Goal: Transaction & Acquisition: Purchase product/service

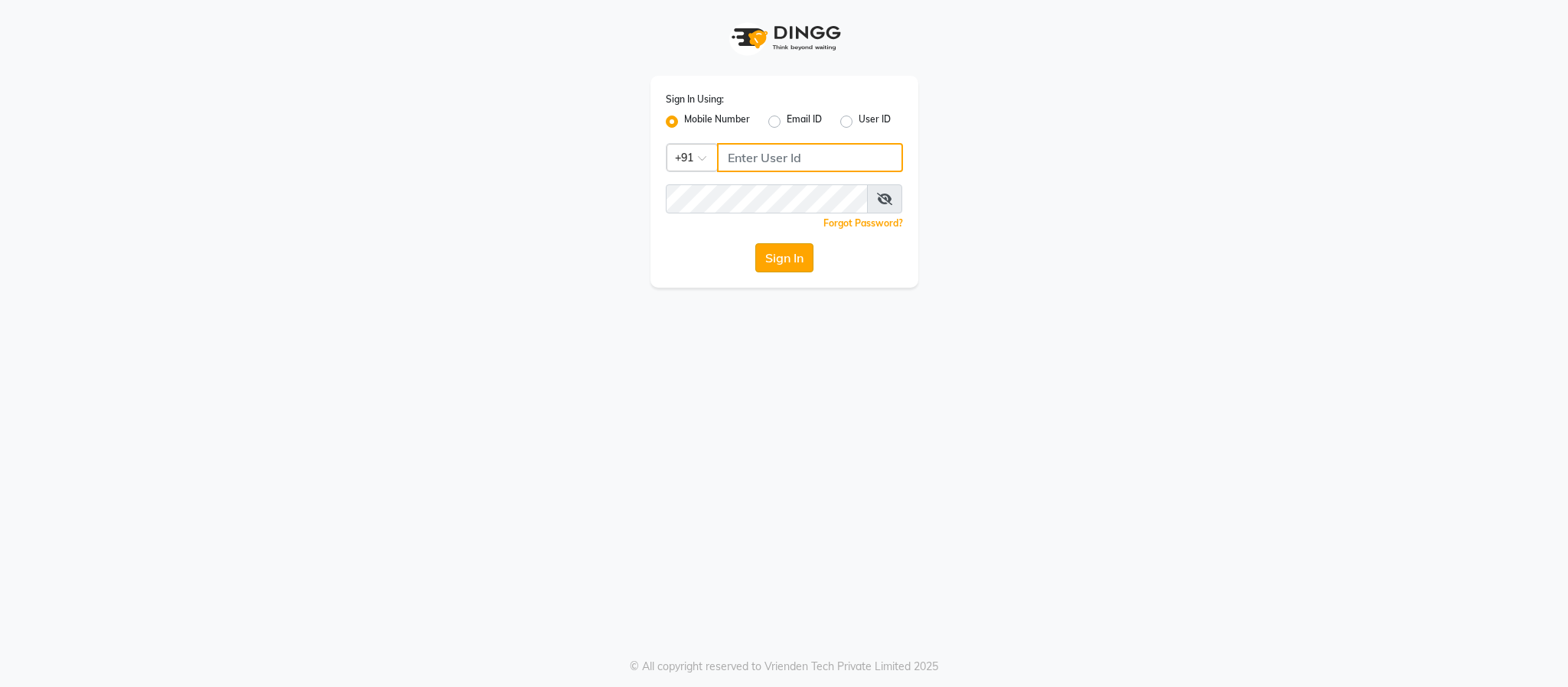
type input "7222888399"
click at [767, 255] on button "Sign In" at bounding box center [784, 258] width 58 height 29
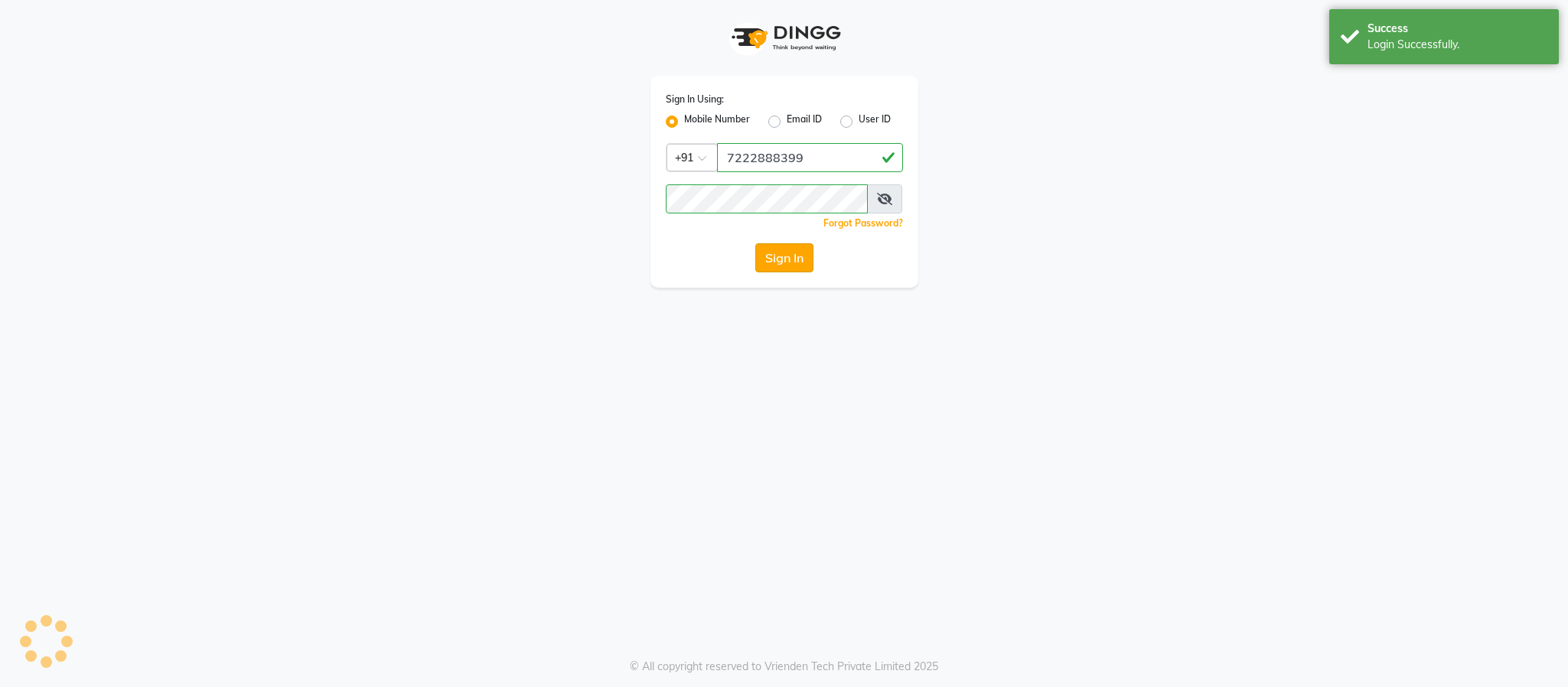
select select "3454"
select select "service"
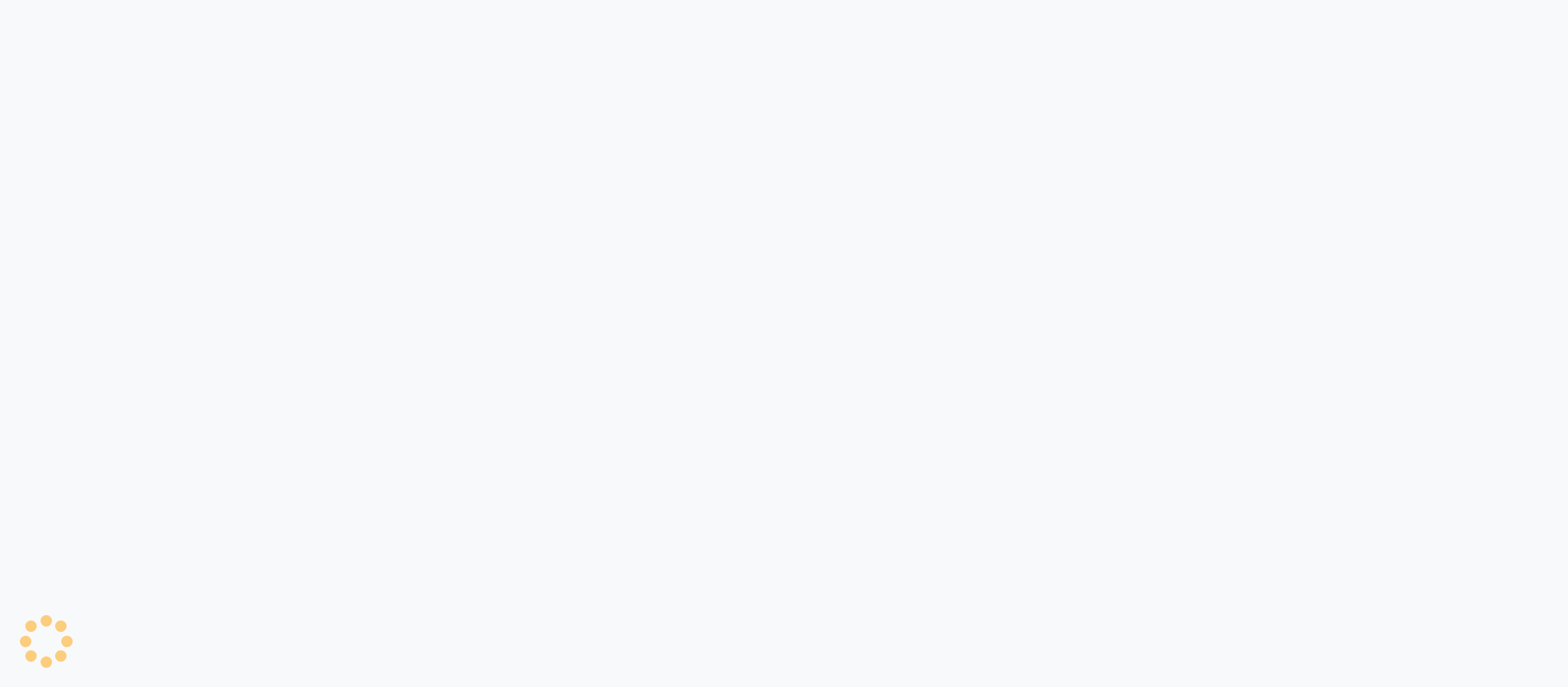
select select "service"
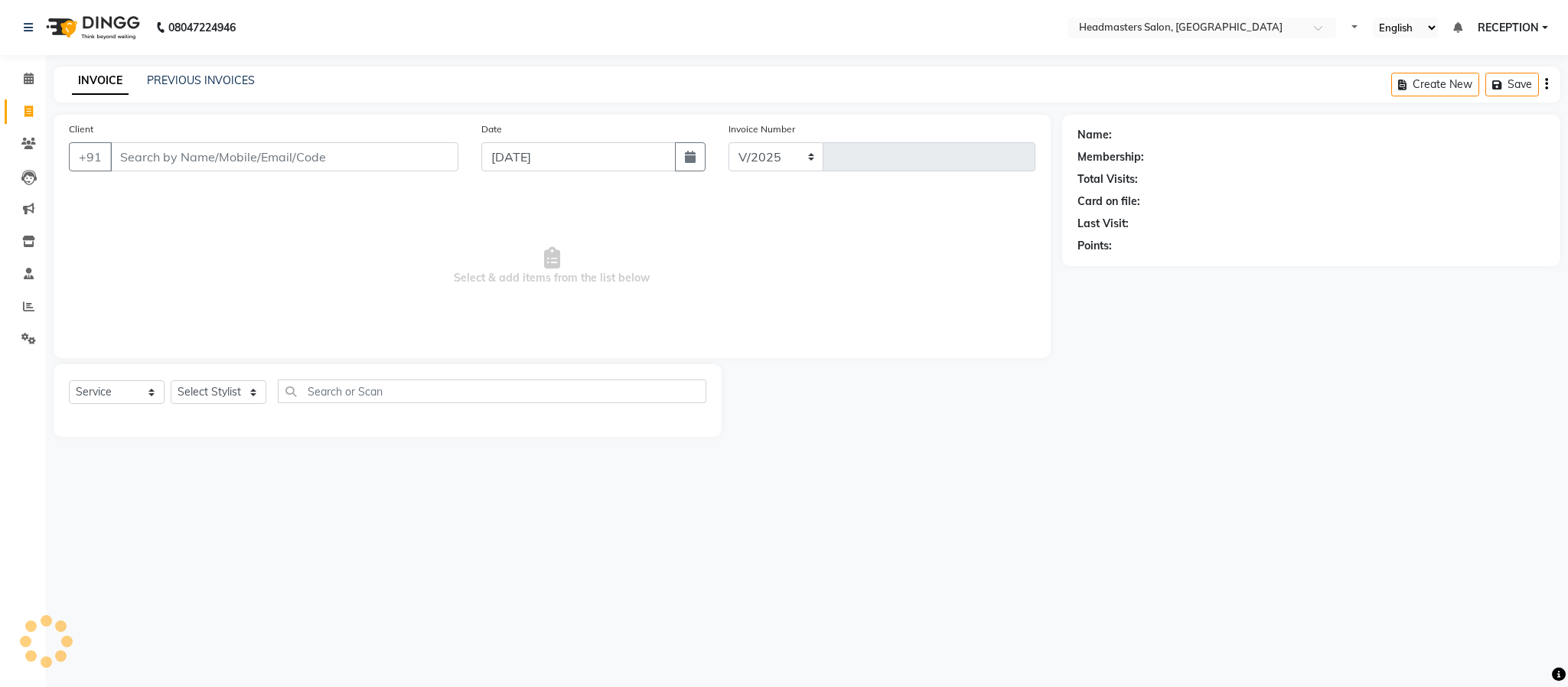
select select "3454"
type input "1582"
click at [895, 546] on div "08047224946 Select Location × Headmasters Salon, Shankar Nagar Default Panel My…" at bounding box center [784, 343] width 1568 height 687
select select "3454"
select select "service"
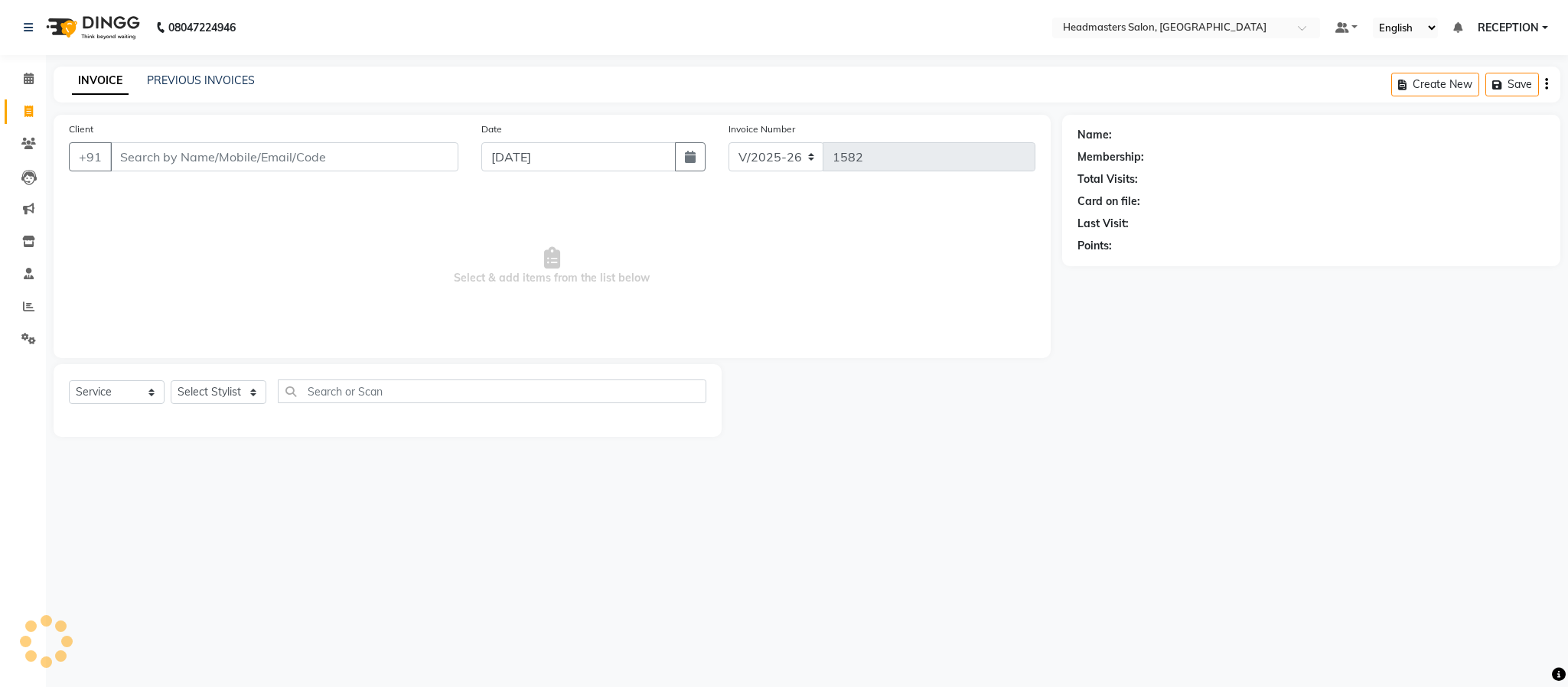
select select "3454"
select select "service"
click at [248, 164] on input "Client" at bounding box center [283, 156] width 348 height 29
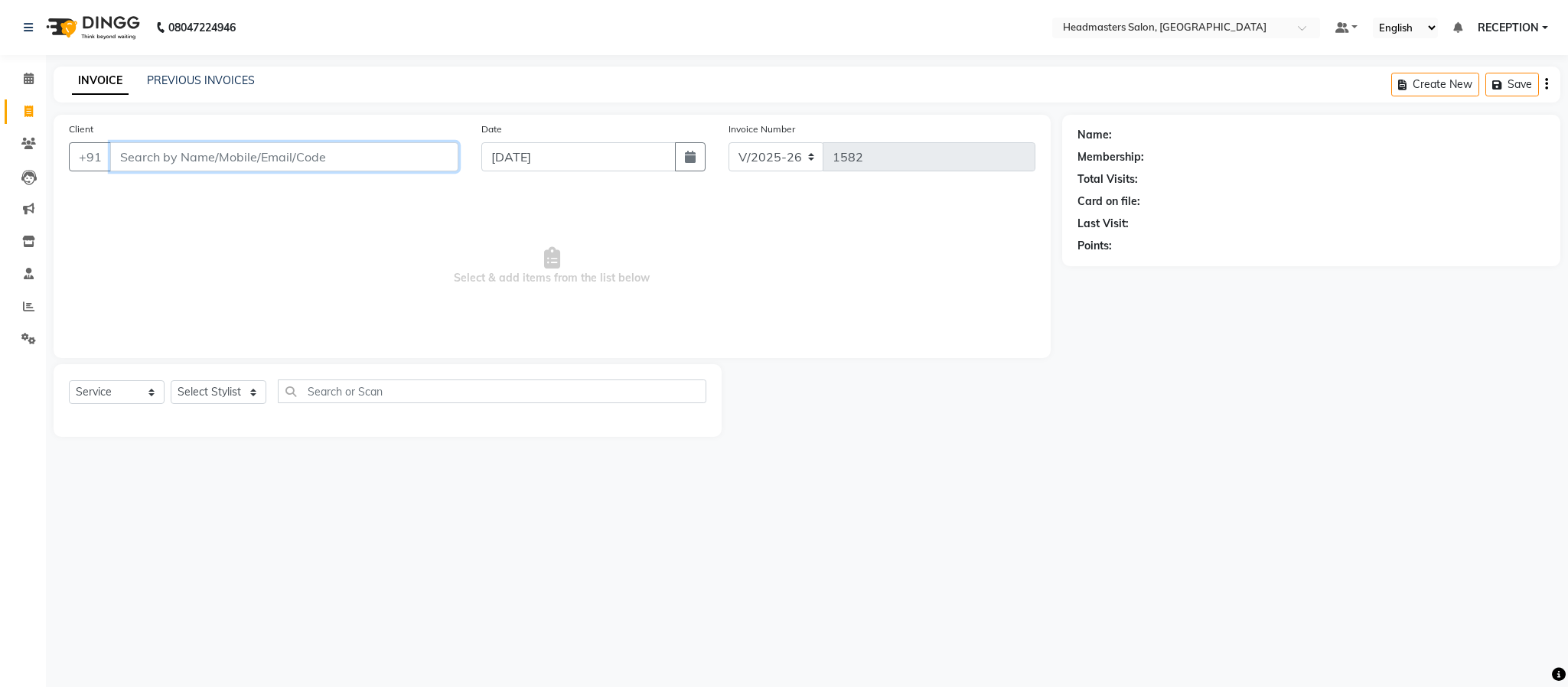
click at [248, 164] on input "Client" at bounding box center [283, 156] width 348 height 29
click at [209, 71] on div "INVOICE PREVIOUS INVOICES Create New Save" at bounding box center [806, 85] width 1507 height 36
click at [210, 75] on link "PREVIOUS INVOICES" at bounding box center [200, 81] width 108 height 14
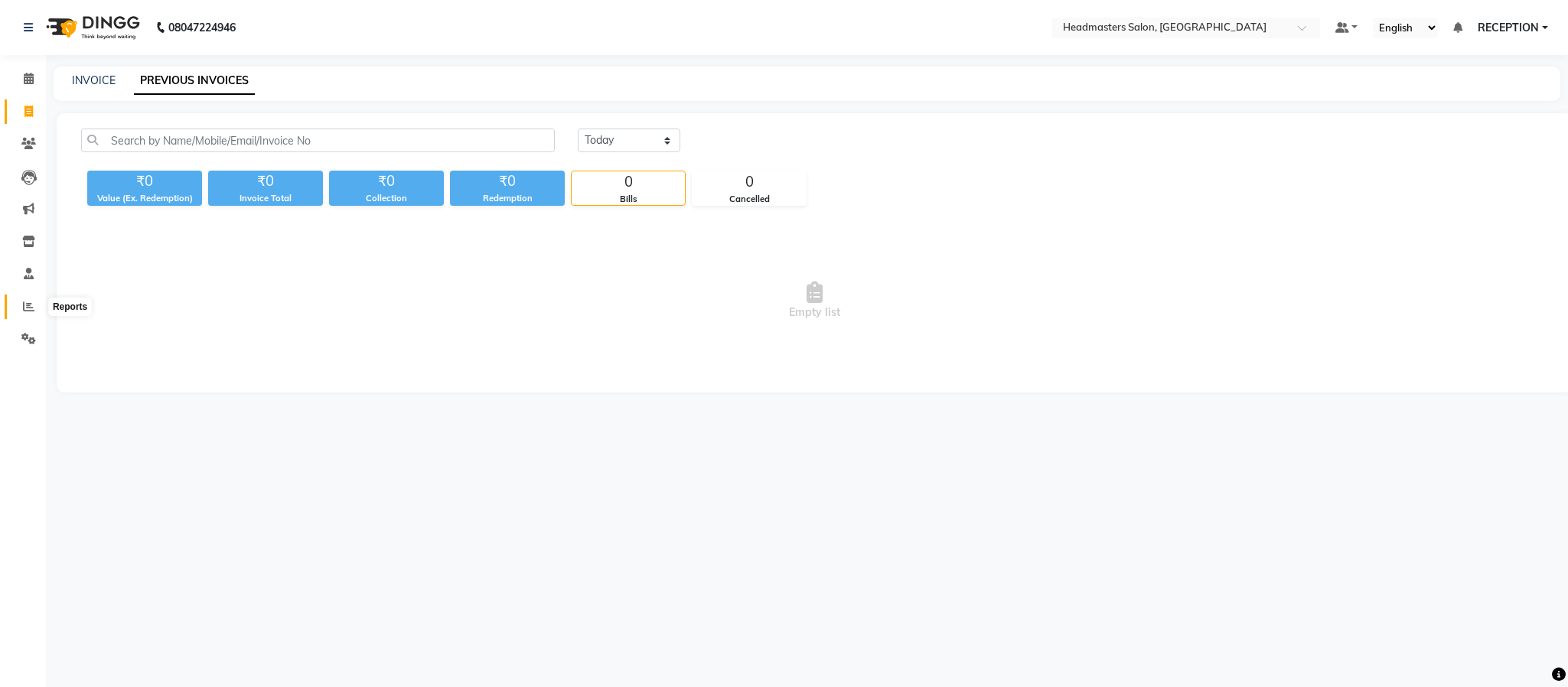
click at [30, 305] on icon at bounding box center [28, 306] width 12 height 12
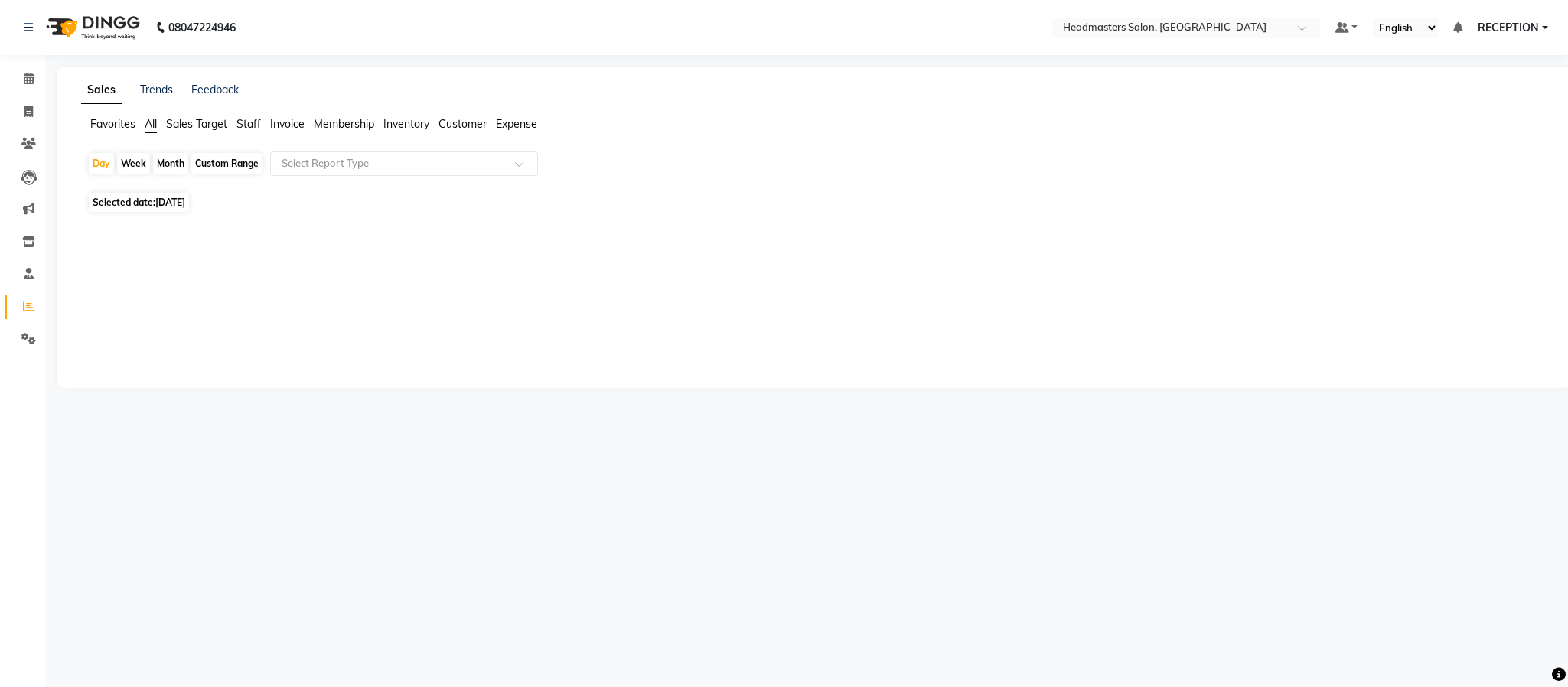
click at [175, 166] on div "Month" at bounding box center [170, 163] width 35 height 21
select select "9"
select select "2025"
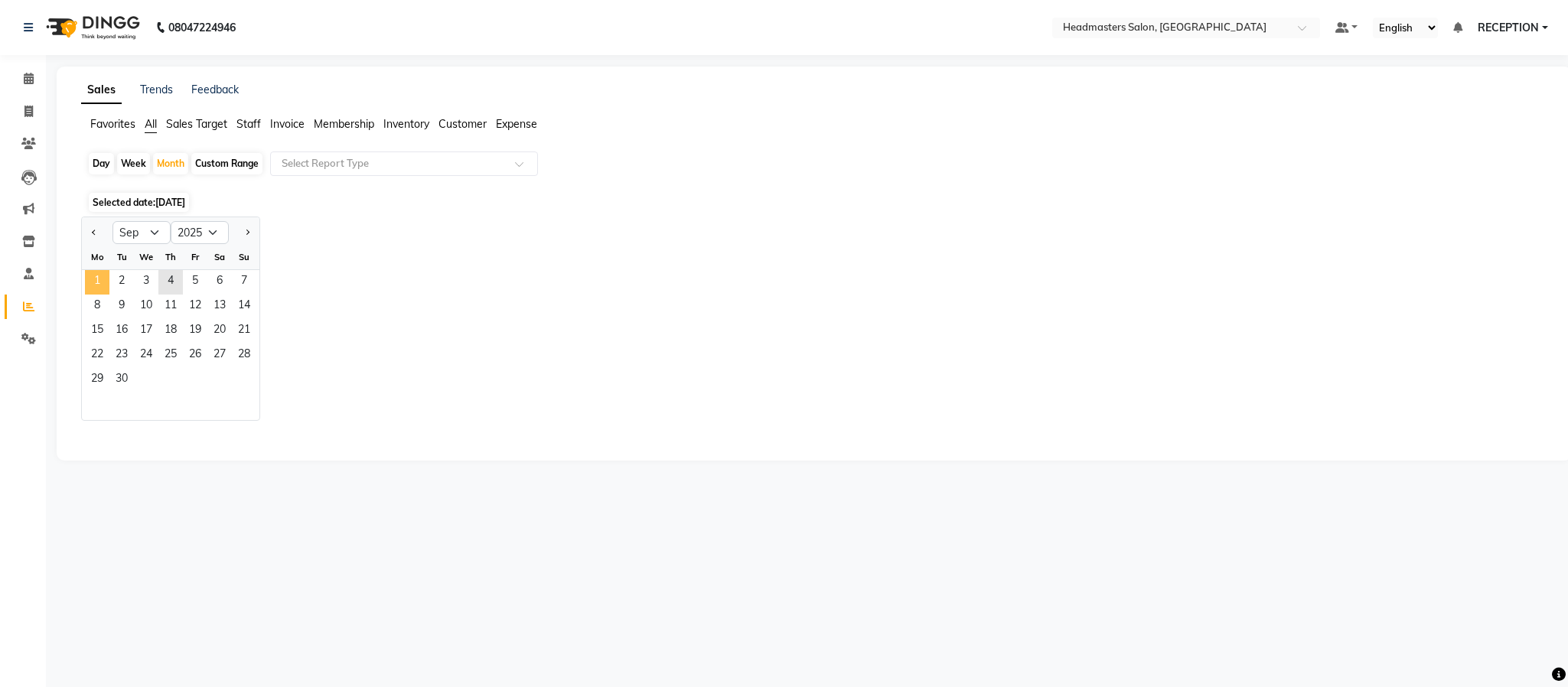
click at [95, 286] on span "1" at bounding box center [97, 282] width 24 height 24
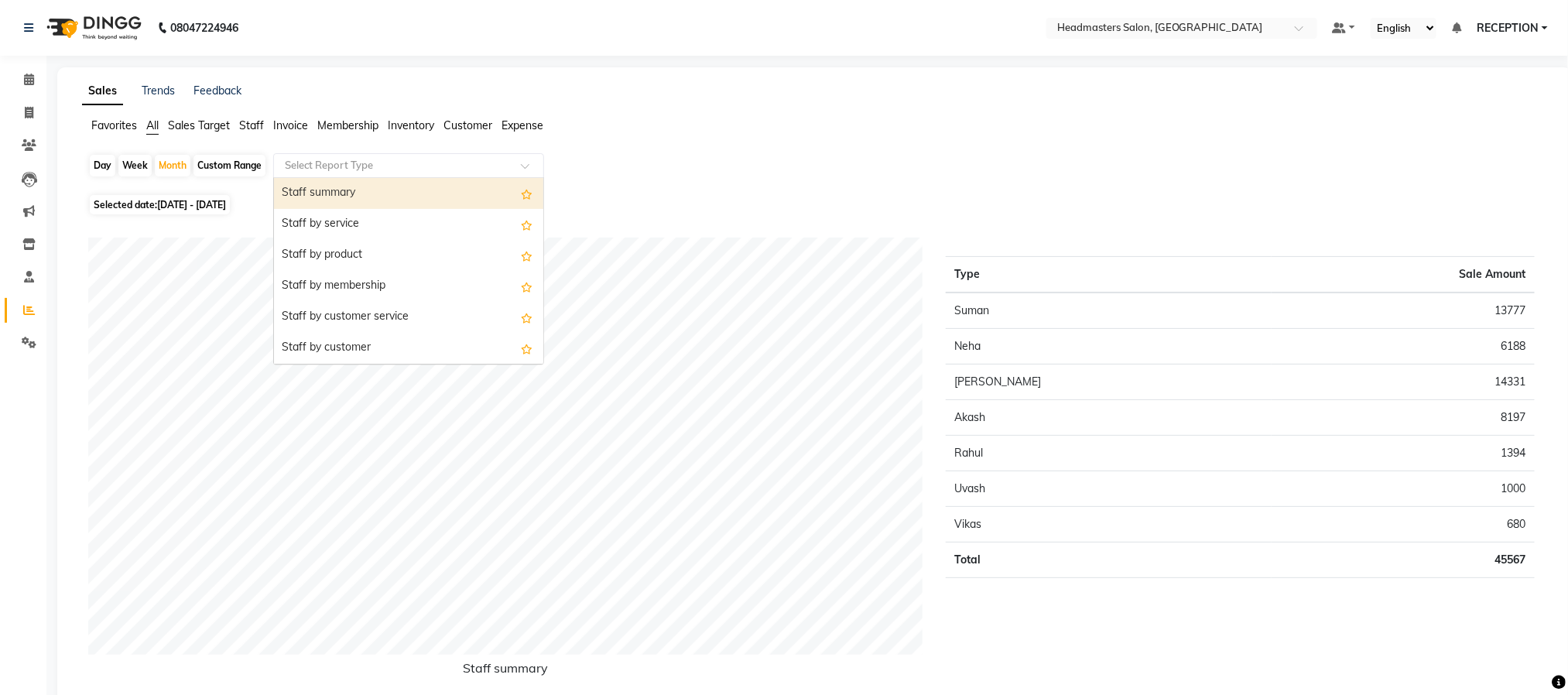
click at [477, 163] on input "text" at bounding box center [393, 165] width 223 height 15
click at [363, 198] on div "Staff summary" at bounding box center [408, 193] width 269 height 31
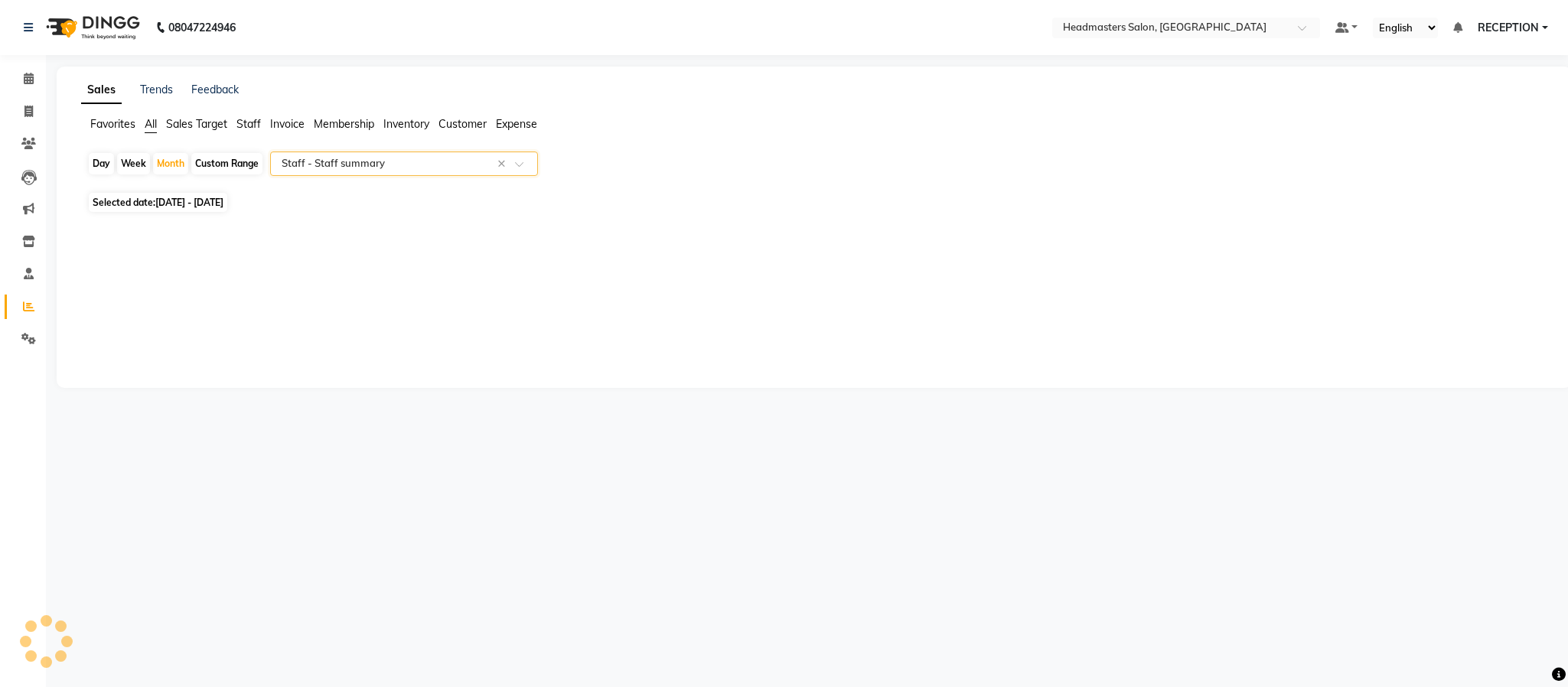
select select "pdf"
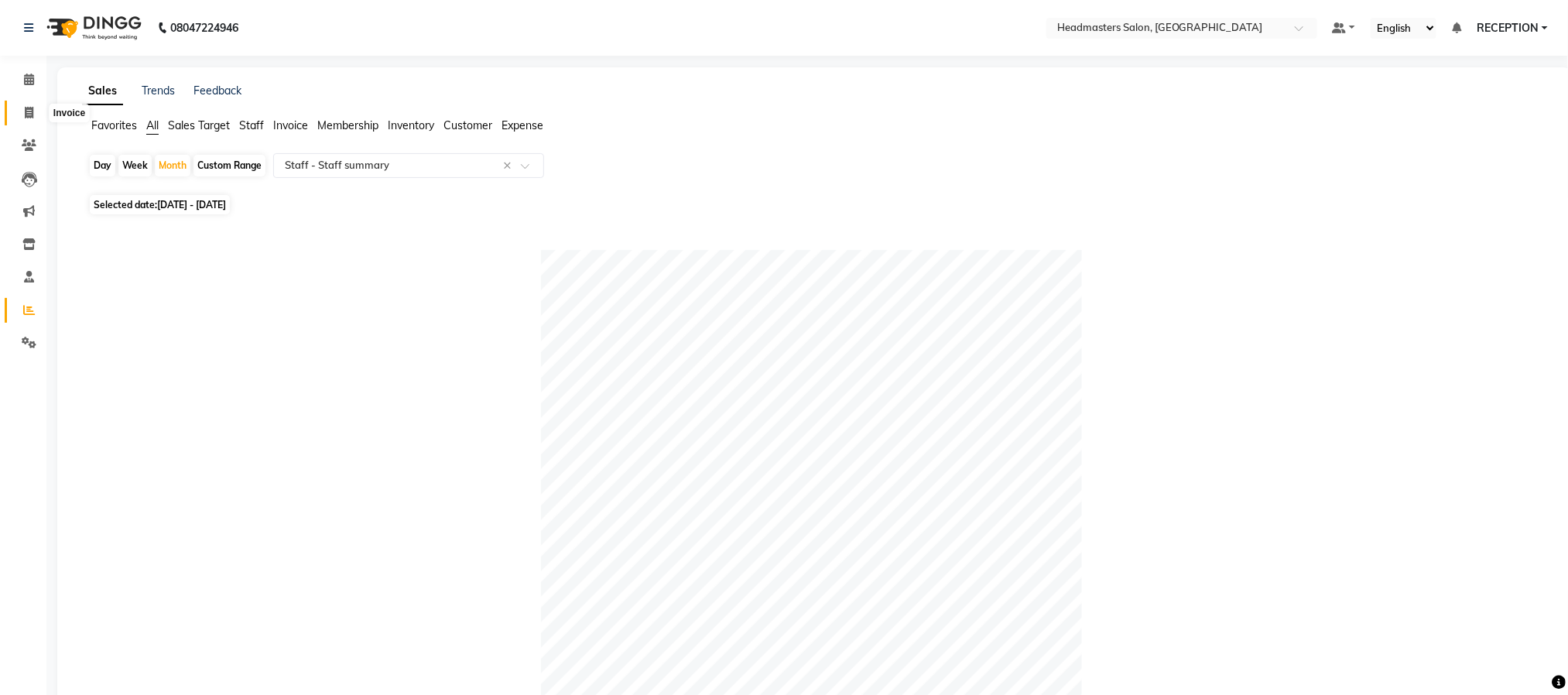
click at [36, 109] on span at bounding box center [29, 114] width 27 height 17
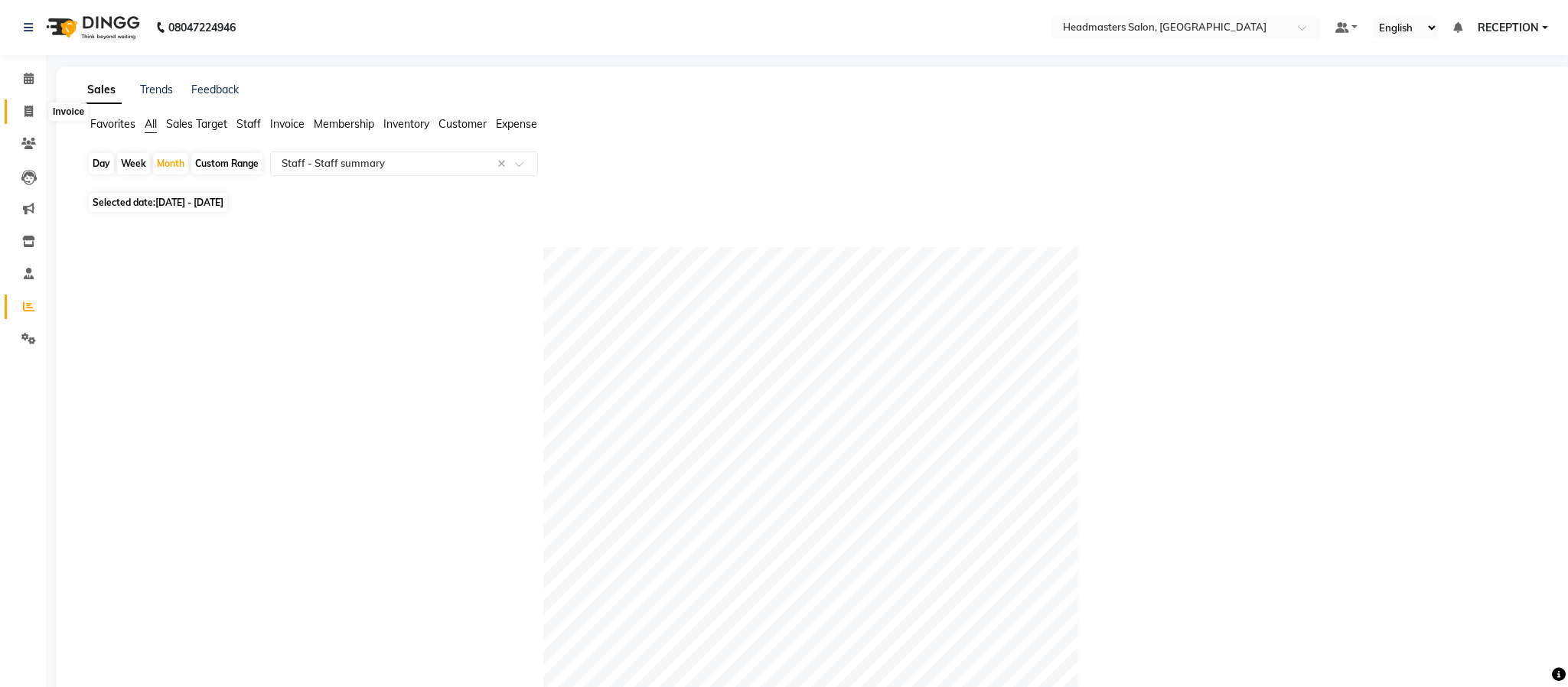
select select "service"
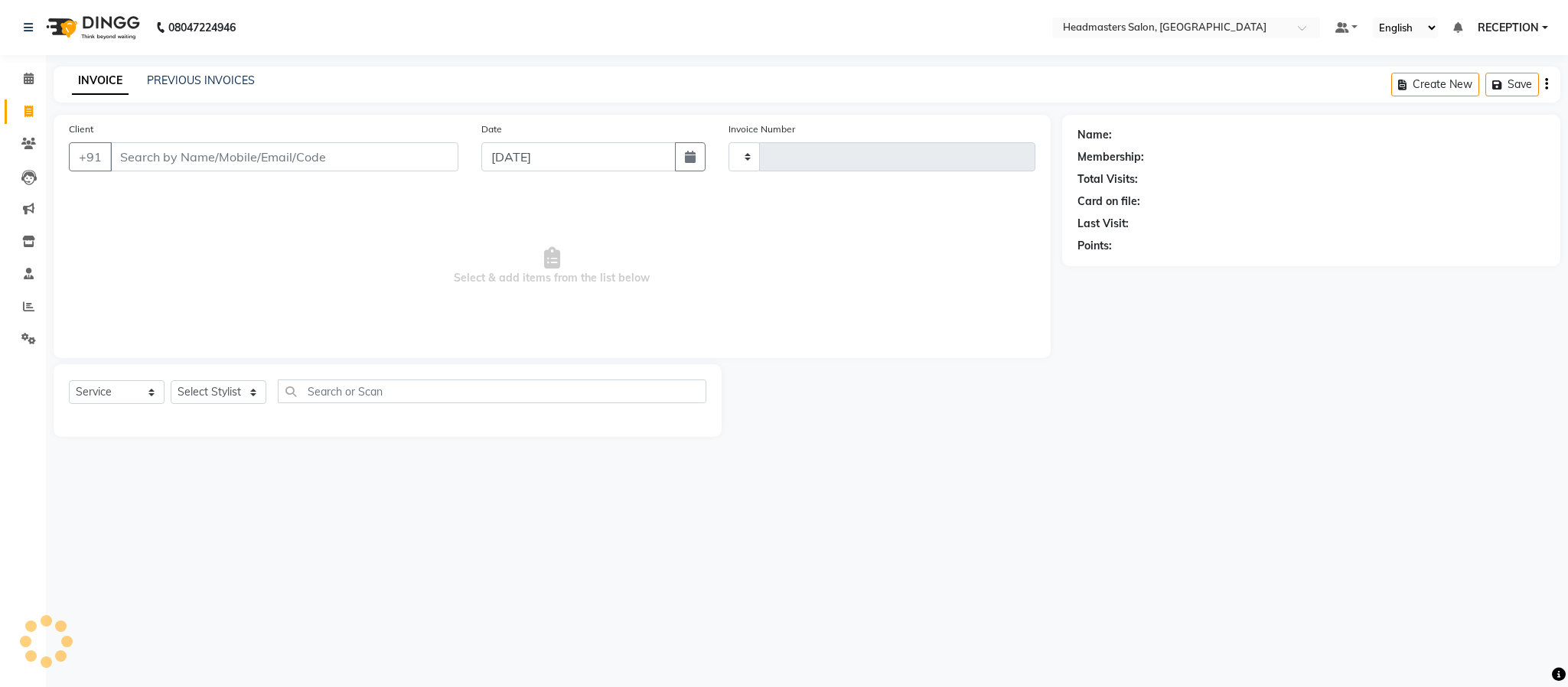
type input "1582"
select select "3454"
click at [740, 154] on select "V/2025 V/2025-26" at bounding box center [777, 156] width 96 height 29
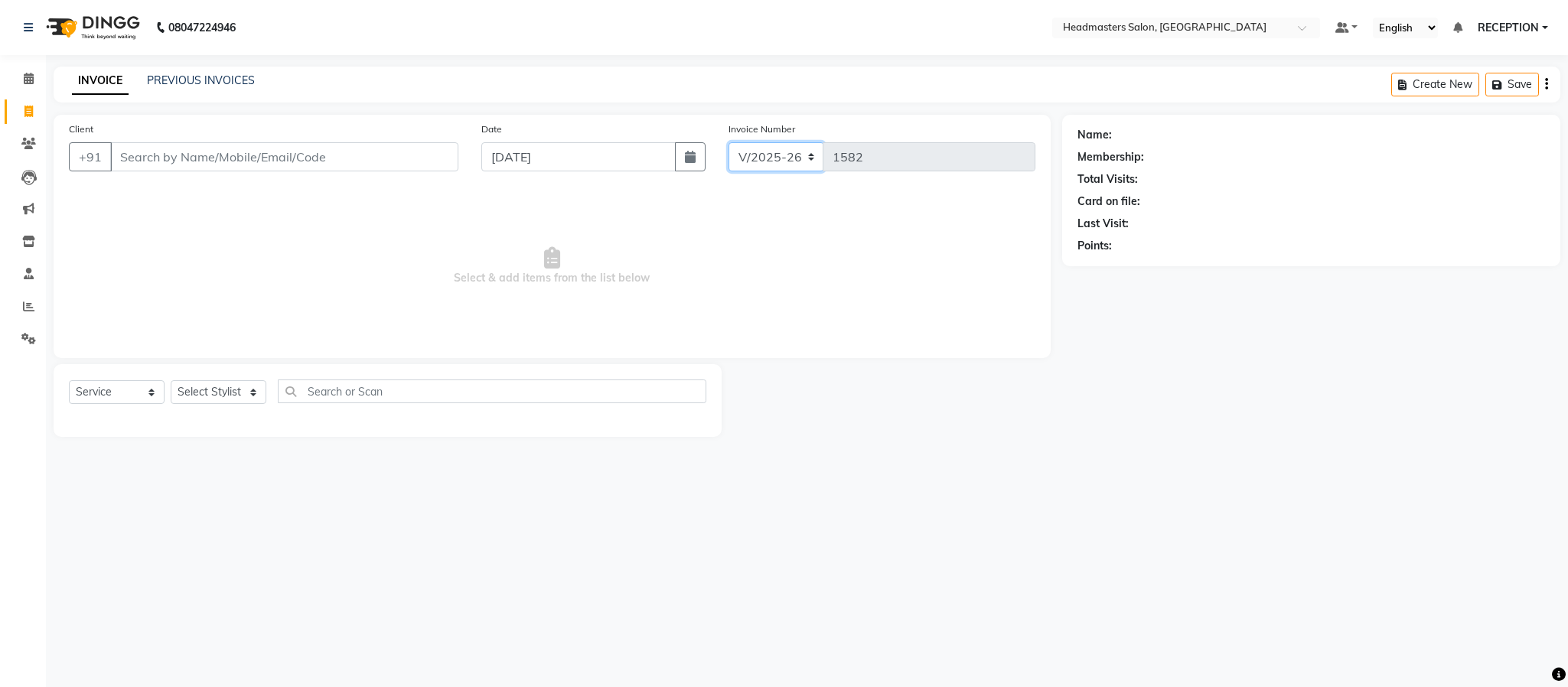
click at [740, 154] on select "V/2025 V/2025-26" at bounding box center [777, 156] width 96 height 29
click at [747, 214] on span "Select & add items from the list below" at bounding box center [552, 266] width 967 height 153
click at [468, 354] on div "Client +91 Date 04-09-2025 Invoice Number V/2025 V/2025-26 1582 Select & add it…" at bounding box center [552, 236] width 997 height 243
select select "3454"
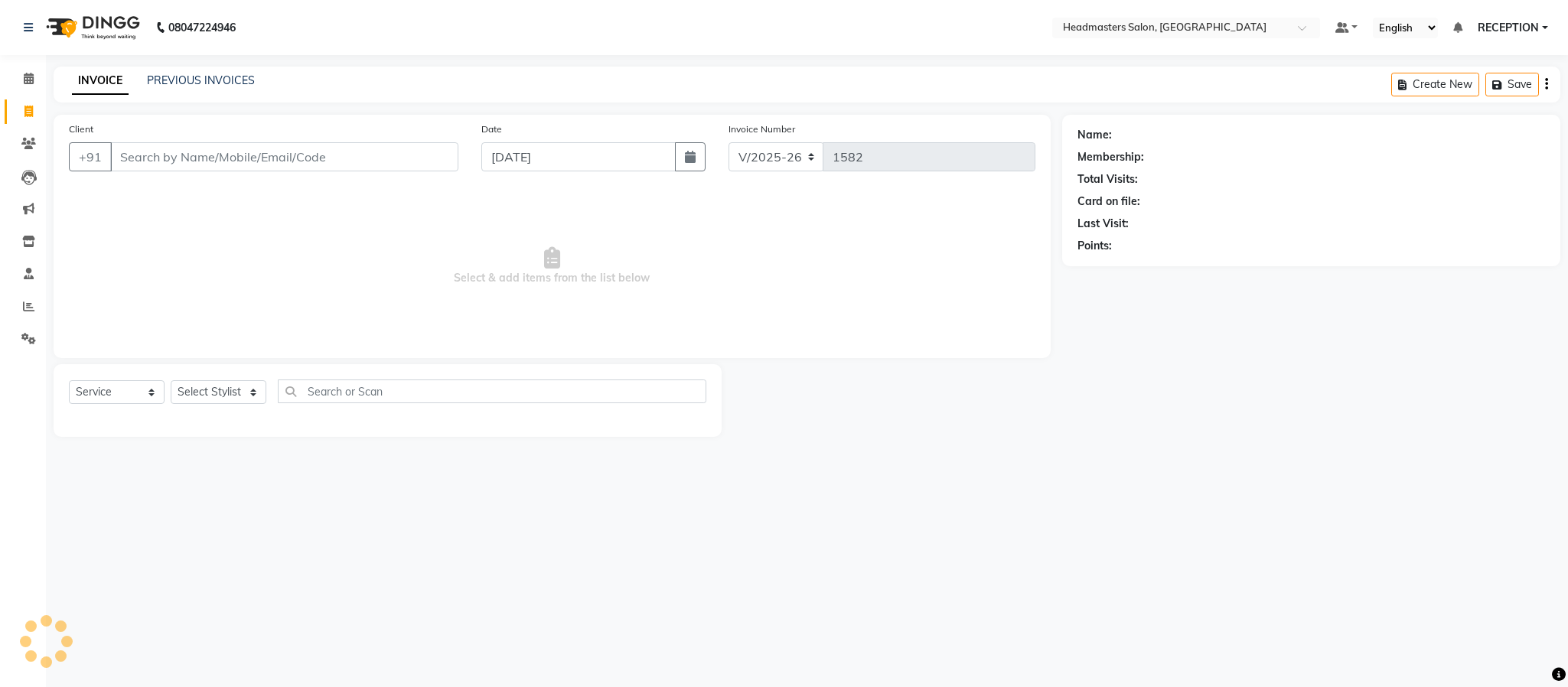
select select "service"
click at [988, 484] on div "08047224946 Select Location × Headmasters Salon, Shankar Nagar Default Panel My…" at bounding box center [784, 343] width 1568 height 687
click at [407, 299] on span "Select & add items from the list below" at bounding box center [552, 266] width 967 height 153
click at [967, 572] on div "08047224946 Select Location × Headmasters Salon, Shankar Nagar Default Panel My…" at bounding box center [784, 343] width 1568 height 687
click at [25, 308] on icon at bounding box center [28, 306] width 12 height 12
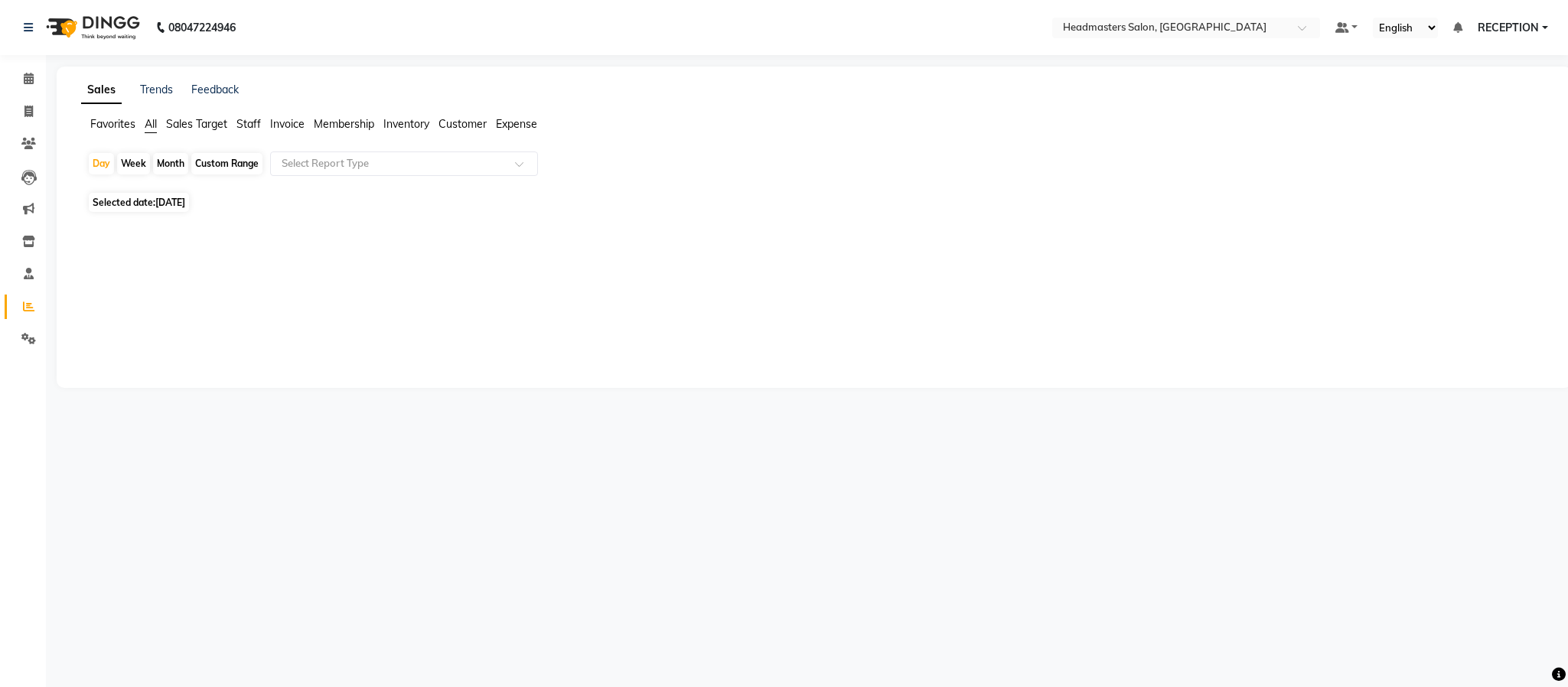
click at [172, 167] on div "Month" at bounding box center [170, 163] width 35 height 21
select select "9"
select select "2025"
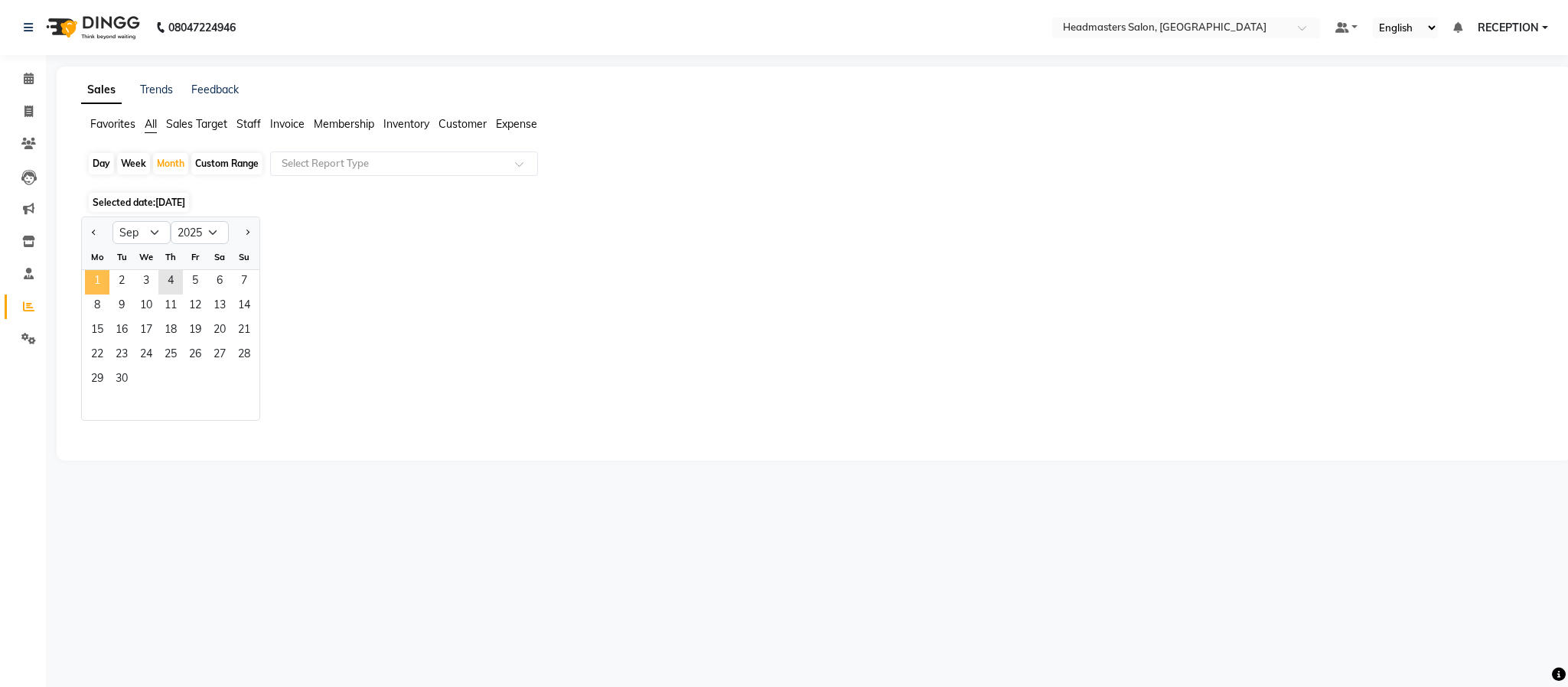
click at [101, 276] on span "1" at bounding box center [97, 282] width 24 height 24
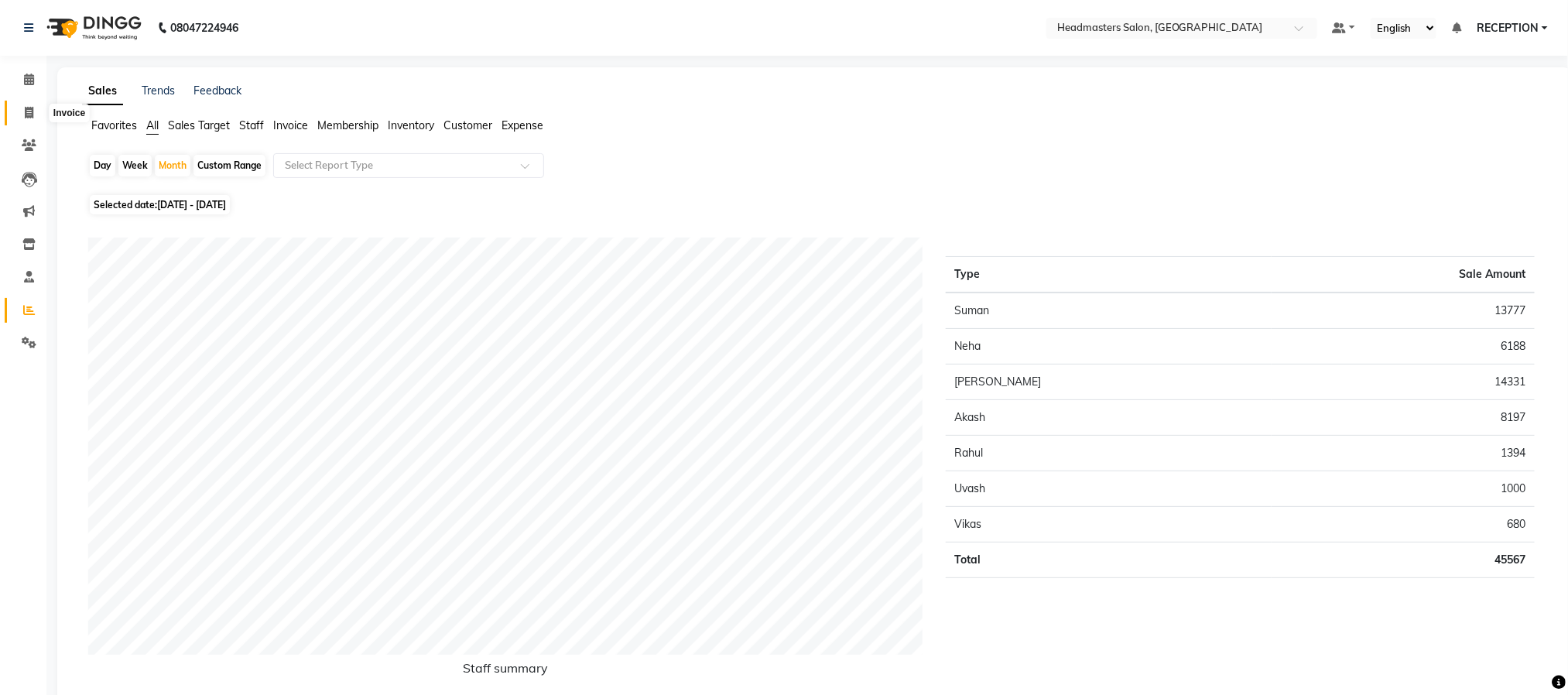
click at [29, 117] on icon at bounding box center [29, 112] width 9 height 12
select select "service"
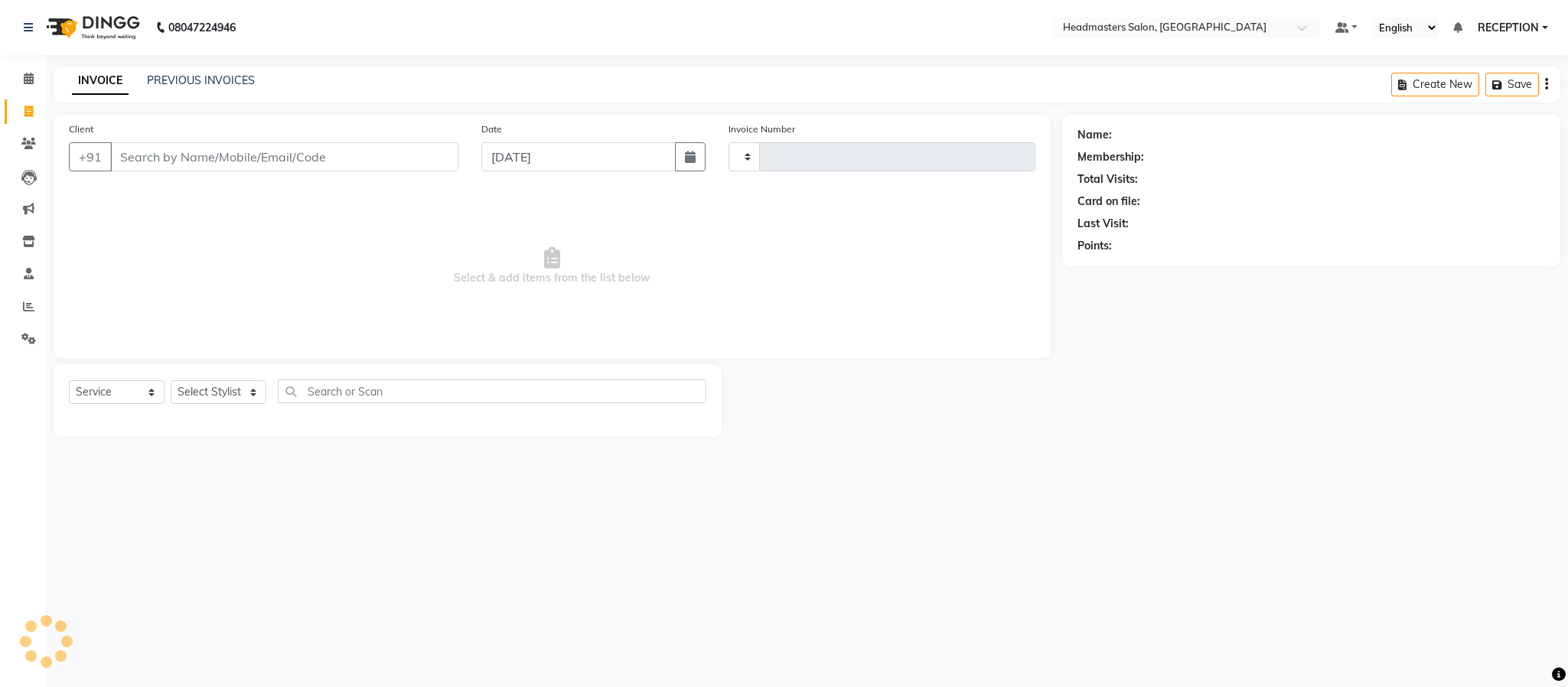
type input "1582"
select select "3454"
click at [699, 163] on button "button" at bounding box center [690, 156] width 31 height 29
select select "9"
select select "2025"
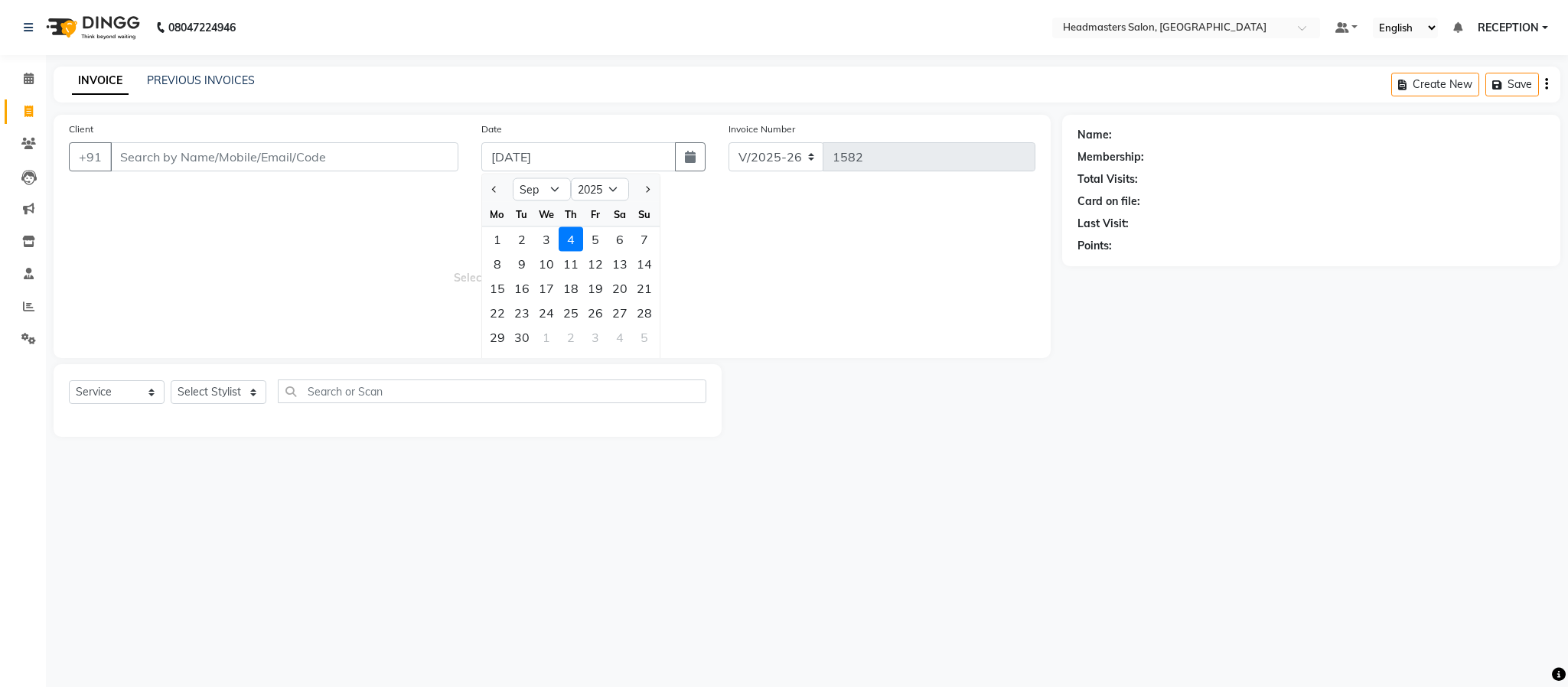
click at [766, 271] on span "Select & add items from the list below" at bounding box center [552, 266] width 967 height 153
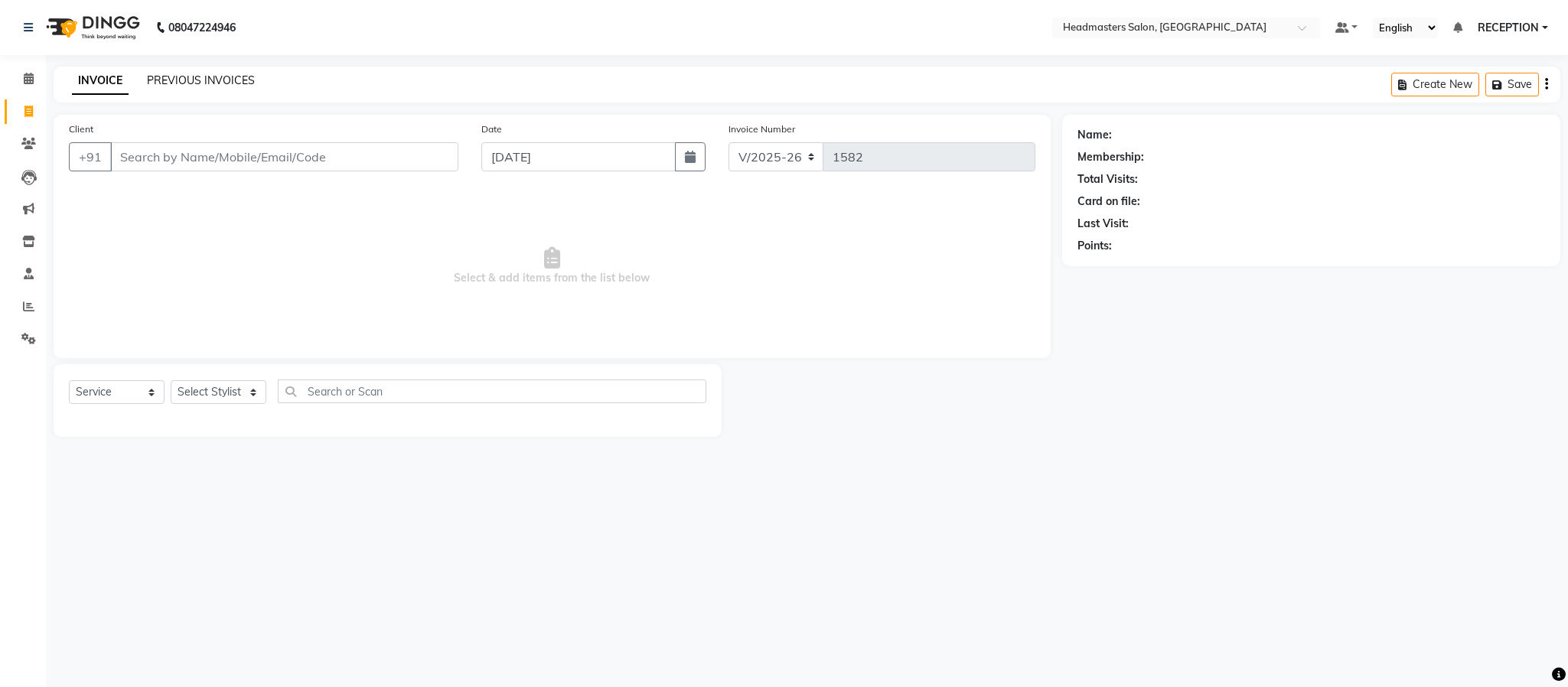
click at [218, 81] on link "PREVIOUS INVOICES" at bounding box center [200, 81] width 108 height 14
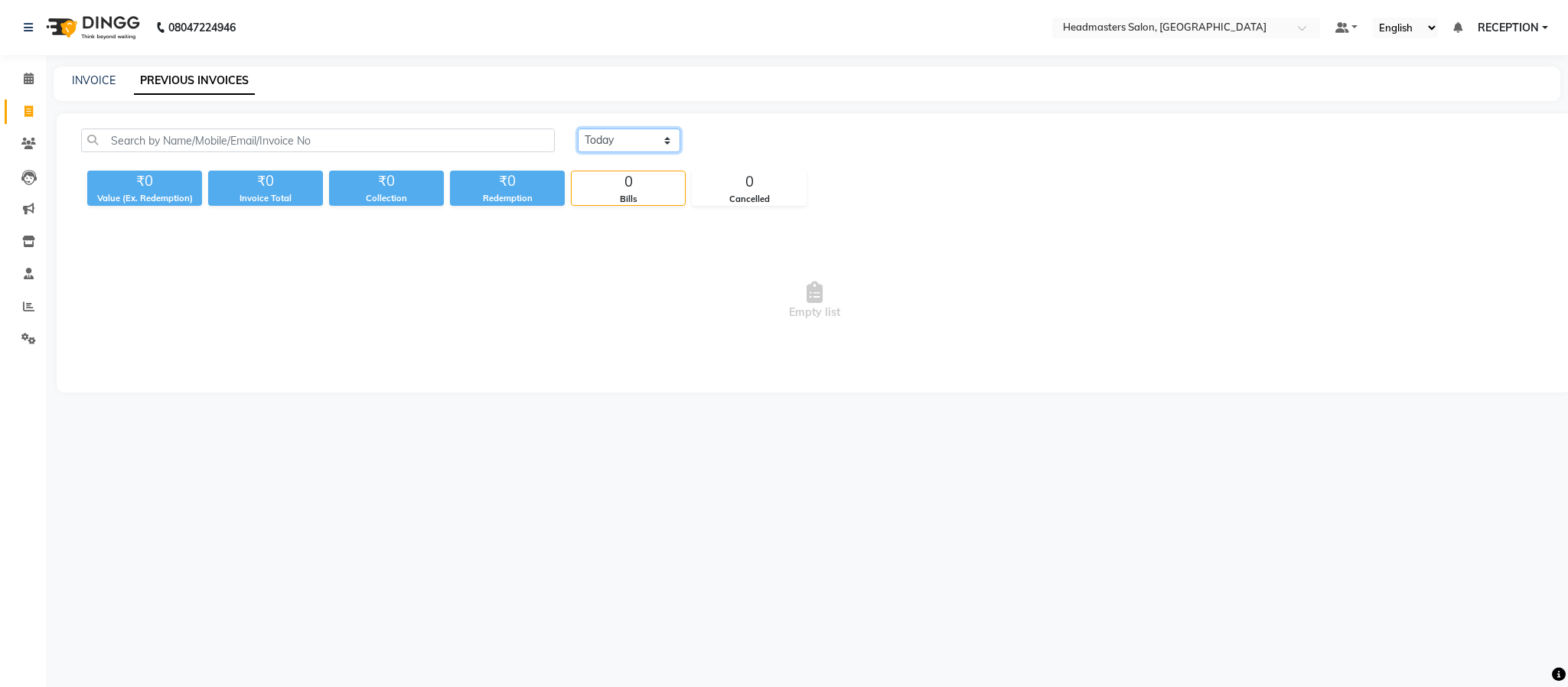
click at [629, 134] on select "Today Yesterday Custom Range" at bounding box center [629, 141] width 103 height 24
select select "yesterday"
click at [578, 129] on select "Today Yesterday Custom Range" at bounding box center [629, 141] width 103 height 24
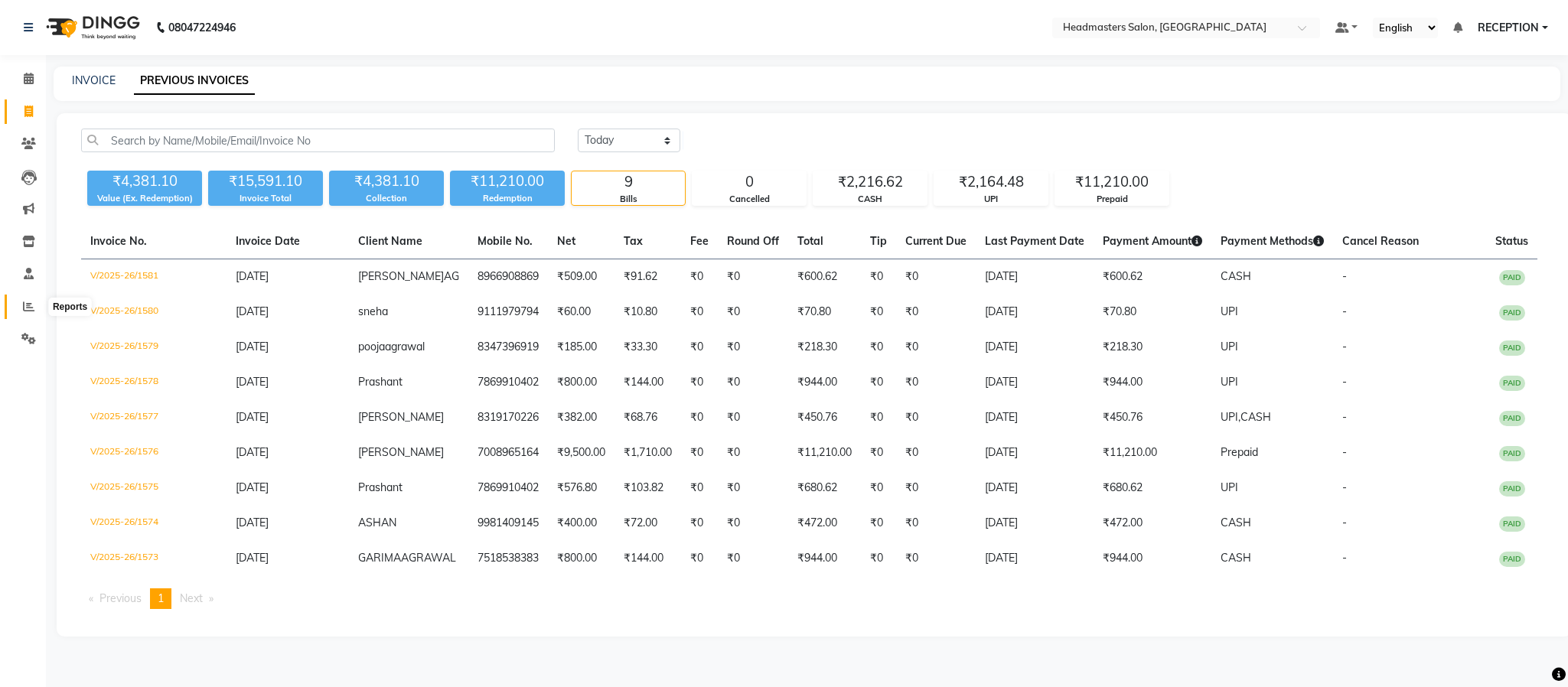
click at [27, 305] on icon at bounding box center [28, 306] width 12 height 12
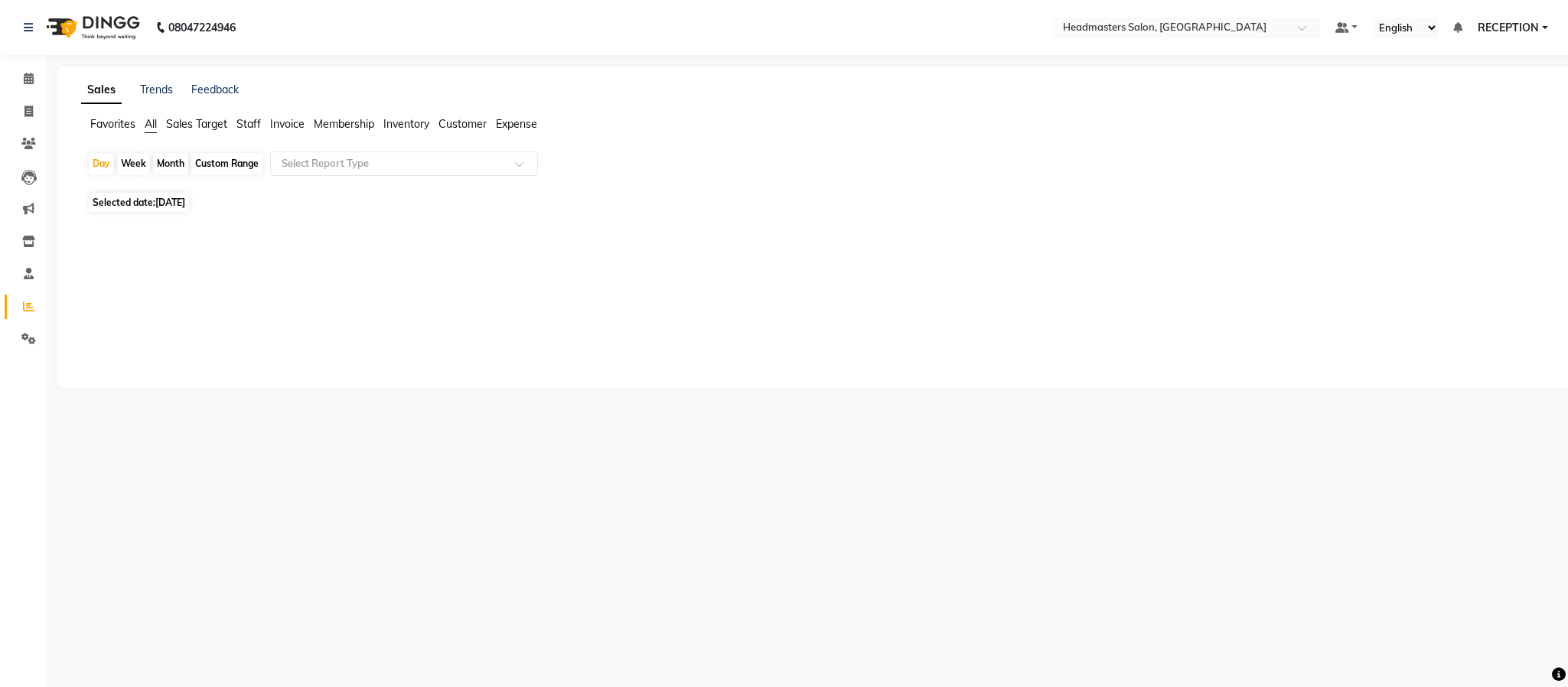
click at [189, 210] on span "Selected date: 04-09-2025" at bounding box center [139, 203] width 101 height 19
select select "9"
select select "2025"
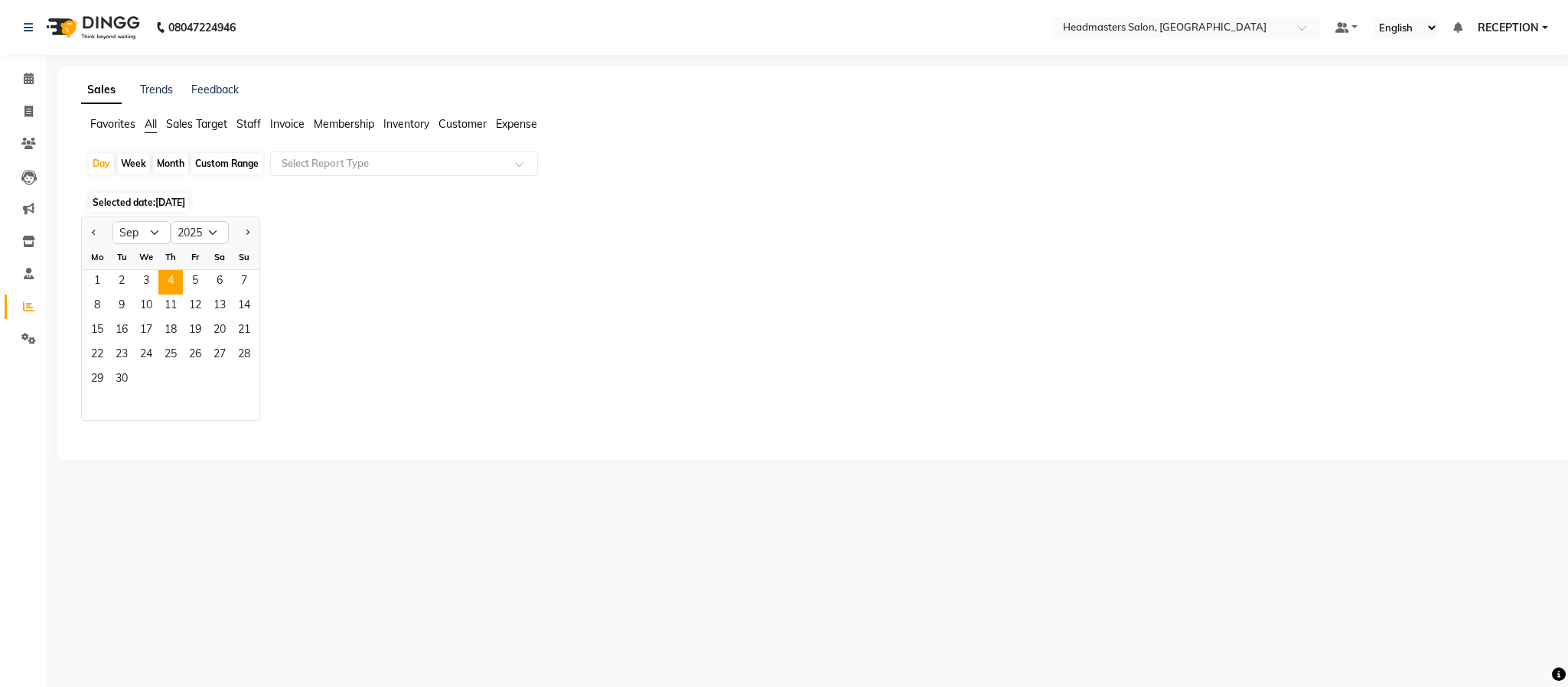
click at [448, 490] on div "08047224946 Select Location × Headmasters Salon, Shankar Nagar Default Panel My…" at bounding box center [784, 343] width 1568 height 687
click at [92, 279] on span "1" at bounding box center [97, 282] width 24 height 24
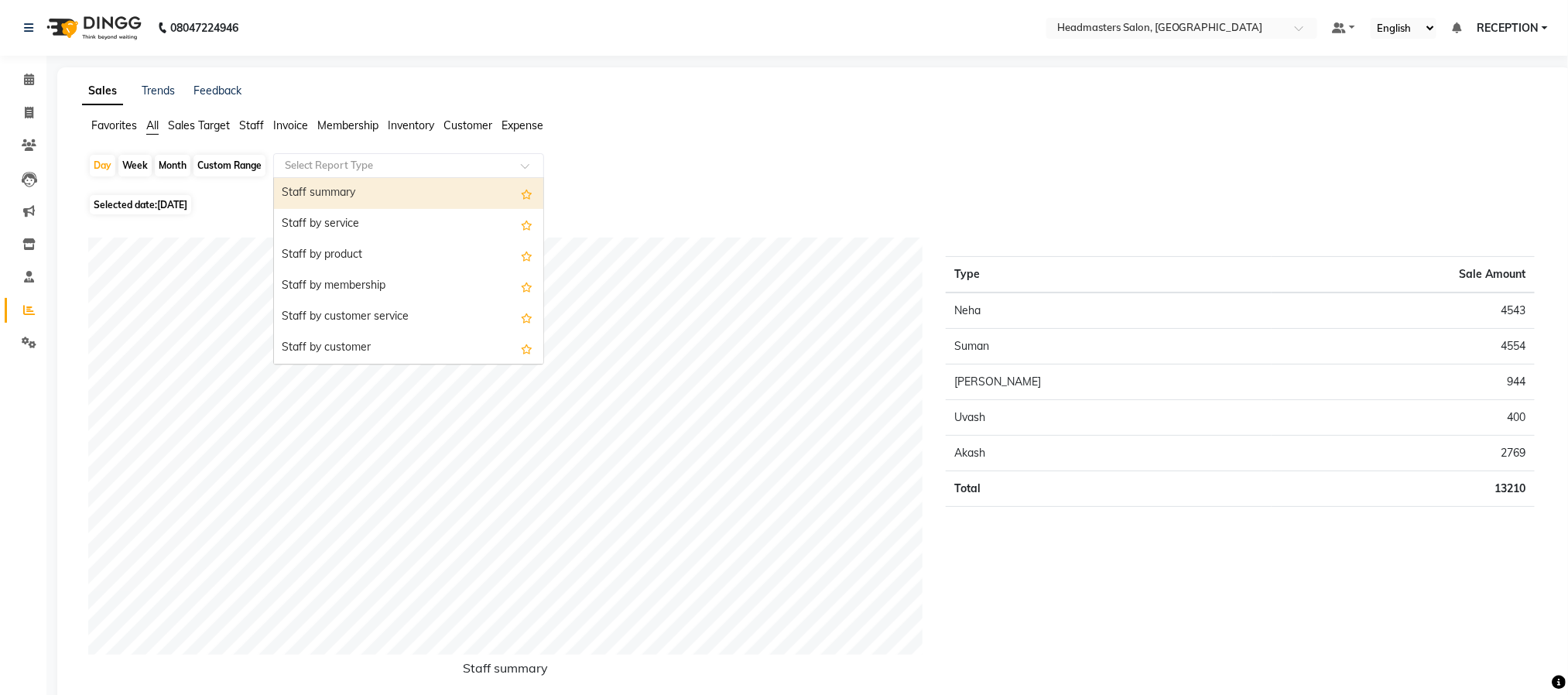
click at [427, 156] on div "Select Report Type" at bounding box center [408, 165] width 271 height 25
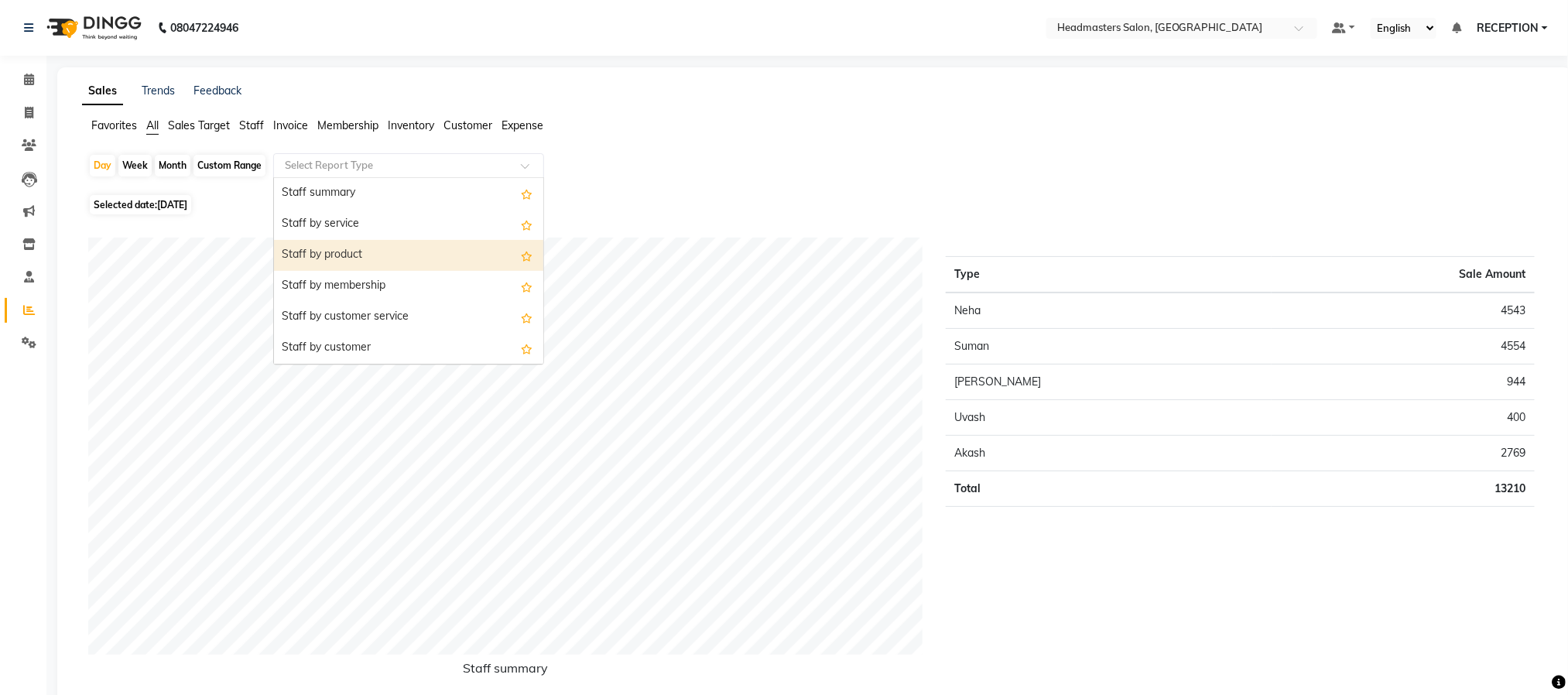
click at [373, 254] on div "Staff by product" at bounding box center [408, 255] width 269 height 31
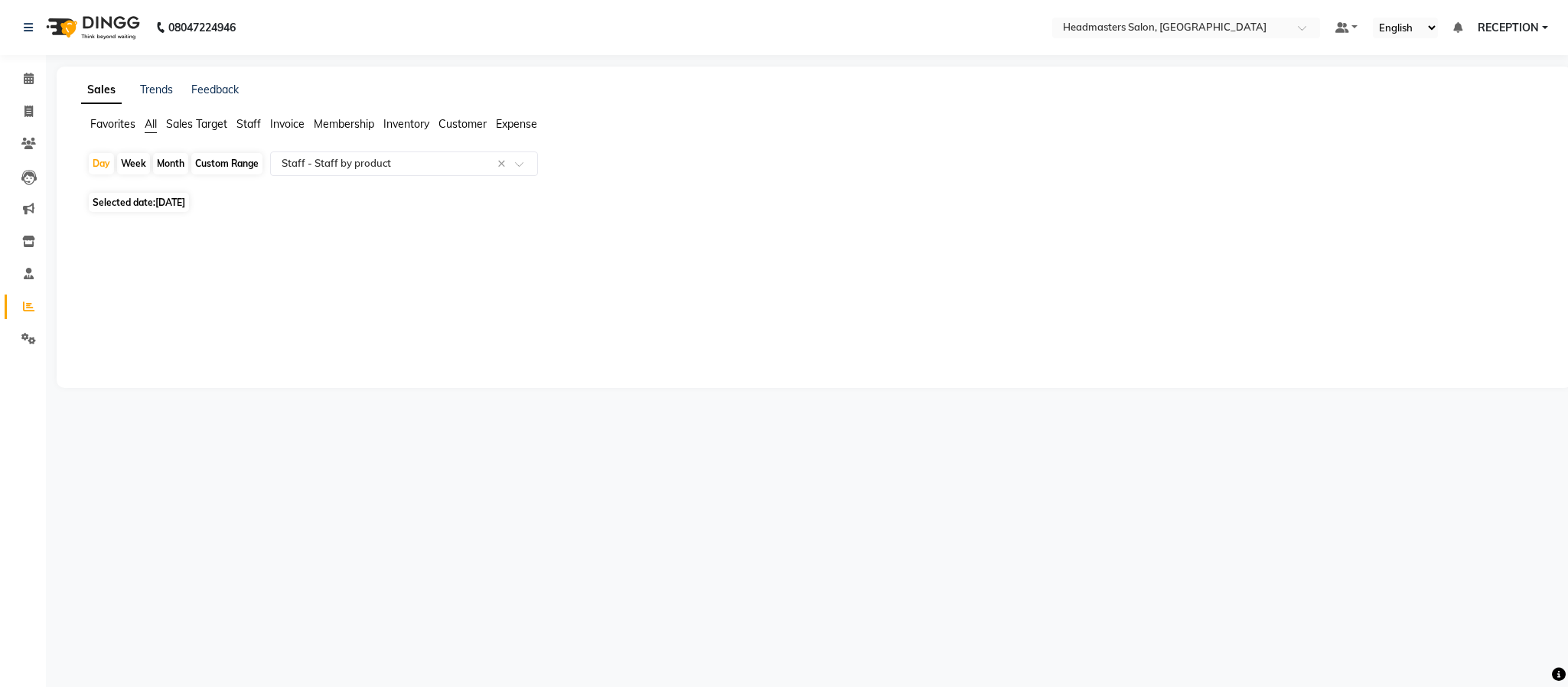
click at [125, 199] on span "Selected date: 01-09-2025" at bounding box center [139, 203] width 101 height 19
select select "9"
select select "2025"
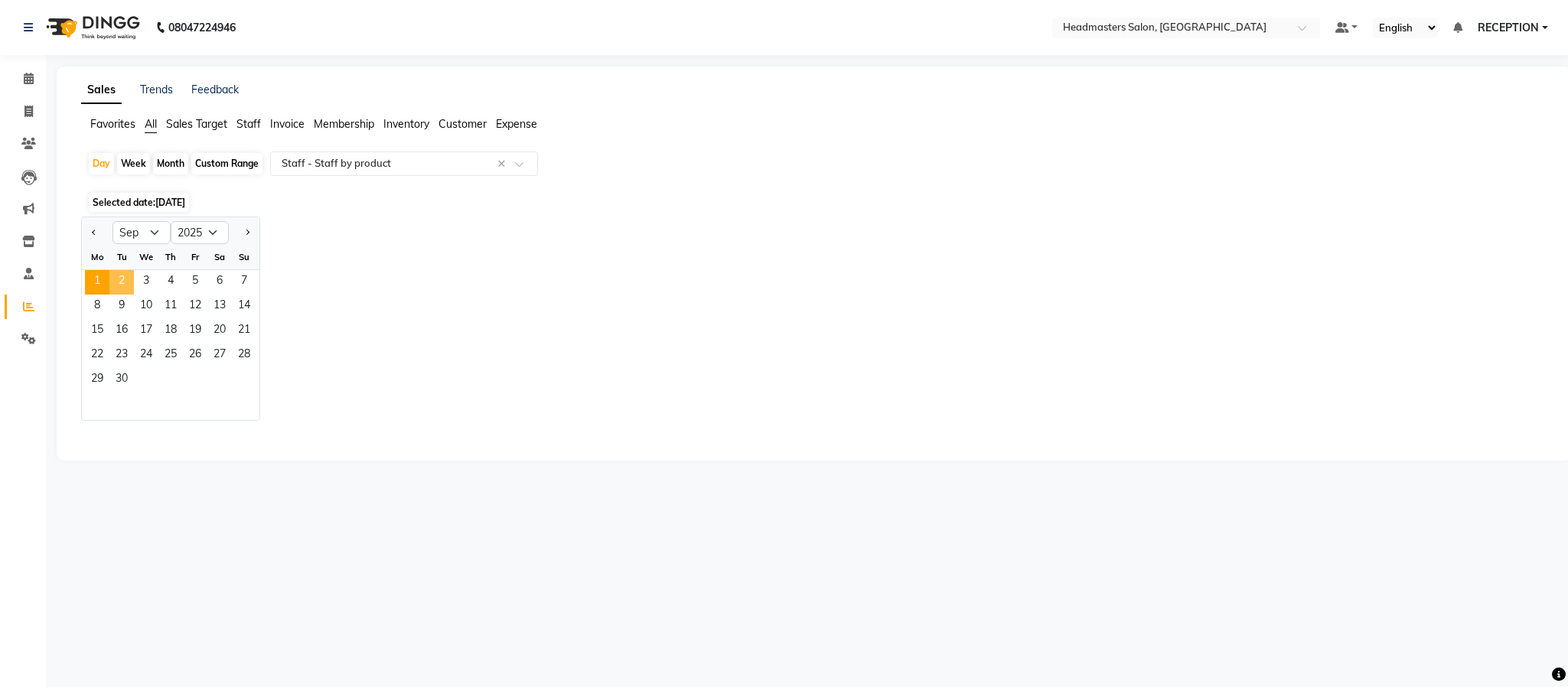
click at [126, 279] on span "2" at bounding box center [121, 282] width 24 height 24
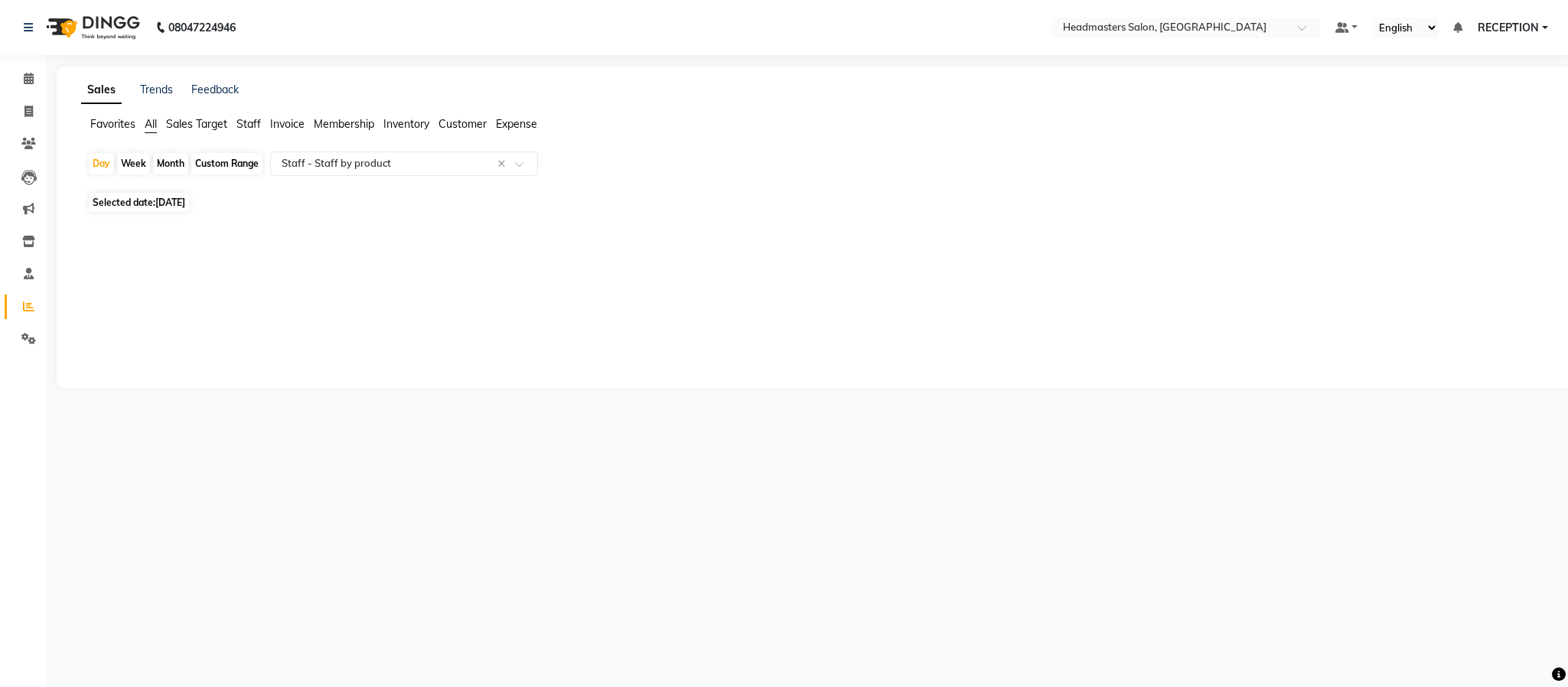
click at [150, 204] on span "Selected date: 02-09-2025" at bounding box center [139, 203] width 101 height 19
select select "9"
select select "2025"
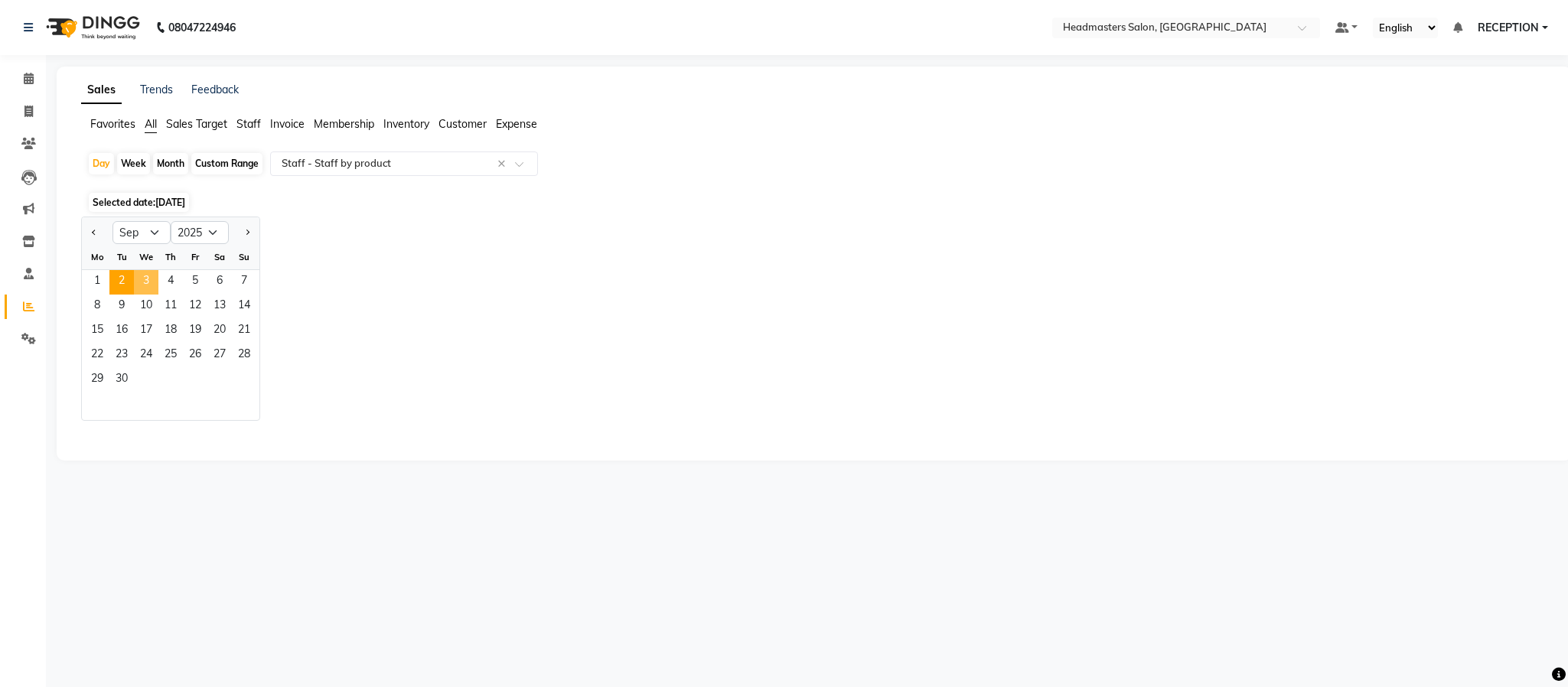
click at [142, 280] on span "3" at bounding box center [146, 282] width 24 height 24
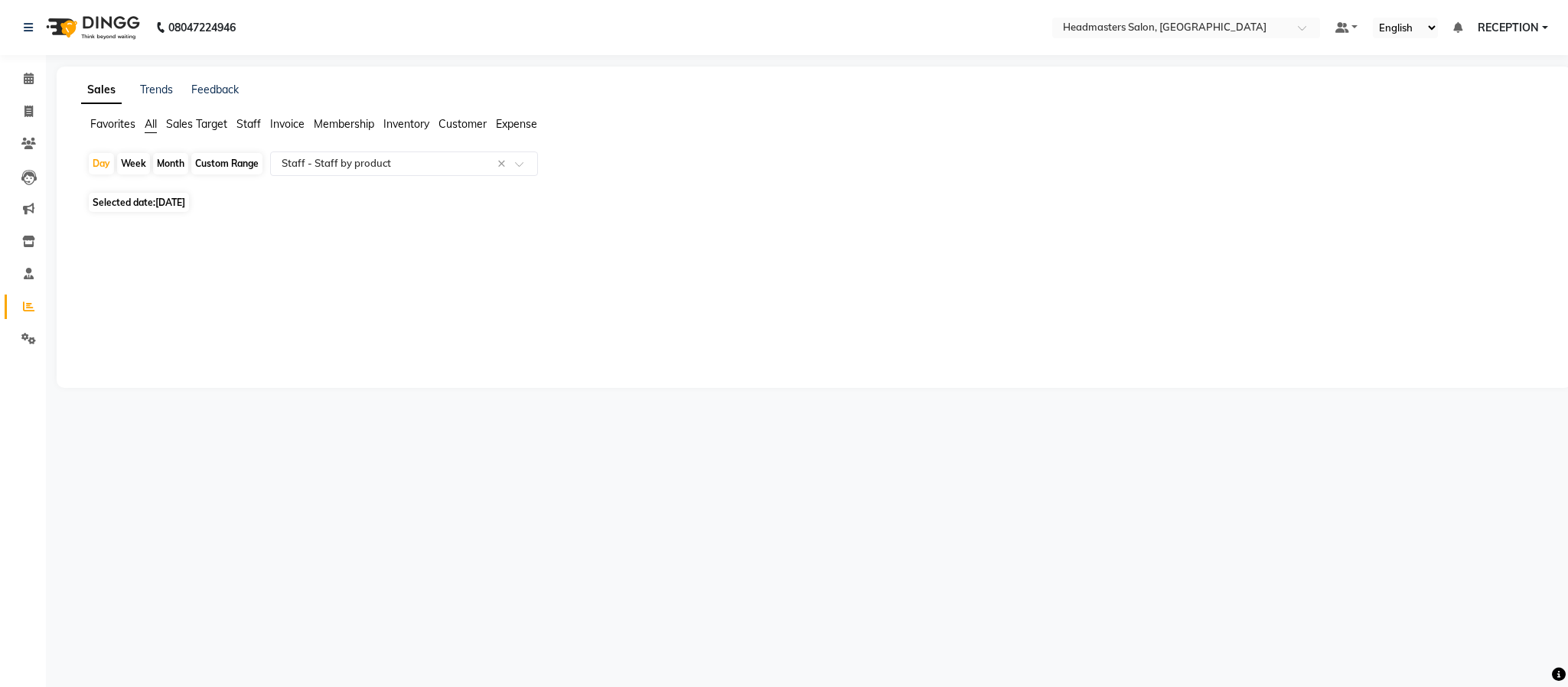
click at [156, 202] on span "Selected date: 03-09-2025" at bounding box center [139, 203] width 101 height 19
select select "9"
select select "2025"
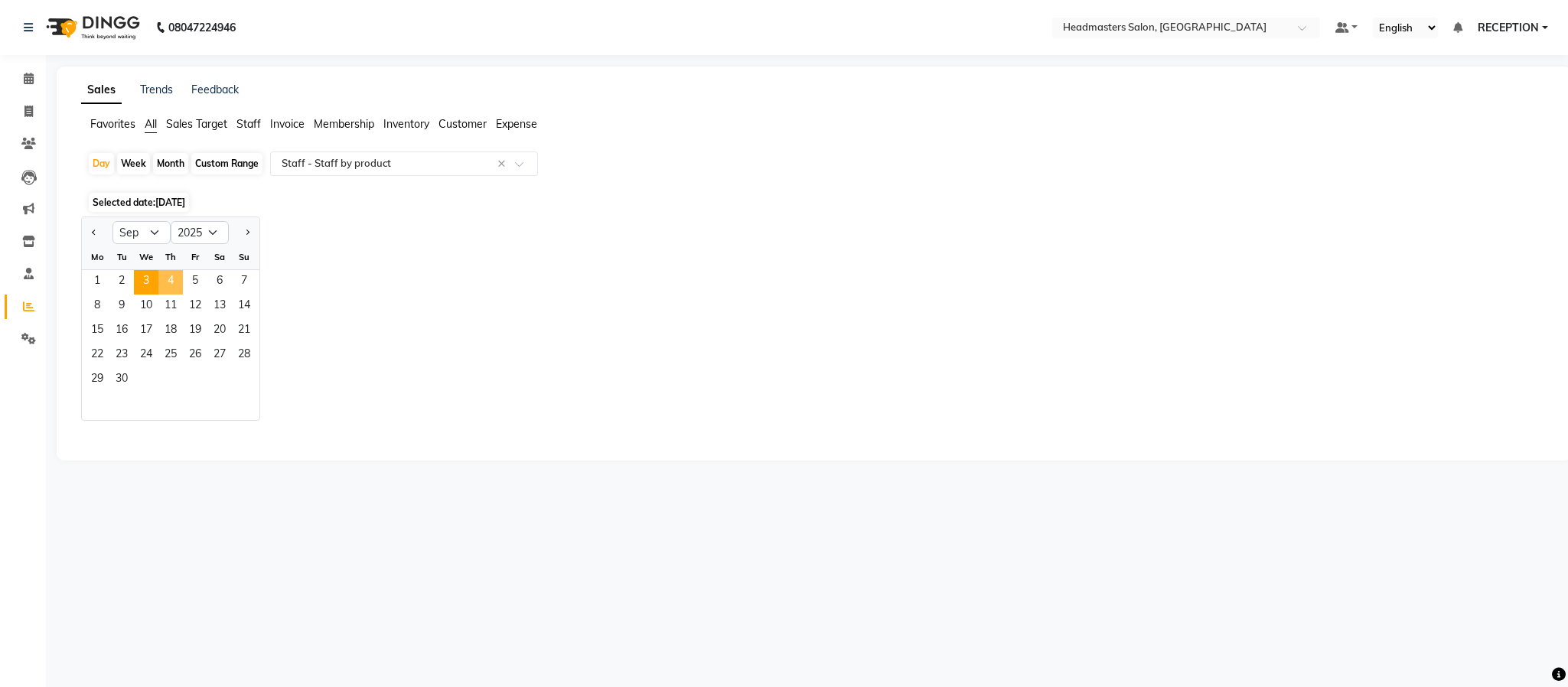
click at [170, 283] on span "4" at bounding box center [170, 282] width 24 height 24
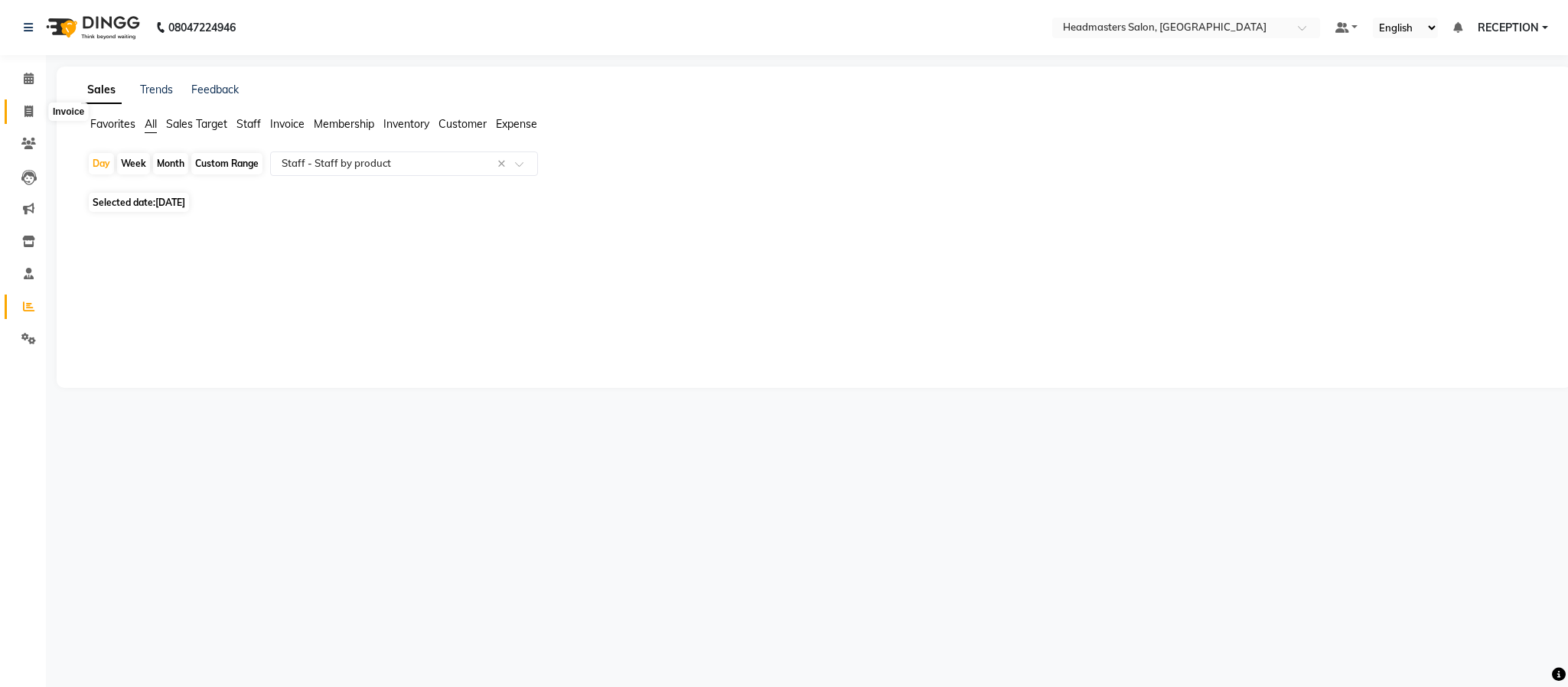
click at [28, 113] on icon at bounding box center [28, 111] width 9 height 12
select select "service"
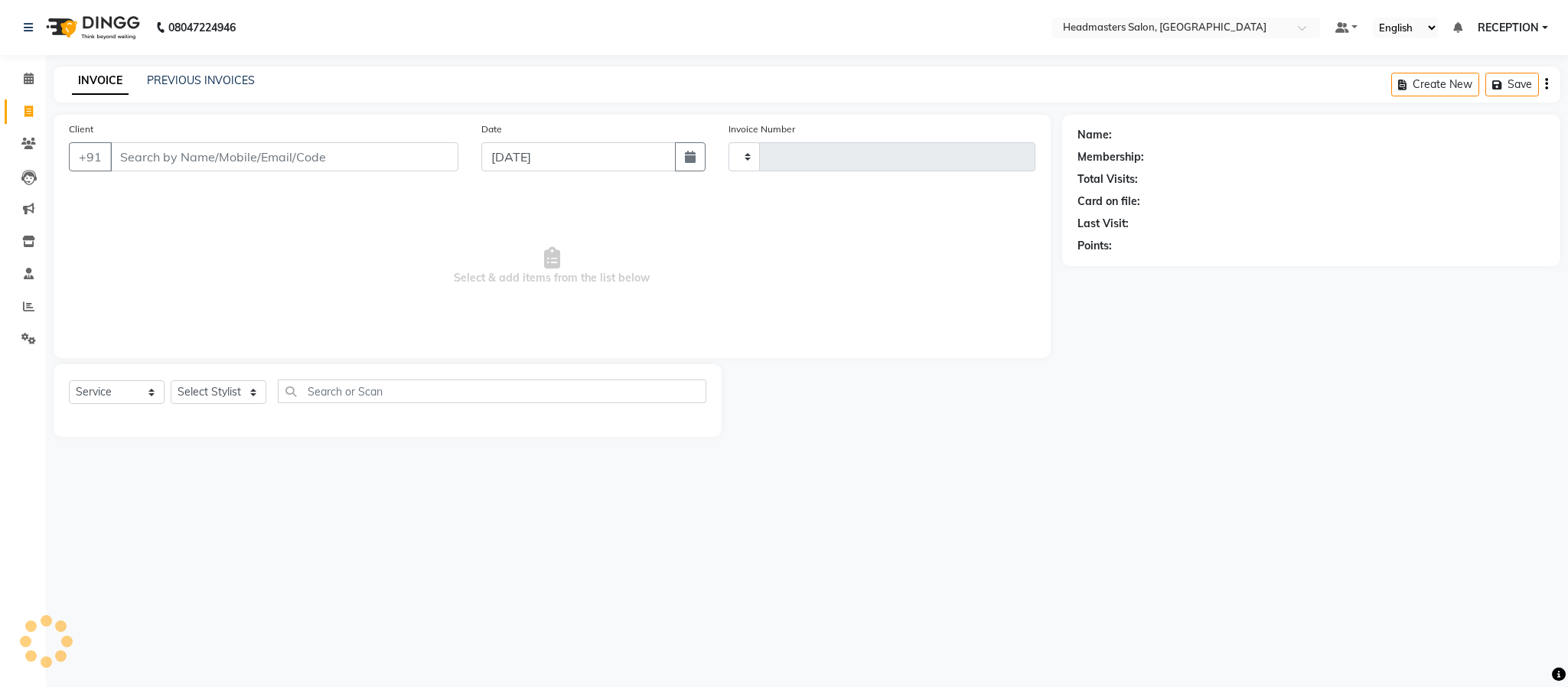
type input "1582"
select select "3454"
click at [32, 305] on icon at bounding box center [28, 306] width 12 height 12
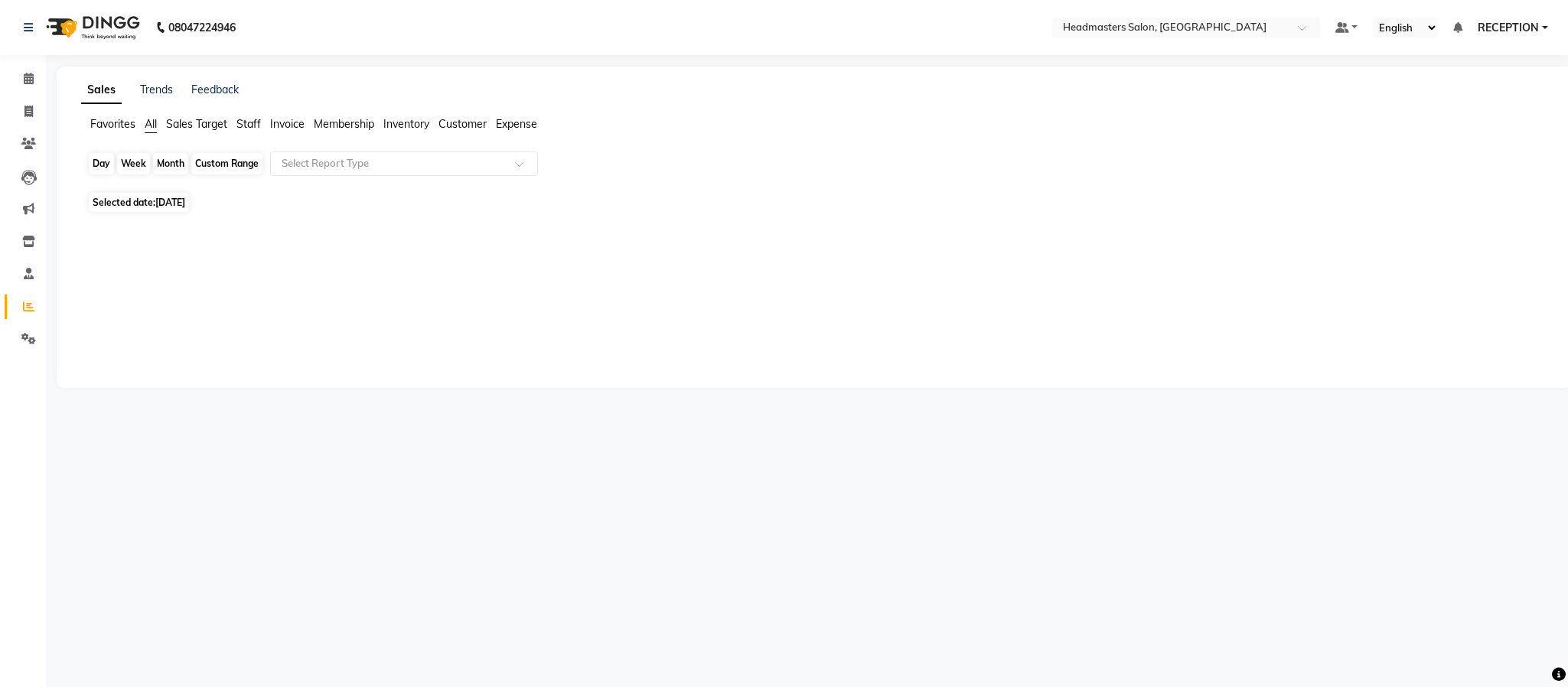
click at [99, 170] on div "Day" at bounding box center [101, 163] width 25 height 21
select select "9"
select select "2025"
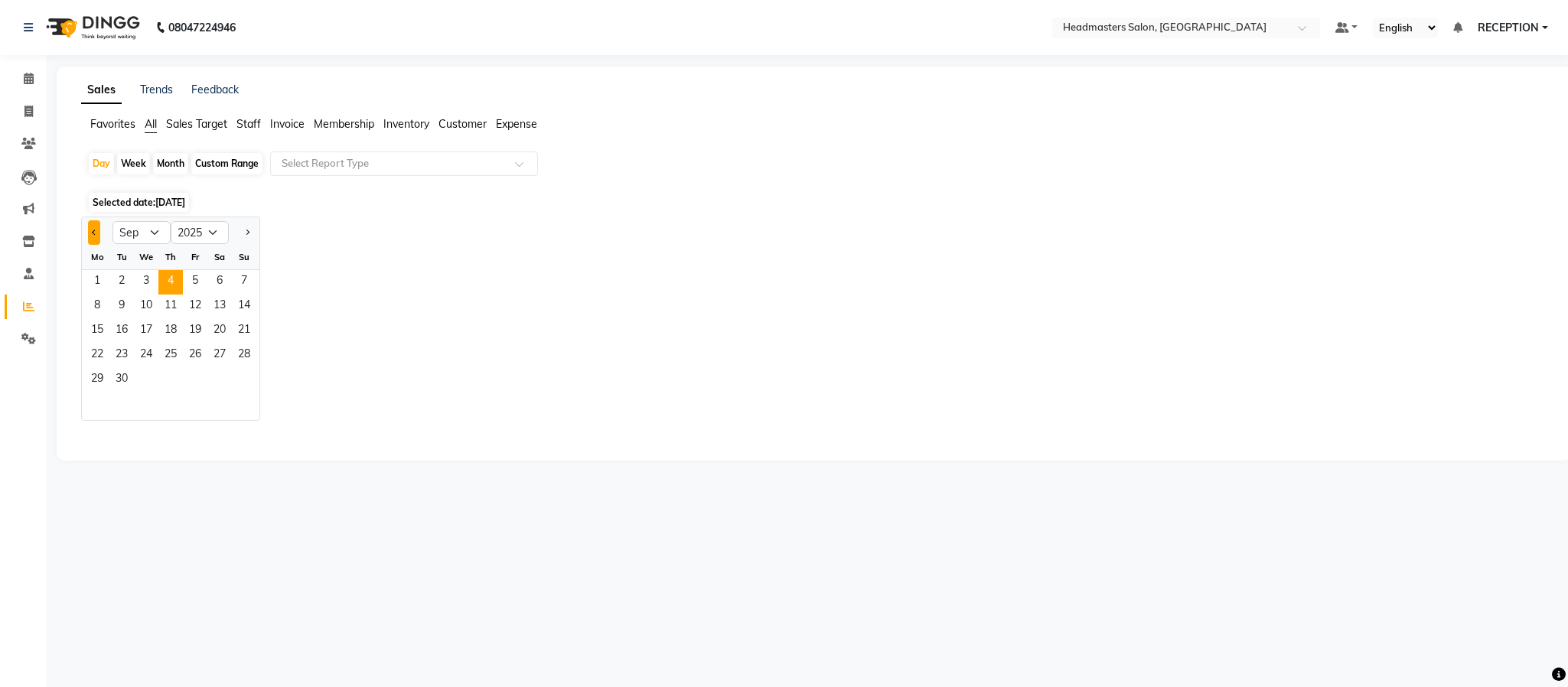
click at [95, 234] on span "Previous month" at bounding box center [94, 231] width 5 height 5
select select "8"
click at [188, 283] on span "1" at bounding box center [195, 282] width 24 height 24
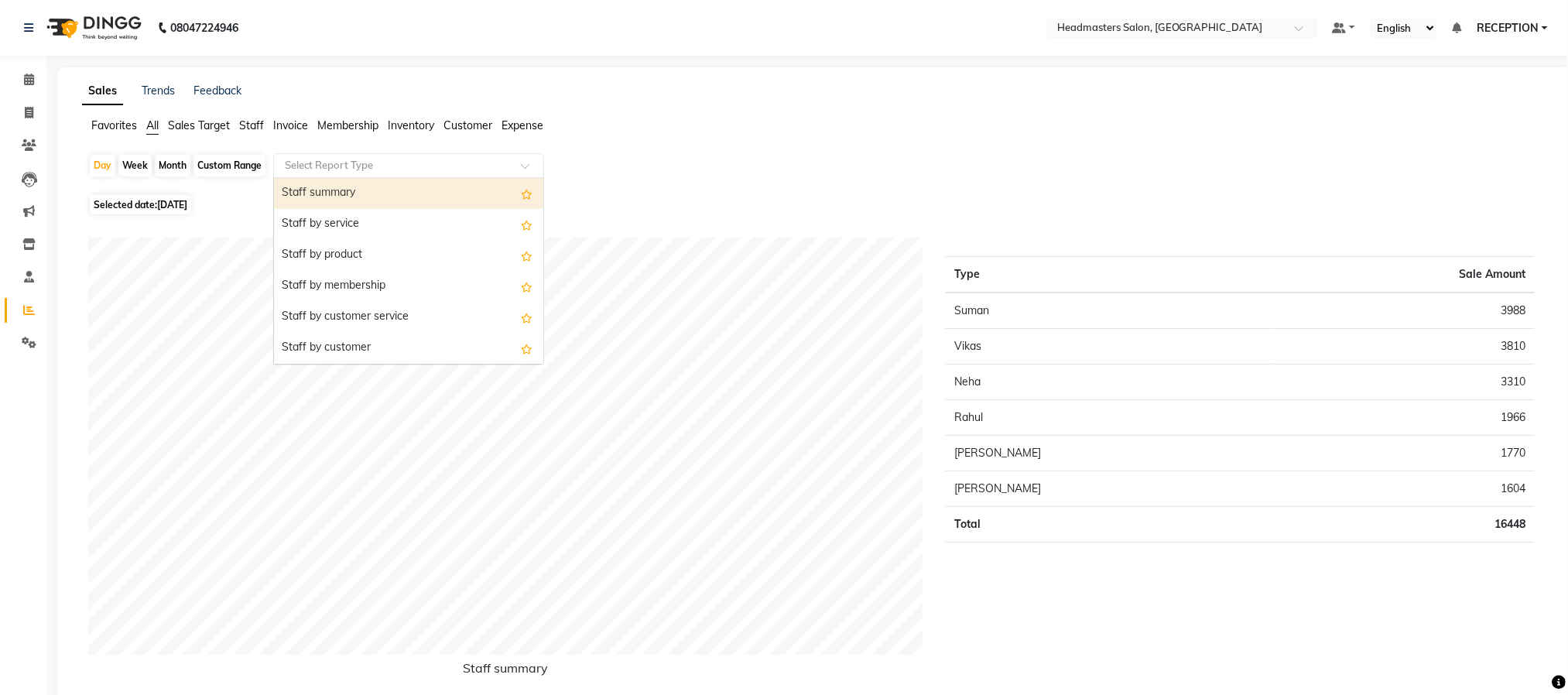
click at [504, 172] on div at bounding box center [408, 165] width 269 height 15
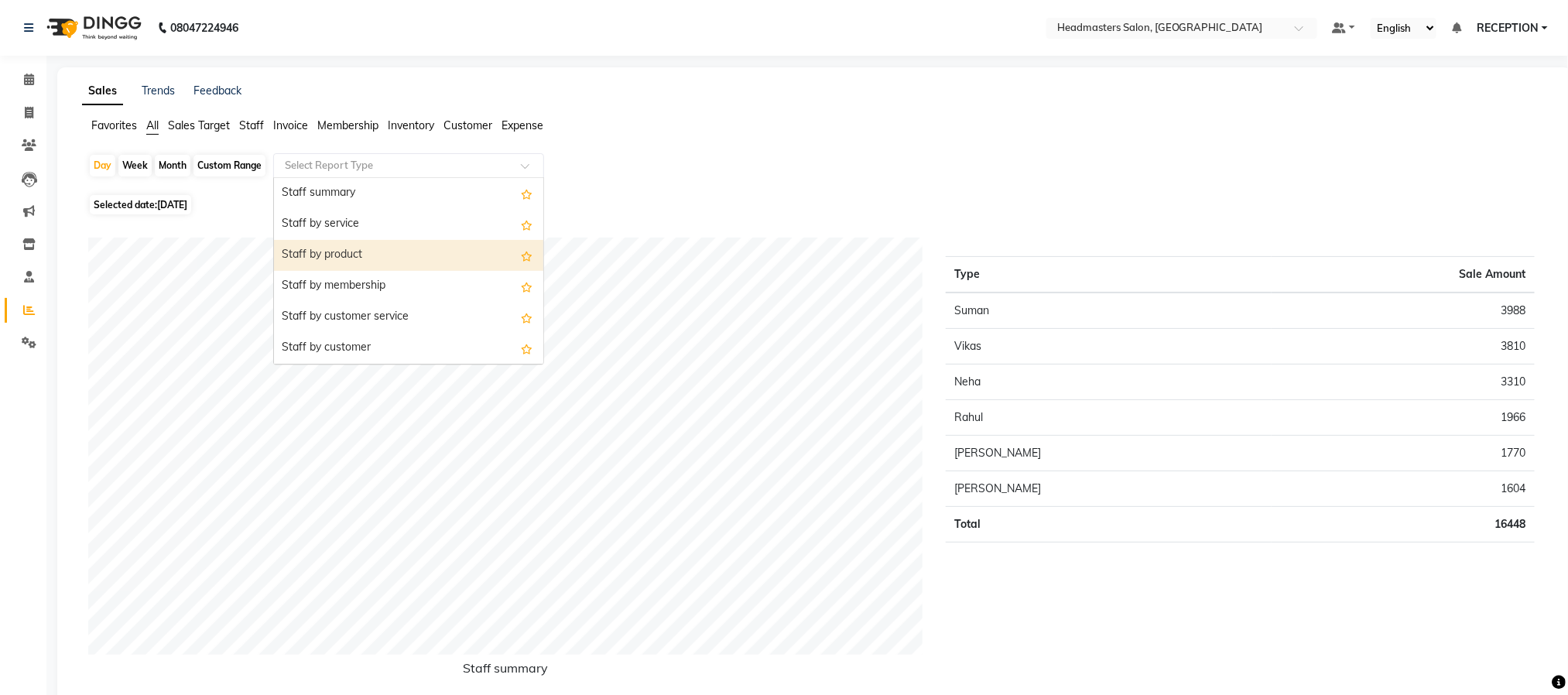
click at [346, 256] on div "Staff by product" at bounding box center [408, 255] width 269 height 31
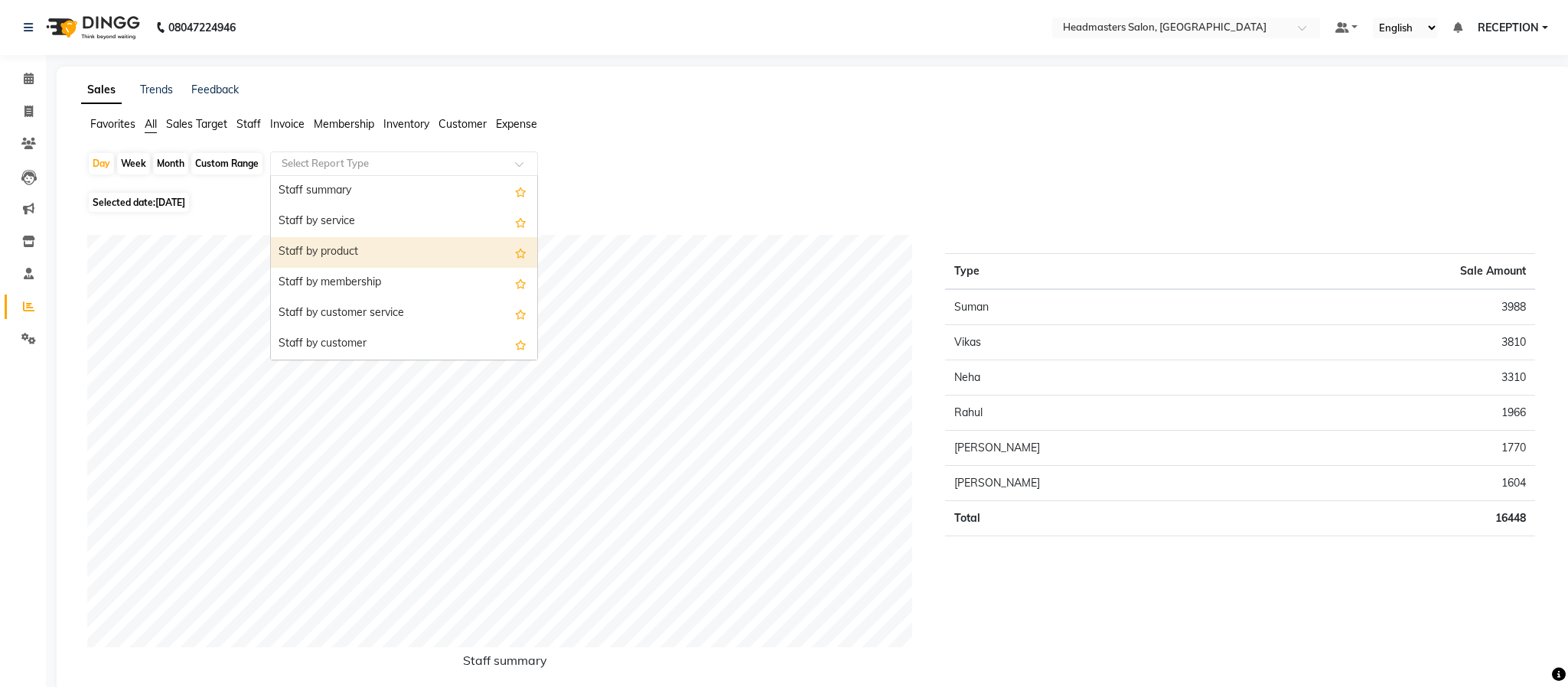
select select "pdf"
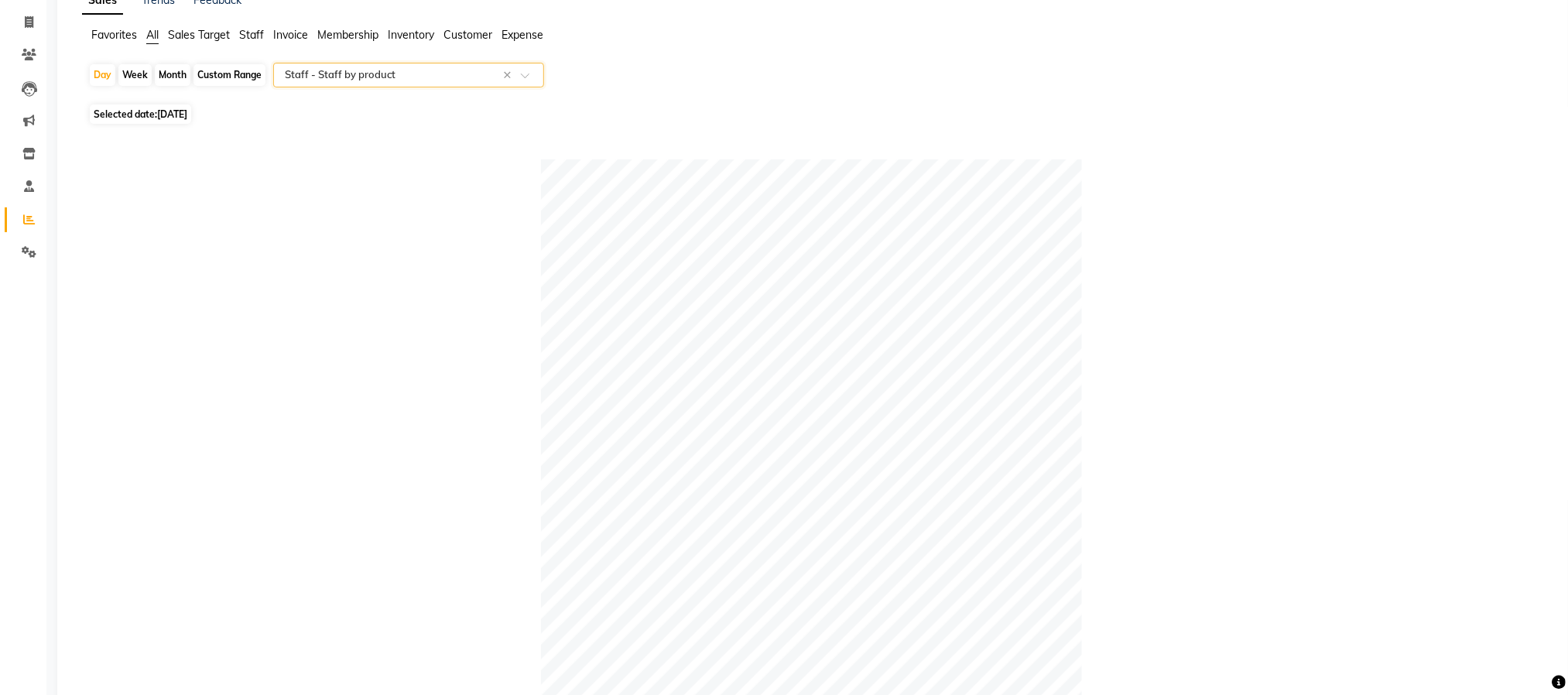
scroll to position [79, 0]
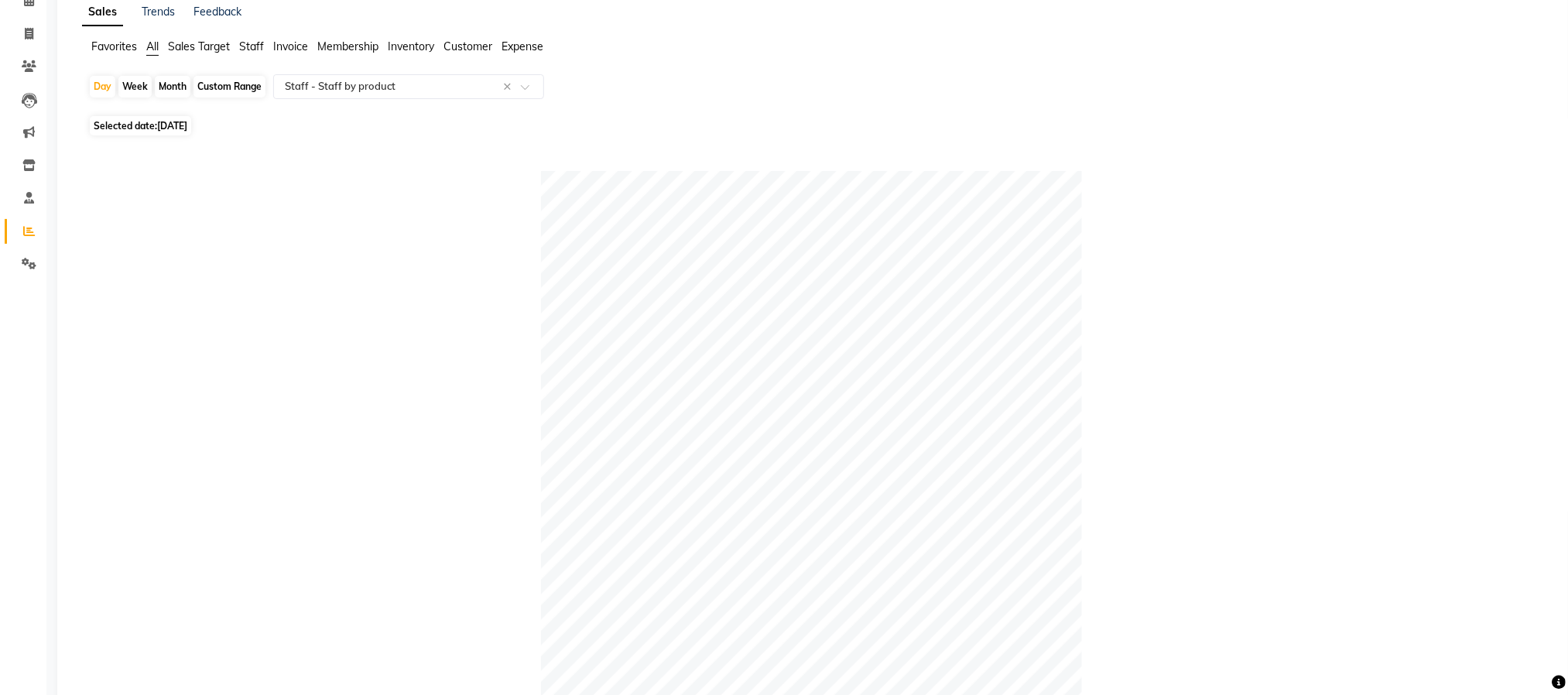
click at [158, 130] on span "Selected date: 01-08-2025" at bounding box center [141, 125] width 102 height 19
select select "8"
select select "2025"
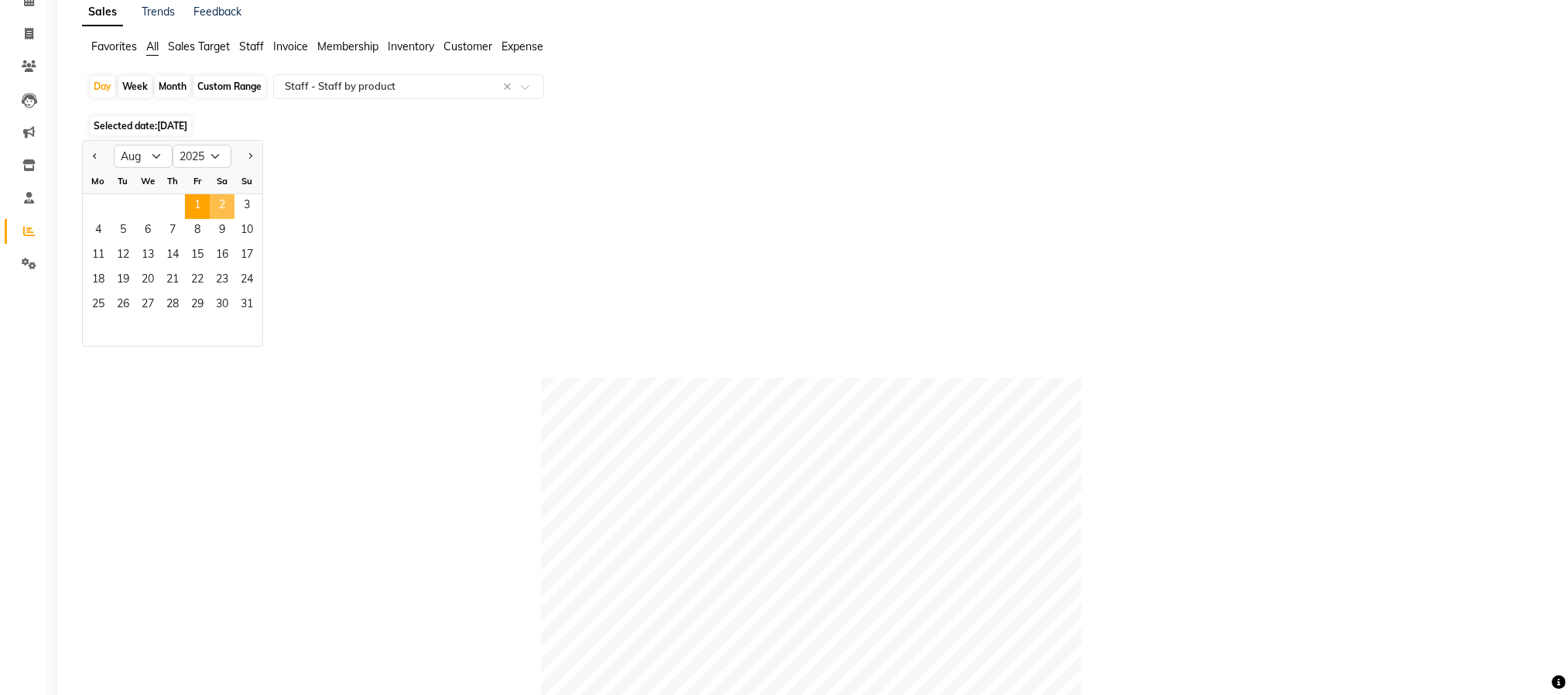
click at [217, 198] on span "2" at bounding box center [222, 207] width 25 height 25
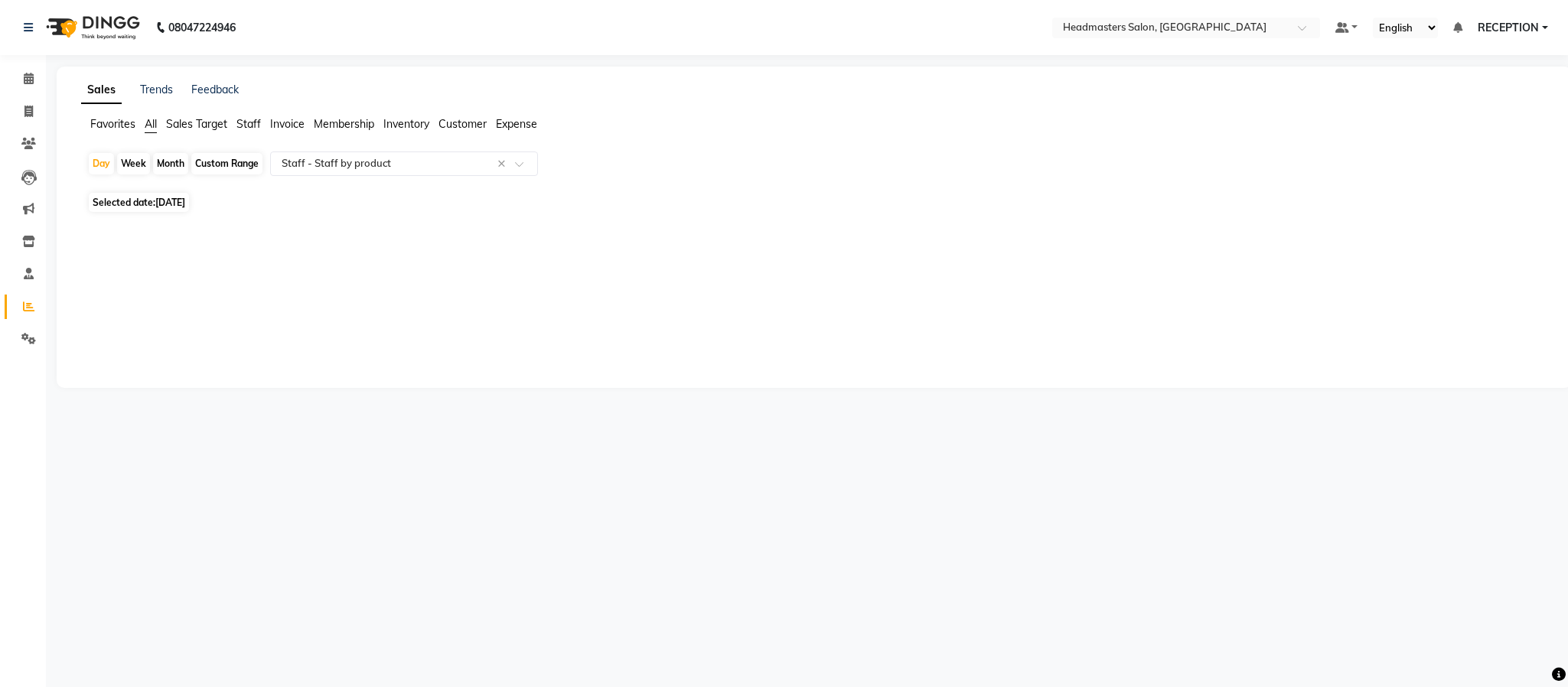
click at [179, 196] on span "Selected date: 02-08-2025" at bounding box center [139, 203] width 101 height 19
select select "8"
select select "2025"
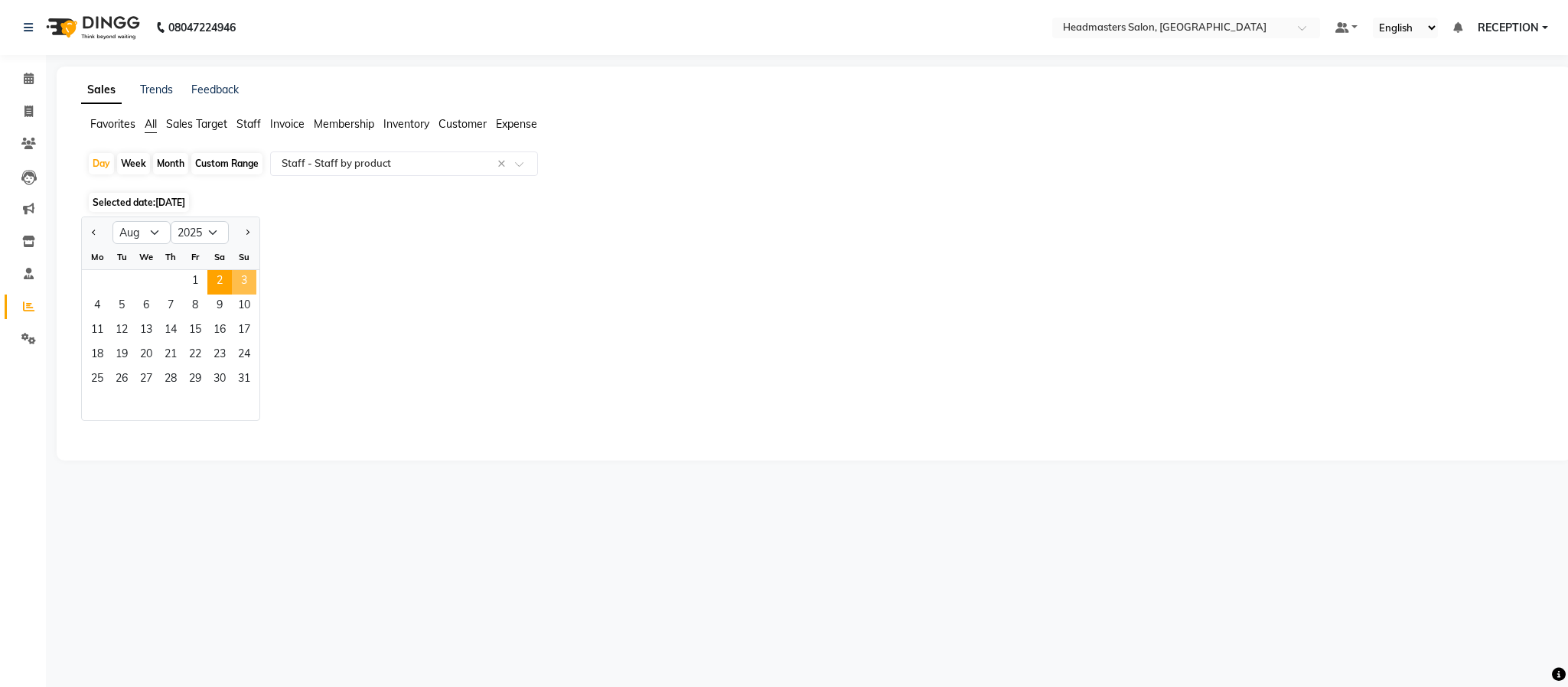
click at [242, 276] on span "3" at bounding box center [243, 282] width 24 height 24
select select "pdf"
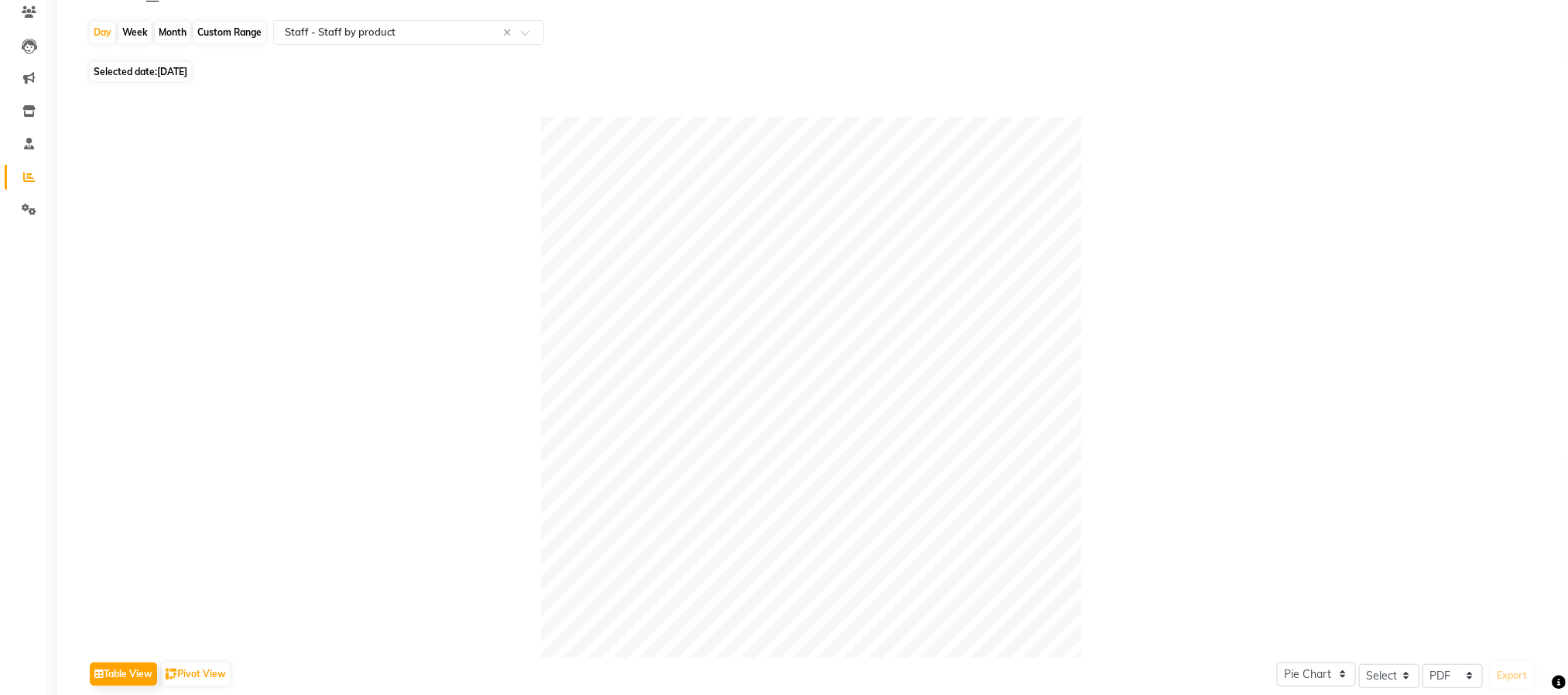
scroll to position [136, 0]
click at [177, 73] on span "03-08-2025" at bounding box center [172, 69] width 30 height 12
select select "8"
select select "2025"
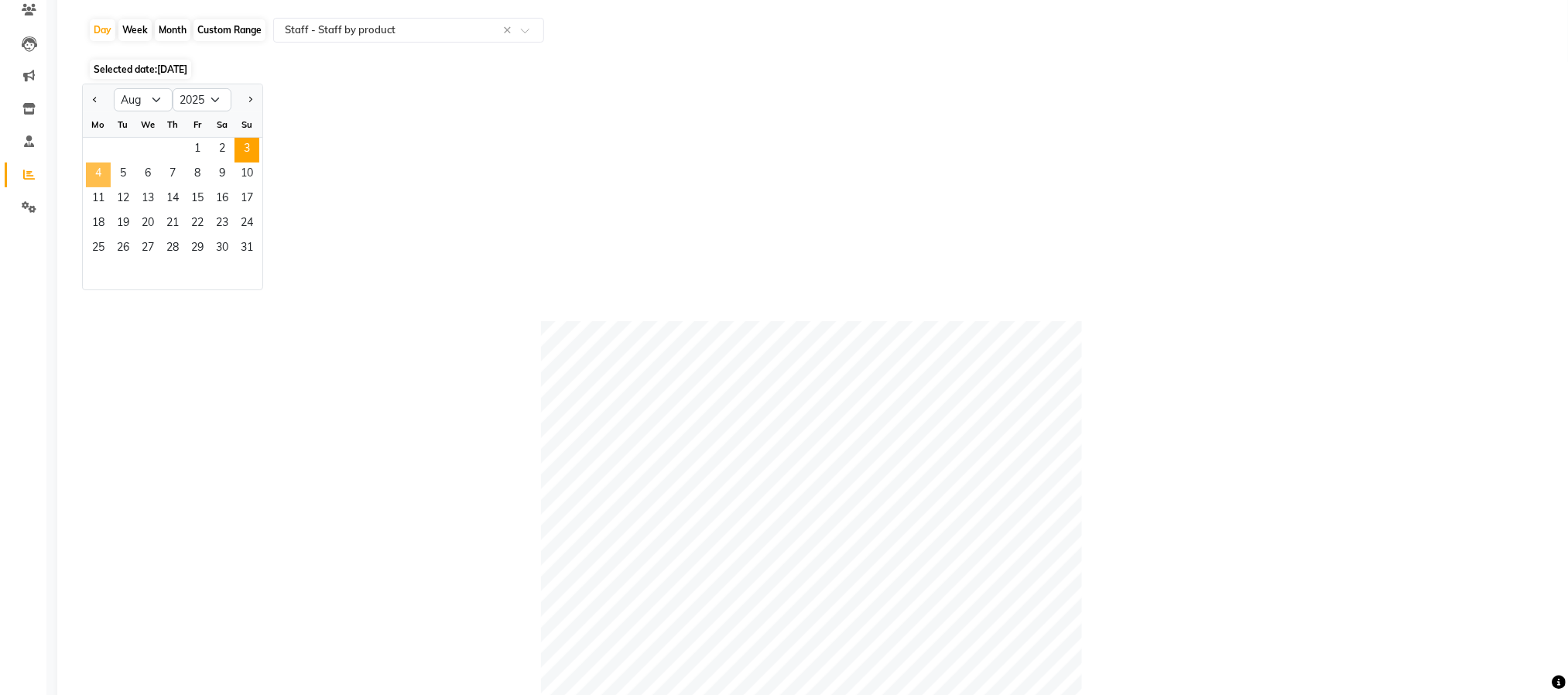
click at [95, 179] on span "4" at bounding box center [98, 175] width 25 height 25
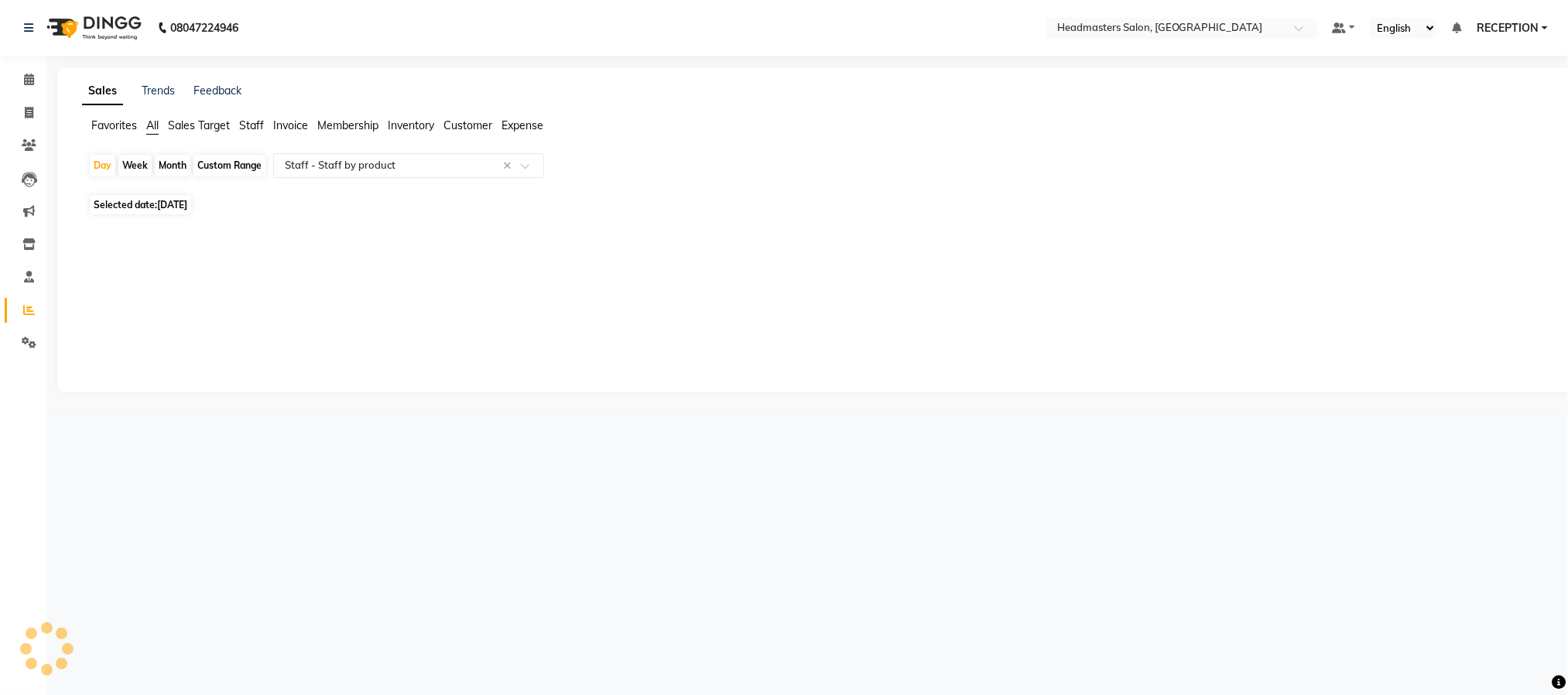
scroll to position [0, 0]
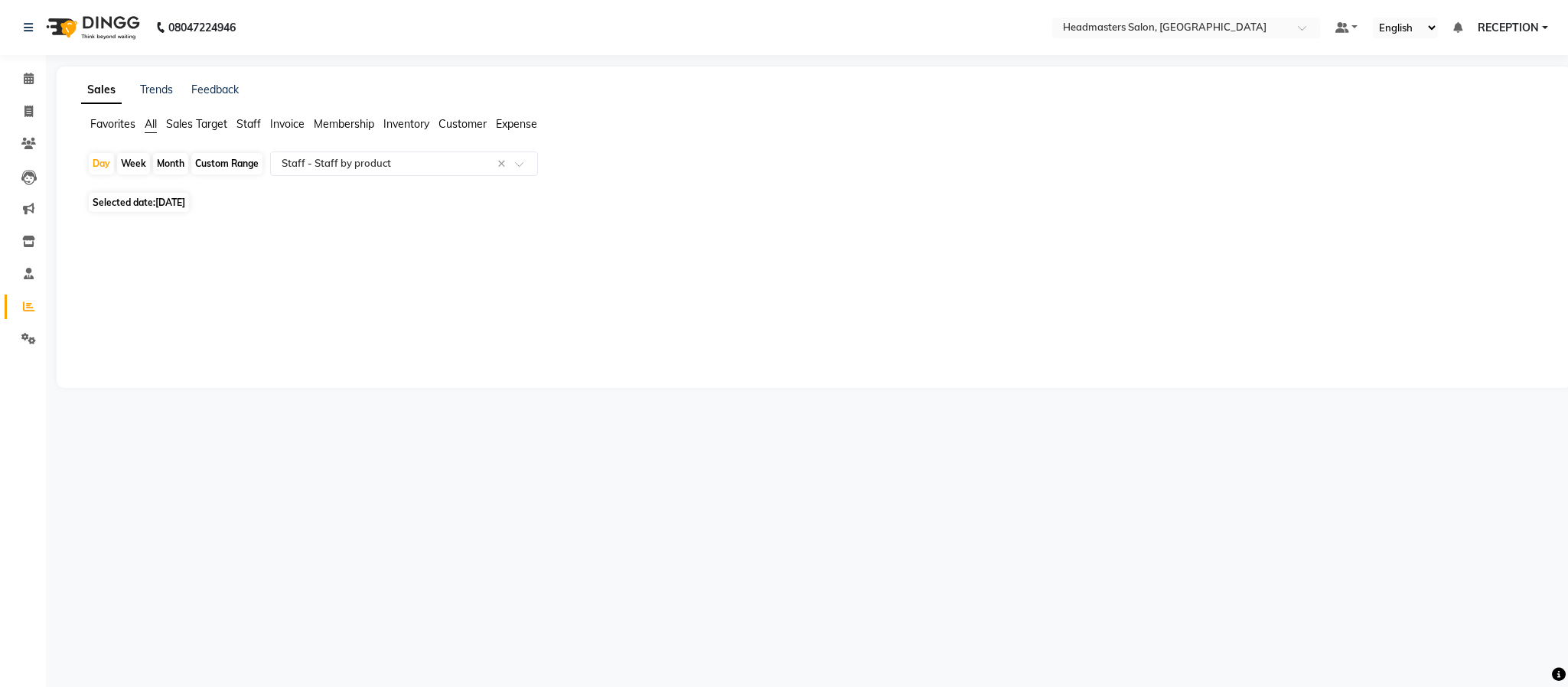
click at [108, 204] on span "Selected date: 04-08-2025" at bounding box center [139, 203] width 101 height 19
select select "8"
select select "2025"
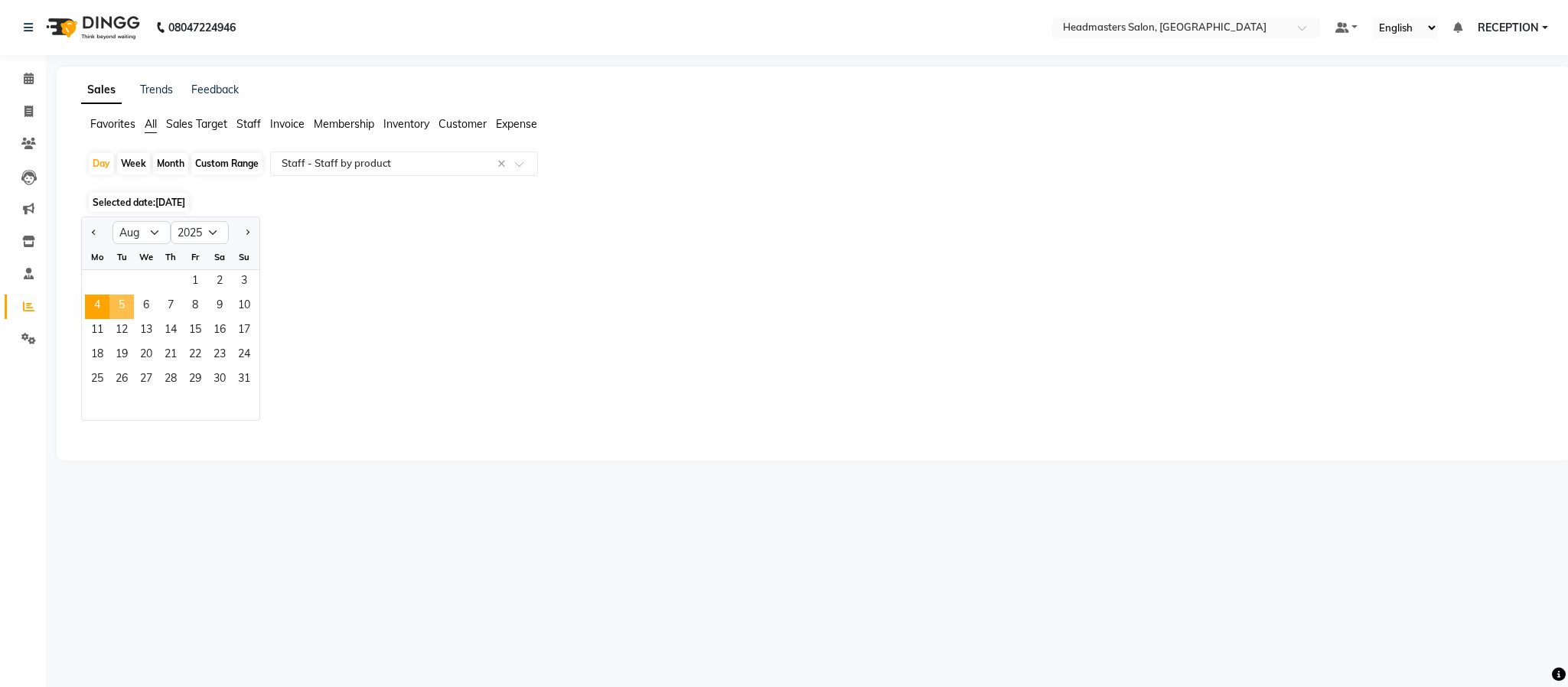
click at [122, 303] on span "5" at bounding box center [121, 306] width 24 height 24
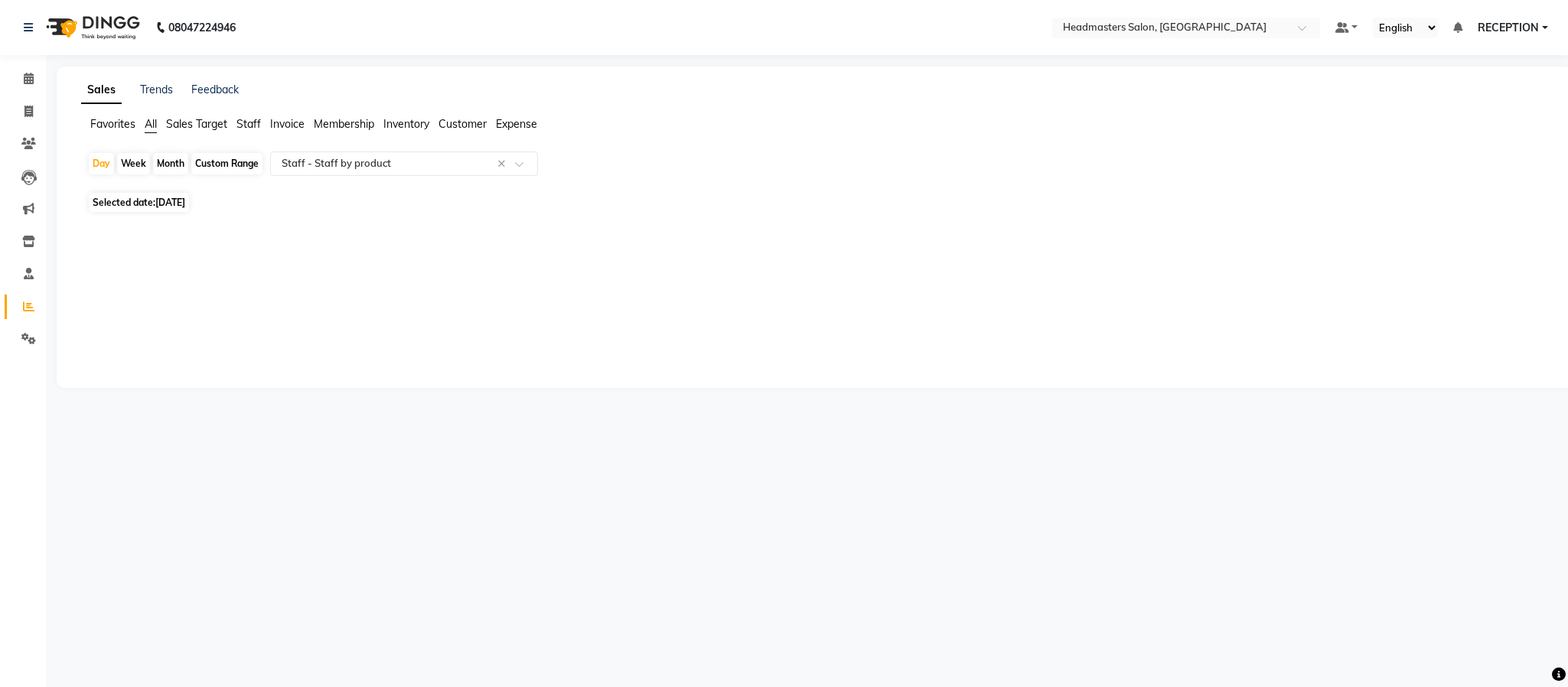
click at [142, 204] on span "Selected date: 05-08-2025" at bounding box center [139, 203] width 101 height 19
select select "8"
select select "2025"
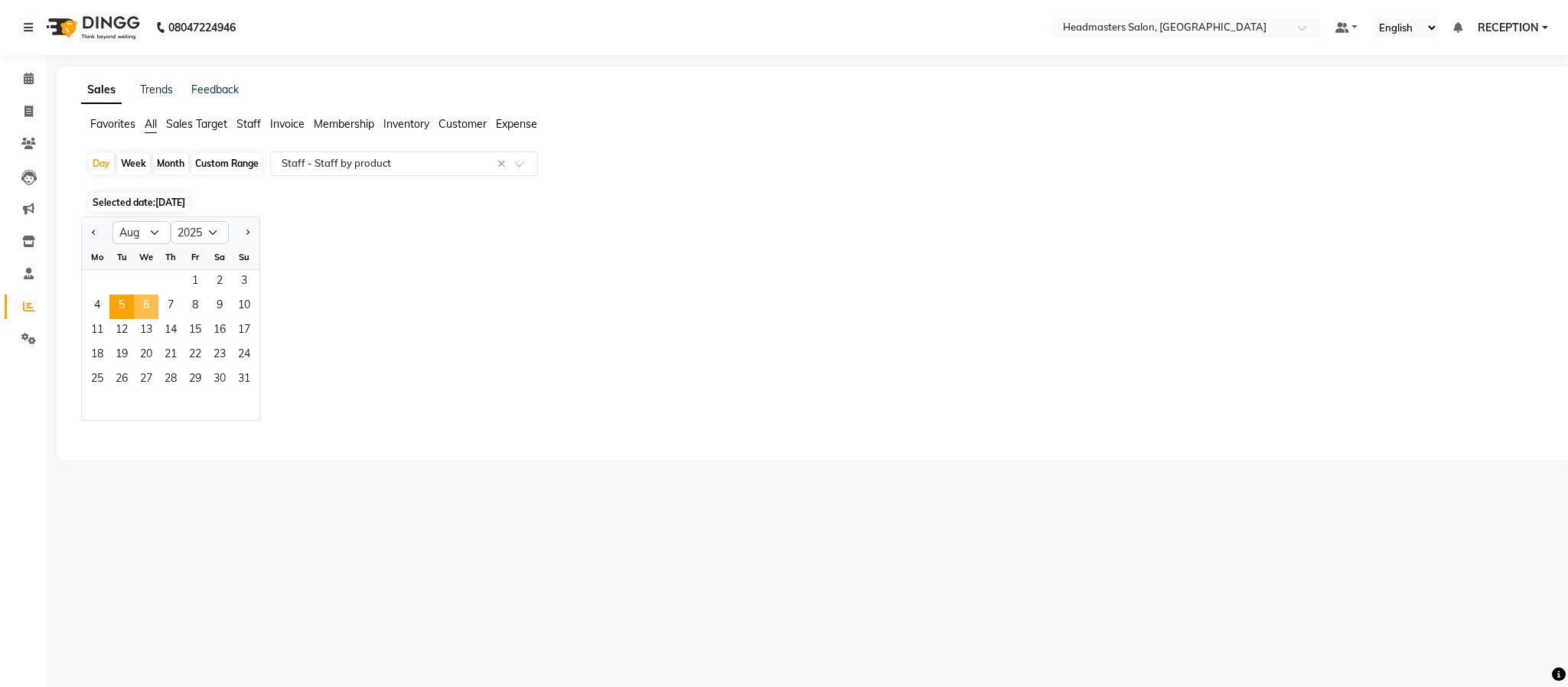
click at [147, 308] on span "6" at bounding box center [146, 306] width 24 height 24
select select "pdf"
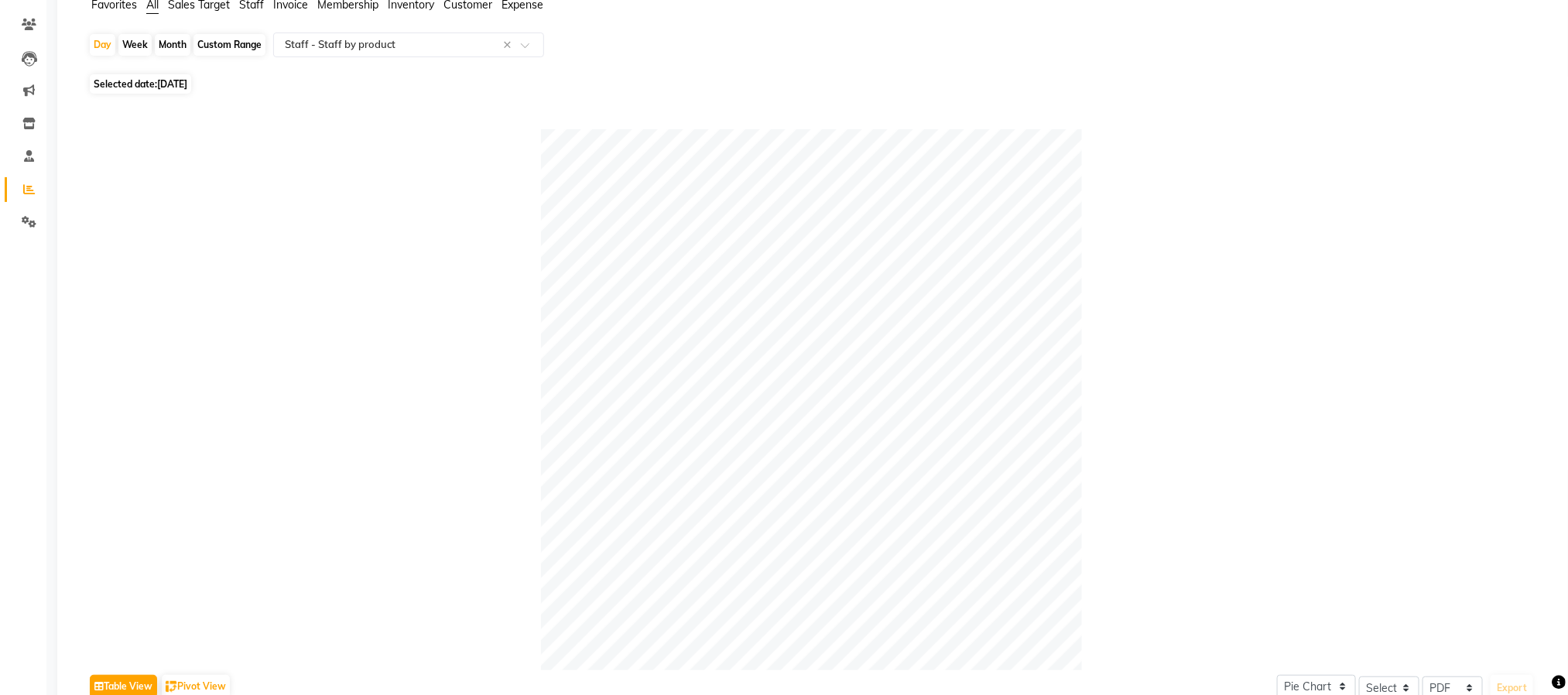
scroll to position [116, 0]
click at [159, 89] on span "06-08-2025" at bounding box center [172, 88] width 30 height 12
select select "8"
select select "2025"
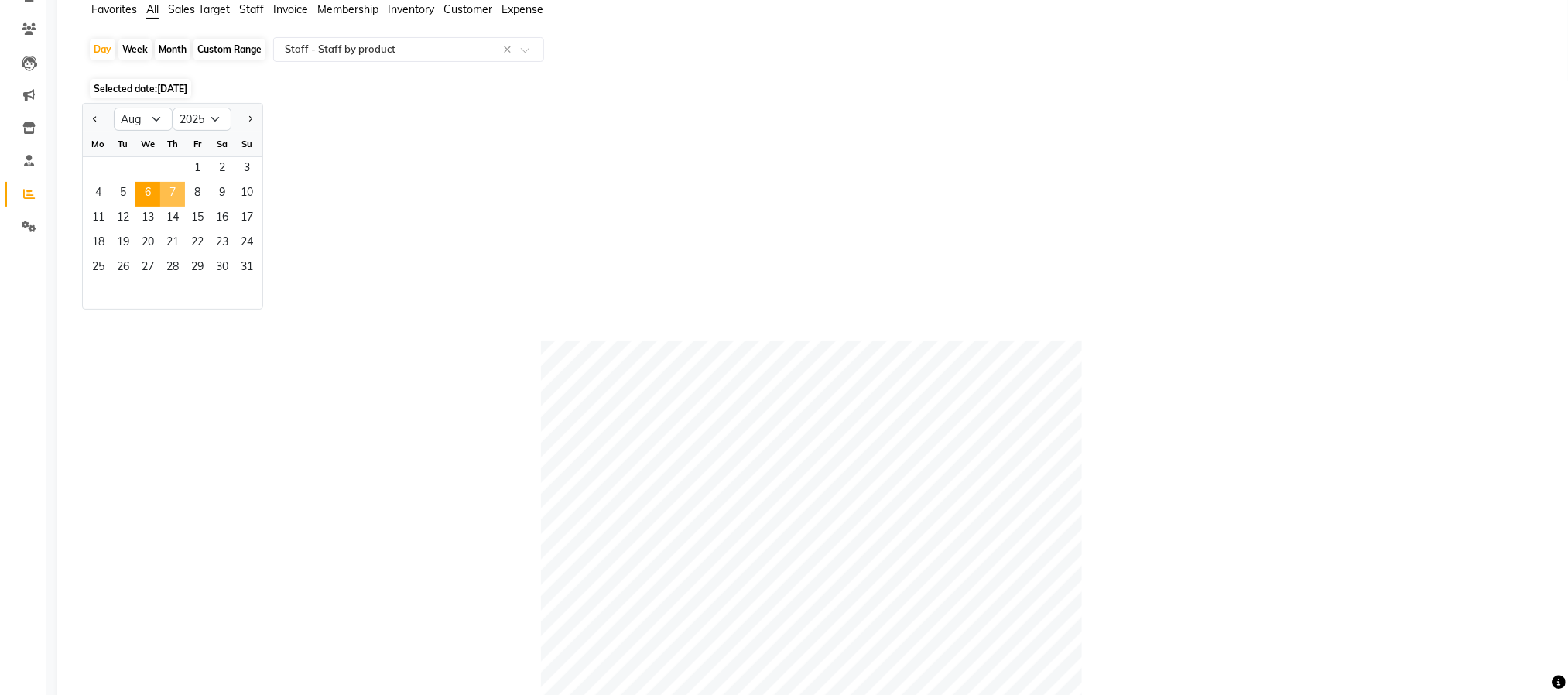
click at [174, 198] on span "7" at bounding box center [172, 194] width 25 height 25
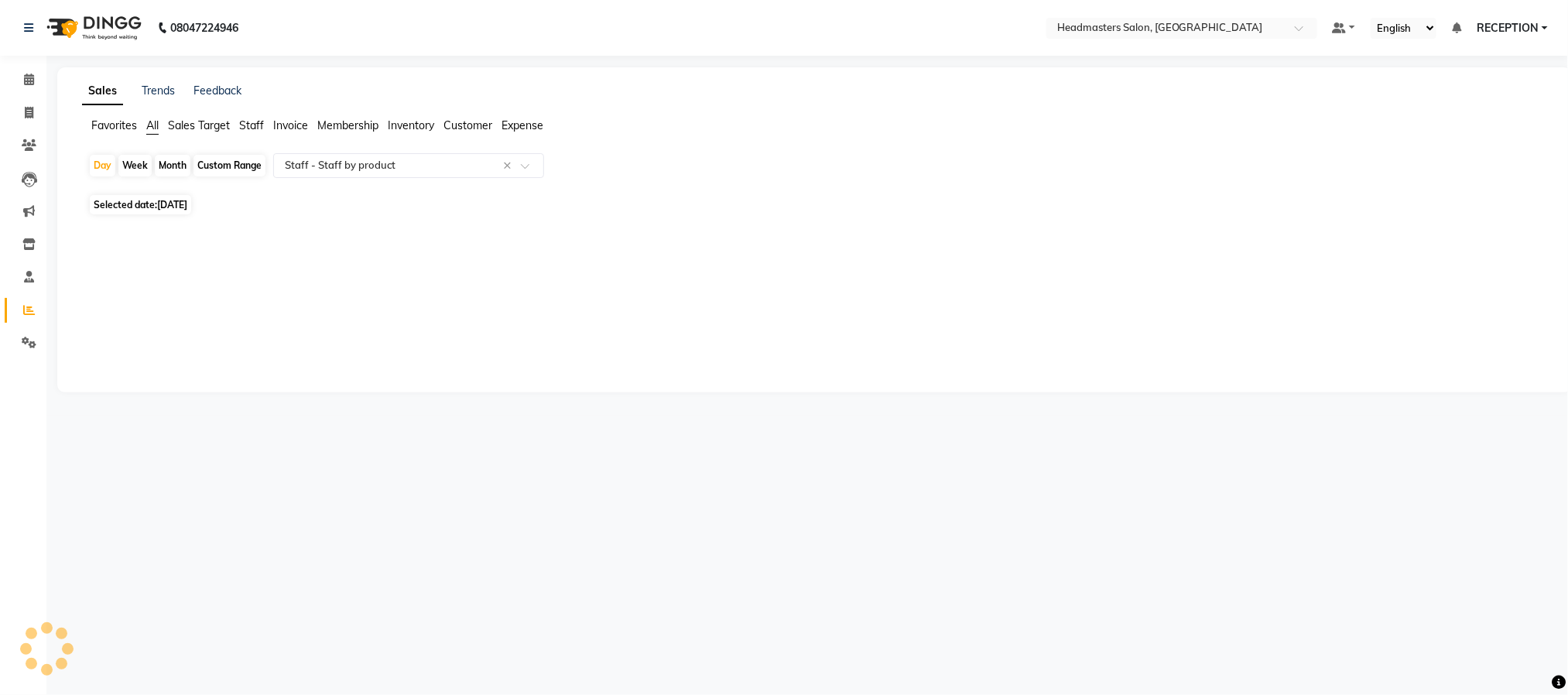
scroll to position [0, 0]
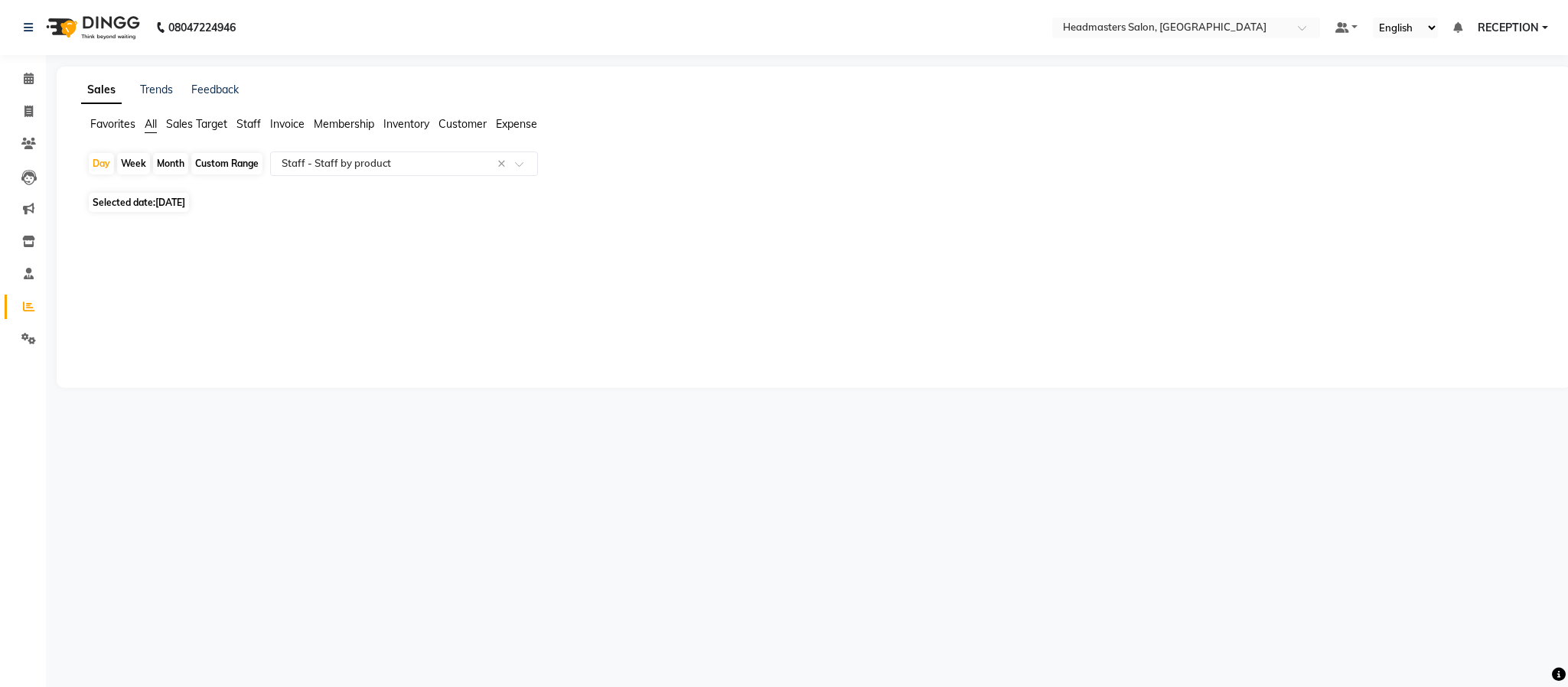
click at [172, 204] on span "07-08-2025" at bounding box center [170, 202] width 30 height 12
select select "8"
select select "2025"
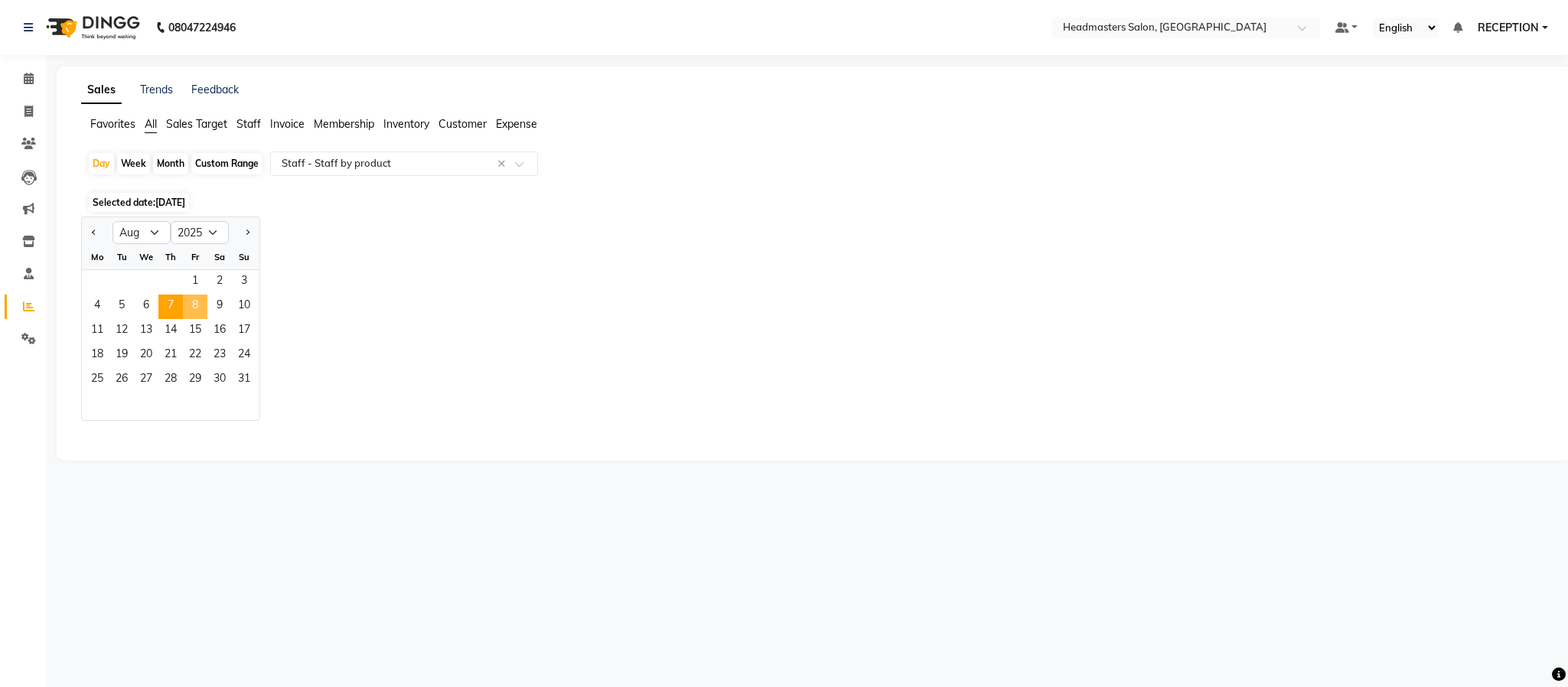
click at [197, 301] on span "8" at bounding box center [195, 306] width 24 height 24
select select "pdf"
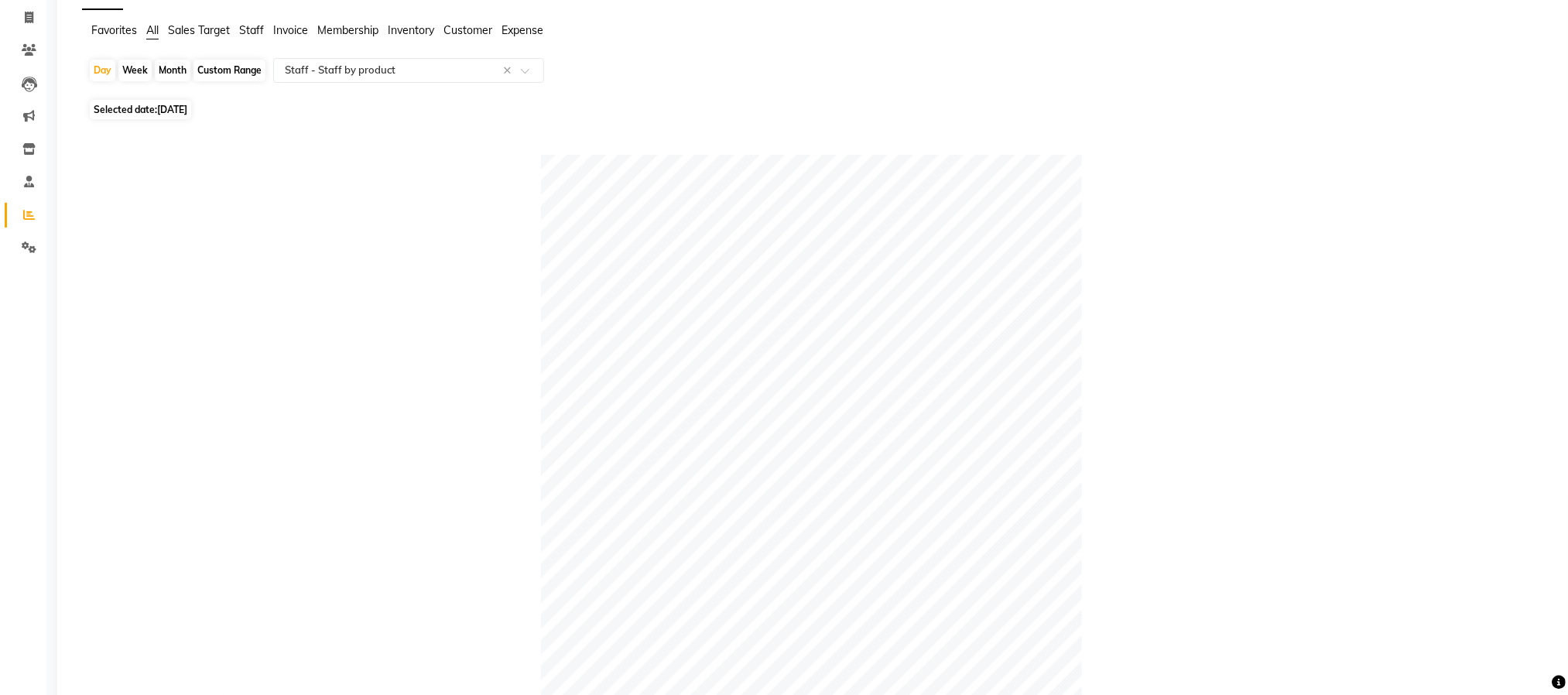
scroll to position [93, 0]
click at [114, 109] on span "Selected date: 08-08-2025" at bounding box center [141, 112] width 102 height 19
select select "8"
select select "2025"
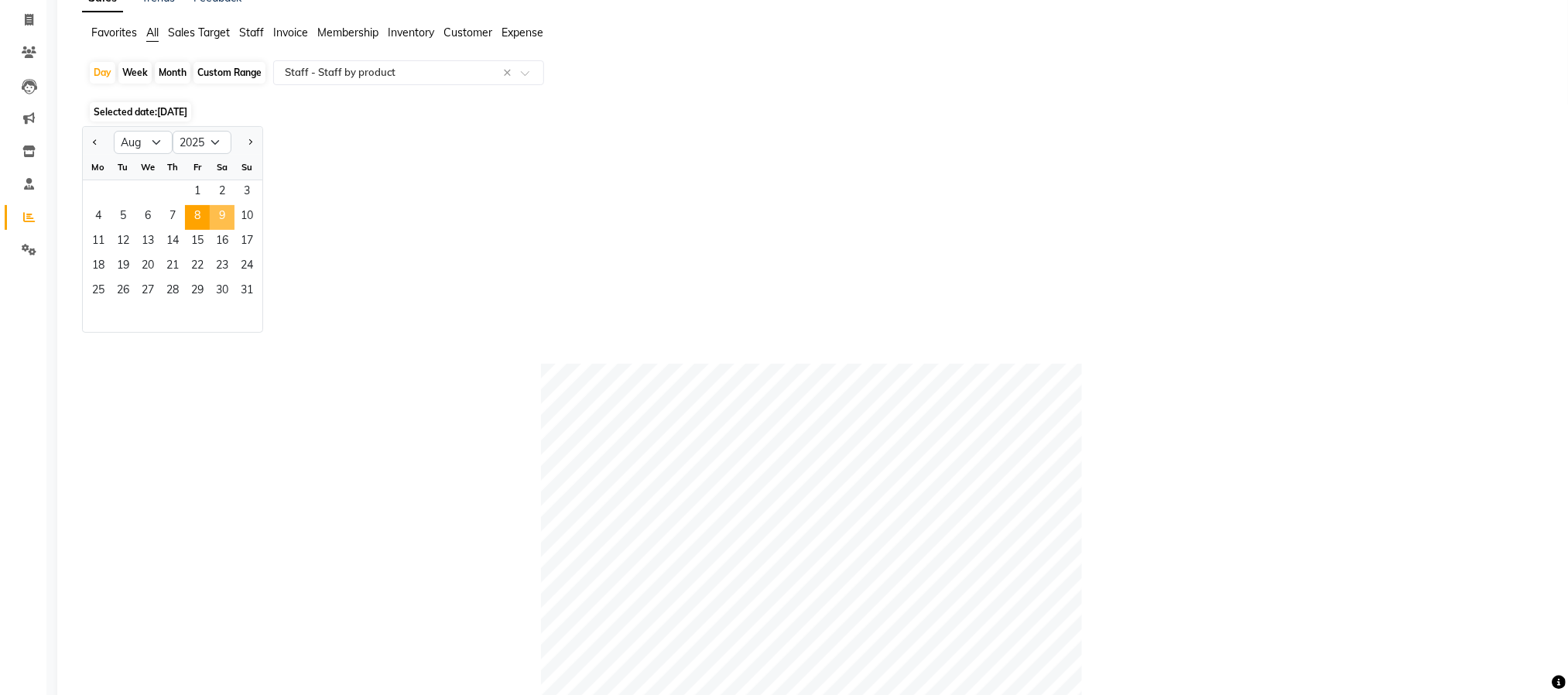
click at [214, 218] on span "9" at bounding box center [222, 217] width 25 height 25
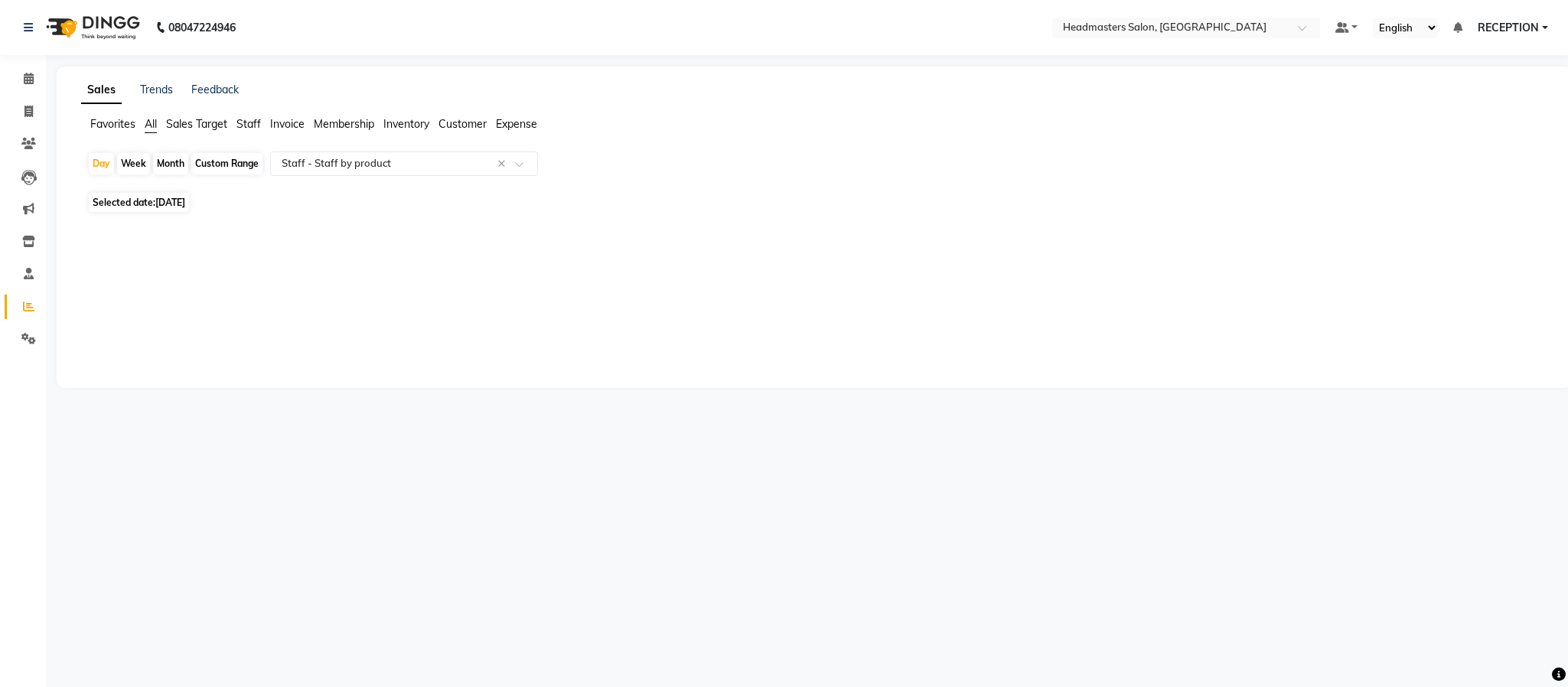
click at [181, 200] on span "09-08-2025" at bounding box center [170, 202] width 30 height 12
select select "8"
select select "2025"
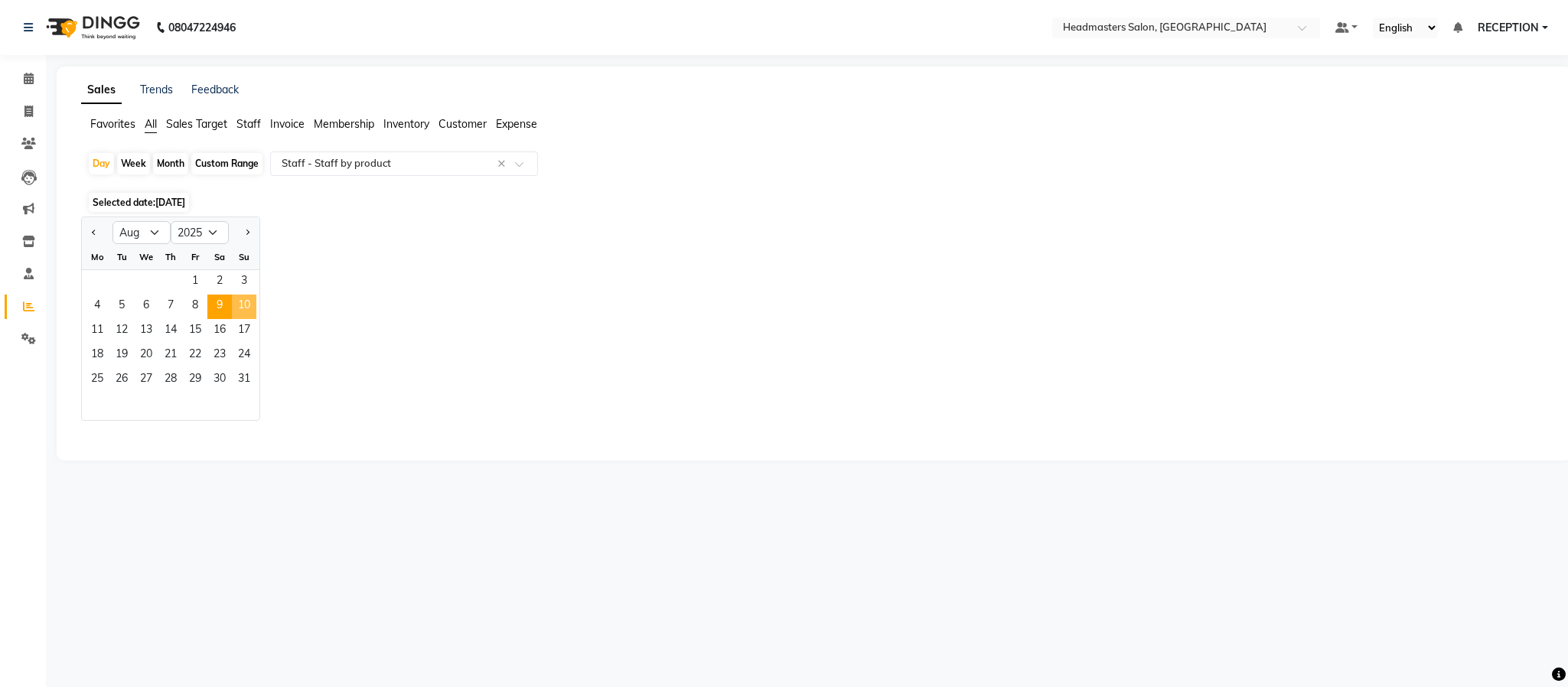
click at [246, 301] on span "10" at bounding box center [243, 306] width 24 height 24
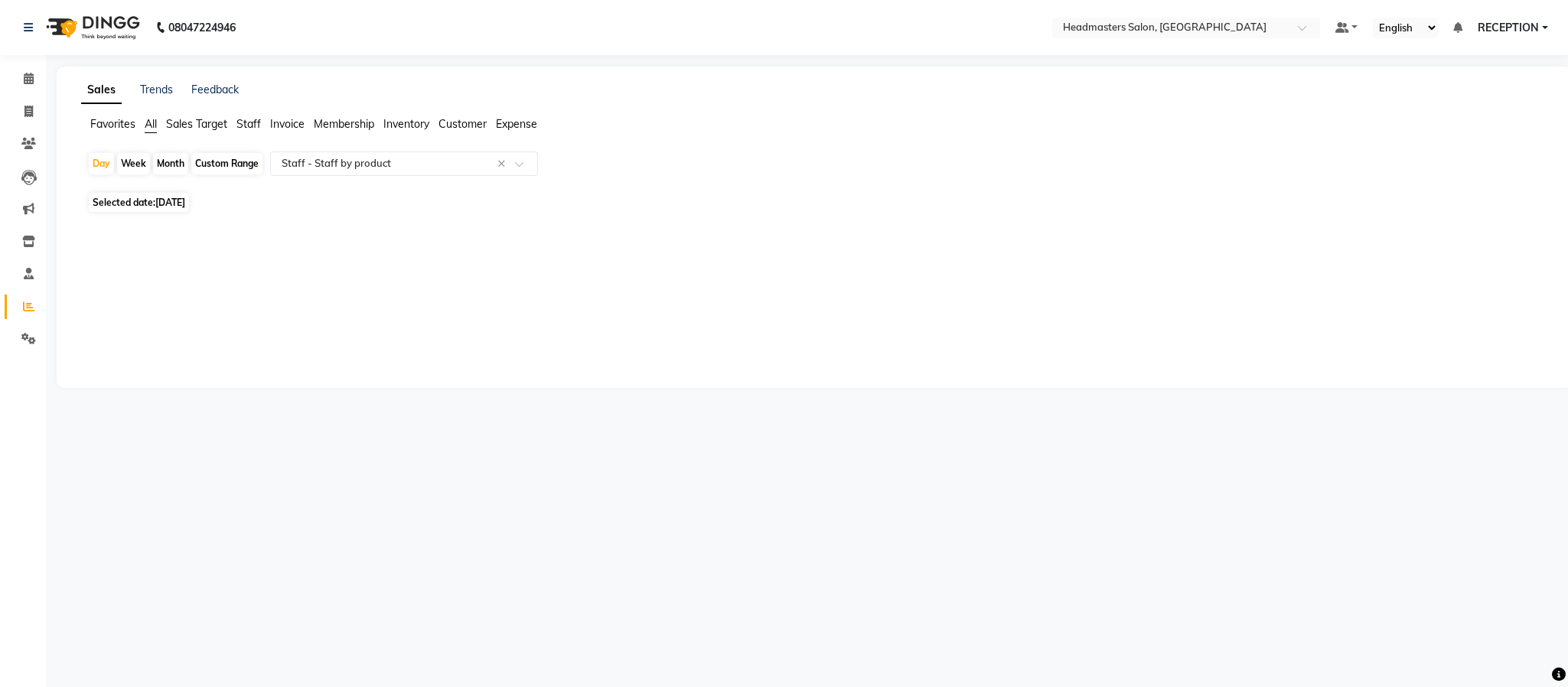
click at [166, 204] on span "10-08-2025" at bounding box center [170, 202] width 30 height 12
select select "8"
select select "2025"
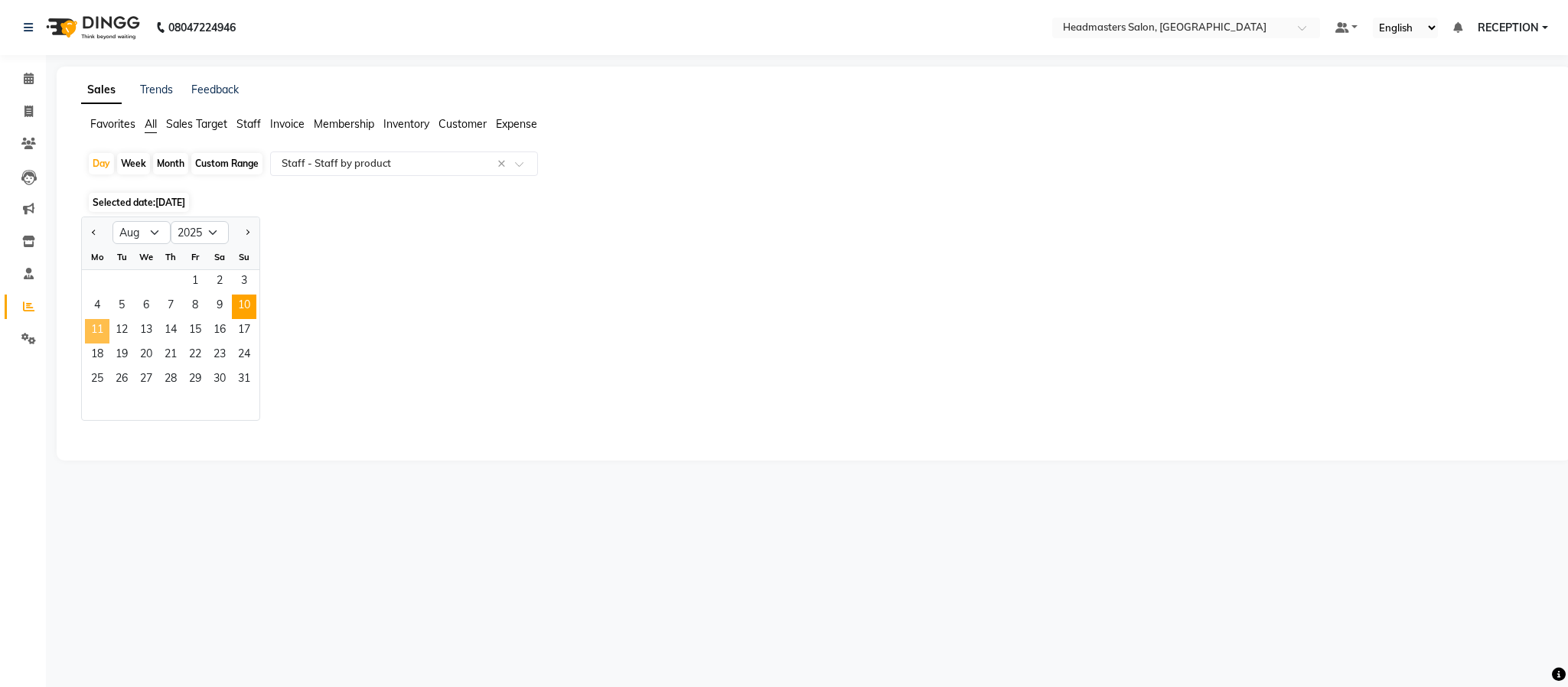
click at [94, 328] on span "11" at bounding box center [97, 331] width 24 height 24
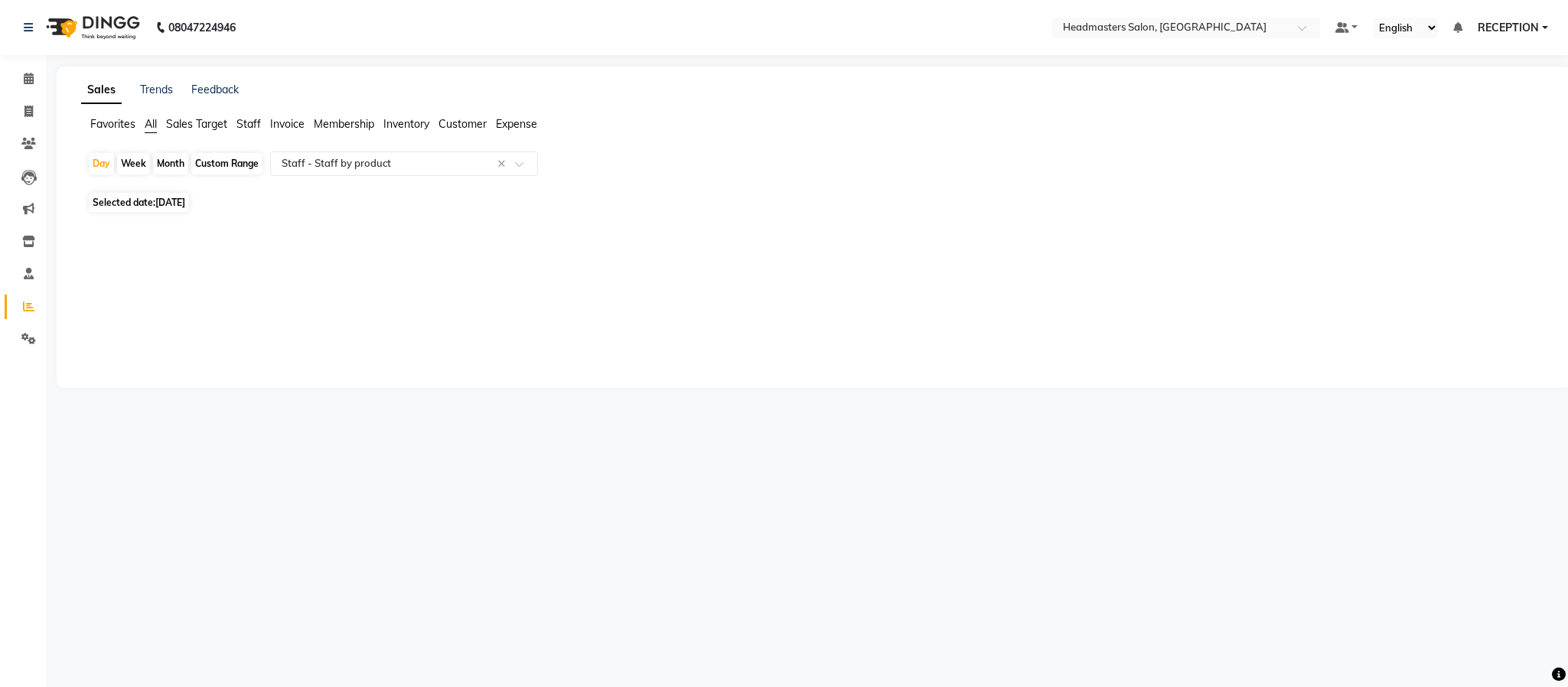
click at [94, 328] on div "Sales Trends Feedback Favorites All Sales Target Staff Invoice Membership Inven…" at bounding box center [814, 227] width 1515 height 321
click at [167, 199] on span "11-08-2025" at bounding box center [170, 202] width 30 height 12
select select "8"
select select "2025"
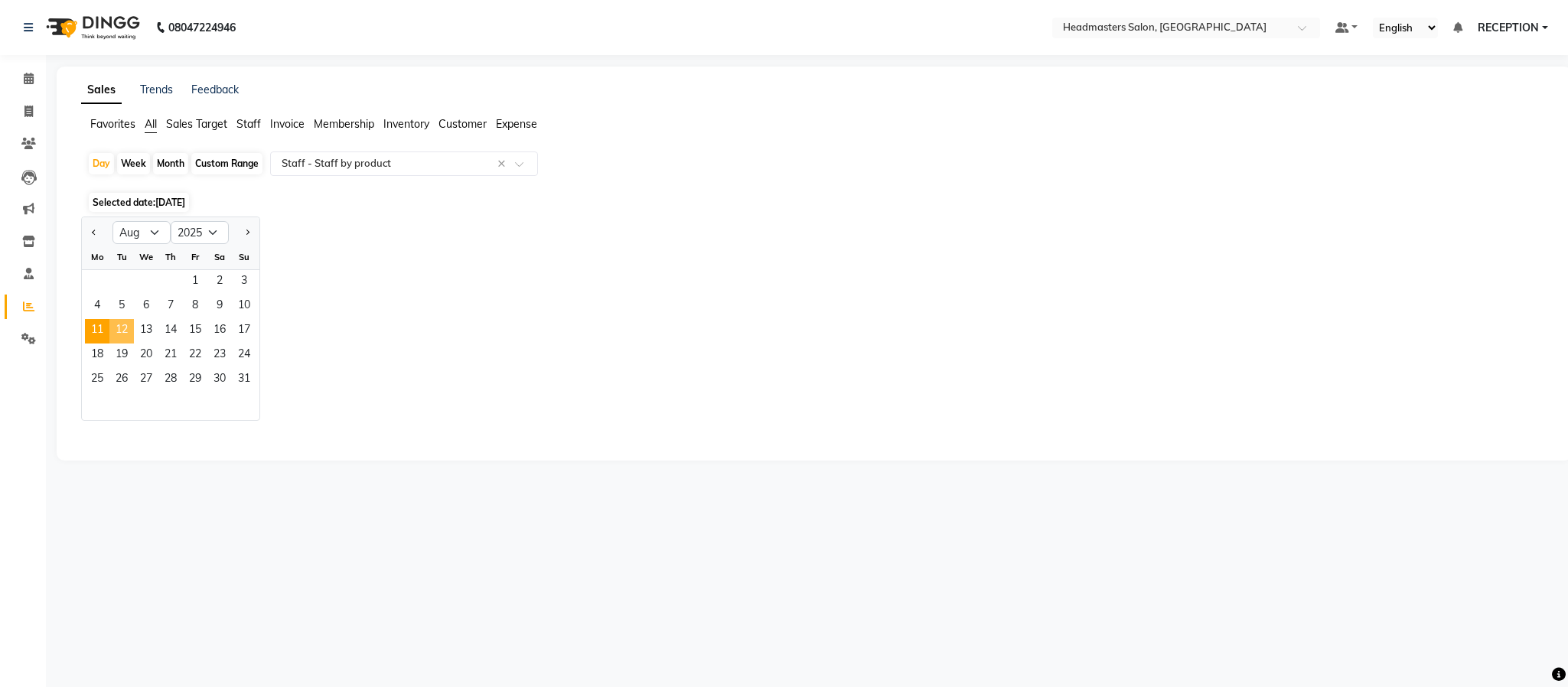
click at [126, 331] on span "12" at bounding box center [121, 331] width 24 height 24
select select "pdf"
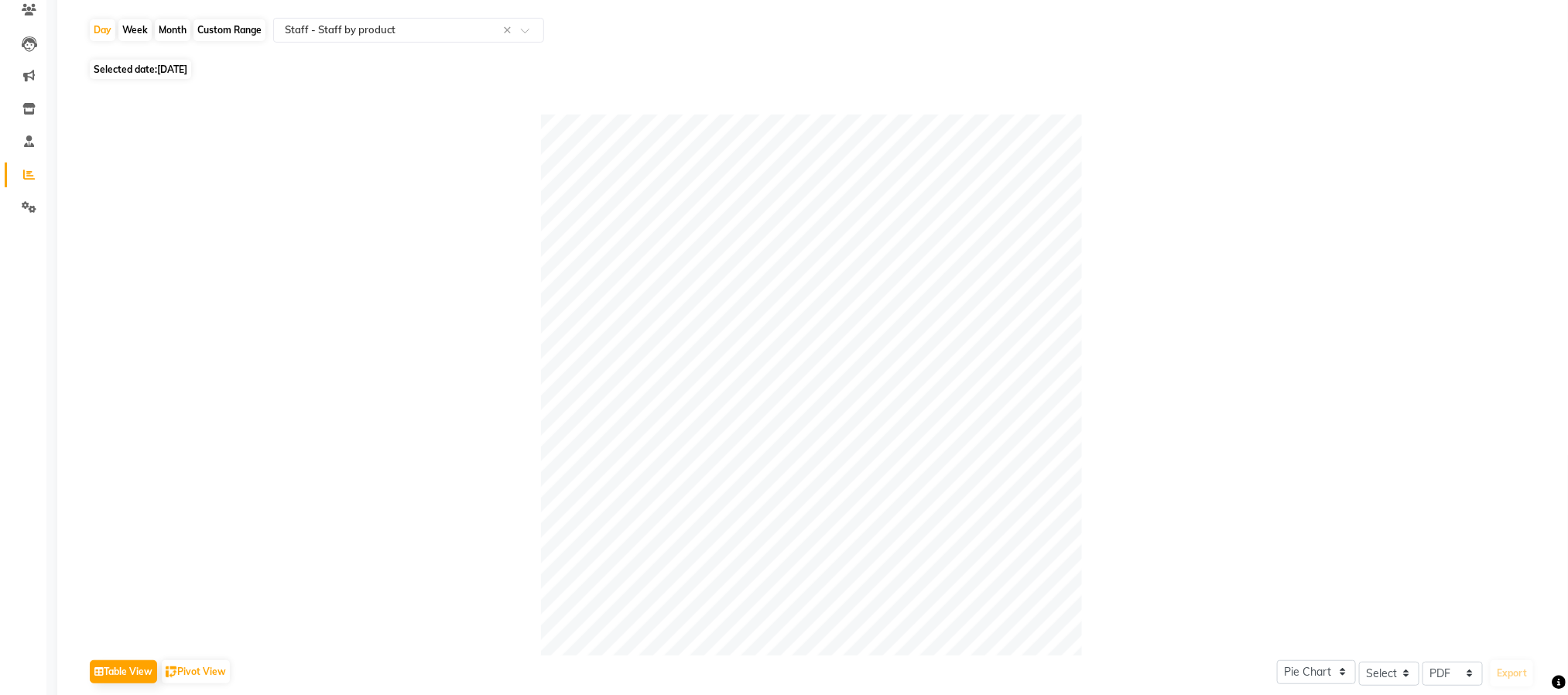
scroll to position [128, 0]
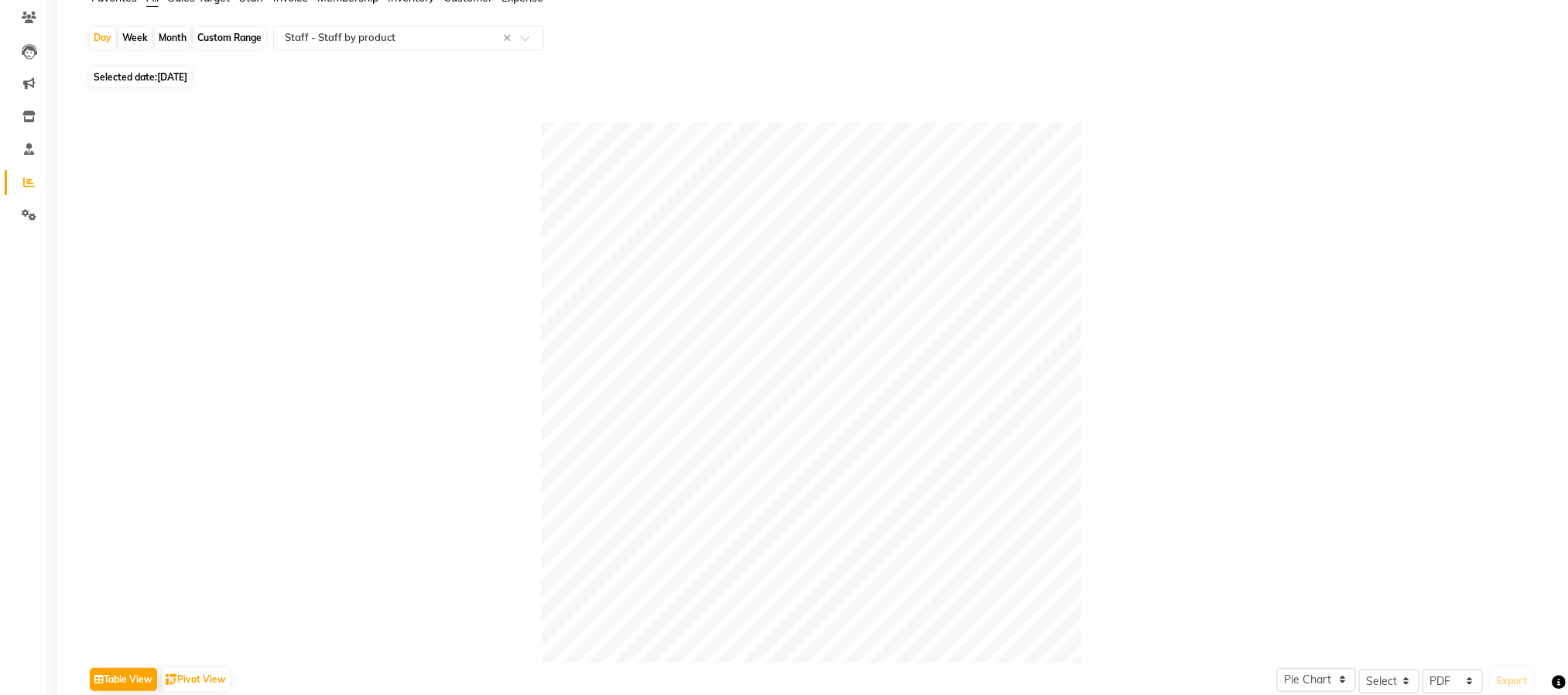
click at [168, 79] on span "12-08-2025" at bounding box center [172, 77] width 30 height 12
select select "8"
select select "2025"
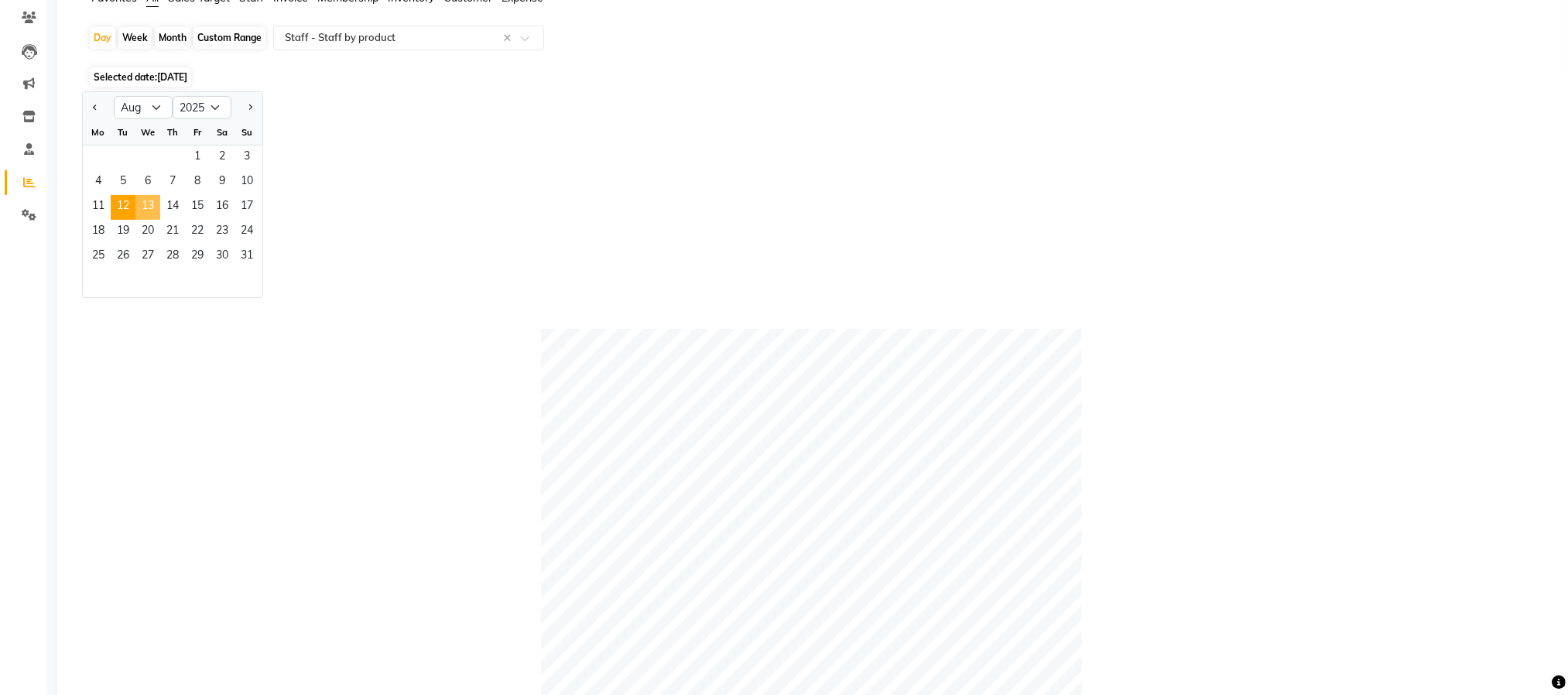
click at [149, 203] on span "13" at bounding box center [148, 207] width 25 height 25
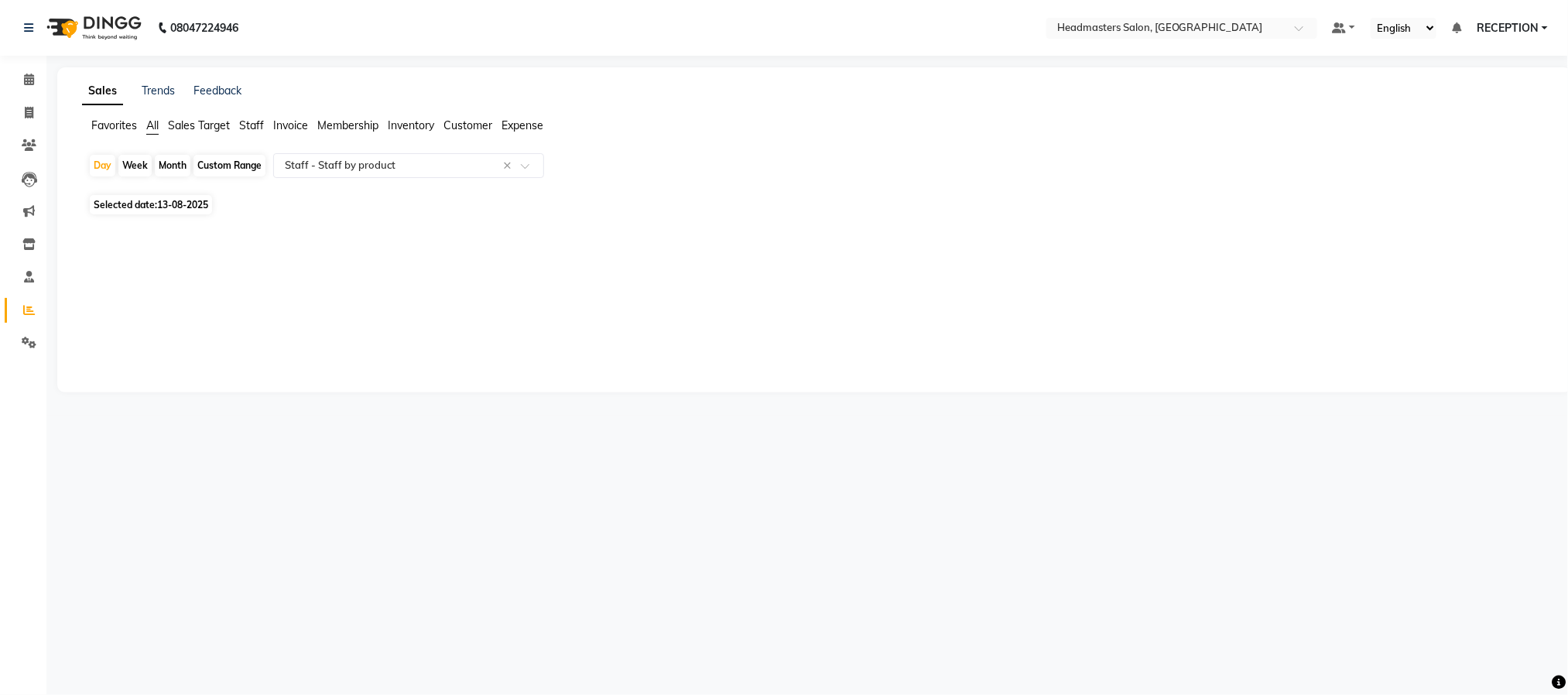
scroll to position [0, 0]
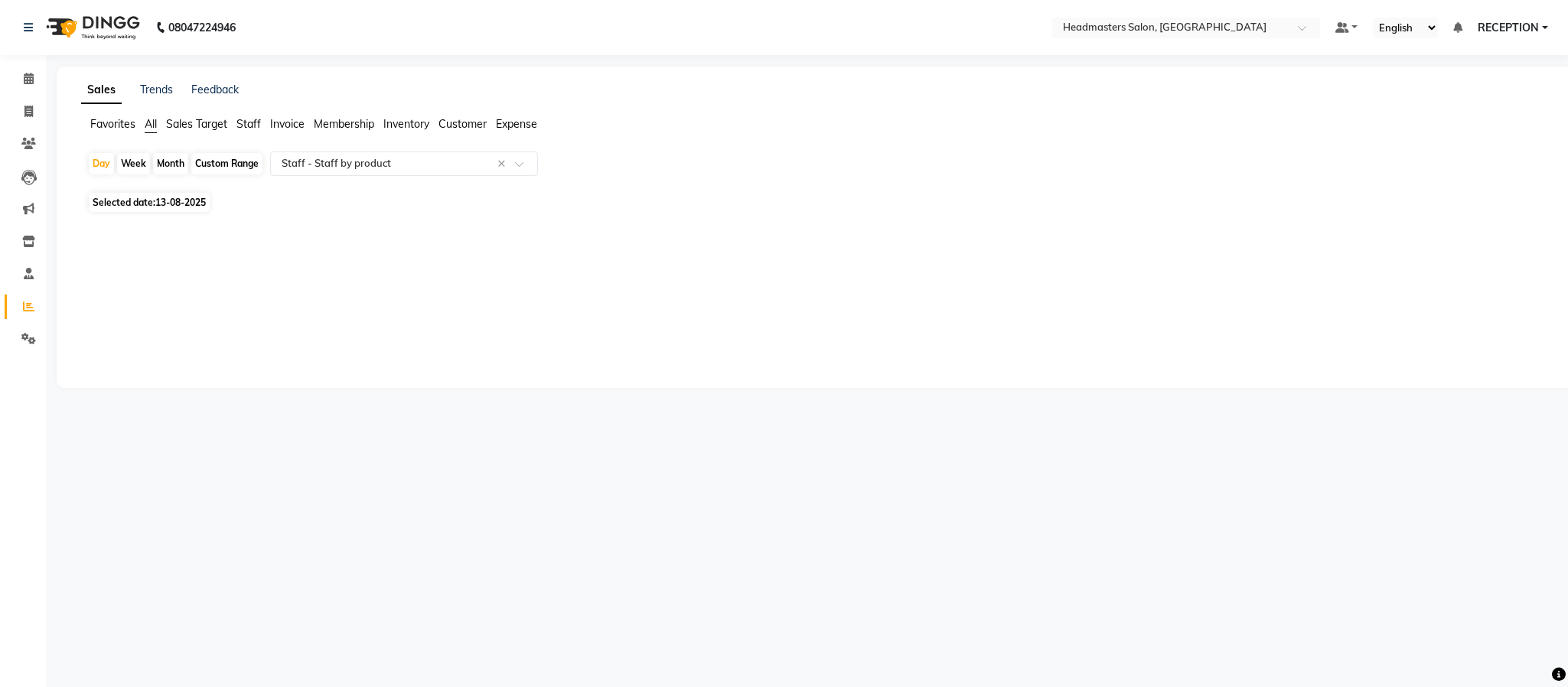
click at [148, 200] on span "Selected date: 13-08-2025" at bounding box center [149, 203] width 121 height 19
select select "8"
select select "2025"
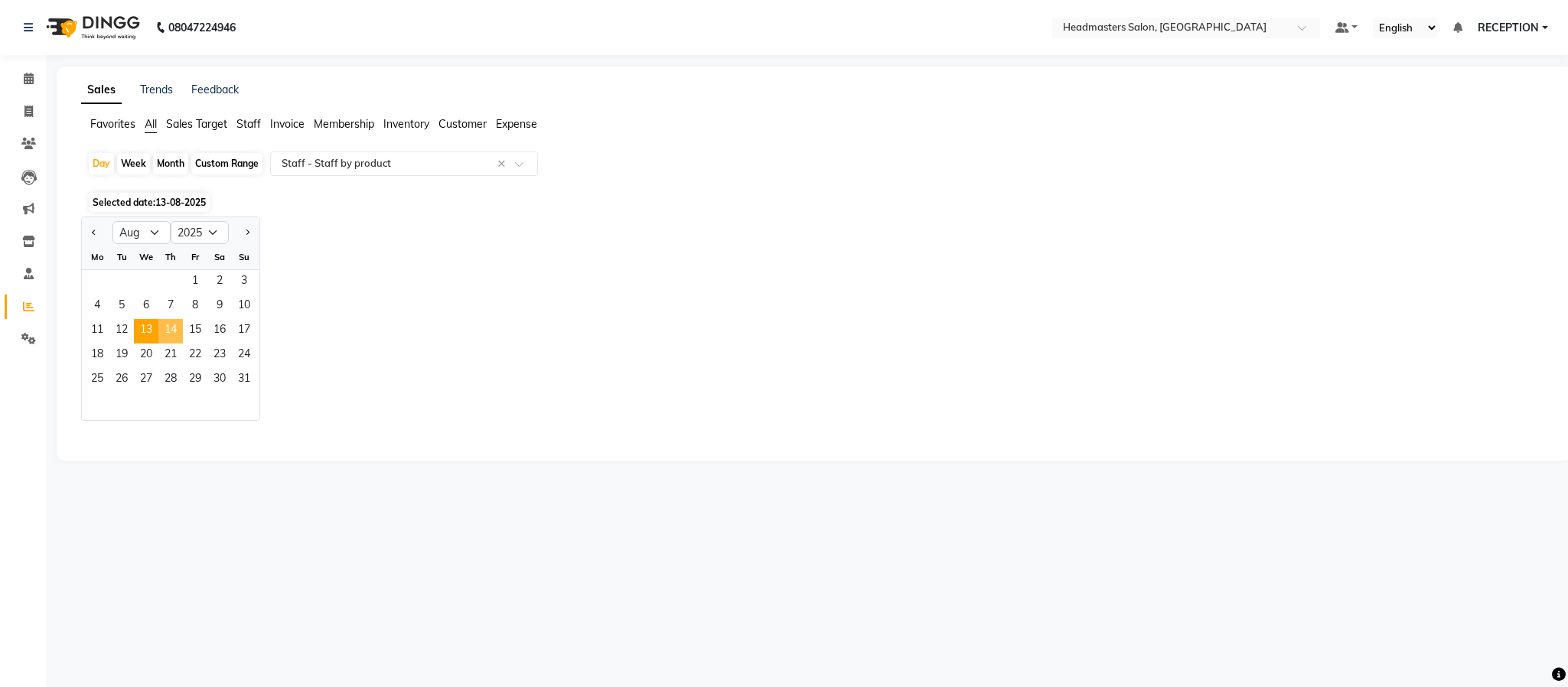
click at [177, 329] on span "14" at bounding box center [170, 331] width 24 height 24
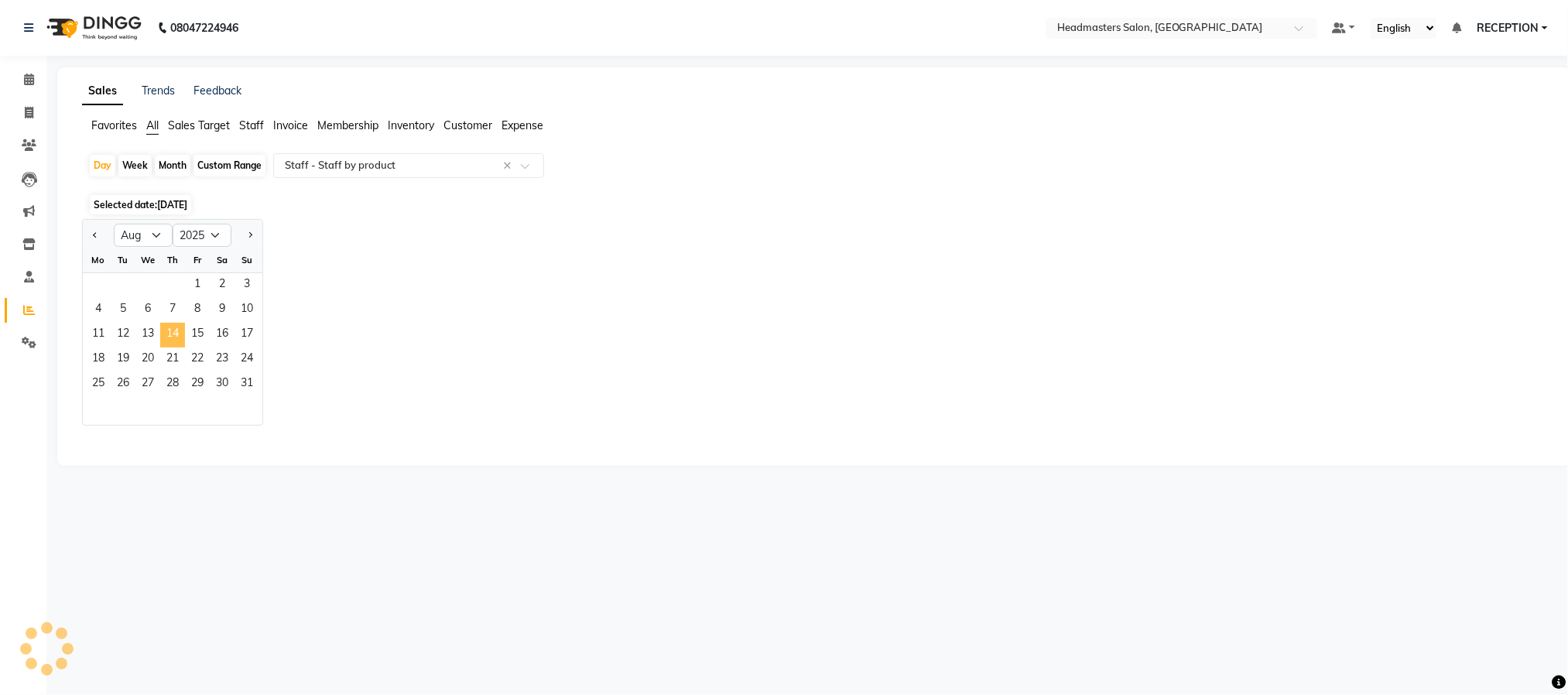
select select "pdf"
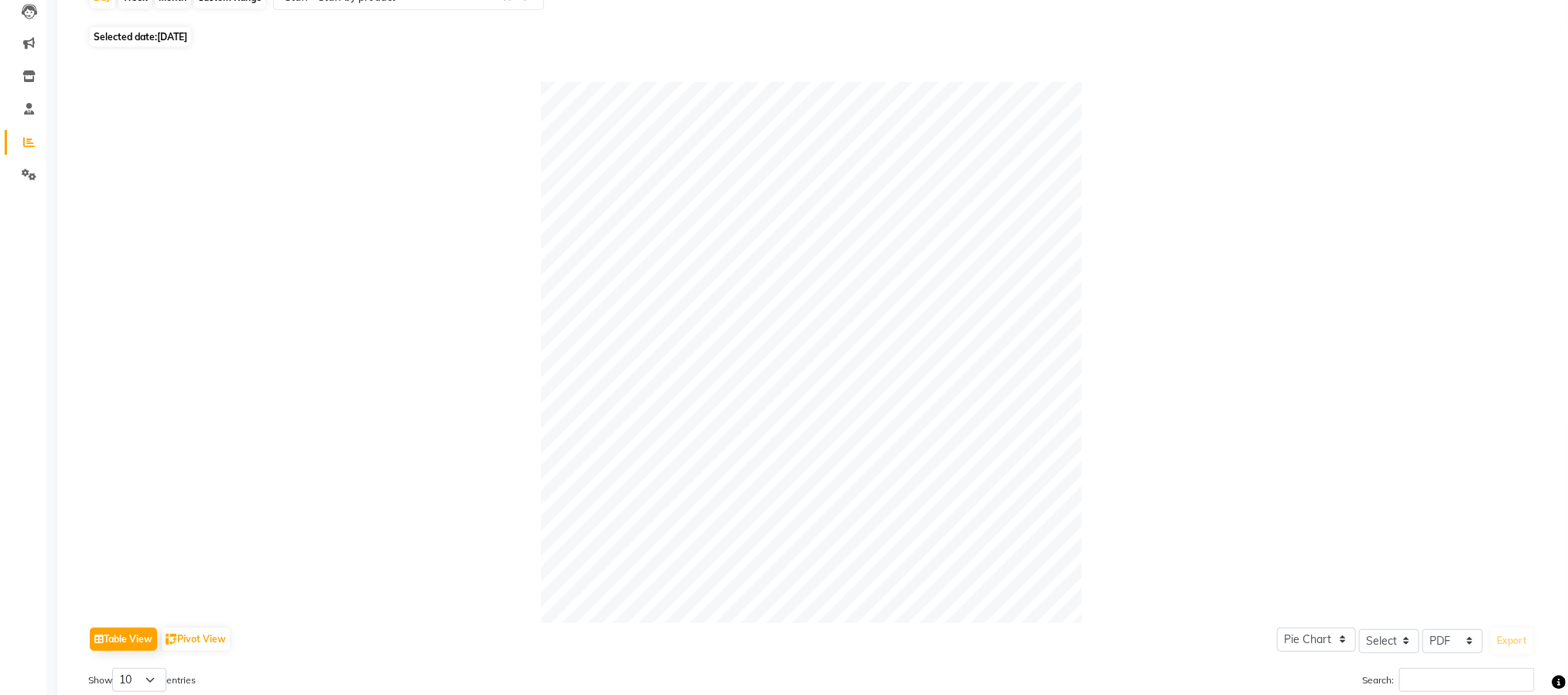
scroll to position [166, 0]
click at [156, 35] on span "Selected date: 14-08-2025" at bounding box center [141, 39] width 102 height 19
select select "8"
select select "2025"
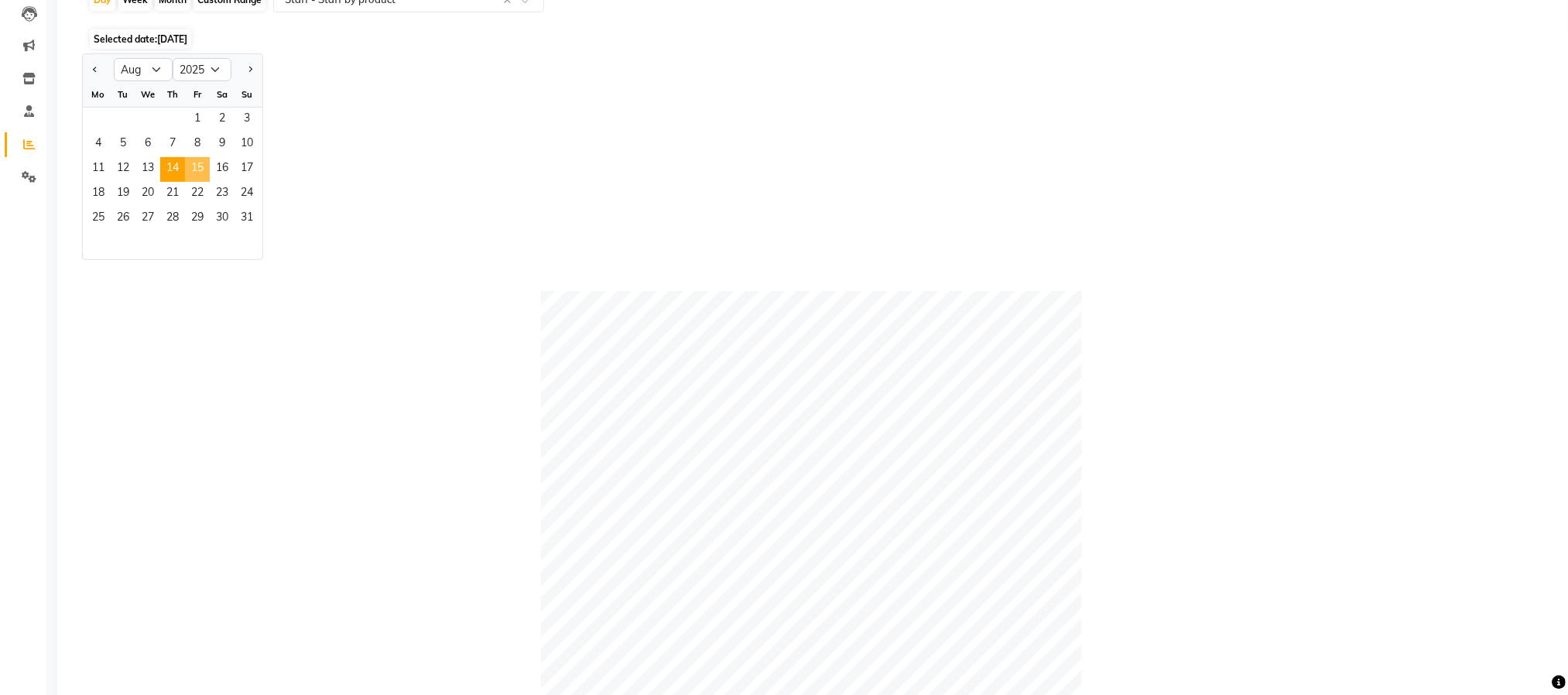
click at [186, 168] on span "15" at bounding box center [197, 169] width 25 height 25
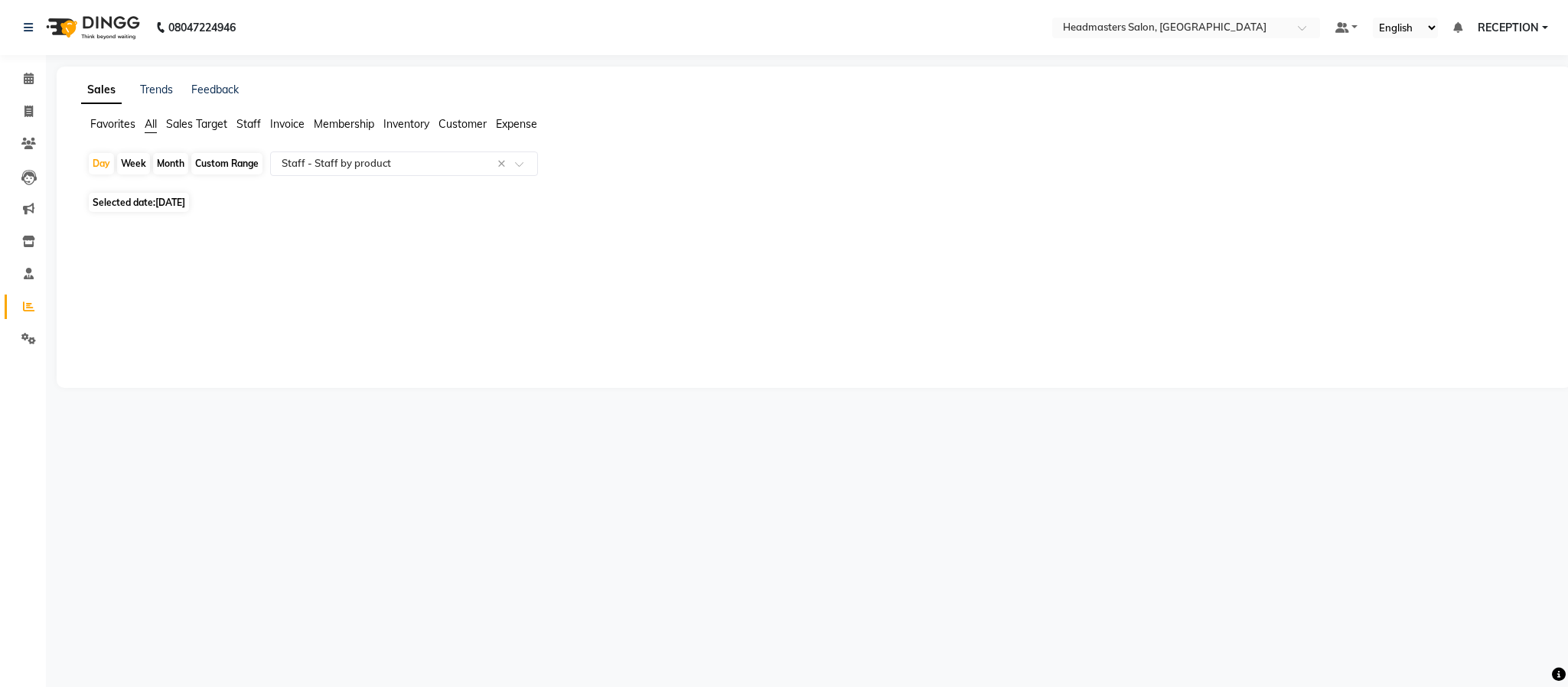
click at [179, 211] on span "Selected date: 15-08-2025" at bounding box center [139, 203] width 101 height 19
select select "8"
select select "2025"
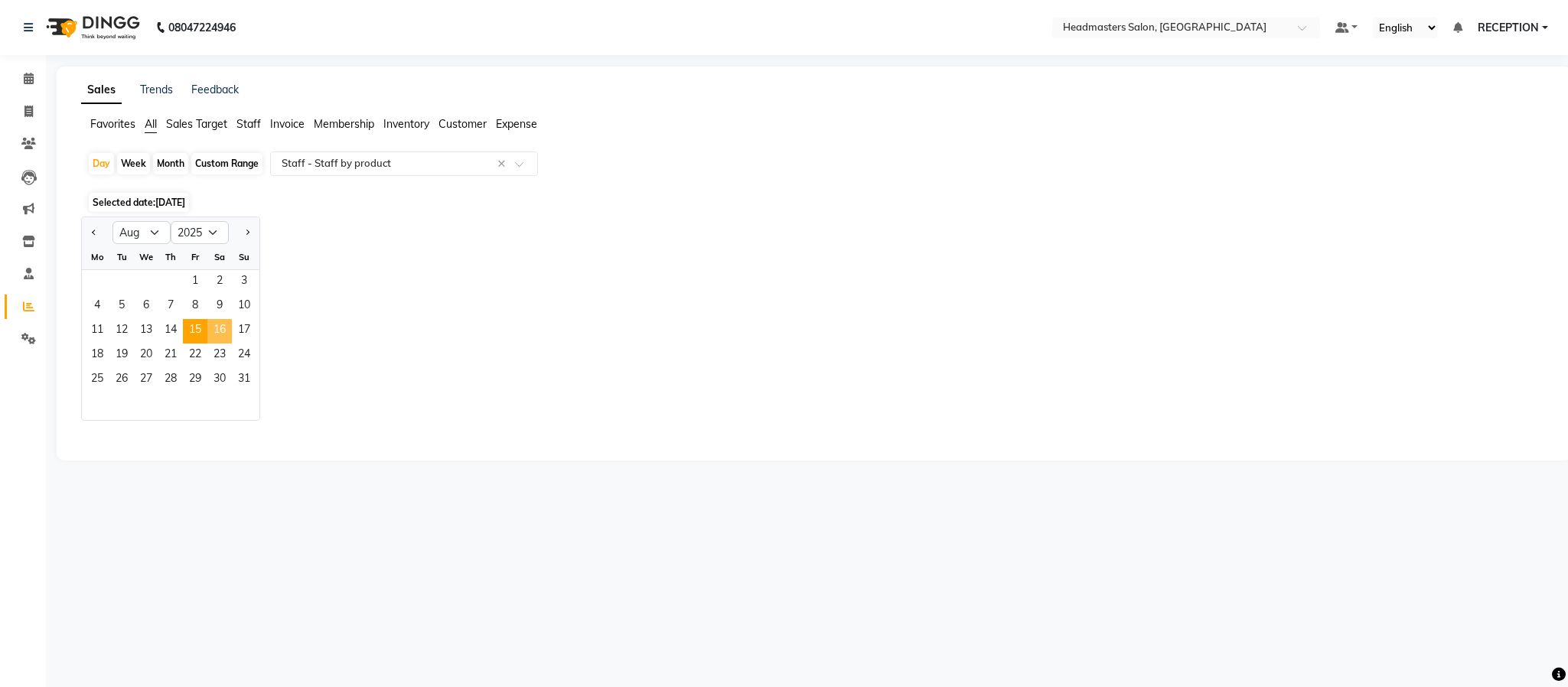
click at [217, 327] on span "16" at bounding box center [219, 331] width 24 height 24
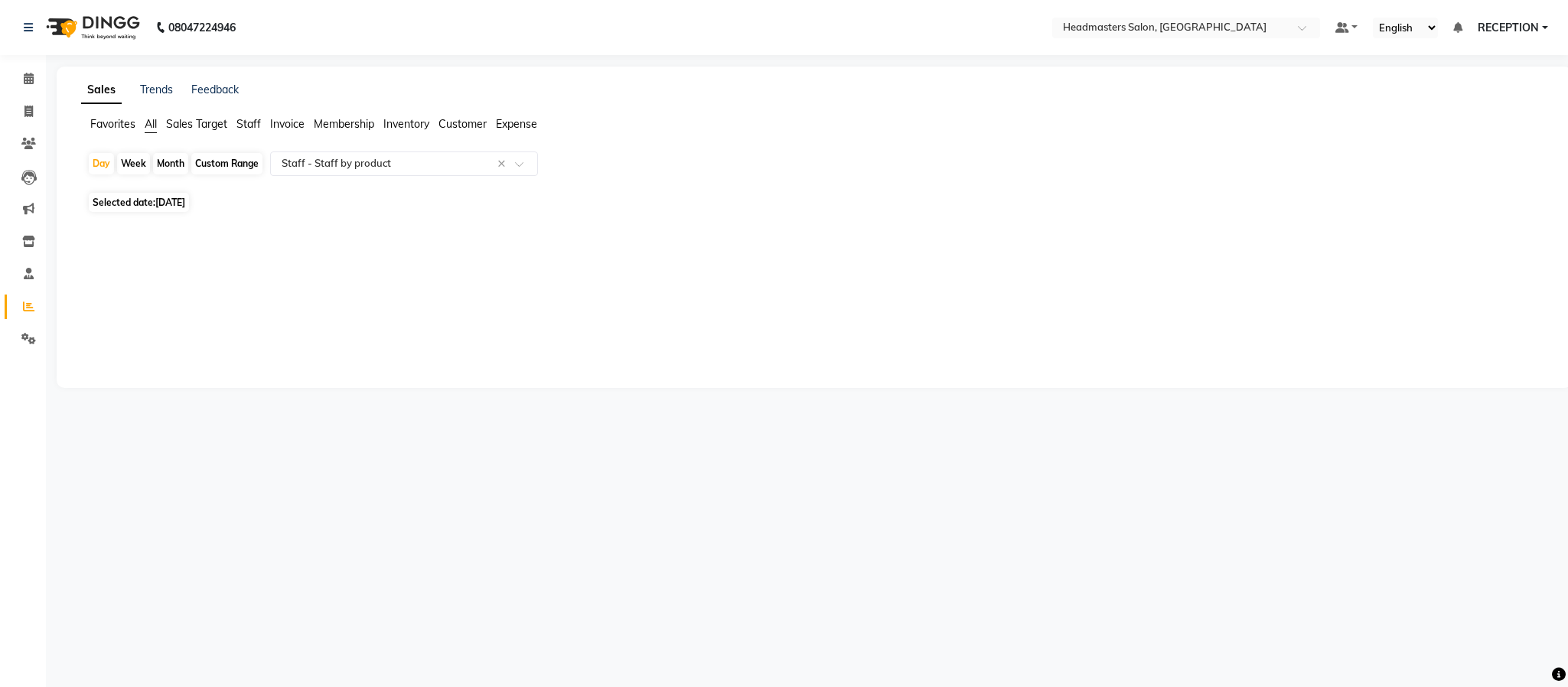
click at [170, 205] on span "16-08-2025" at bounding box center [170, 202] width 30 height 12
select select "8"
select select "2025"
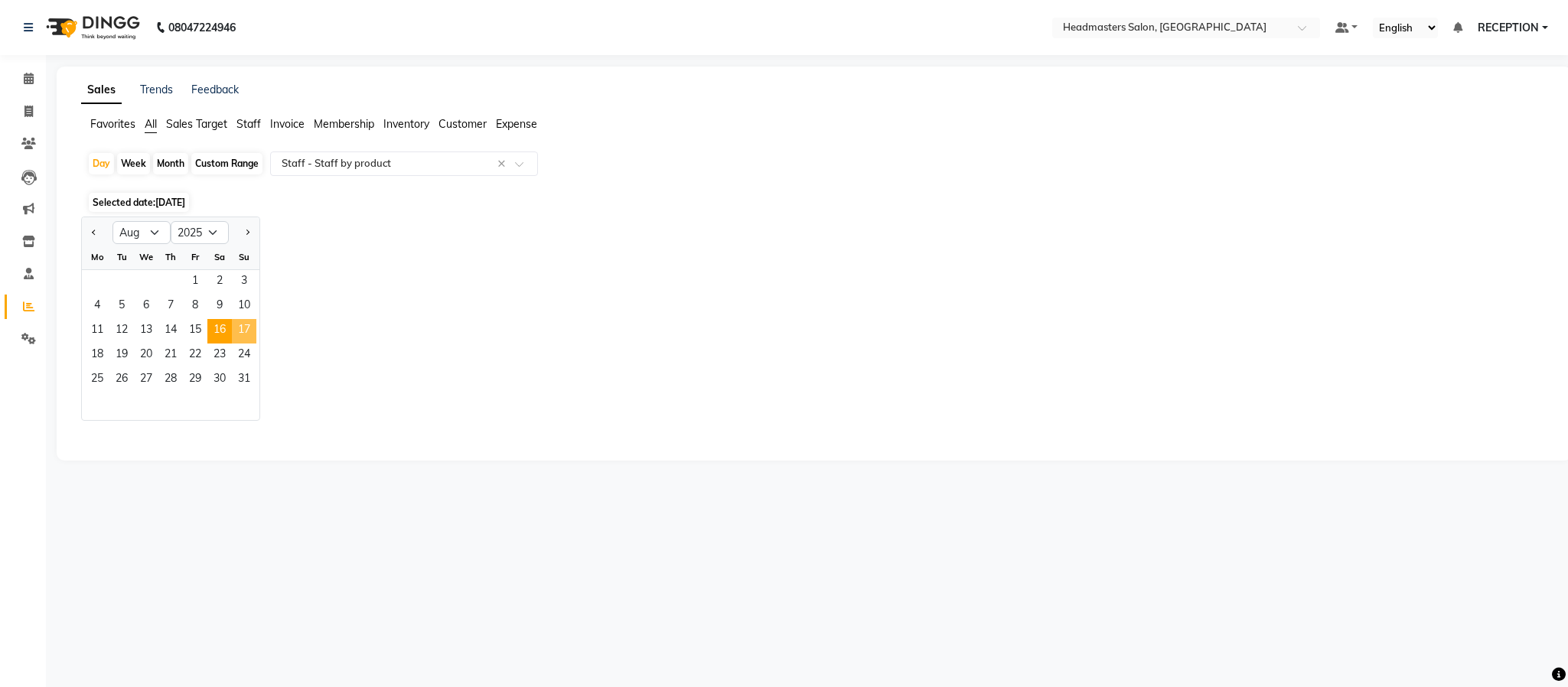
click at [241, 328] on span "17" at bounding box center [243, 331] width 24 height 24
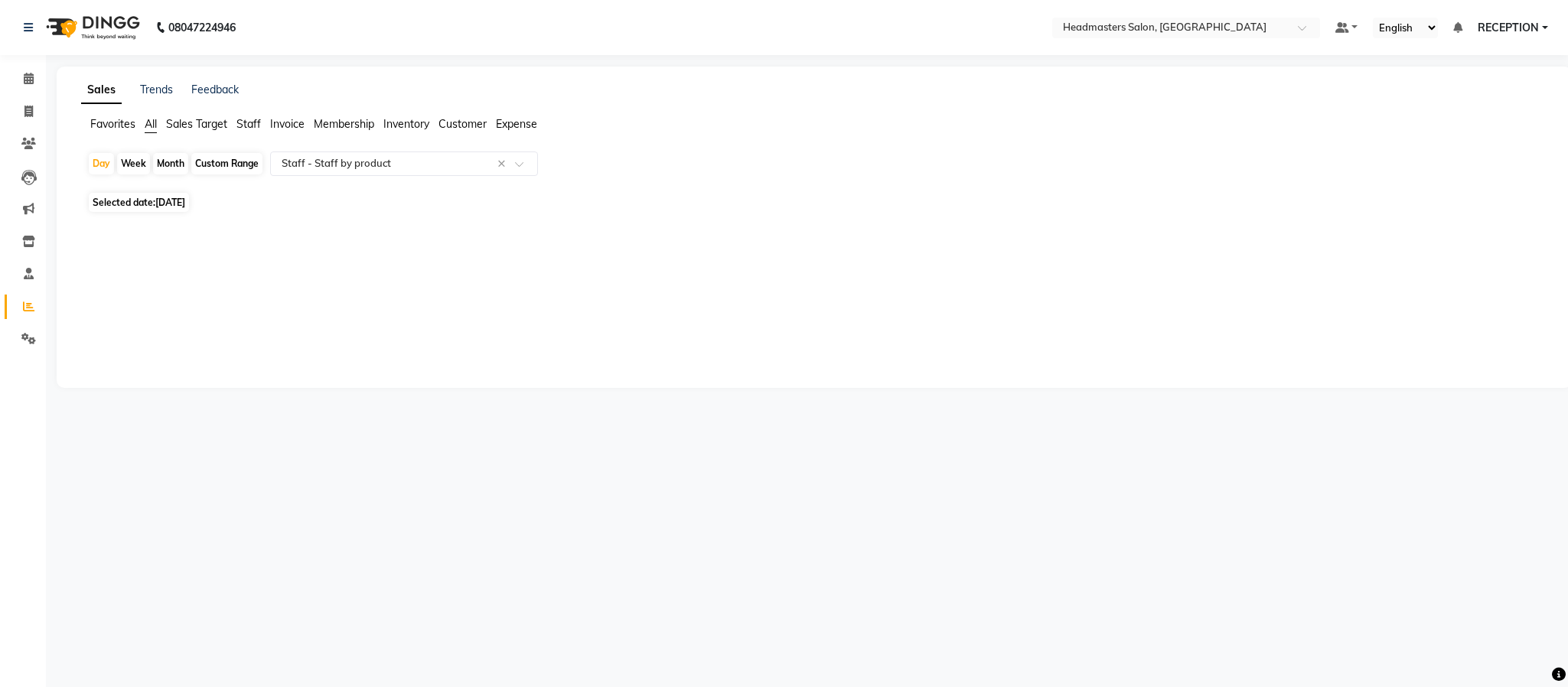
click at [174, 200] on span "17-08-2025" at bounding box center [170, 202] width 30 height 12
select select "8"
select select "2025"
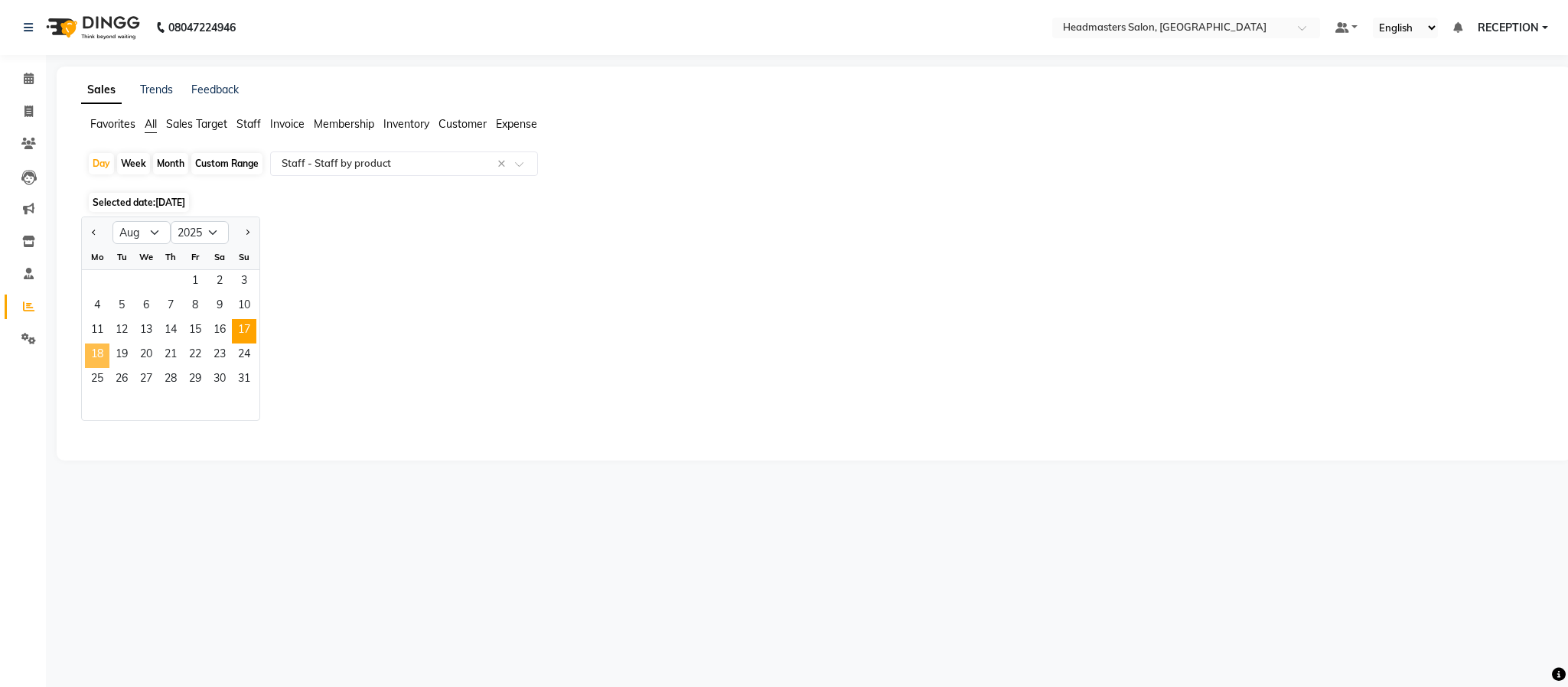
click at [101, 353] on span "18" at bounding box center [97, 356] width 24 height 24
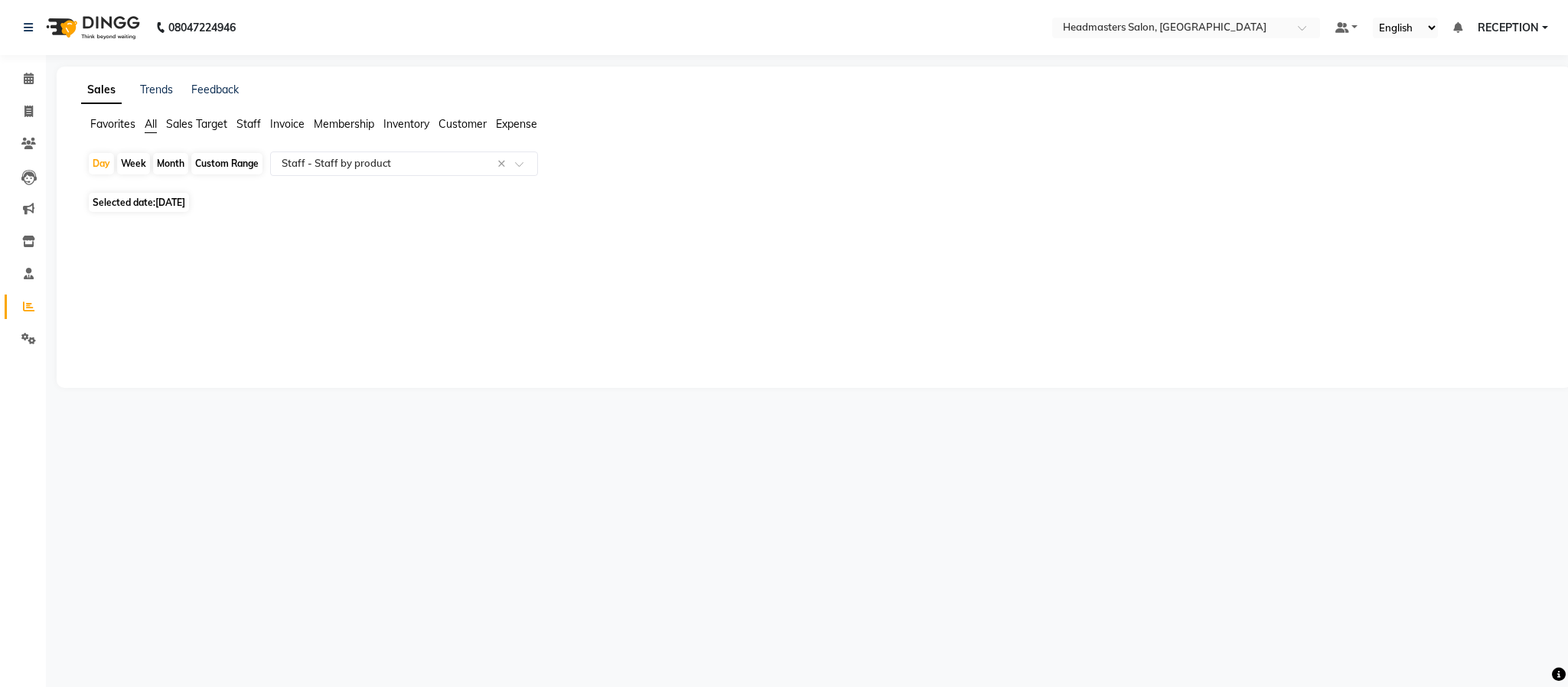
click at [154, 204] on span "Selected date: 18-08-2025" at bounding box center [139, 203] width 101 height 19
select select "8"
select select "2025"
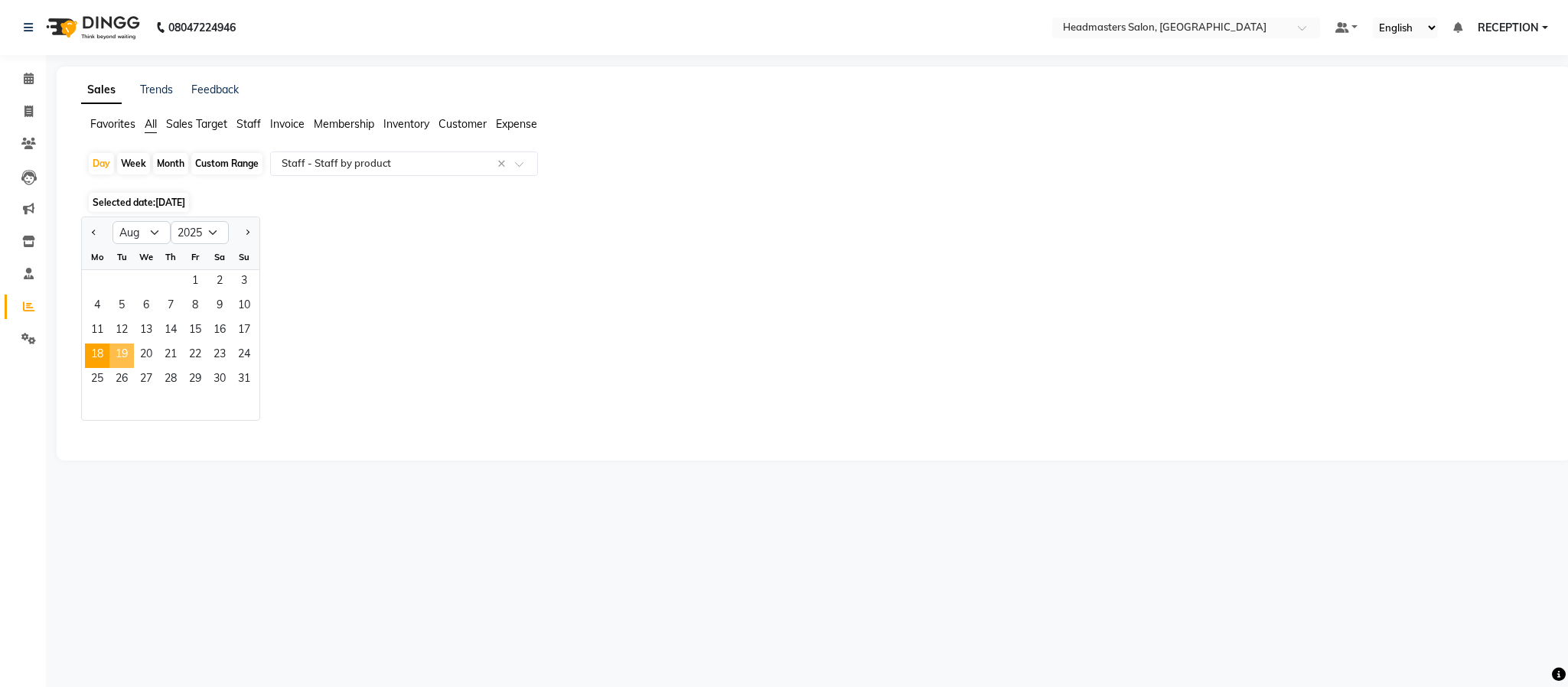
click at [124, 349] on span "19" at bounding box center [121, 356] width 24 height 24
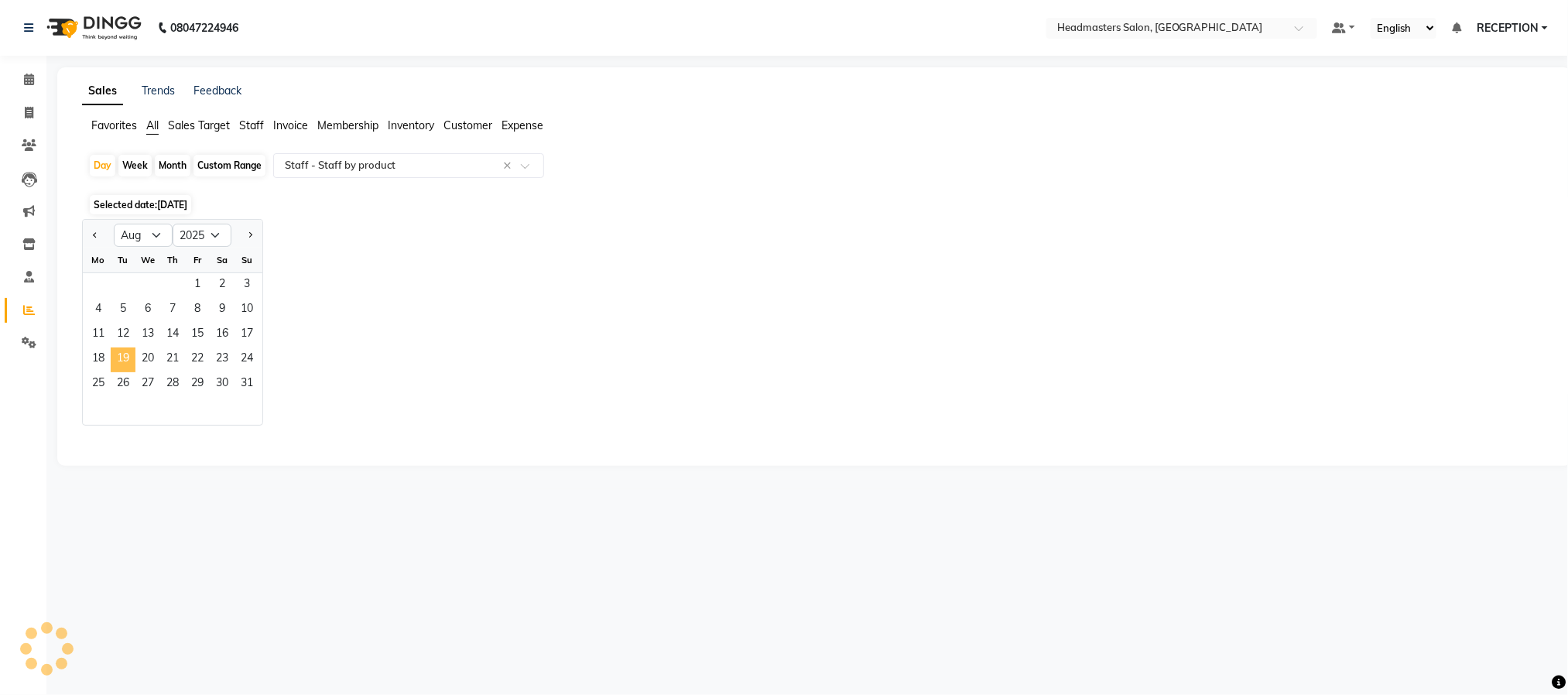
select select "pdf"
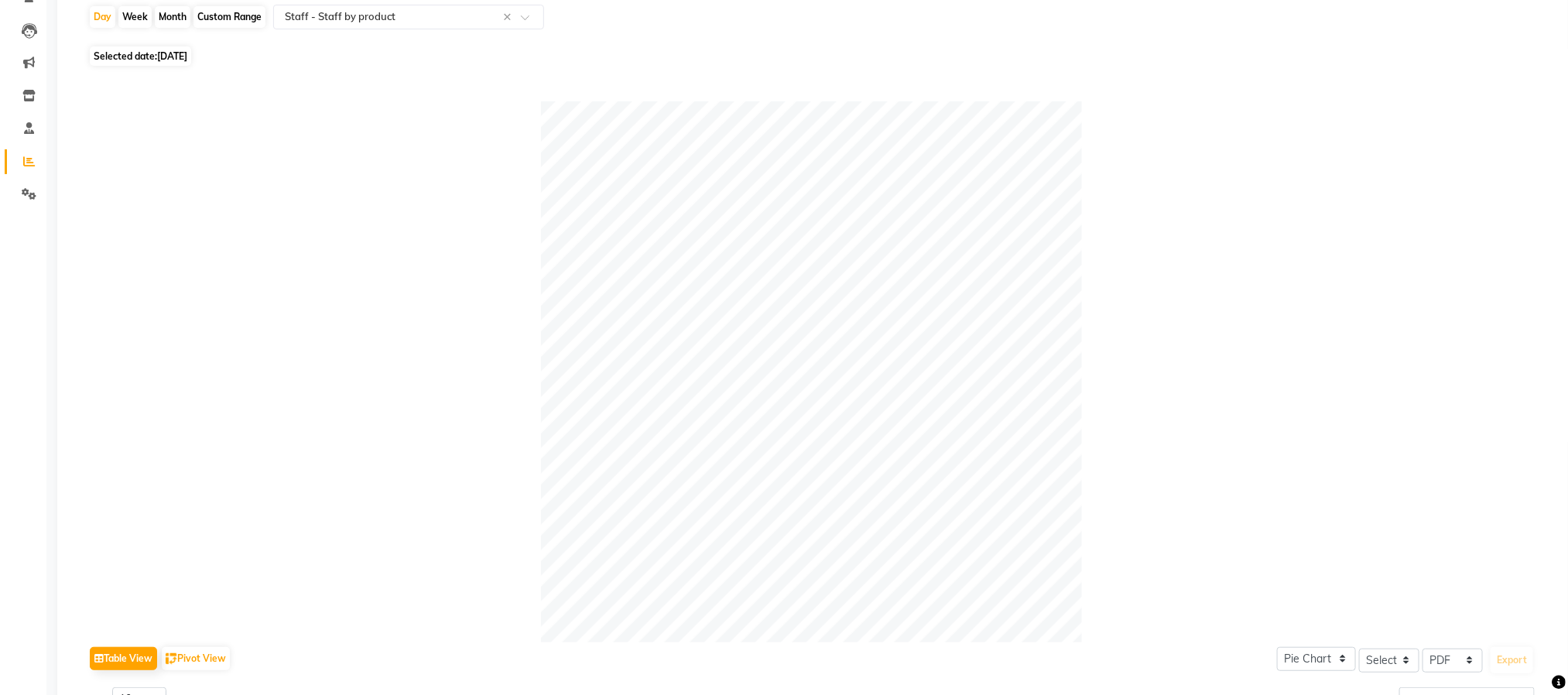
scroll to position [146, 0]
click at [164, 58] on span "19-08-2025" at bounding box center [172, 58] width 30 height 12
select select "8"
select select "2025"
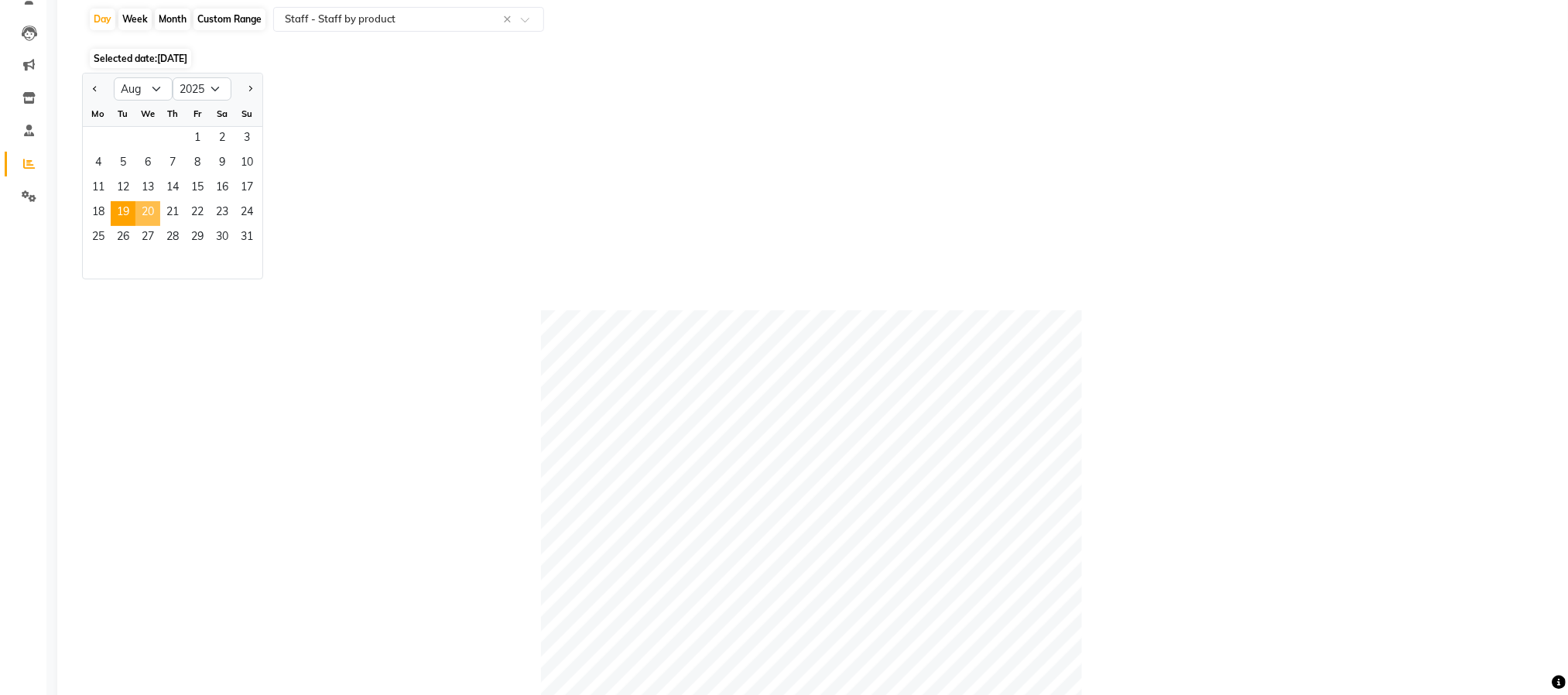
click at [156, 214] on span "20" at bounding box center [148, 213] width 25 height 25
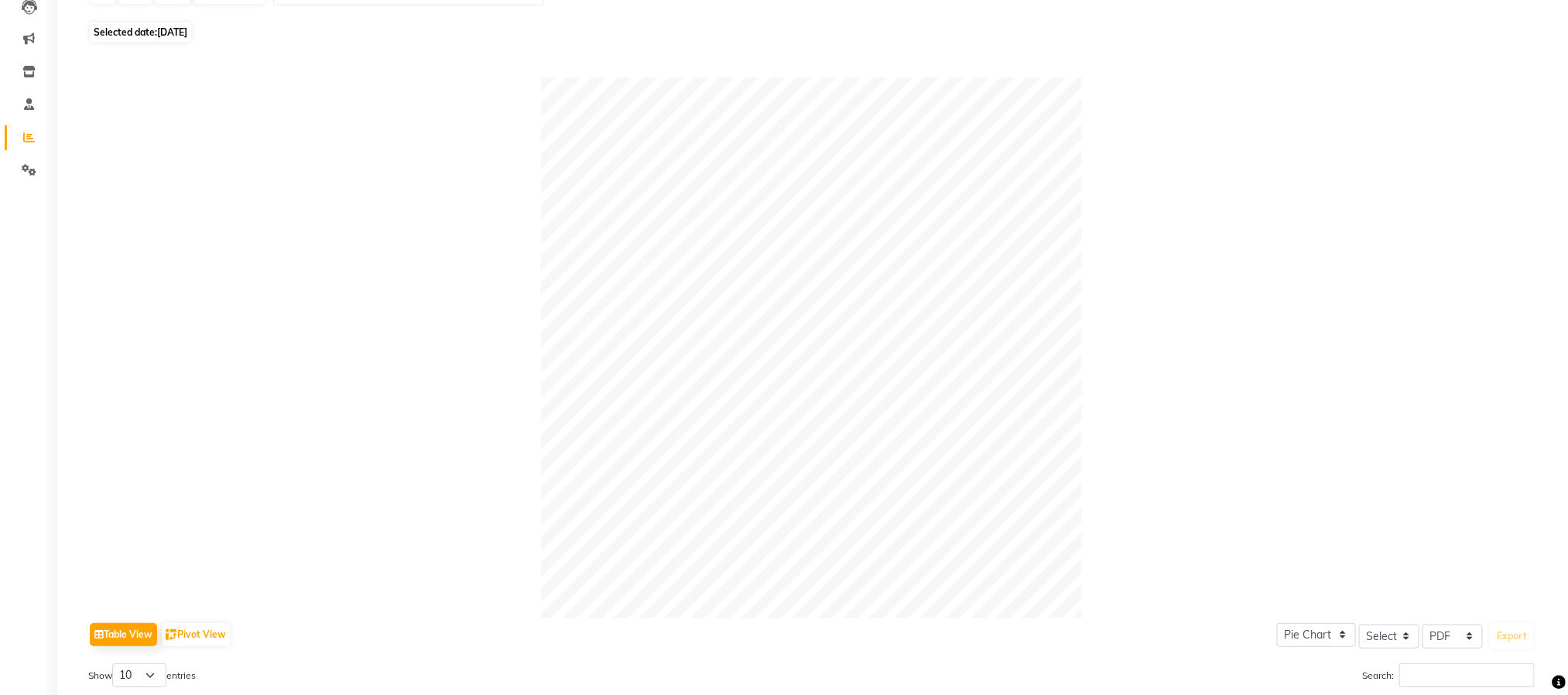
scroll to position [170, 0]
click at [183, 33] on span "20-08-2025" at bounding box center [172, 34] width 30 height 12
select select "8"
select select "2025"
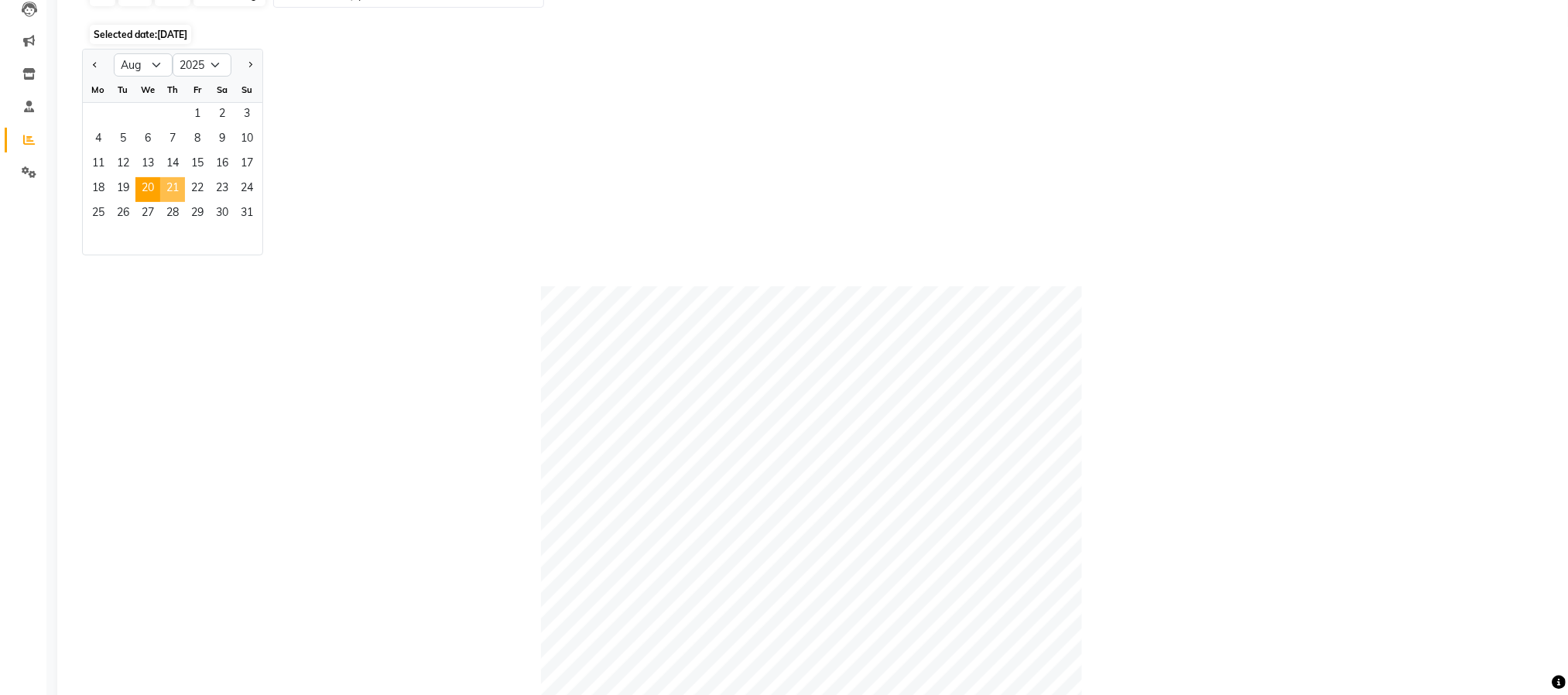
click at [169, 184] on span "21" at bounding box center [172, 189] width 25 height 25
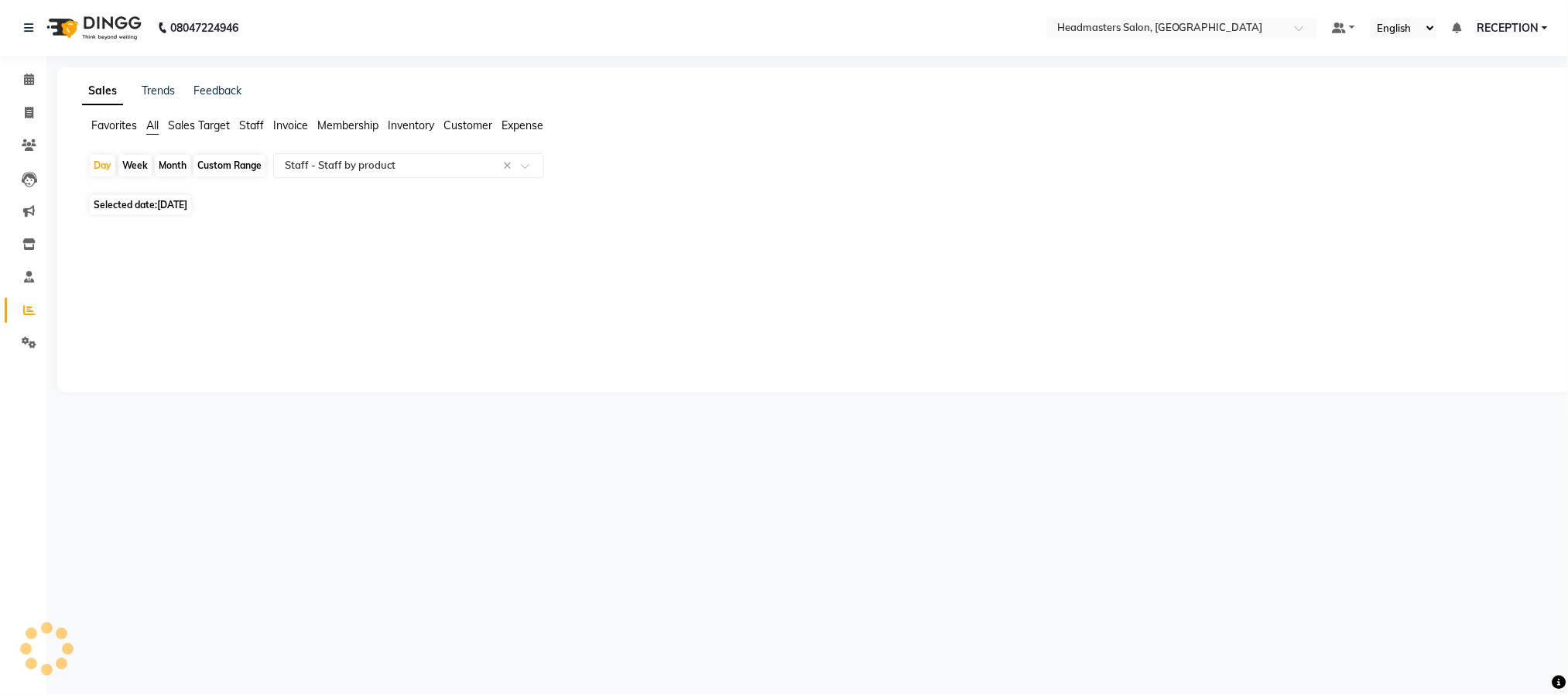
scroll to position [0, 0]
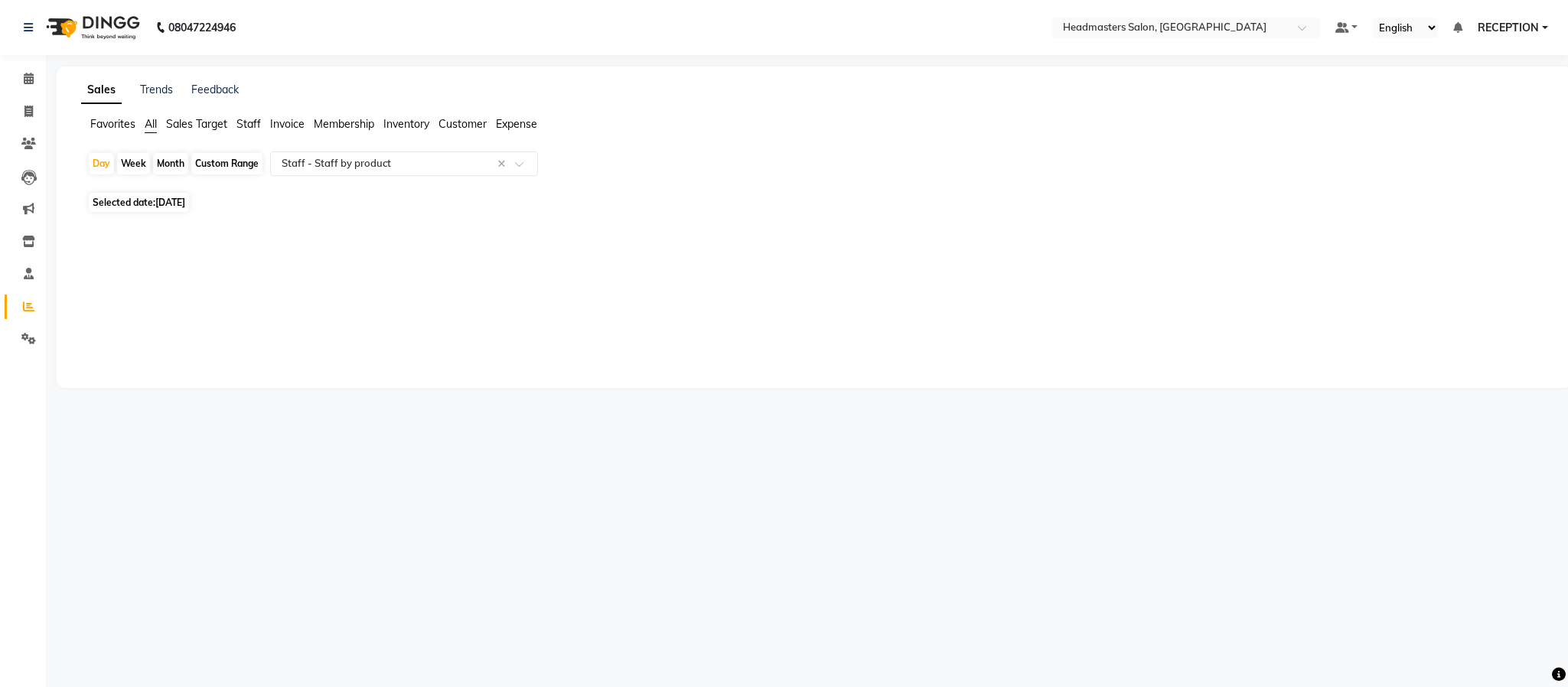
click at [168, 205] on span "21-08-2025" at bounding box center [170, 202] width 30 height 12
select select "8"
select select "2025"
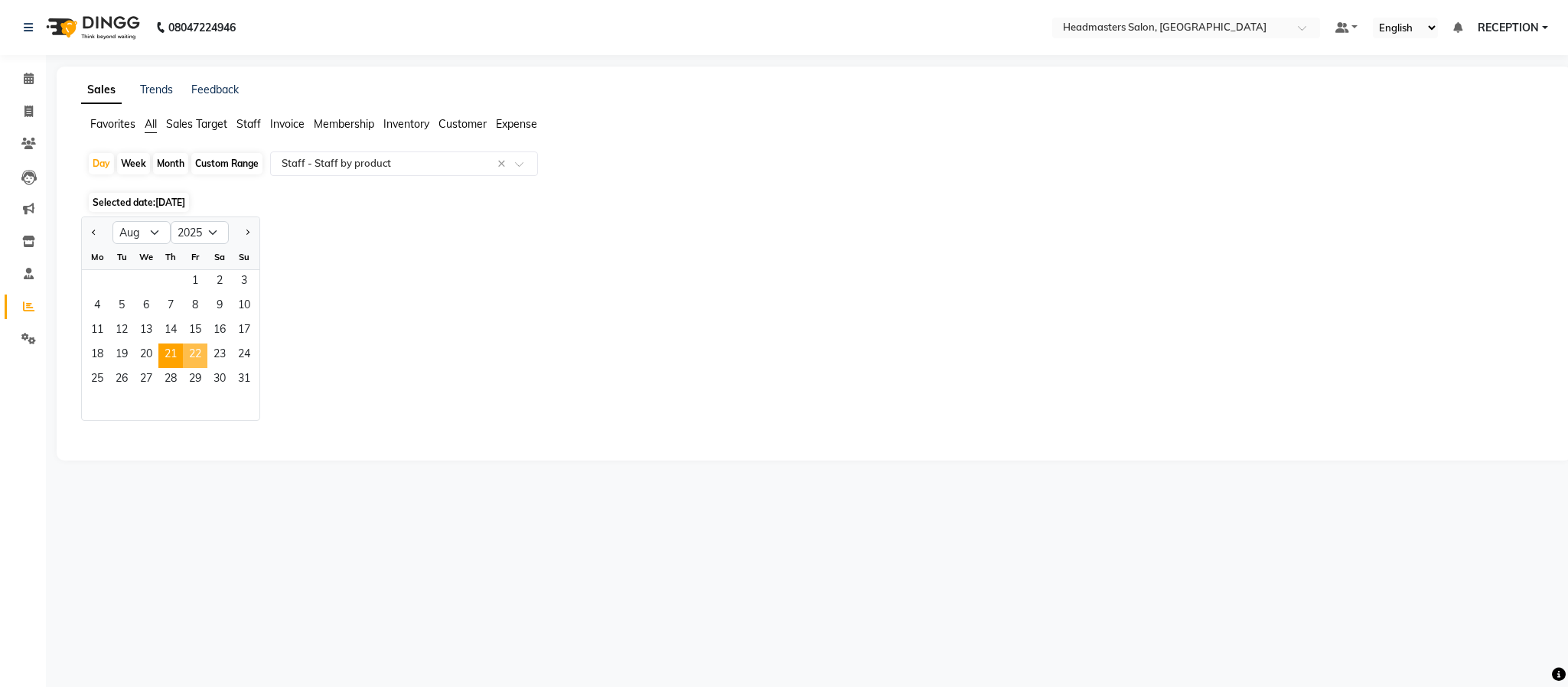
click at [197, 352] on span "22" at bounding box center [195, 356] width 24 height 24
select select "pdf"
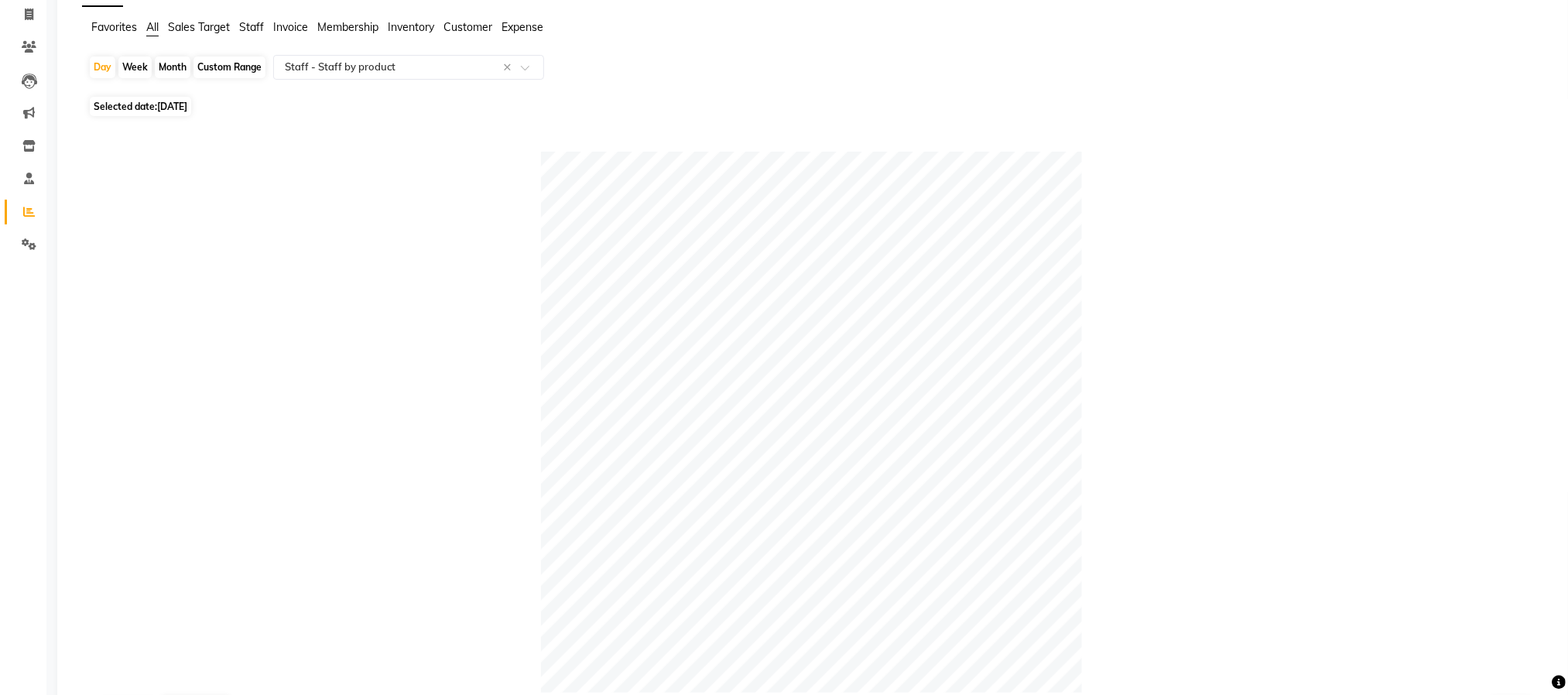
scroll to position [95, 0]
click at [187, 109] on span "22-08-2025" at bounding box center [172, 110] width 30 height 12
select select "8"
select select "2025"
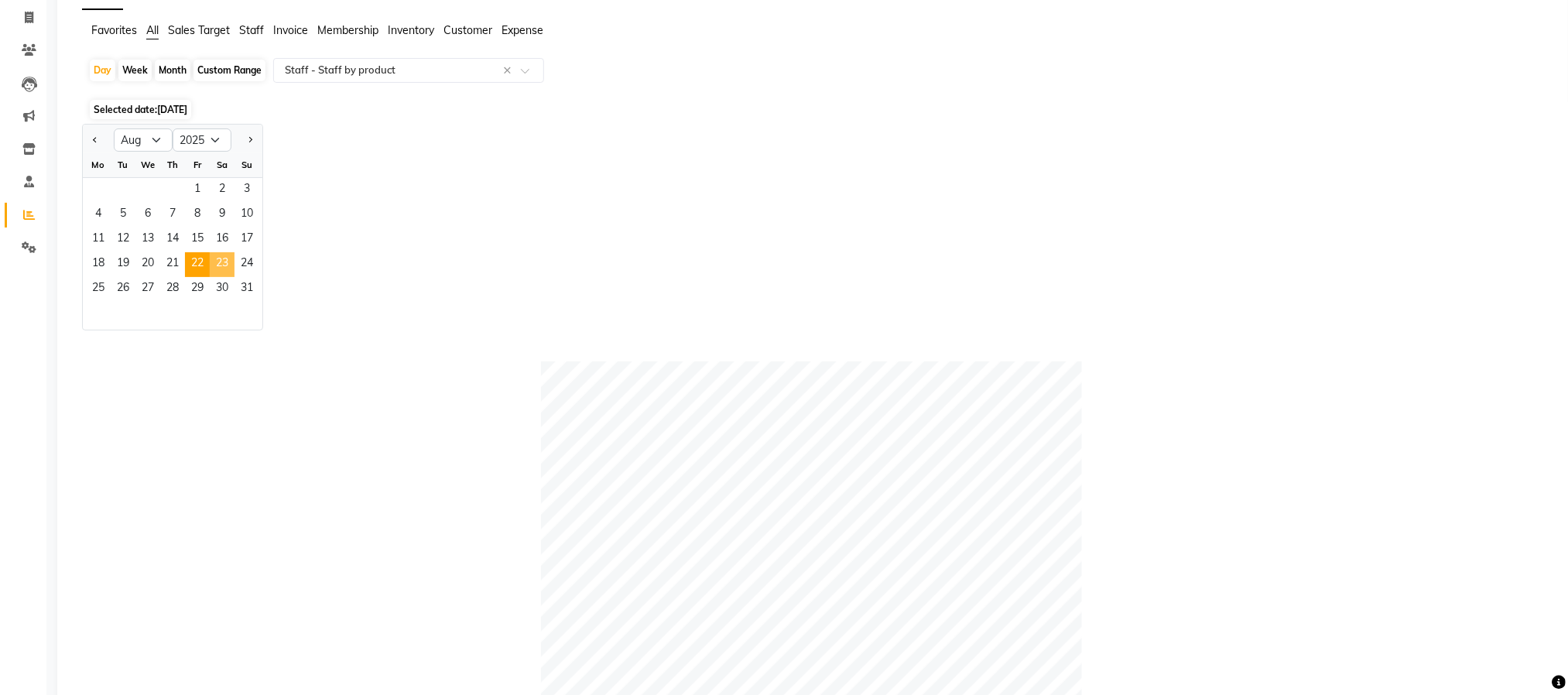
click at [224, 264] on span "23" at bounding box center [222, 264] width 25 height 25
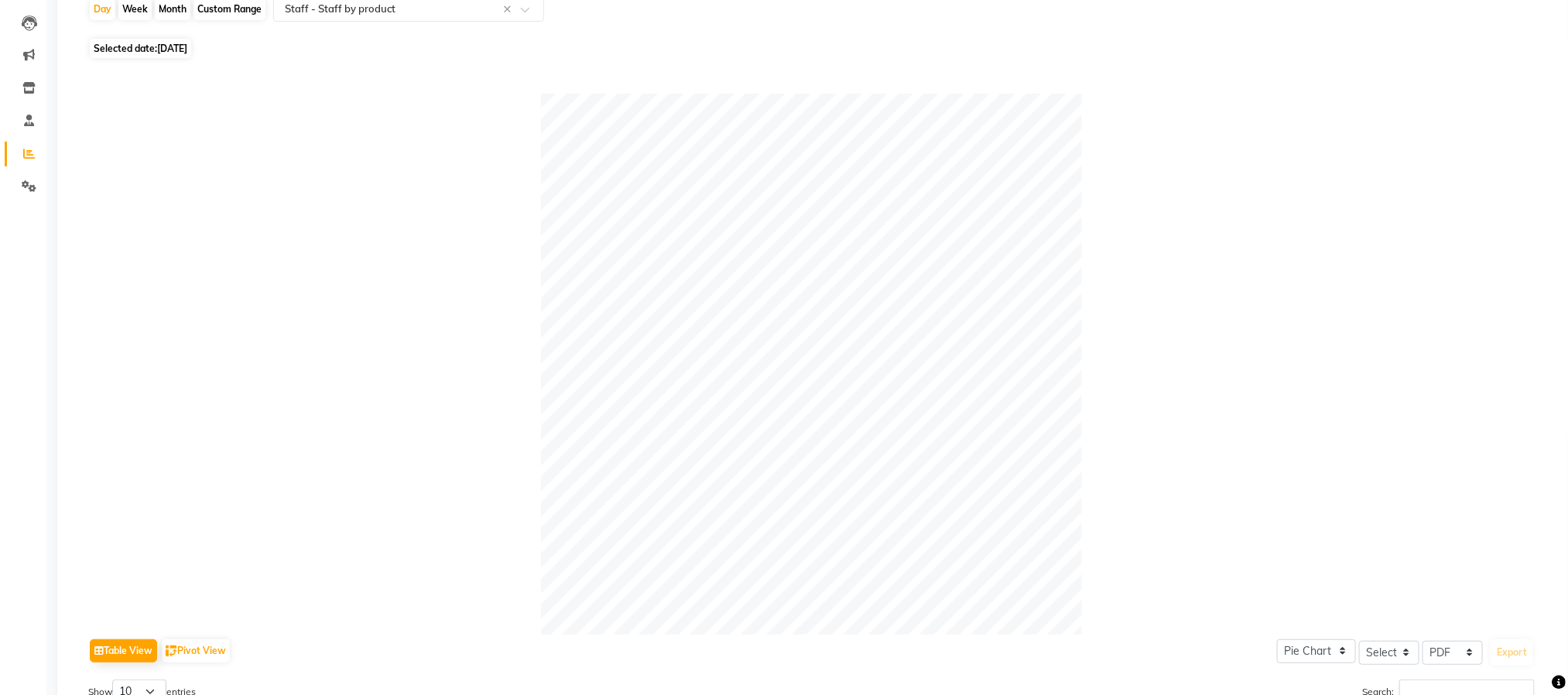
scroll to position [154, 0]
click at [187, 56] on span "23-08-2025" at bounding box center [172, 51] width 30 height 12
select select "8"
select select "2025"
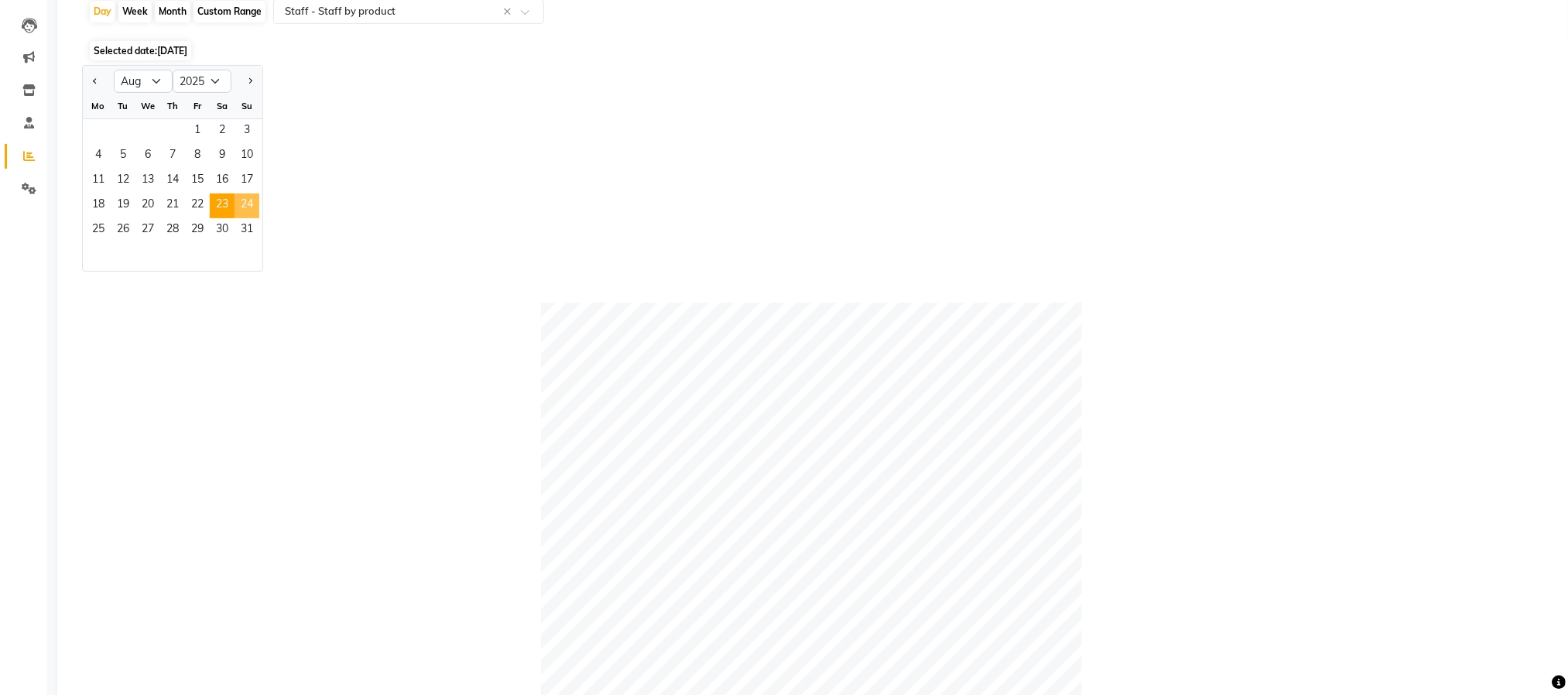
click at [252, 203] on span "24" at bounding box center [246, 206] width 25 height 25
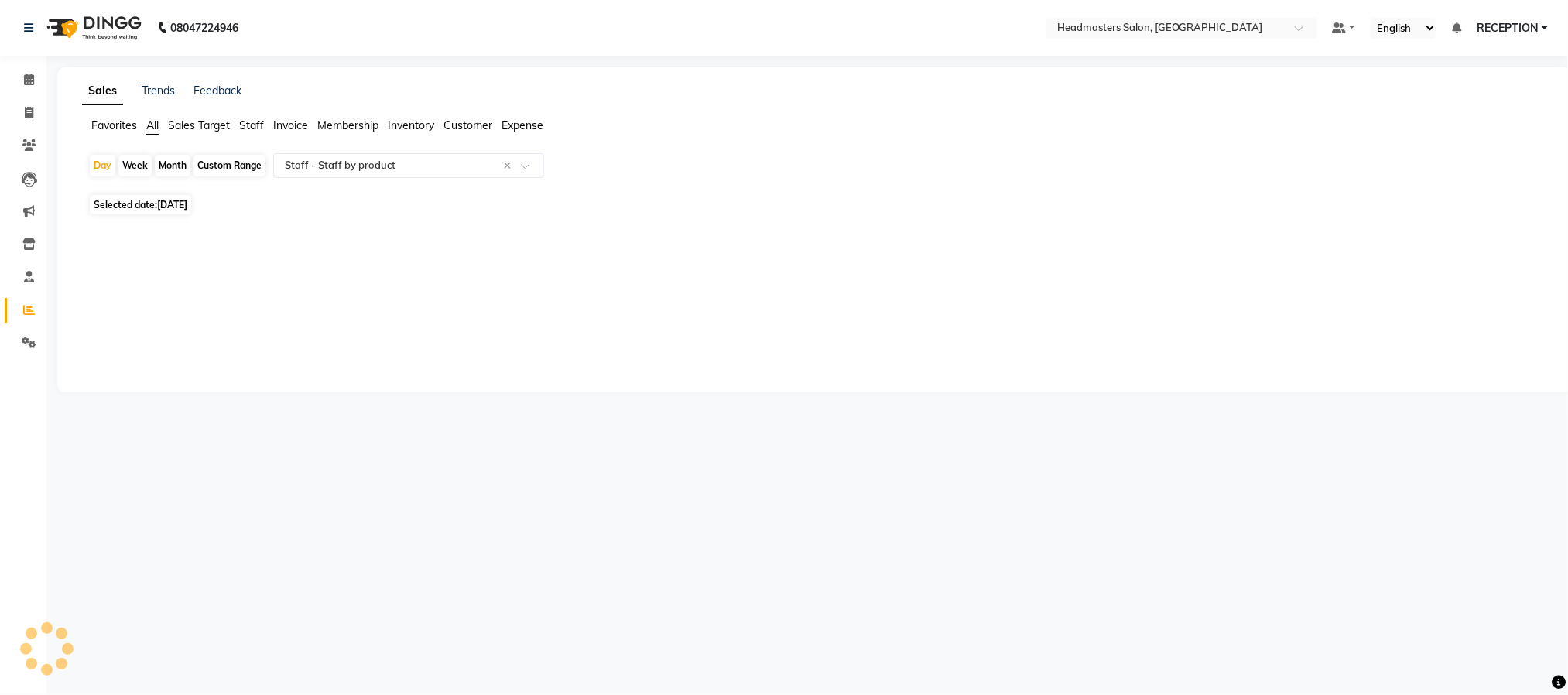
scroll to position [0, 0]
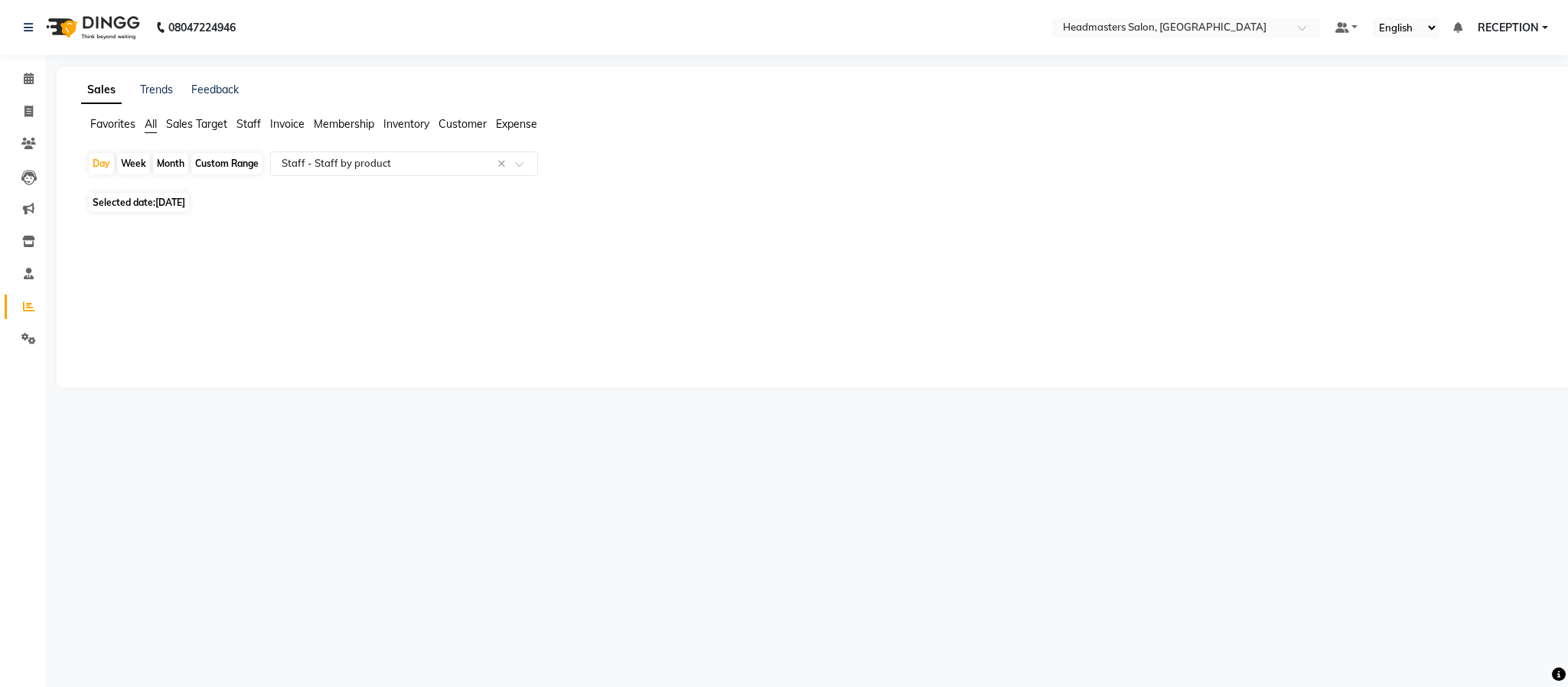
click at [184, 203] on span "24-08-2025" at bounding box center [170, 202] width 30 height 12
select select "8"
select select "2025"
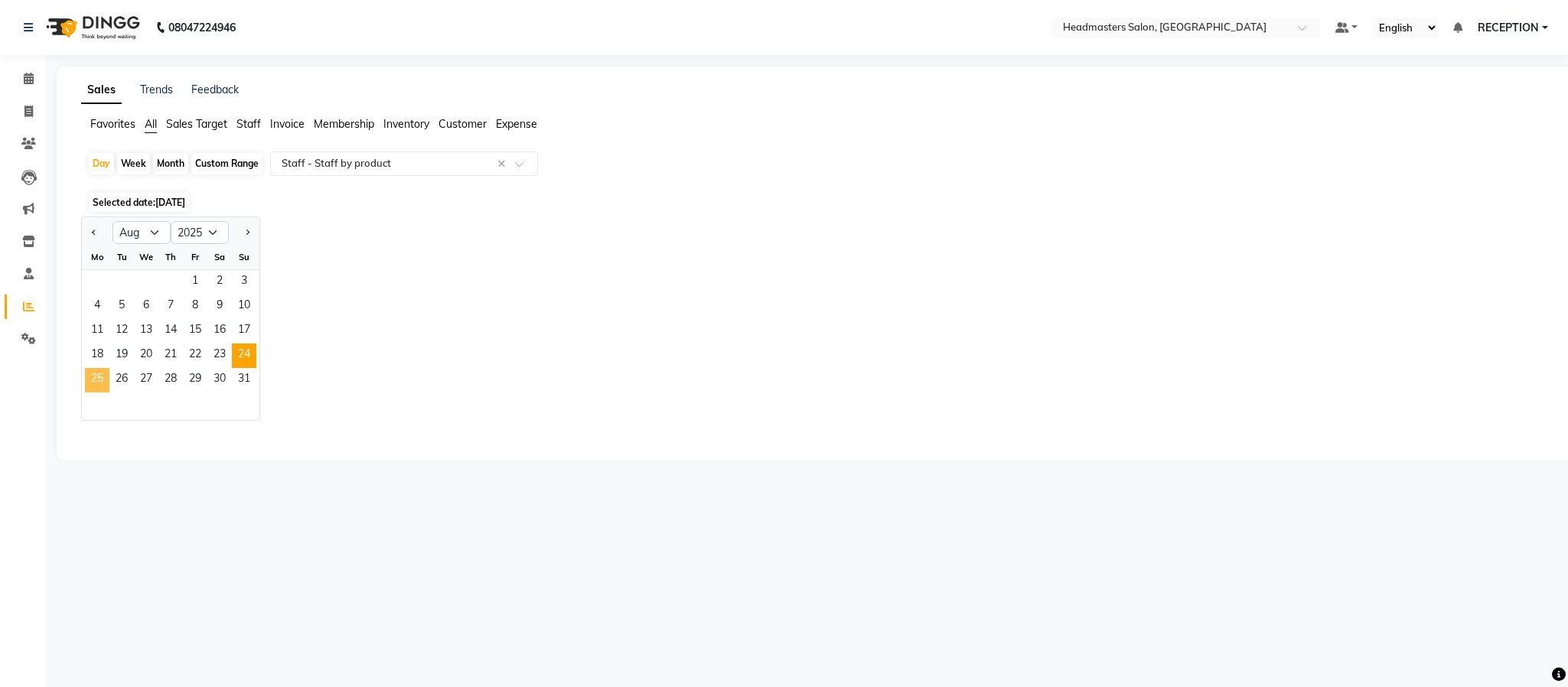
click at [95, 376] on span "25" at bounding box center [97, 380] width 24 height 24
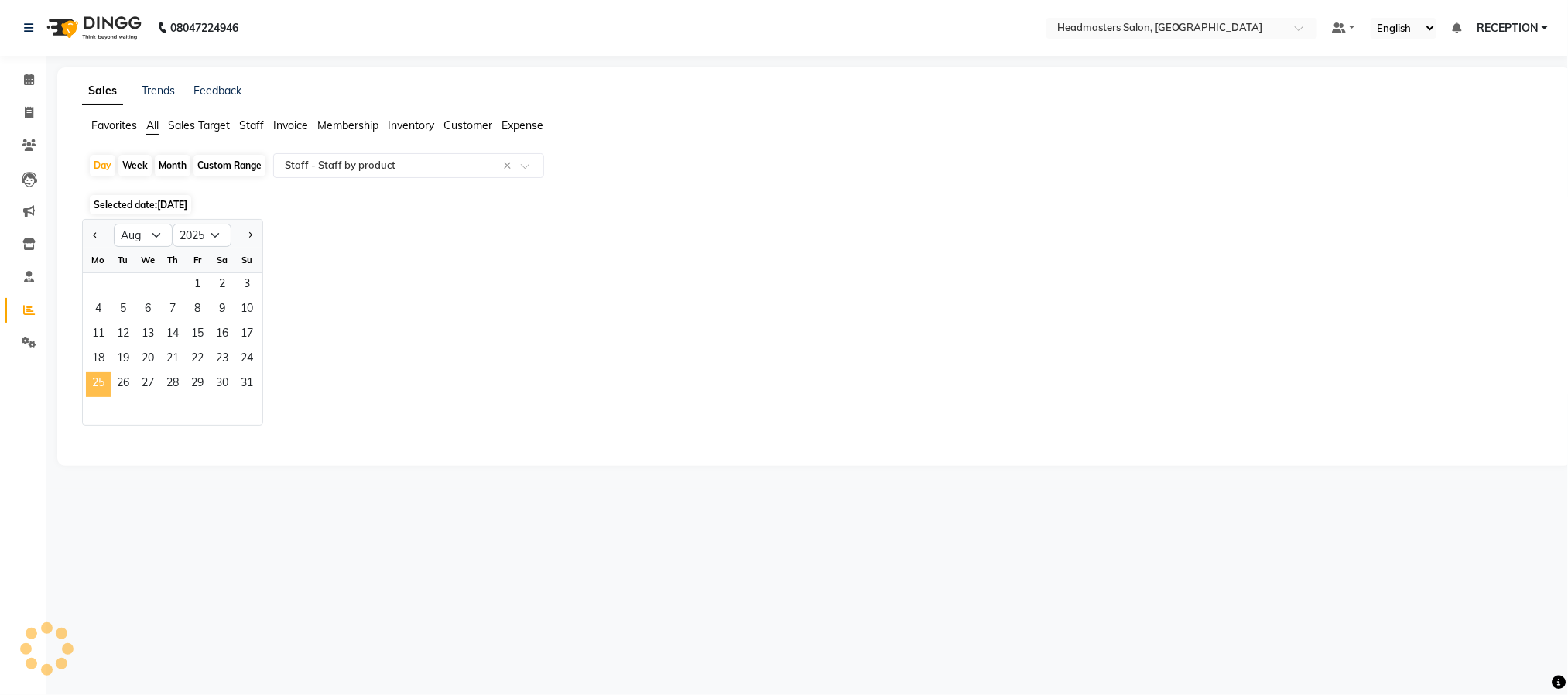
select select "pdf"
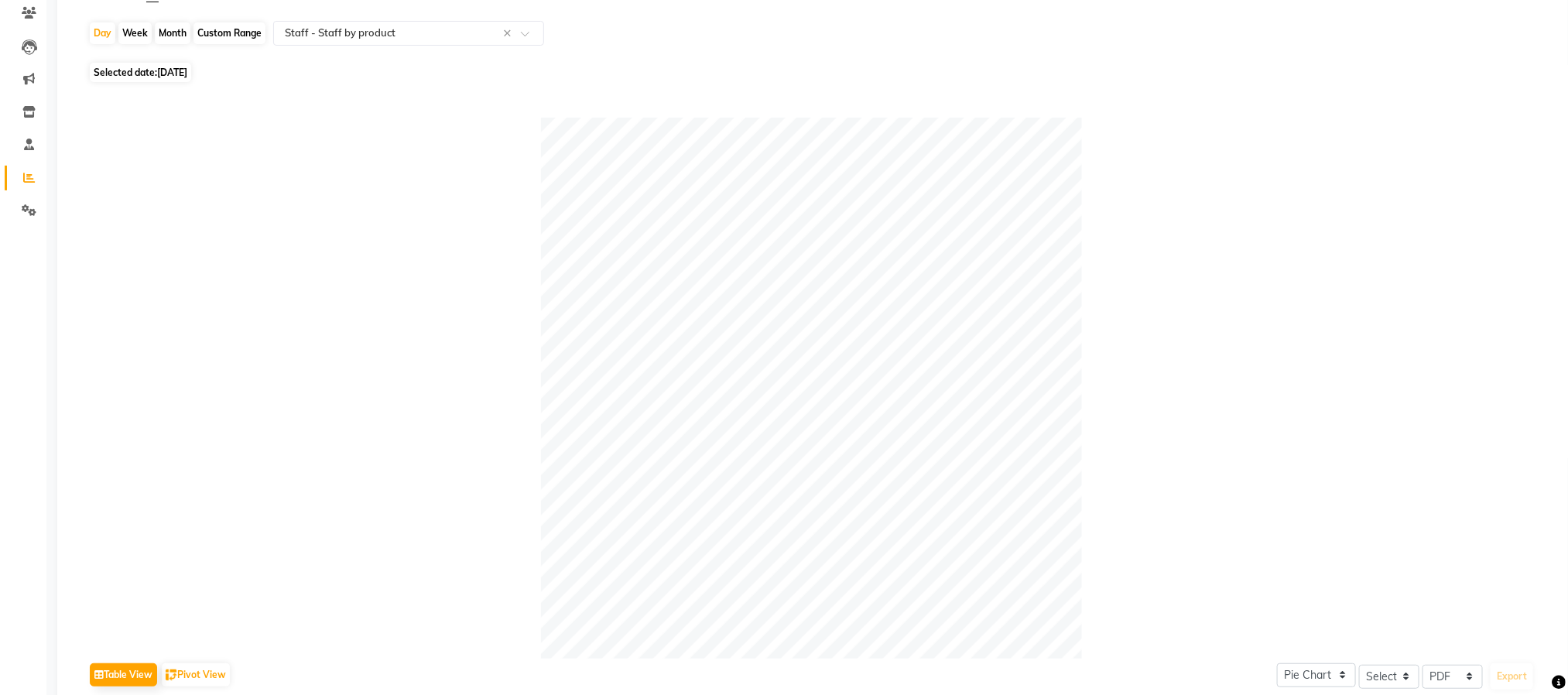
scroll to position [129, 0]
click at [172, 79] on span "25-08-2025" at bounding box center [172, 76] width 30 height 12
select select "8"
select select "2025"
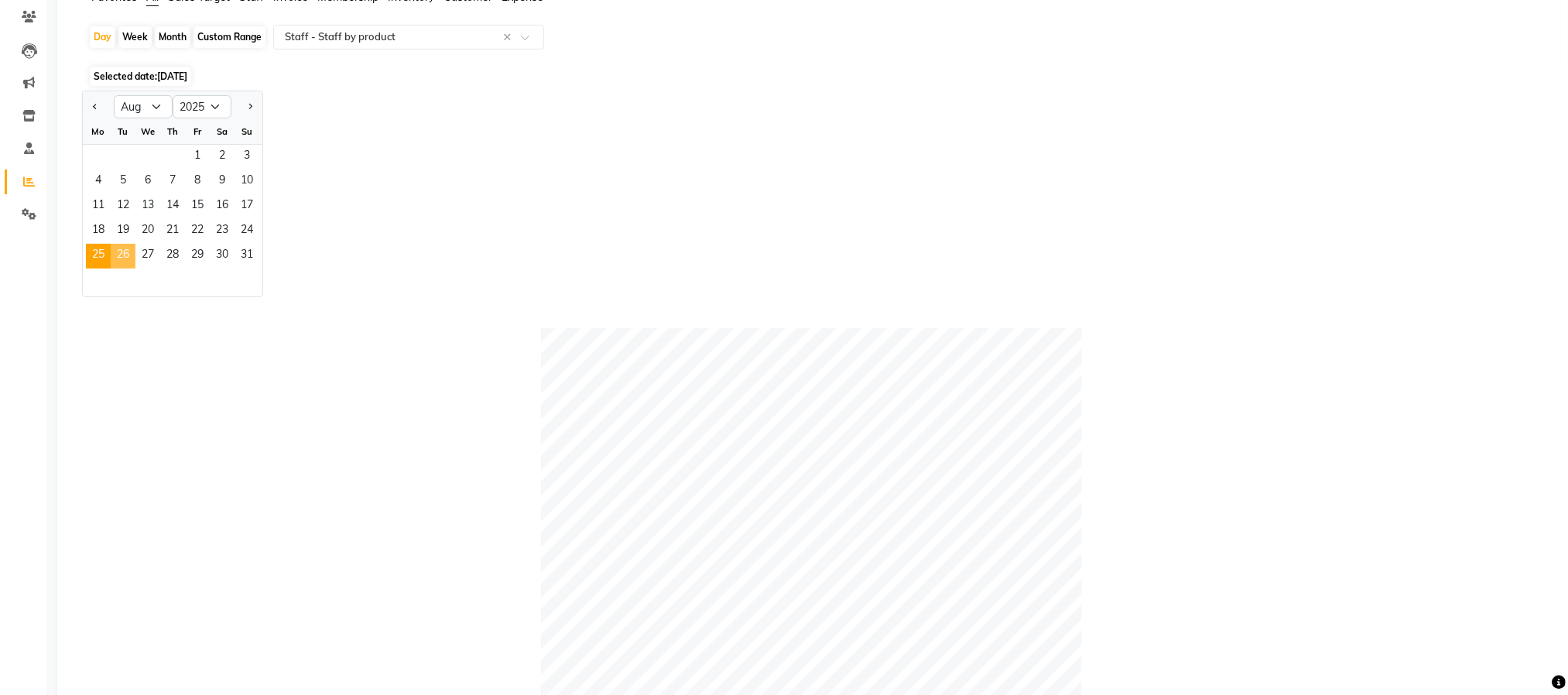
click at [128, 251] on span "26" at bounding box center [122, 256] width 25 height 25
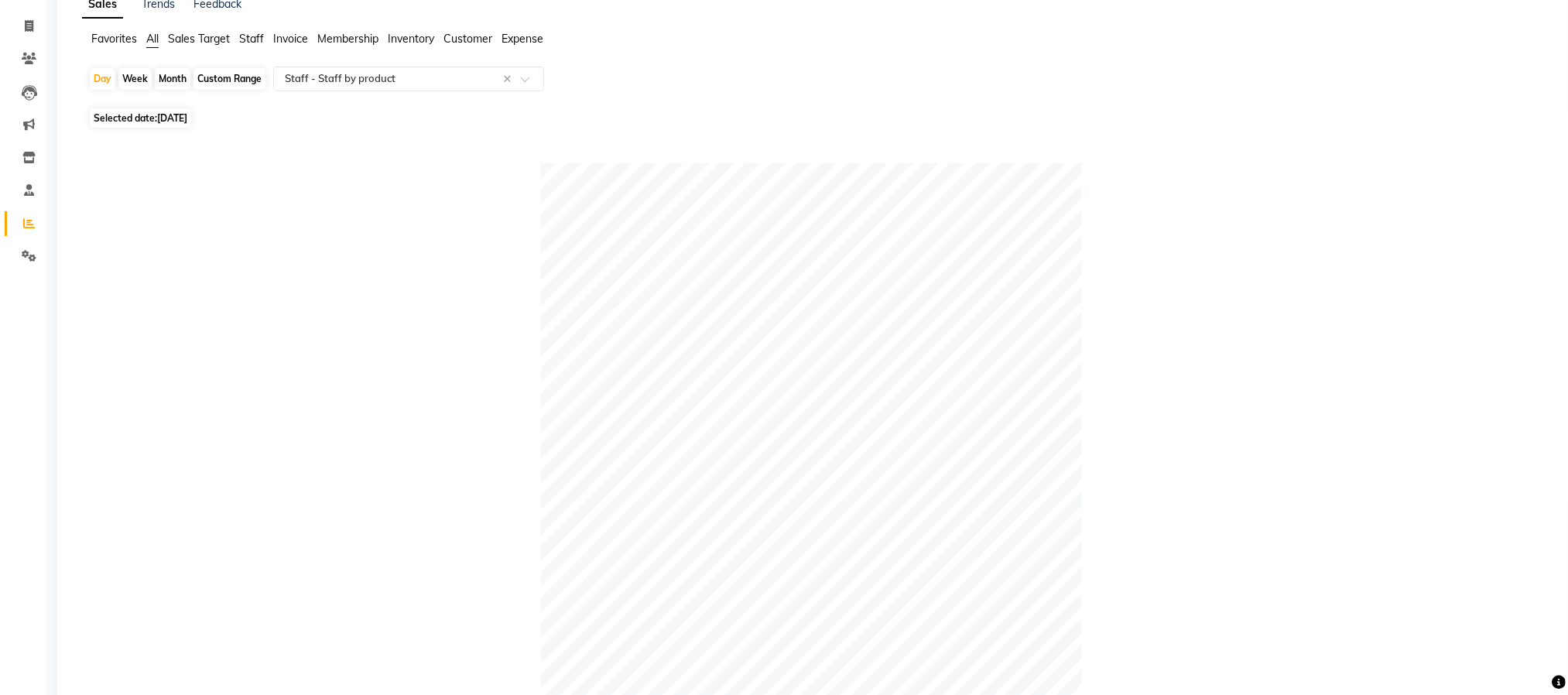
scroll to position [84, 0]
click at [182, 119] on span "26-08-2025" at bounding box center [172, 120] width 30 height 12
select select "8"
select select "2025"
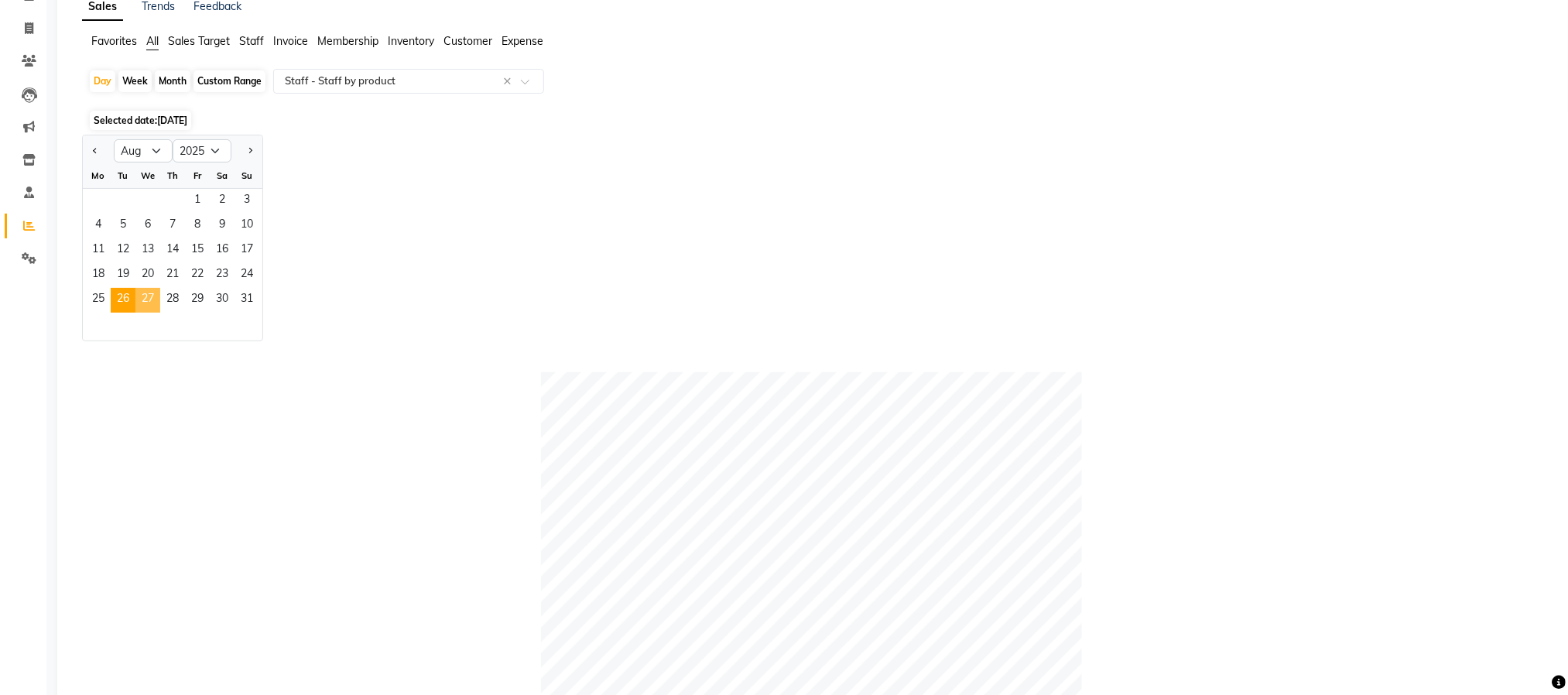
click at [145, 297] on span "27" at bounding box center [148, 300] width 25 height 25
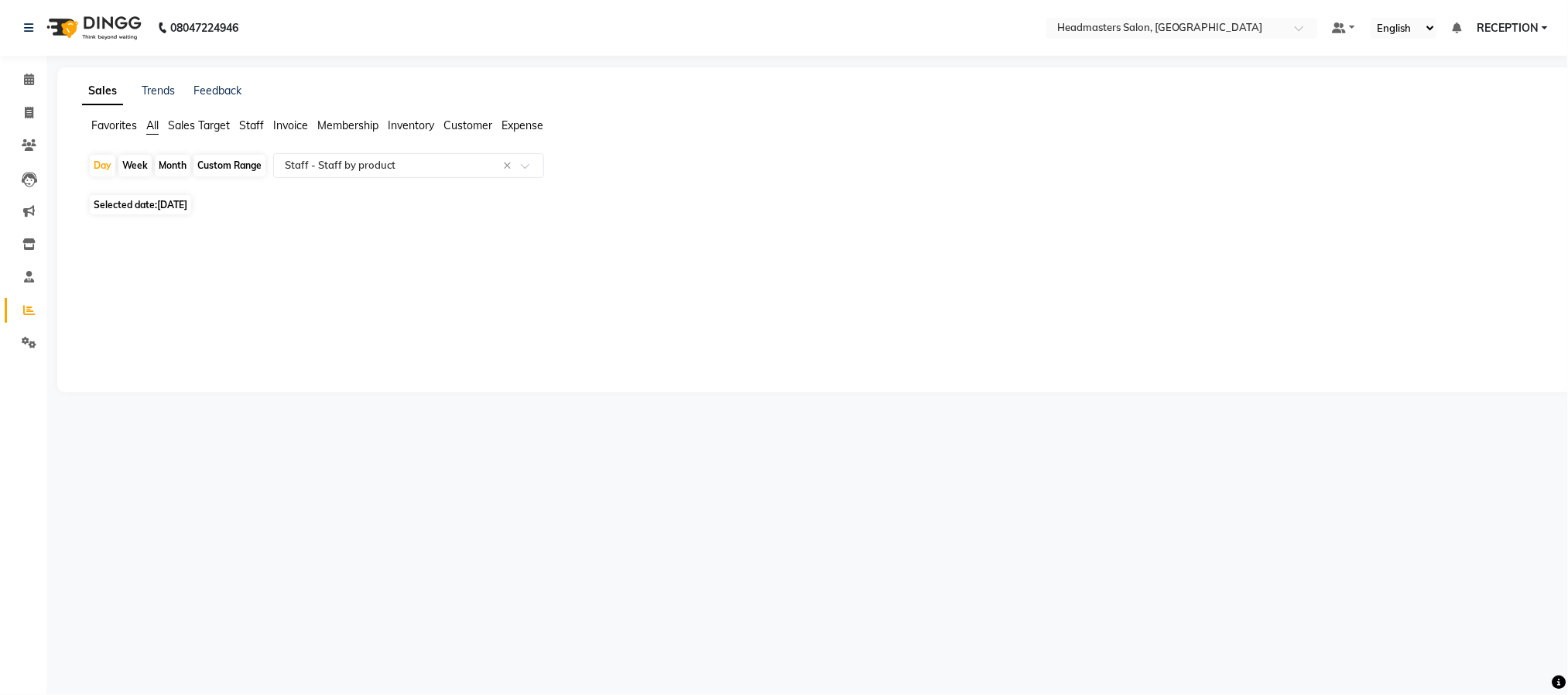
scroll to position [0, 0]
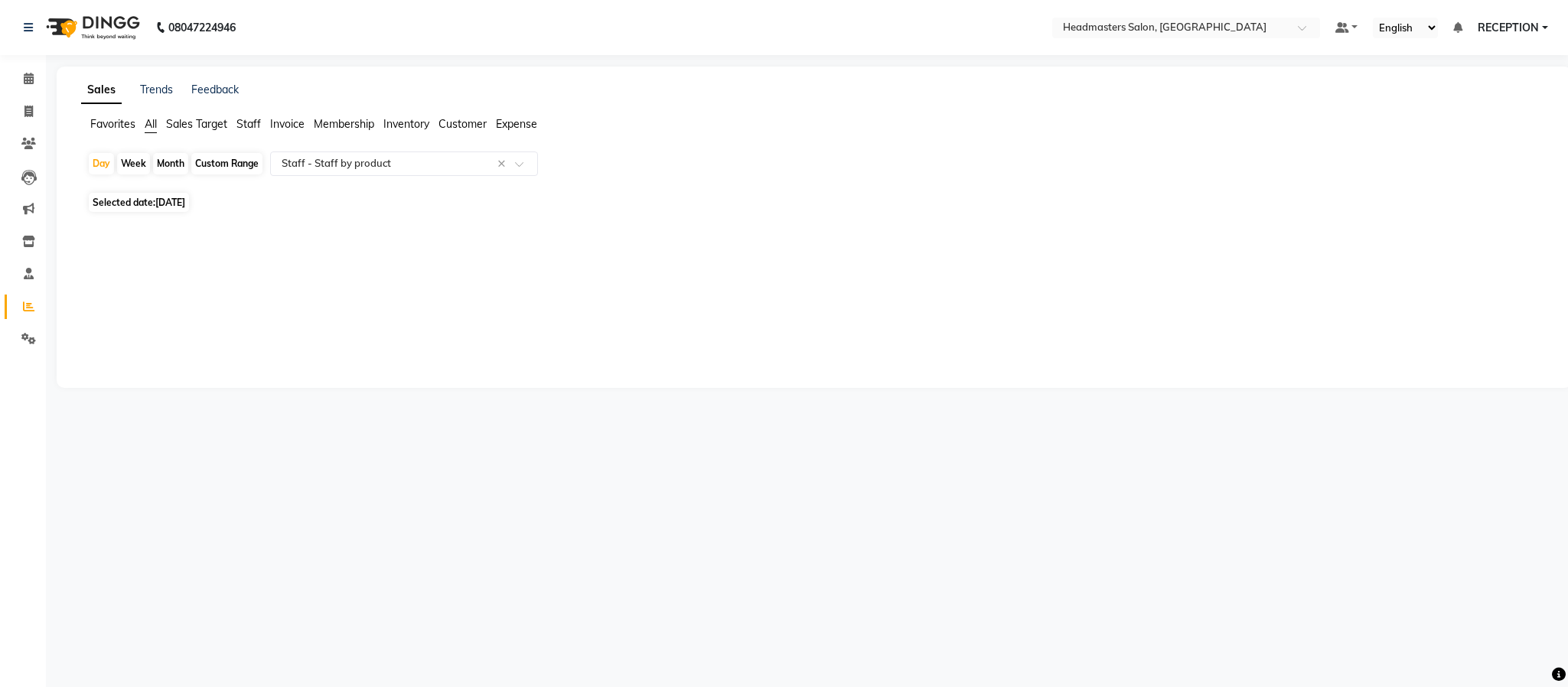
click at [144, 197] on span "Selected date: 27-08-2025" at bounding box center [139, 203] width 101 height 19
select select "8"
select select "2025"
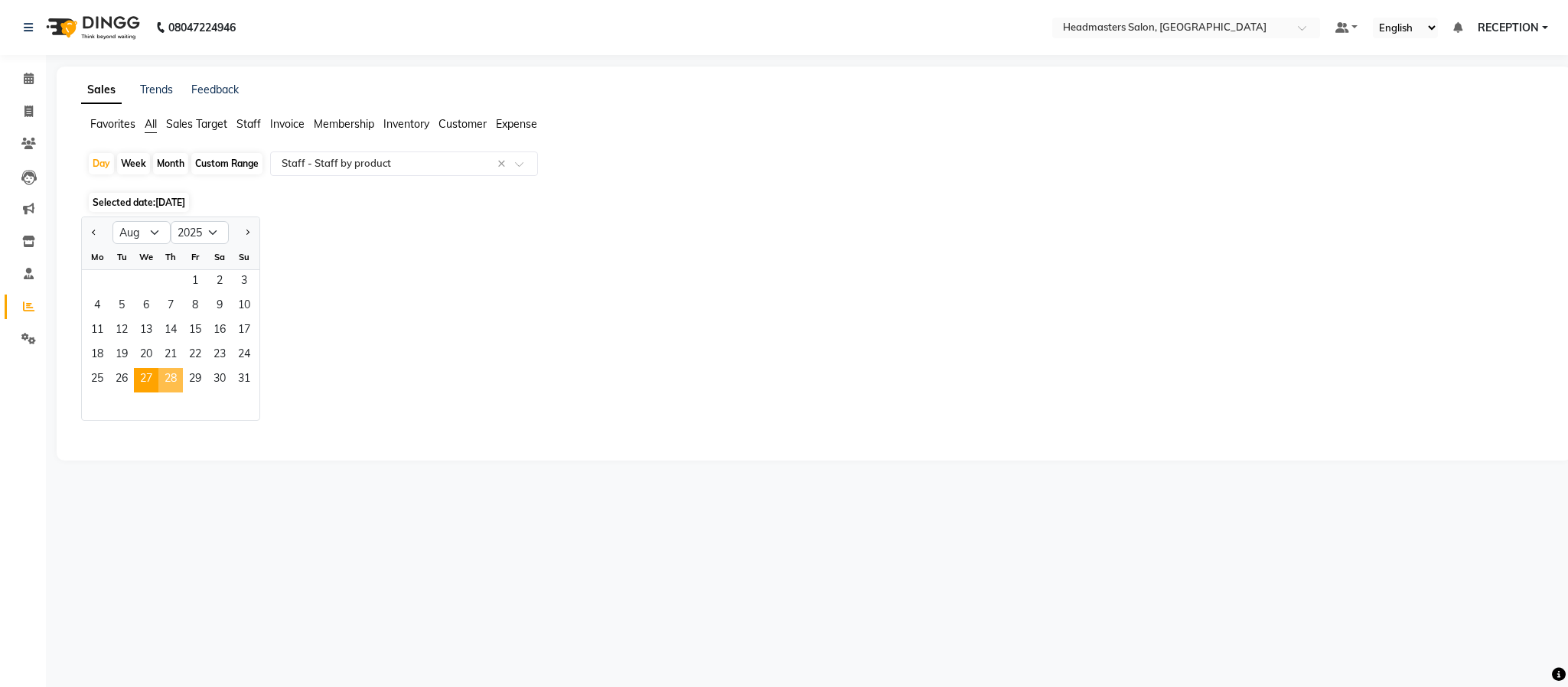
click at [167, 375] on span "28" at bounding box center [170, 380] width 24 height 24
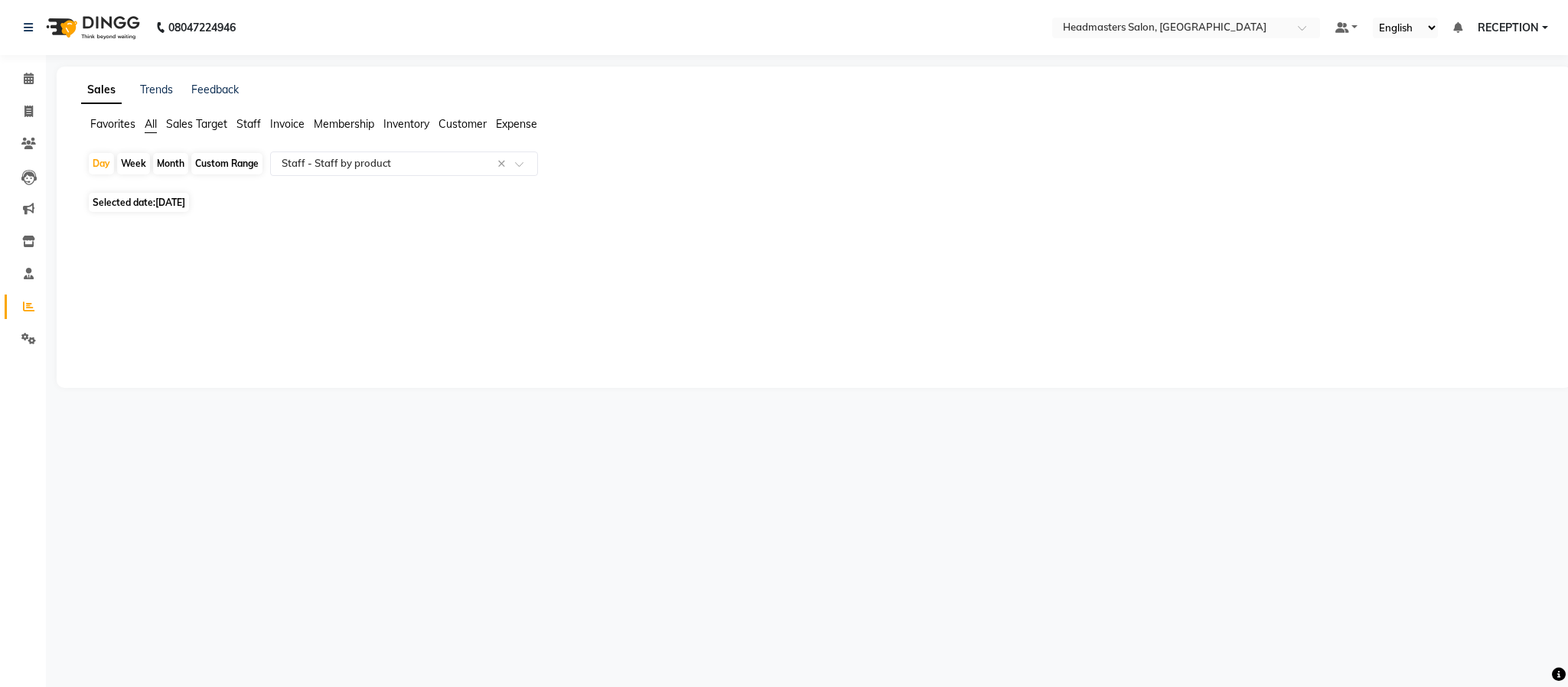
click at [180, 199] on span "28-08-2025" at bounding box center [170, 202] width 30 height 12
select select "8"
select select "2025"
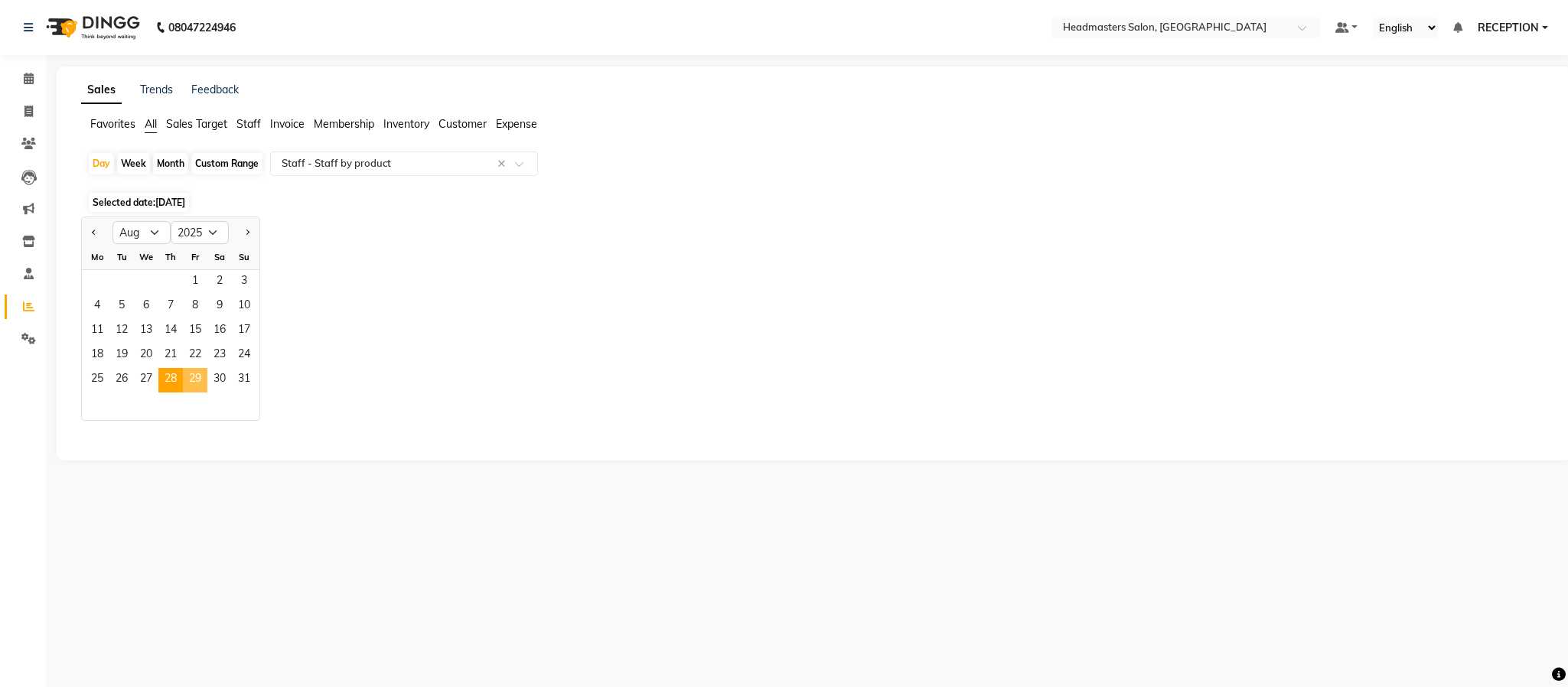
click at [196, 377] on span "29" at bounding box center [195, 380] width 24 height 24
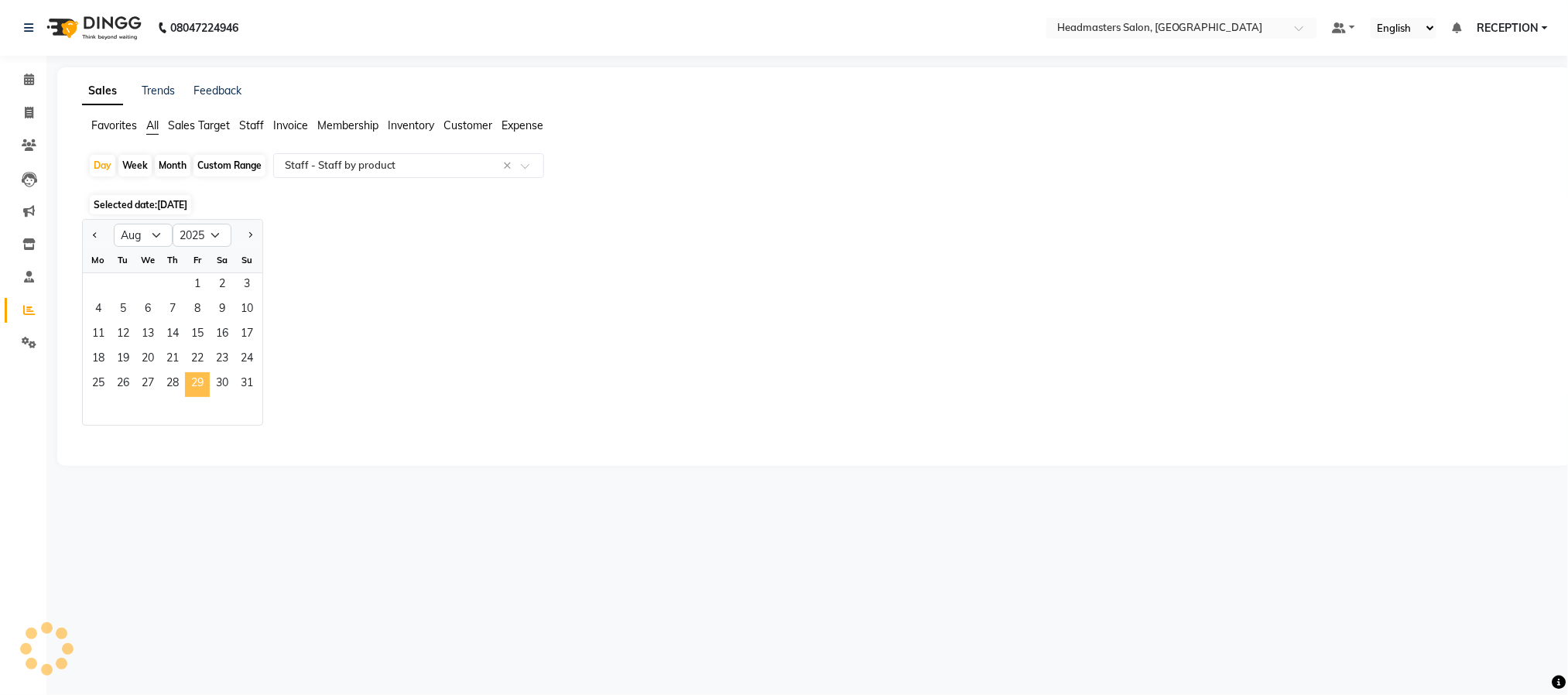
select select "pdf"
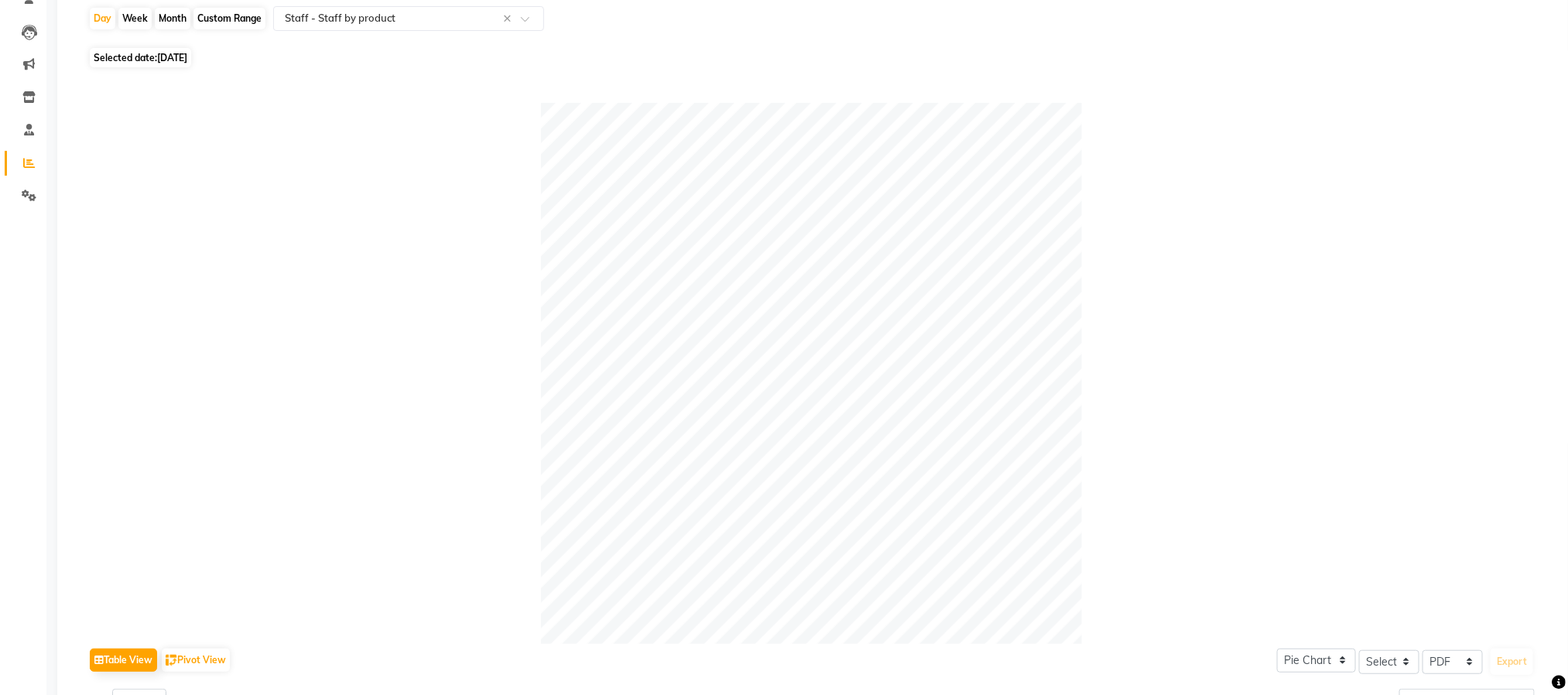
scroll to position [136, 0]
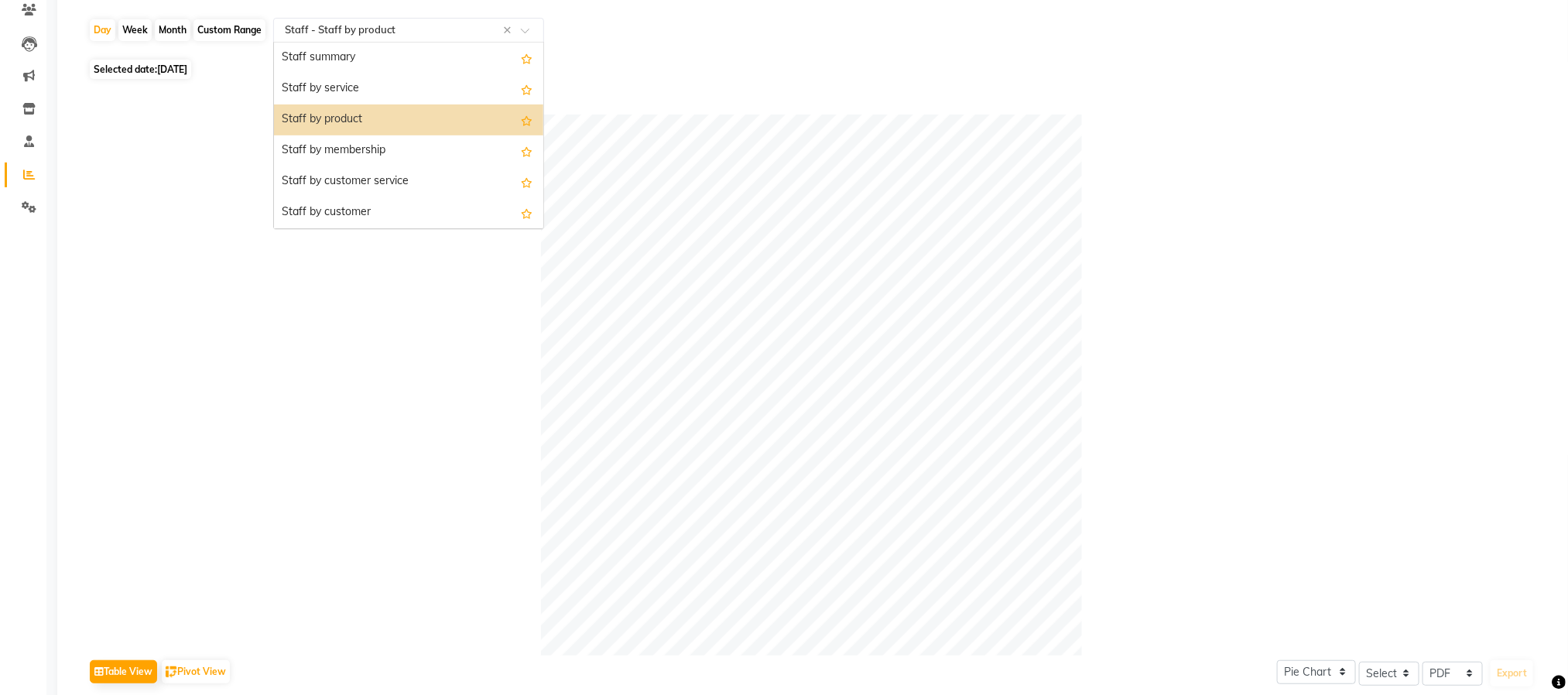
click at [531, 31] on span at bounding box center [531, 34] width 19 height 15
click at [130, 70] on span "Selected date: 29-08-2025" at bounding box center [141, 69] width 102 height 19
select select "8"
select select "2025"
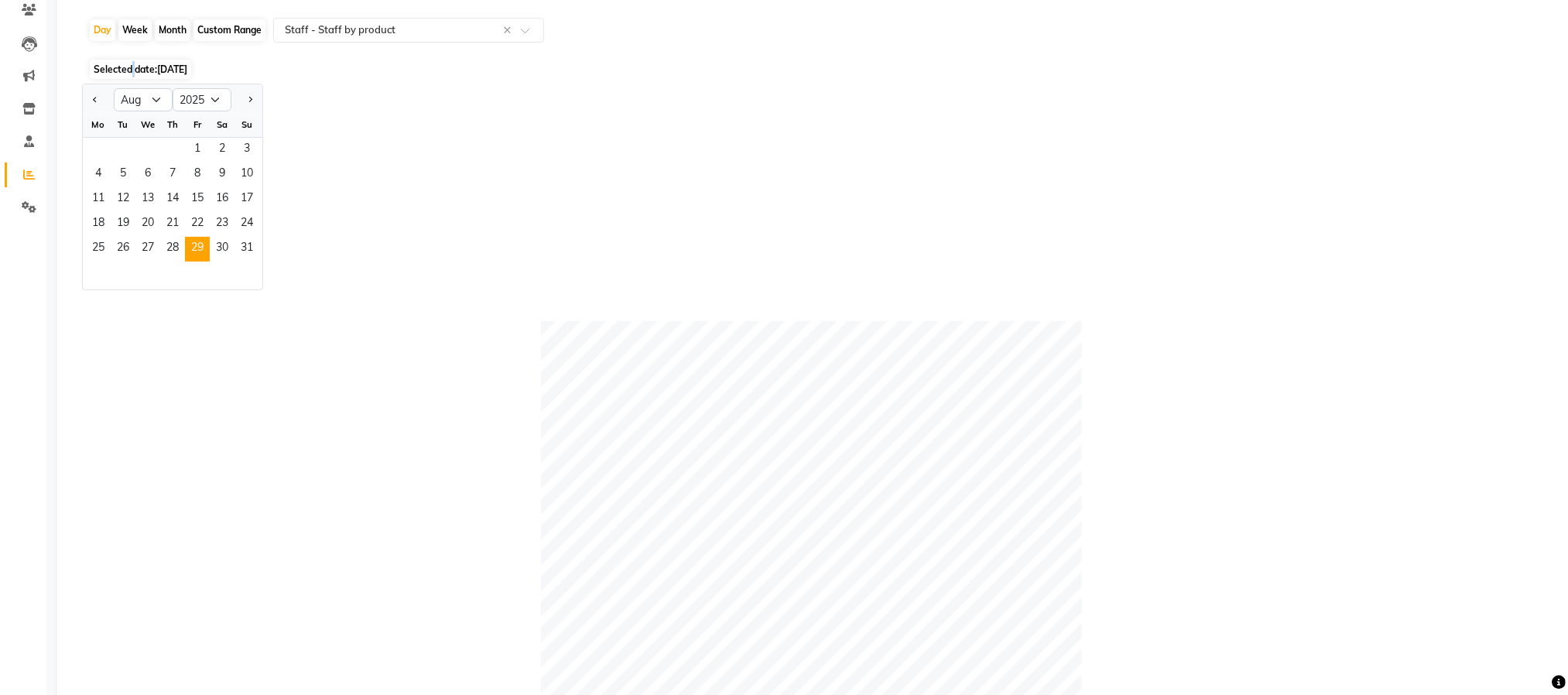
click at [130, 70] on span "Selected date: 29-08-2025" at bounding box center [141, 69] width 102 height 19
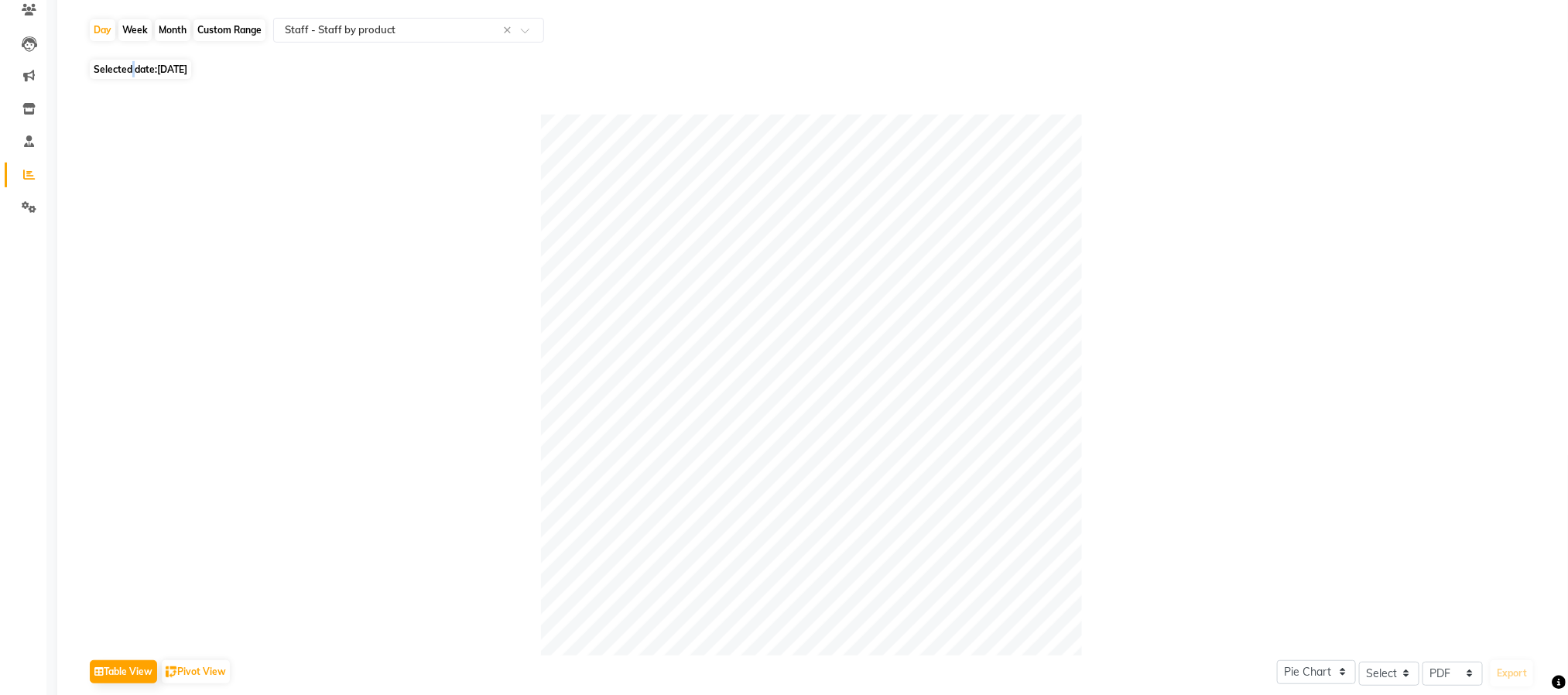
click at [130, 70] on span "Selected date: 29-08-2025" at bounding box center [141, 69] width 102 height 19
select select "8"
select select "2025"
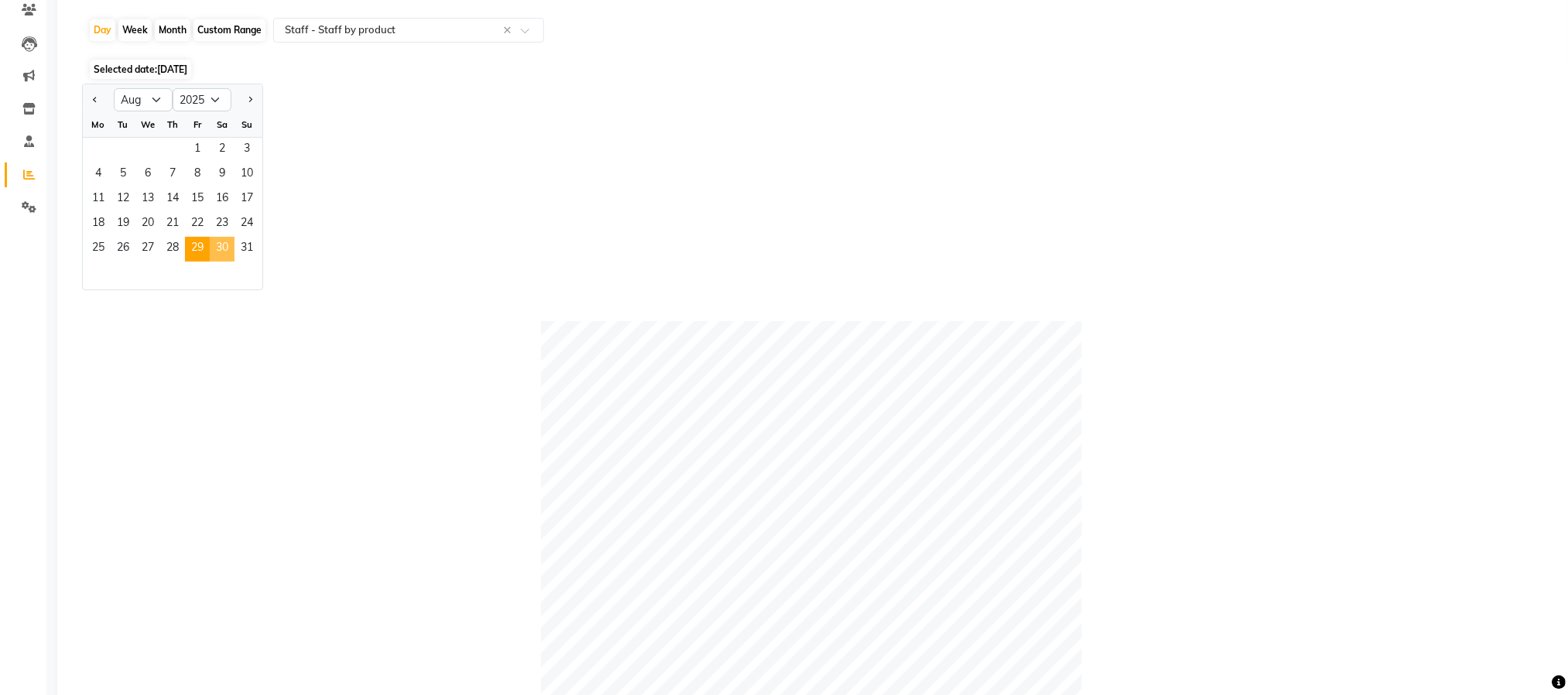
click at [226, 249] on span "30" at bounding box center [222, 249] width 25 height 25
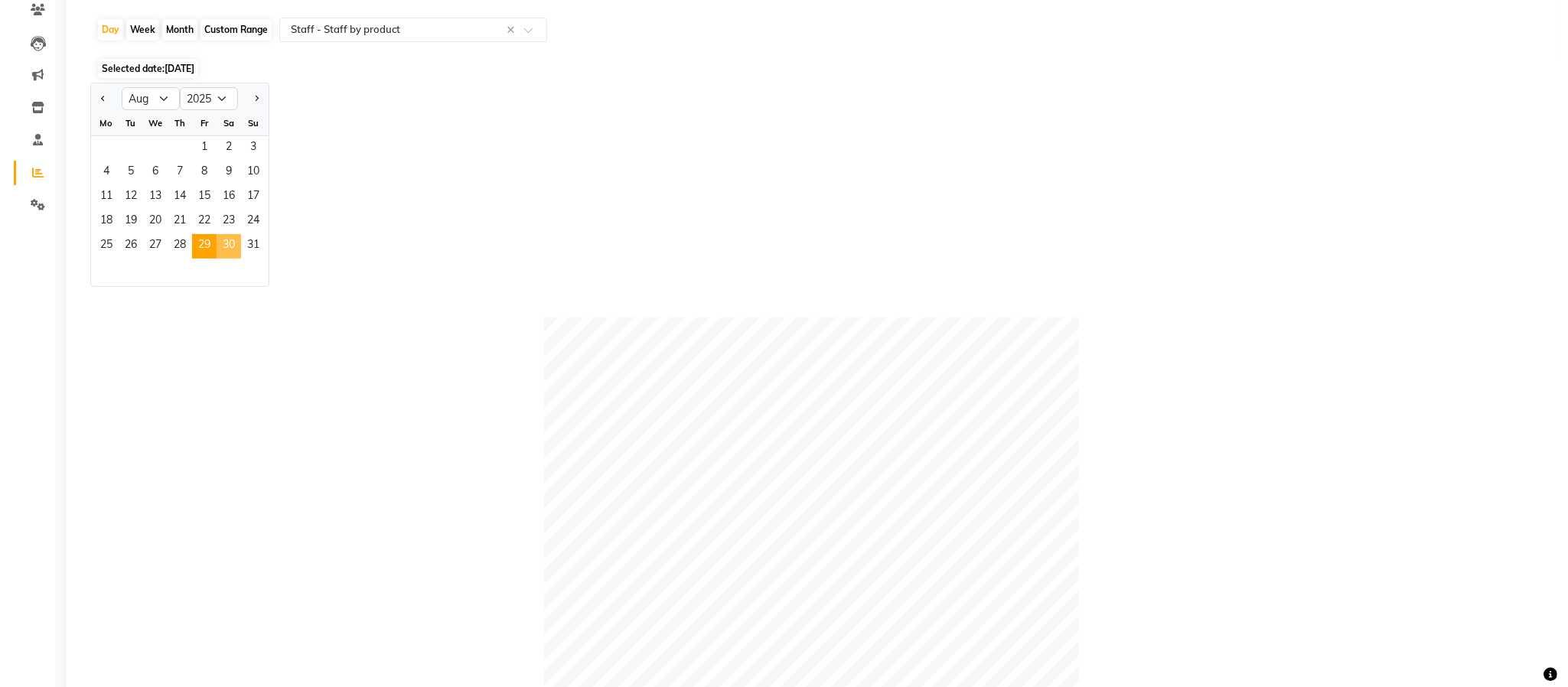
scroll to position [0, 0]
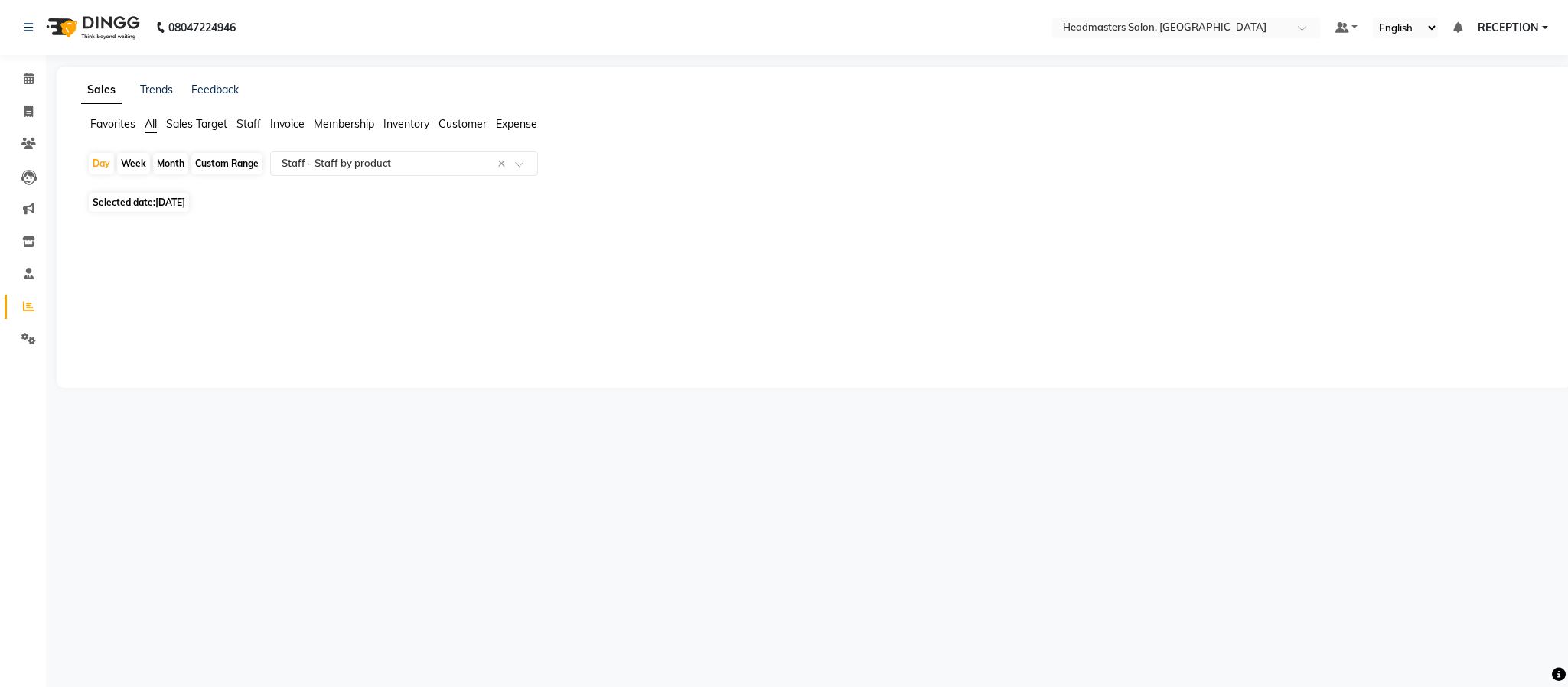
click at [173, 200] on span "30-08-2025" at bounding box center [170, 202] width 30 height 12
select select "8"
select select "2025"
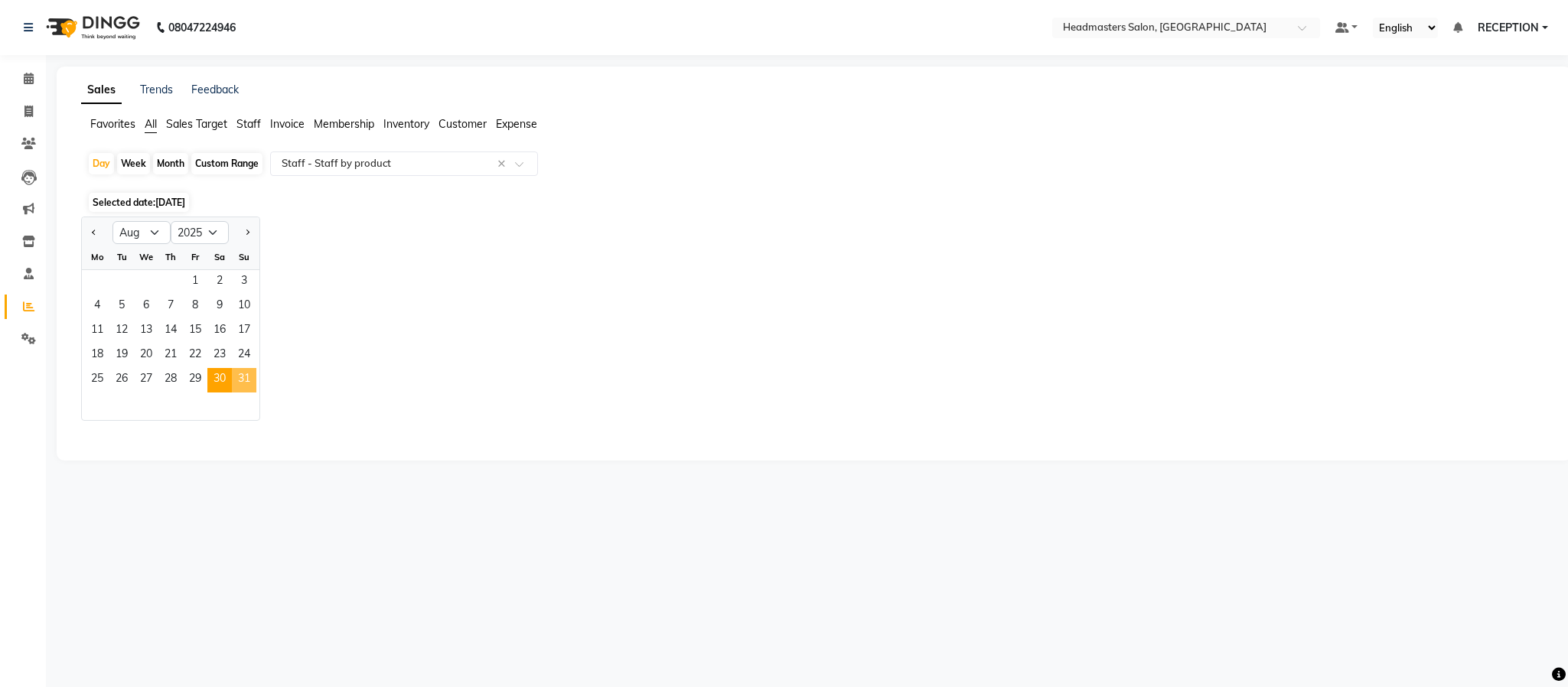
click at [250, 376] on span "31" at bounding box center [243, 380] width 24 height 24
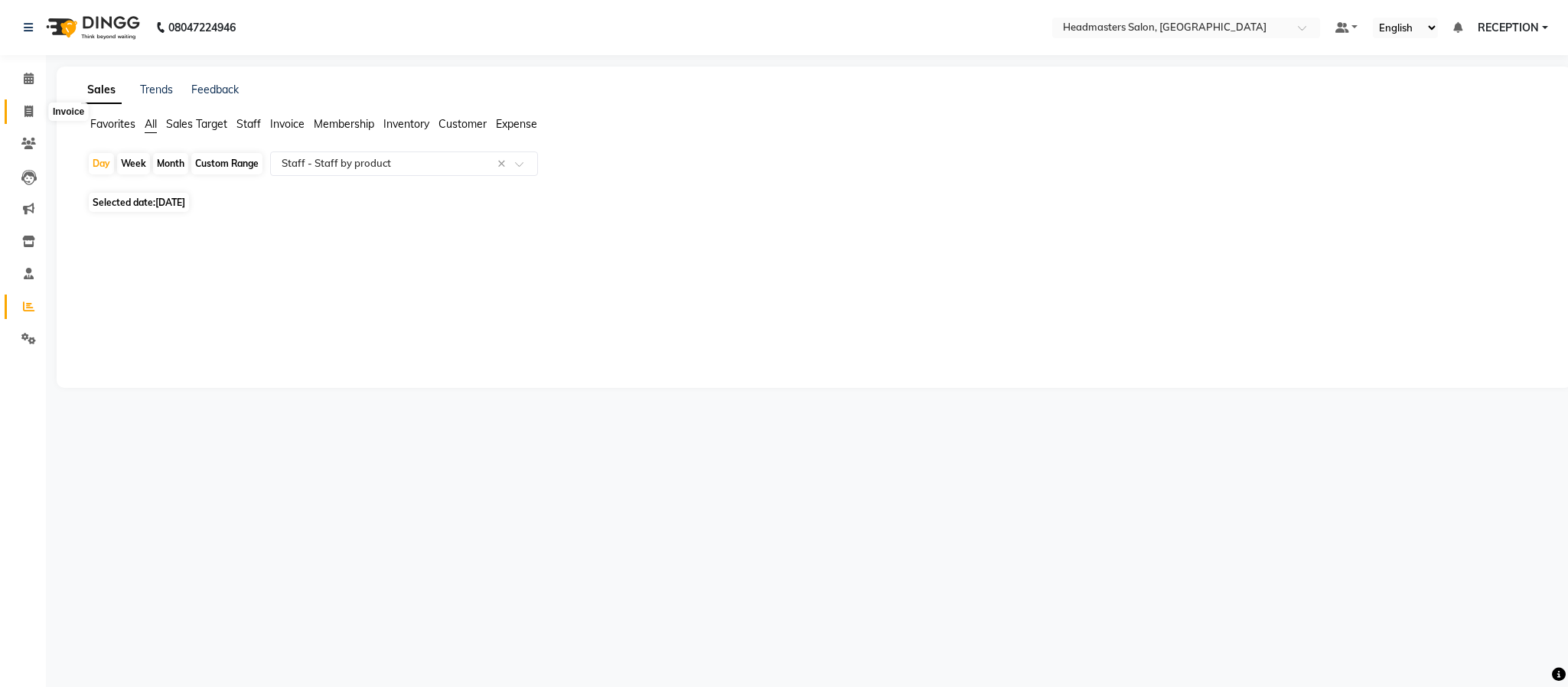
click at [26, 112] on icon at bounding box center [28, 111] width 9 height 12
select select "service"
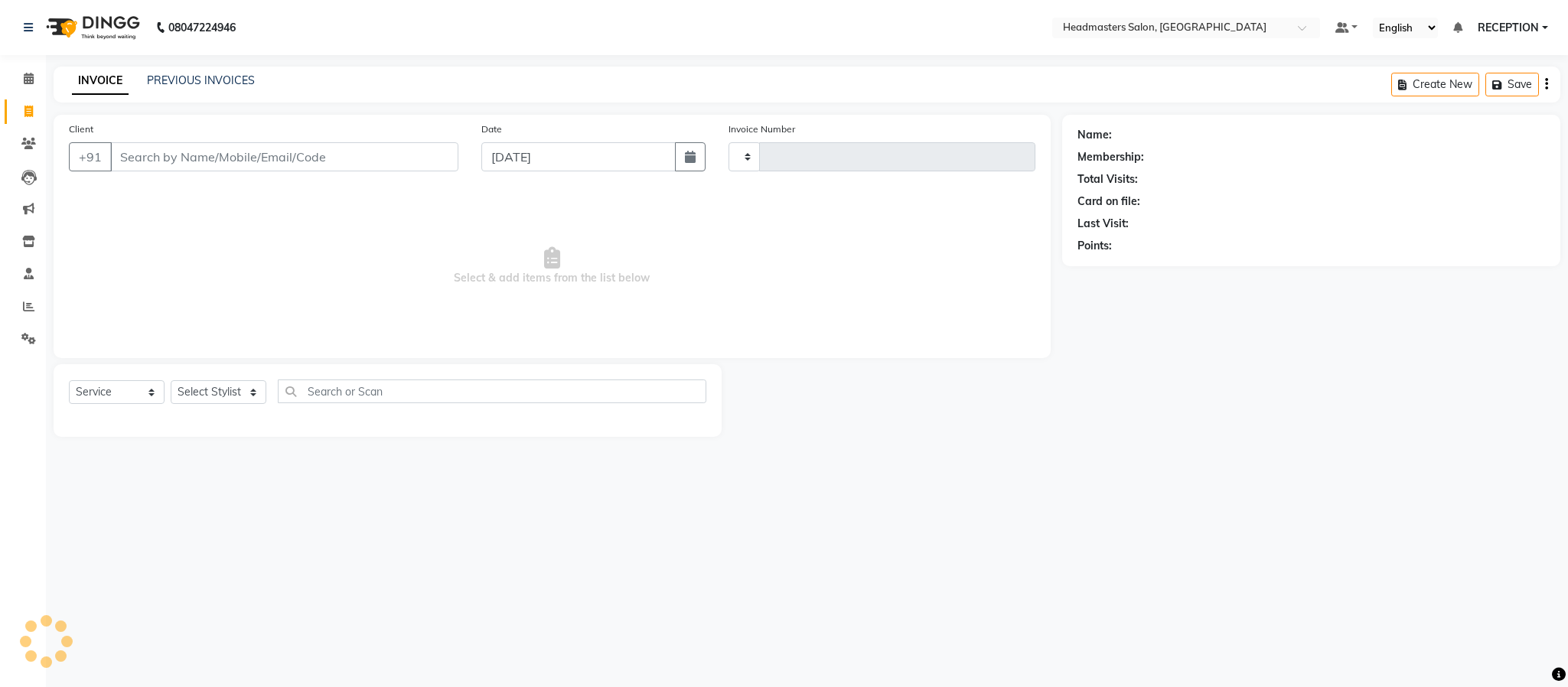
type input "1582"
select select "3454"
click at [247, 393] on select "Select Stylist AKASH KUSUM NEHA NEHA SAHU NISHA MANAGER RAHUL RECEPTION ROBERT …" at bounding box center [218, 392] width 96 height 24
click at [199, 609] on div "08047224946 Select Location × Headmasters Salon, Shankar Nagar Default Panel My…" at bounding box center [784, 343] width 1568 height 687
click at [25, 279] on icon at bounding box center [28, 273] width 10 height 12
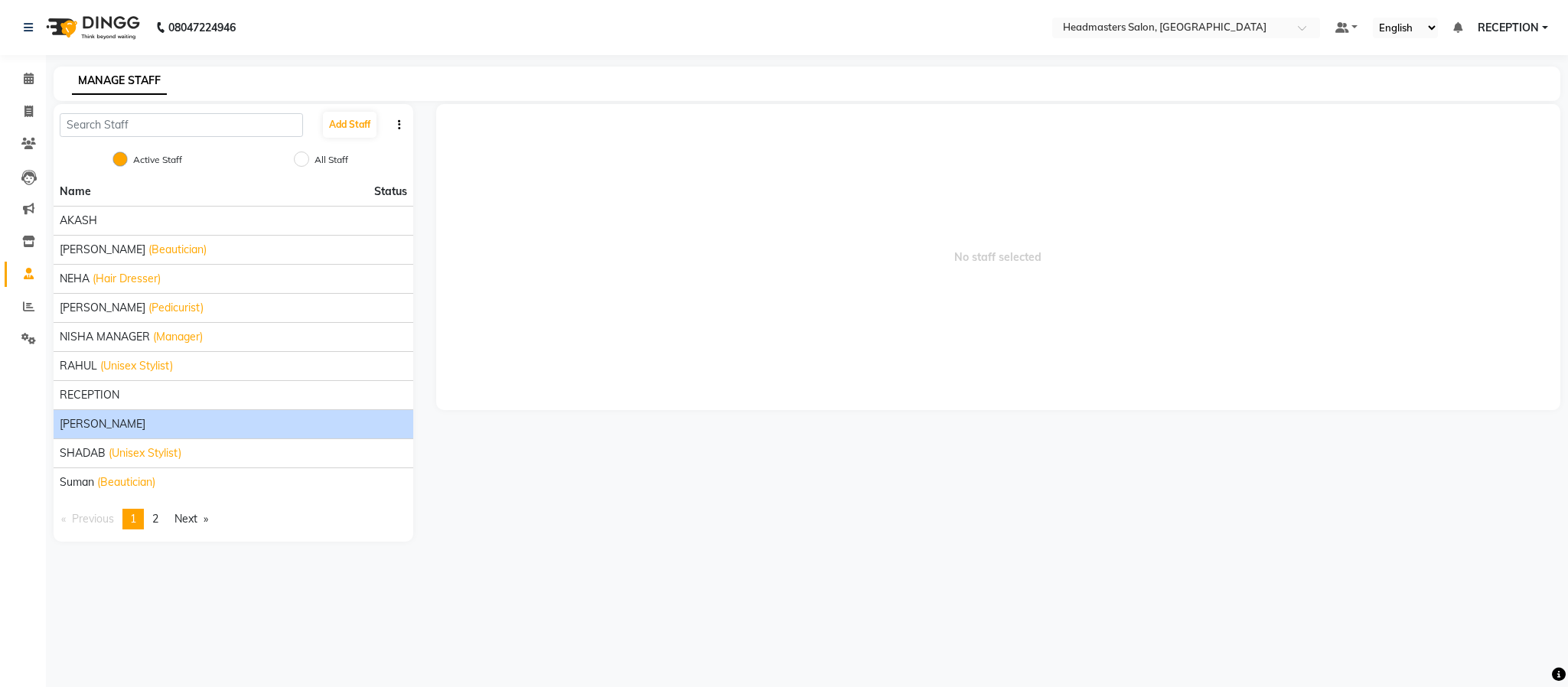
click at [90, 422] on span "ROBERT" at bounding box center [102, 424] width 86 height 16
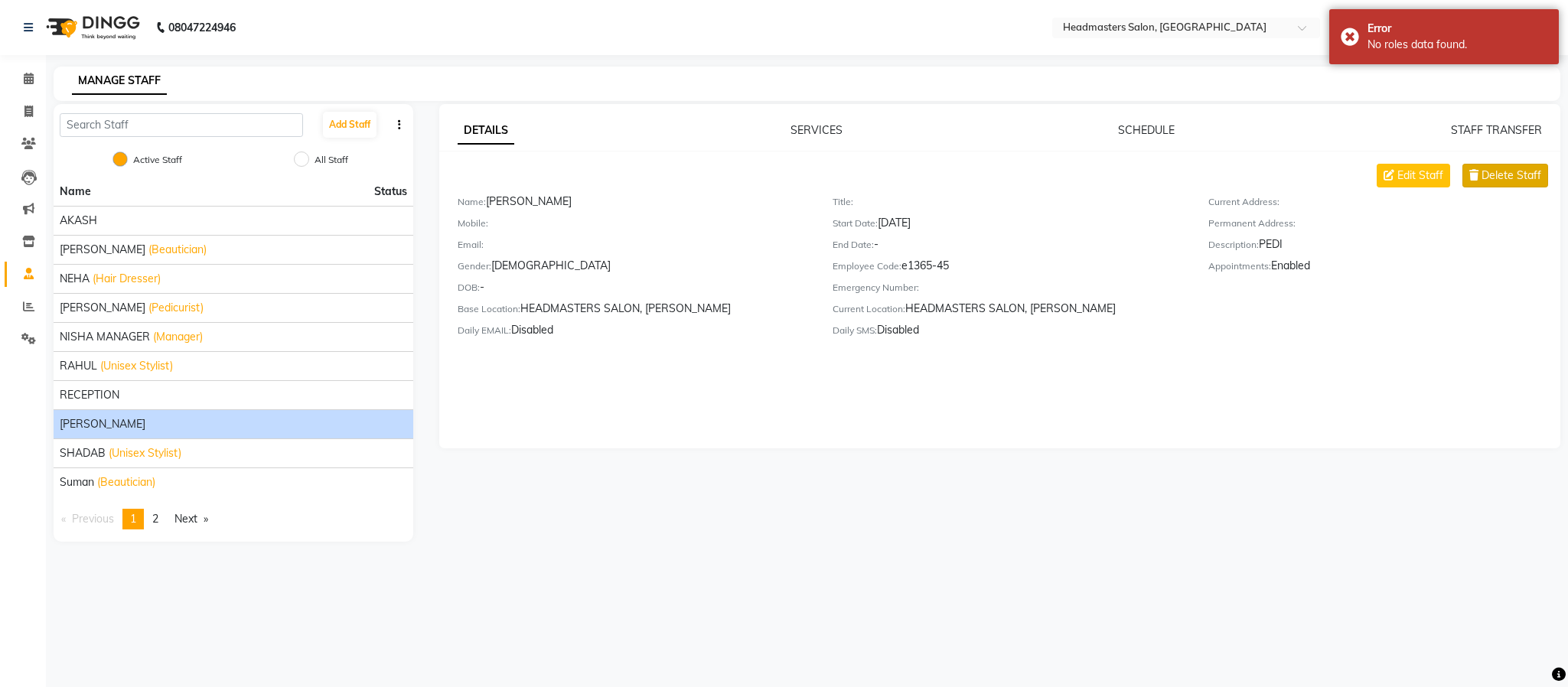
click at [1526, 177] on span "Delete Staff" at bounding box center [1511, 175] width 60 height 16
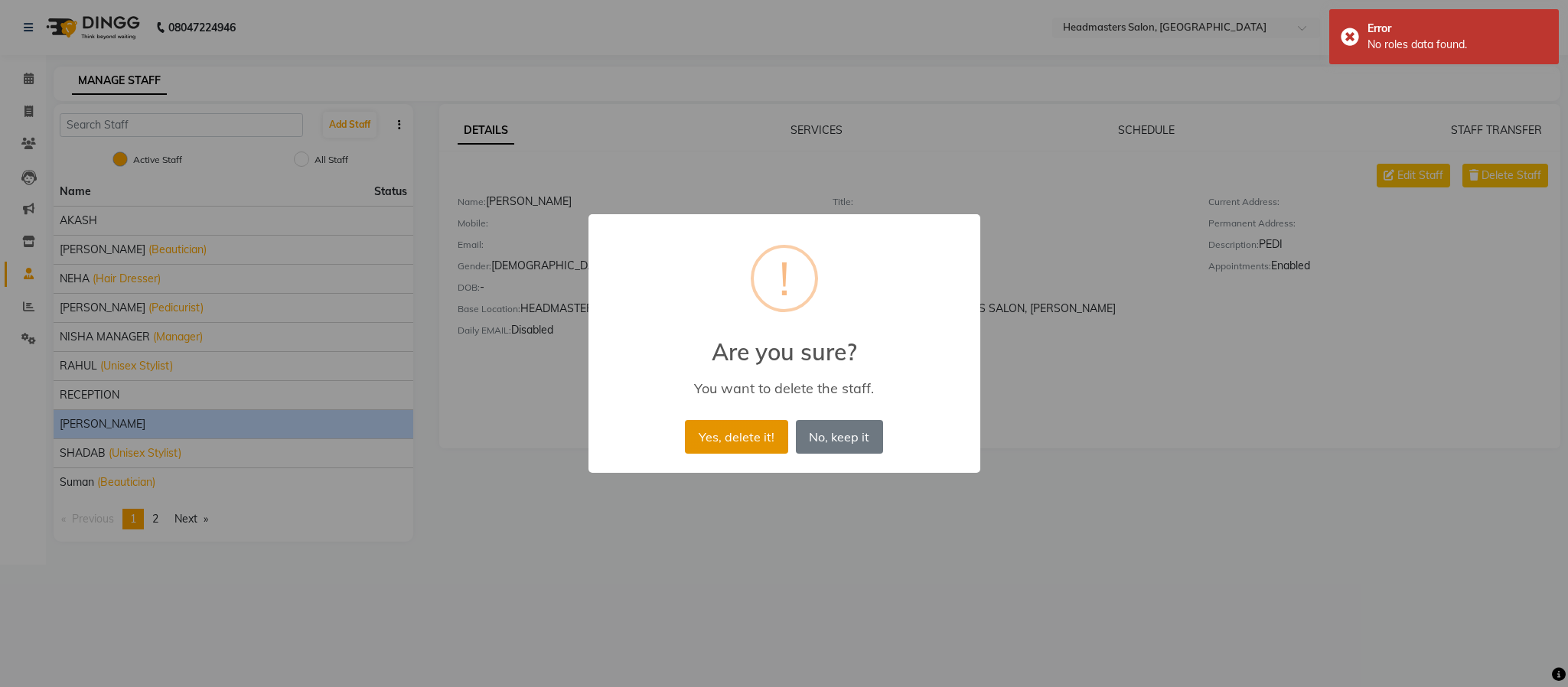
click at [723, 446] on button "Yes, delete it!" at bounding box center [736, 437] width 103 height 34
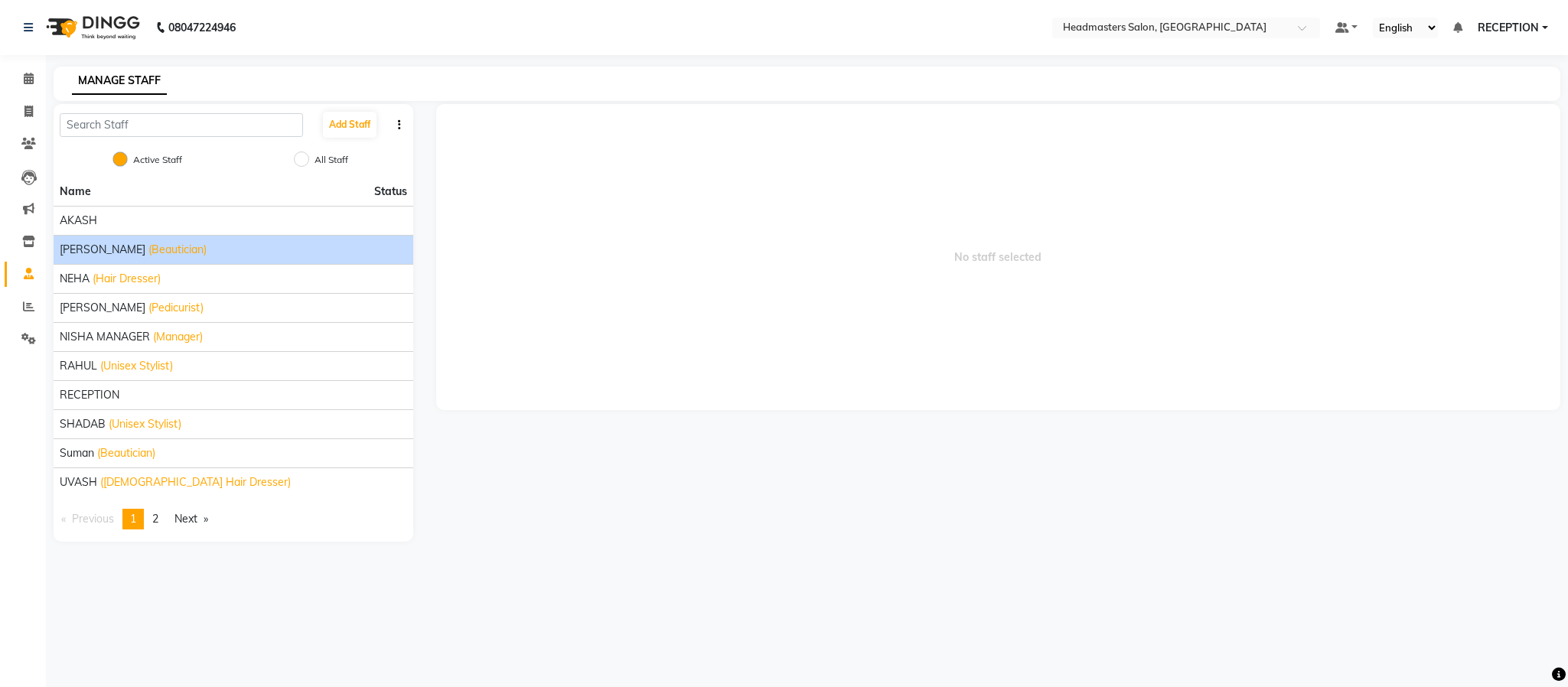
click at [82, 248] on span "KUSUM" at bounding box center [102, 250] width 86 height 16
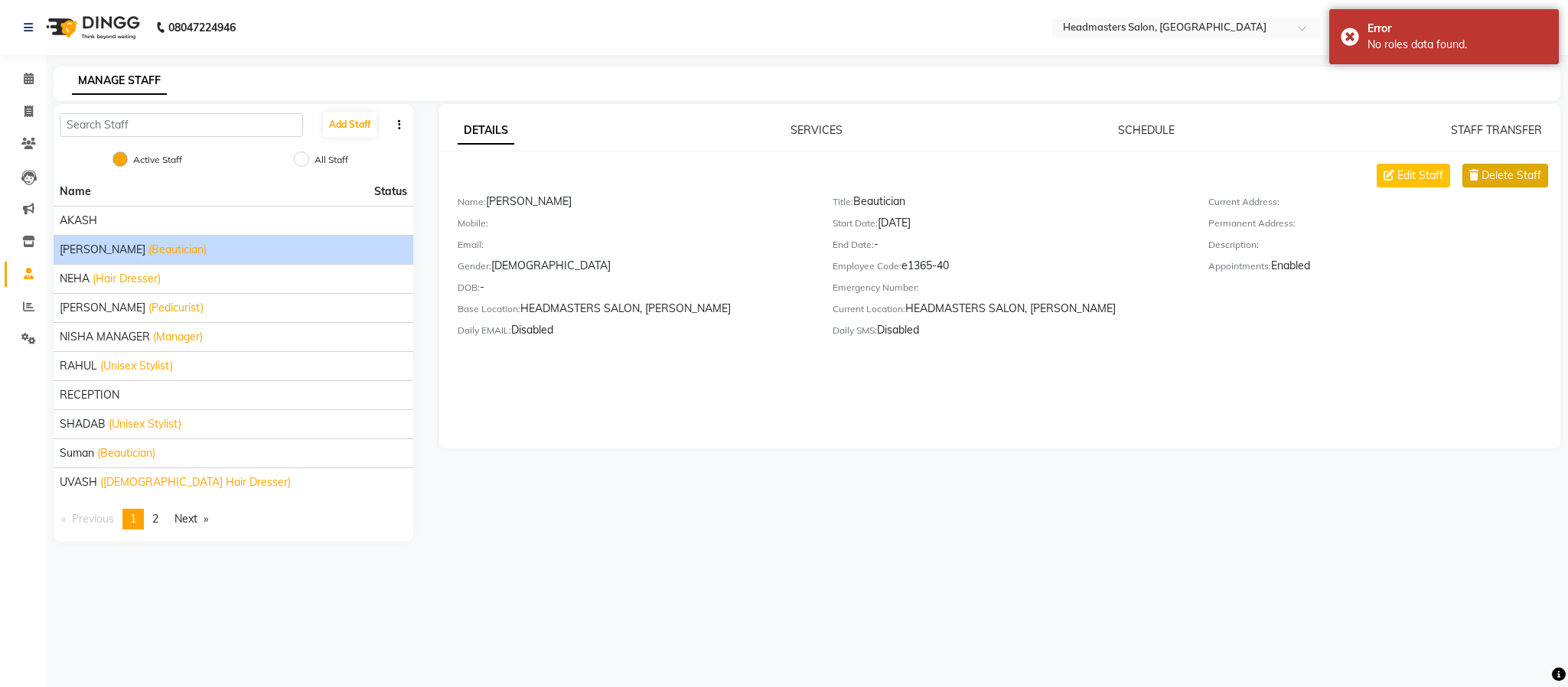
click at [1495, 180] on span "Delete Staff" at bounding box center [1511, 175] width 60 height 16
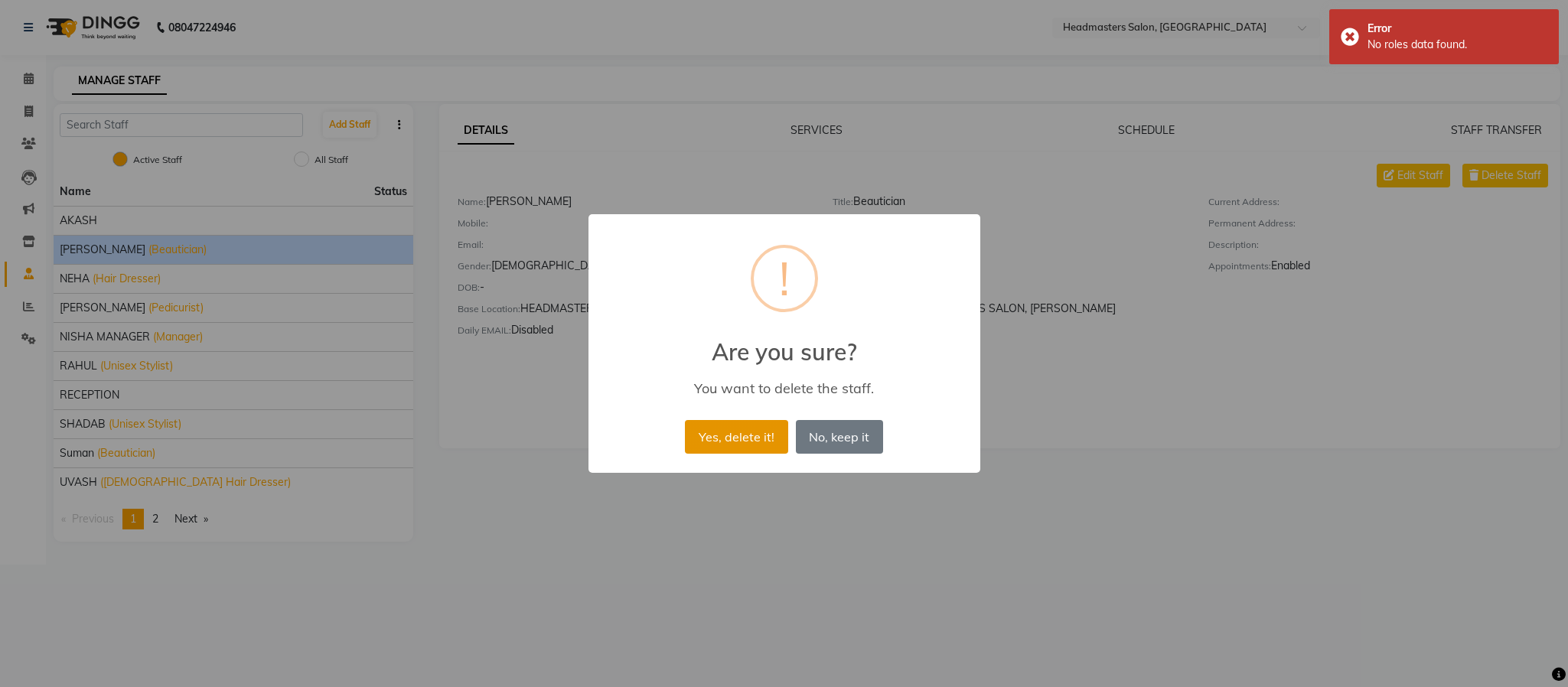
click at [733, 429] on button "Yes, delete it!" at bounding box center [736, 437] width 103 height 34
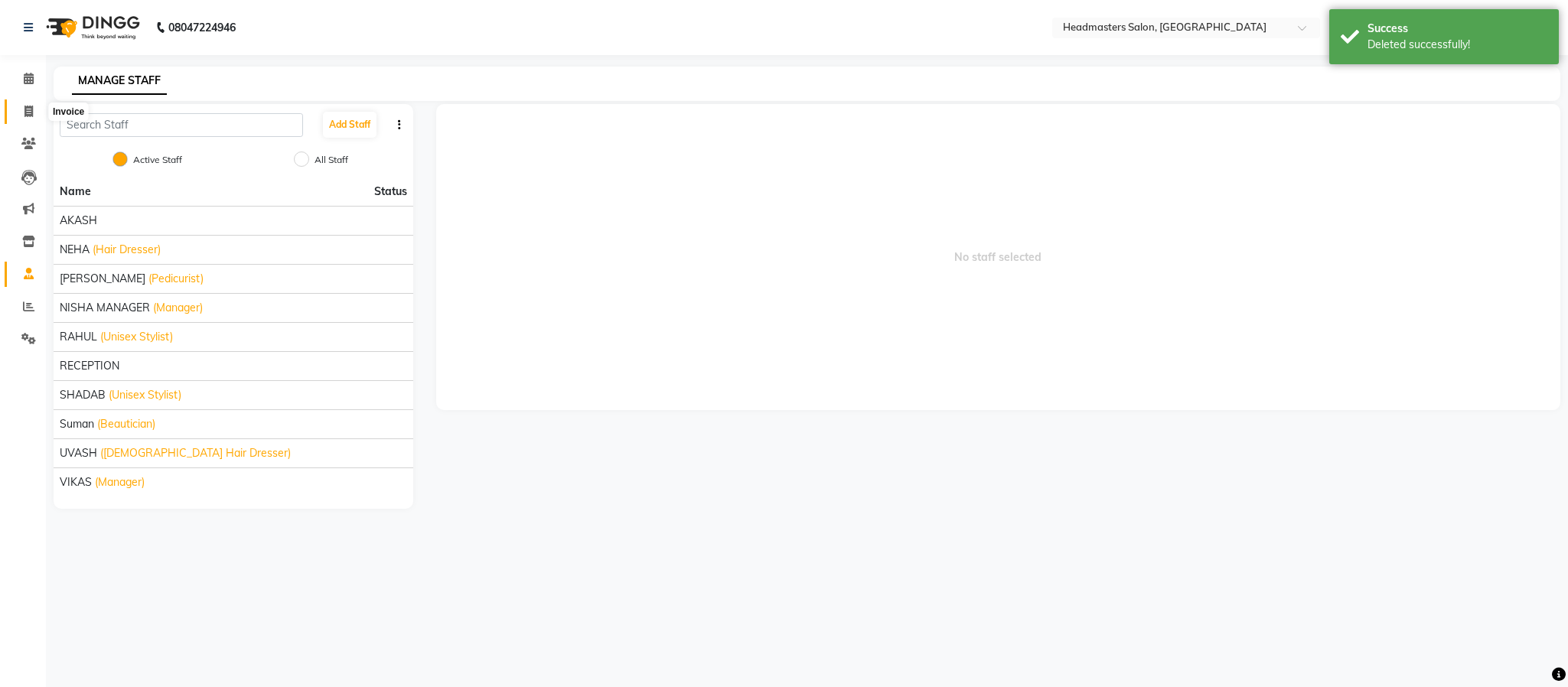
click at [27, 111] on icon at bounding box center [28, 111] width 9 height 12
select select "service"
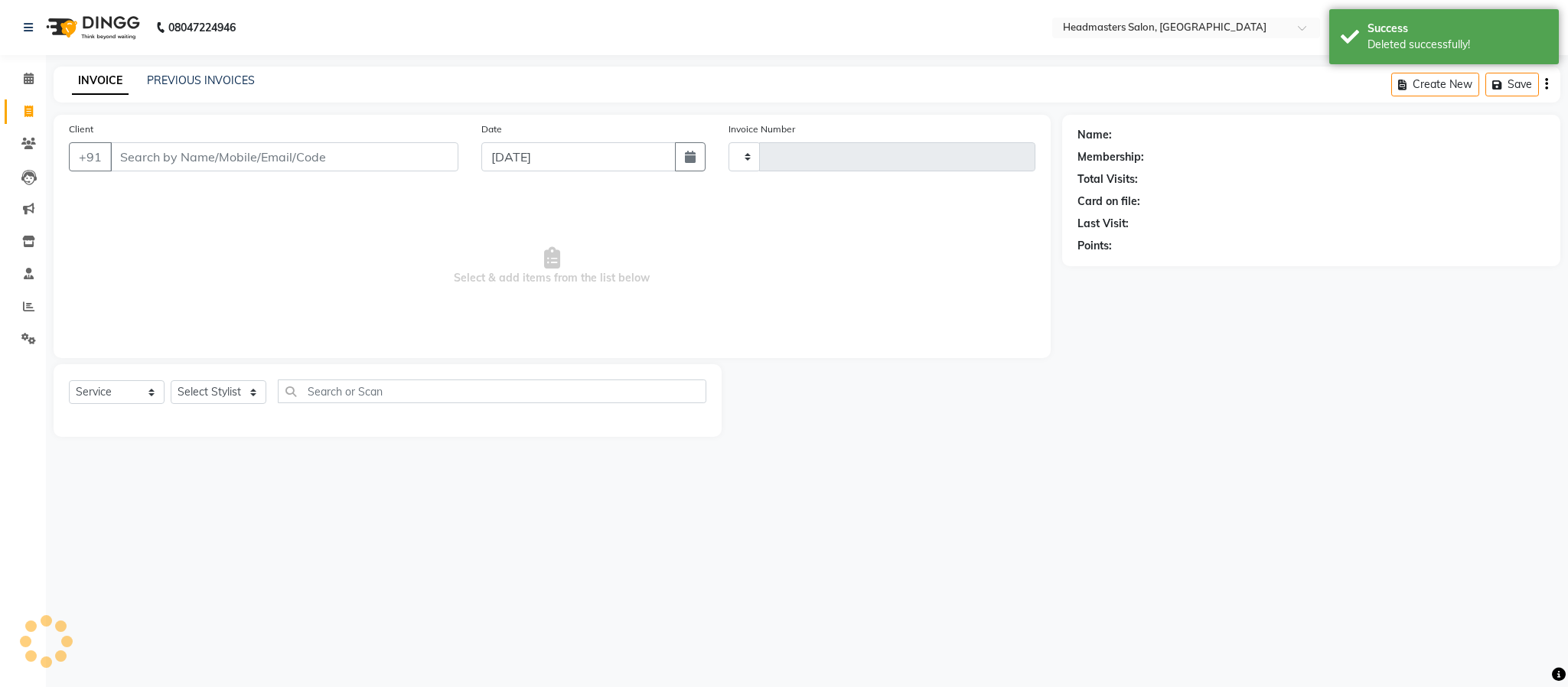
type input "1582"
select select "3454"
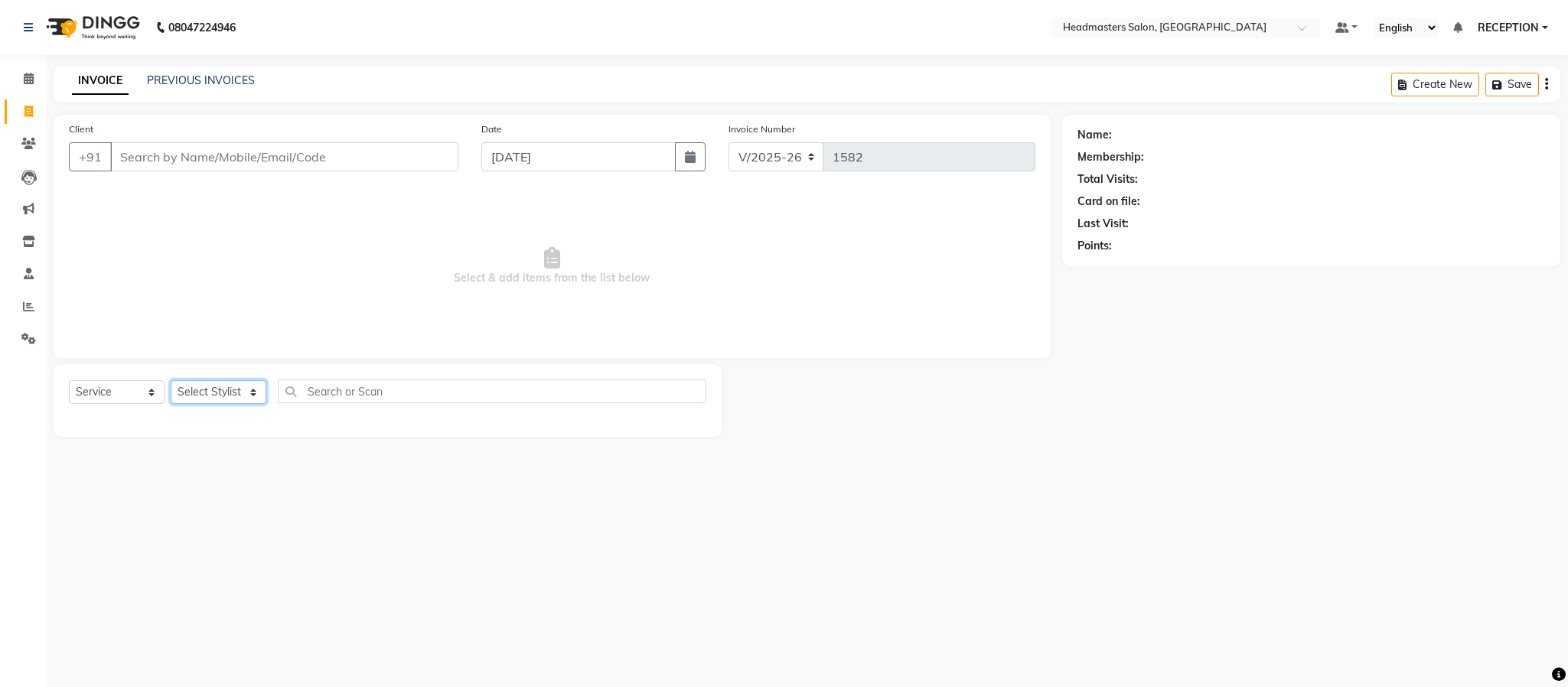
click at [253, 396] on select "Select Stylist AKASH KUSUM NEHA NEHA SAHU NISHA MANAGER RAHUL RECEPTION ROBERT …" at bounding box center [218, 392] width 96 height 24
click at [408, 301] on span "Select & add items from the list below" at bounding box center [552, 266] width 967 height 153
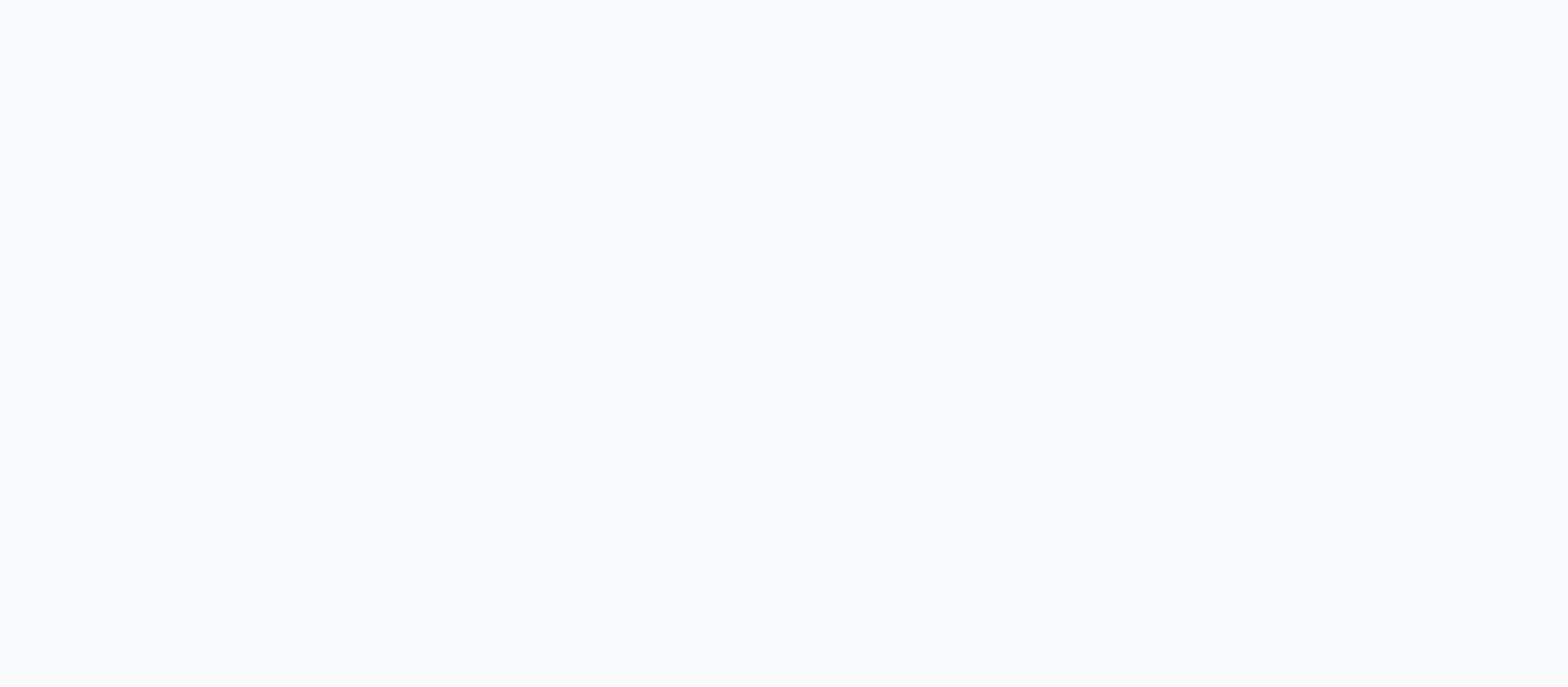
select select "service"
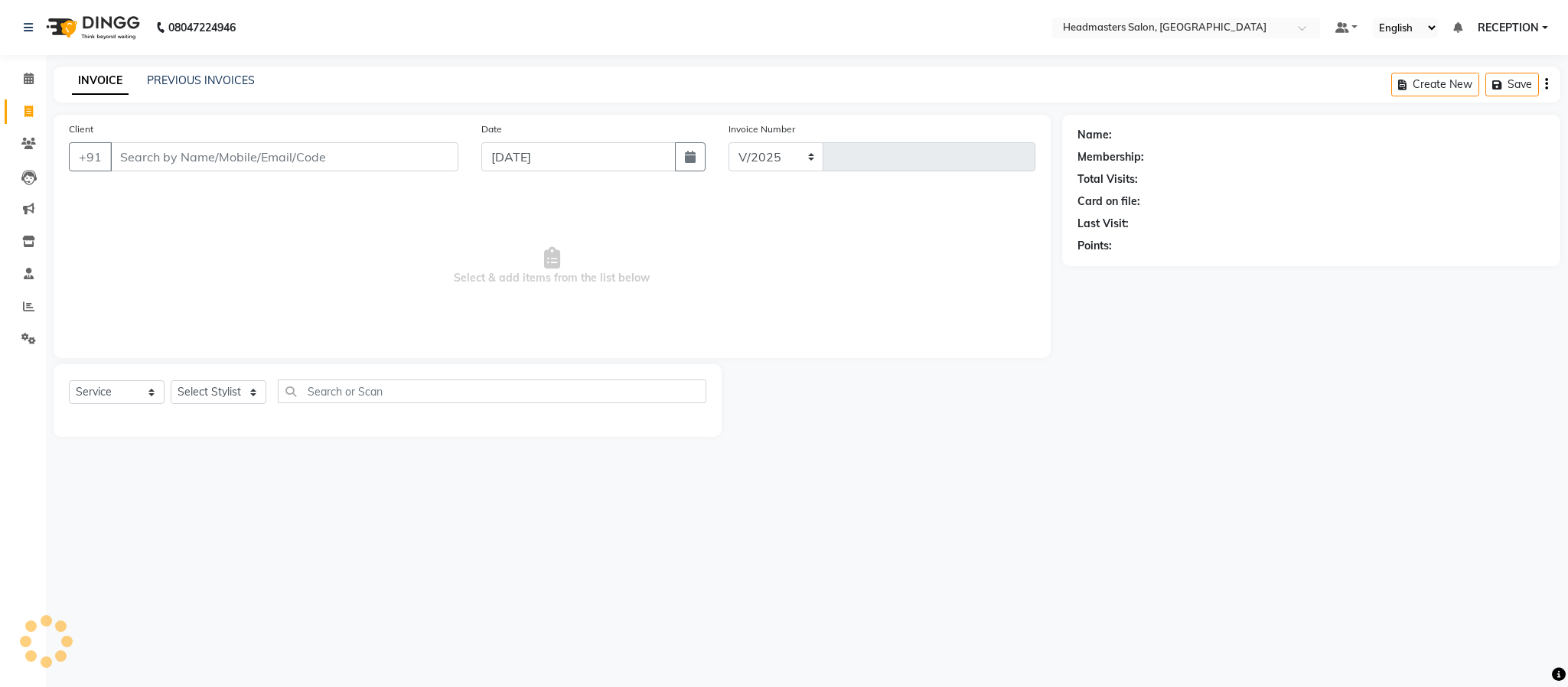
select select "3454"
type input "1582"
click at [199, 397] on select "Select Stylist AKASH NEHA NEHA SAHU NISHA MANAGER RAHUL RECEPTION [PERSON_NAME]…" at bounding box center [218, 392] width 96 height 24
click at [115, 274] on span "Select & add items from the list below" at bounding box center [552, 266] width 967 height 153
click at [221, 76] on link "PREVIOUS INVOICES" at bounding box center [200, 81] width 108 height 14
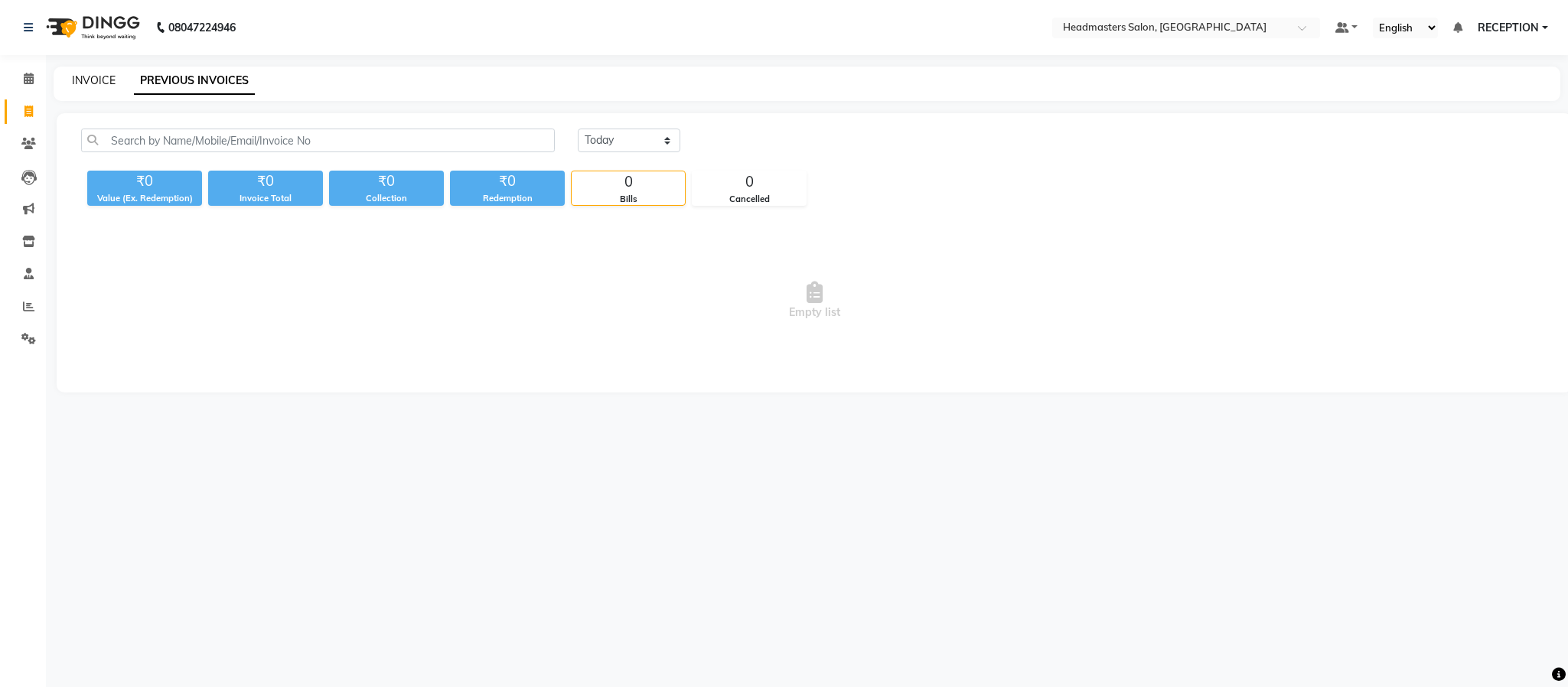
click at [104, 78] on link "INVOICE" at bounding box center [94, 81] width 44 height 14
select select "service"
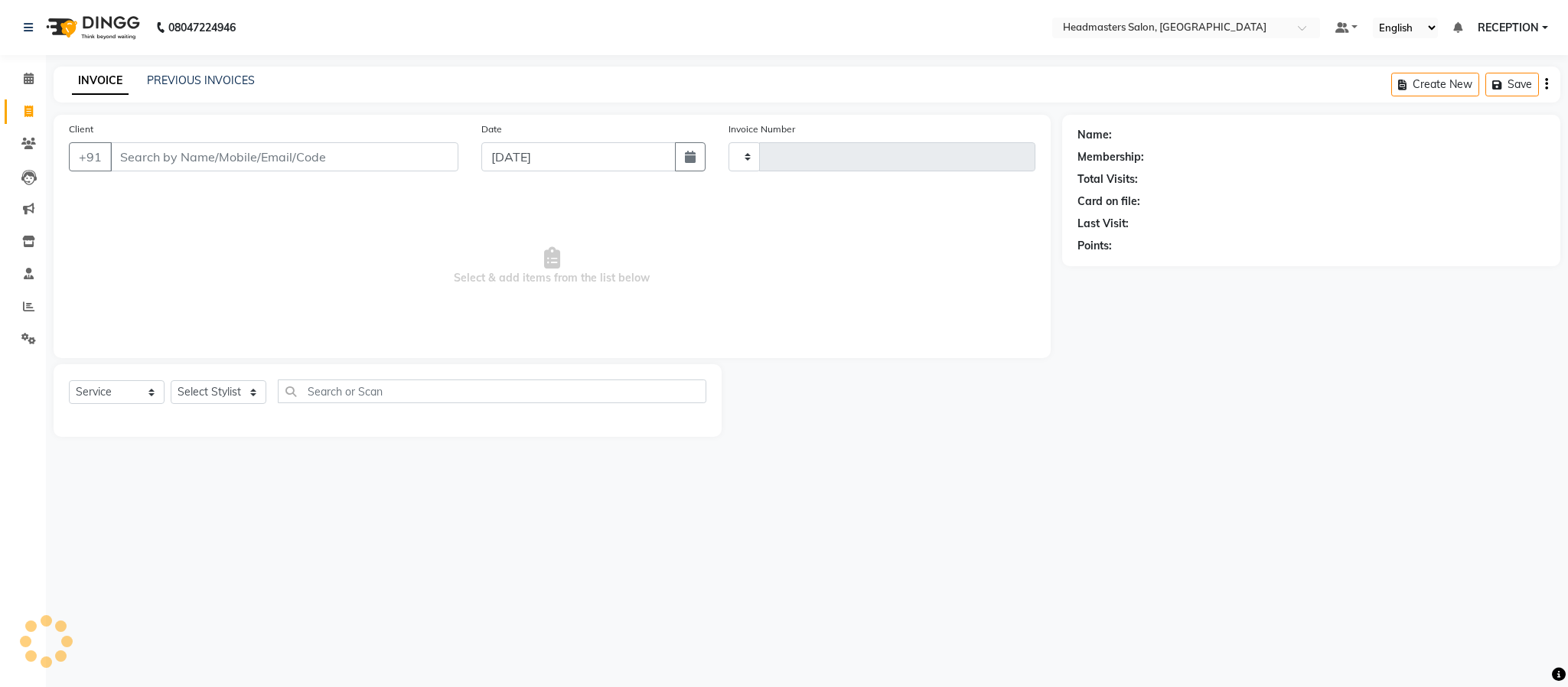
type input "1582"
select select "3454"
click at [235, 400] on select "Select Stylist AKASH NEHA NEHA SAHU NISHA MANAGER RAHUL RECEPTION SHADAB suman …" at bounding box center [218, 392] width 96 height 24
select select "81181"
click at [170, 381] on select "Select Stylist AKASH NEHA NEHA SAHU NISHA MANAGER RAHUL RECEPTION SHADAB suman …" at bounding box center [218, 392] width 96 height 24
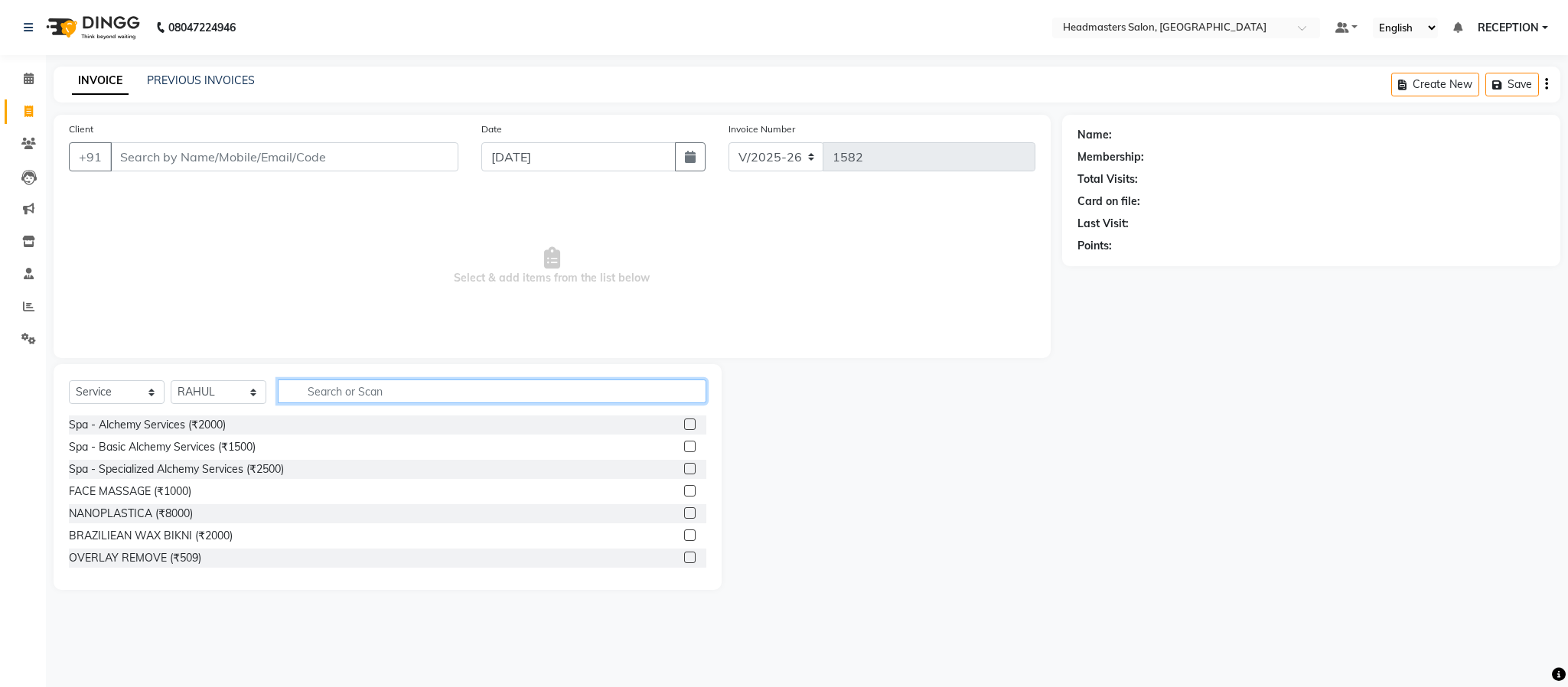
click at [343, 393] on input "text" at bounding box center [492, 391] width 429 height 24
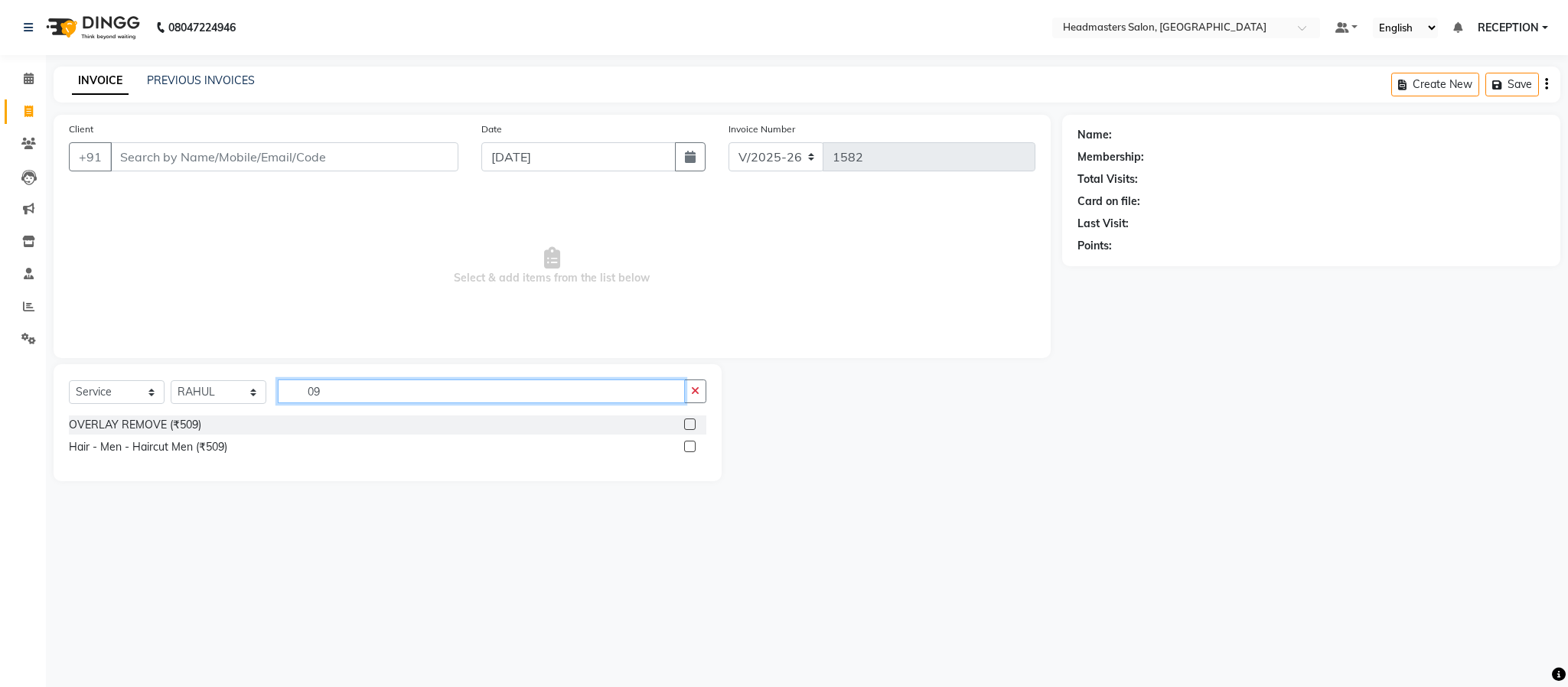
type input "0"
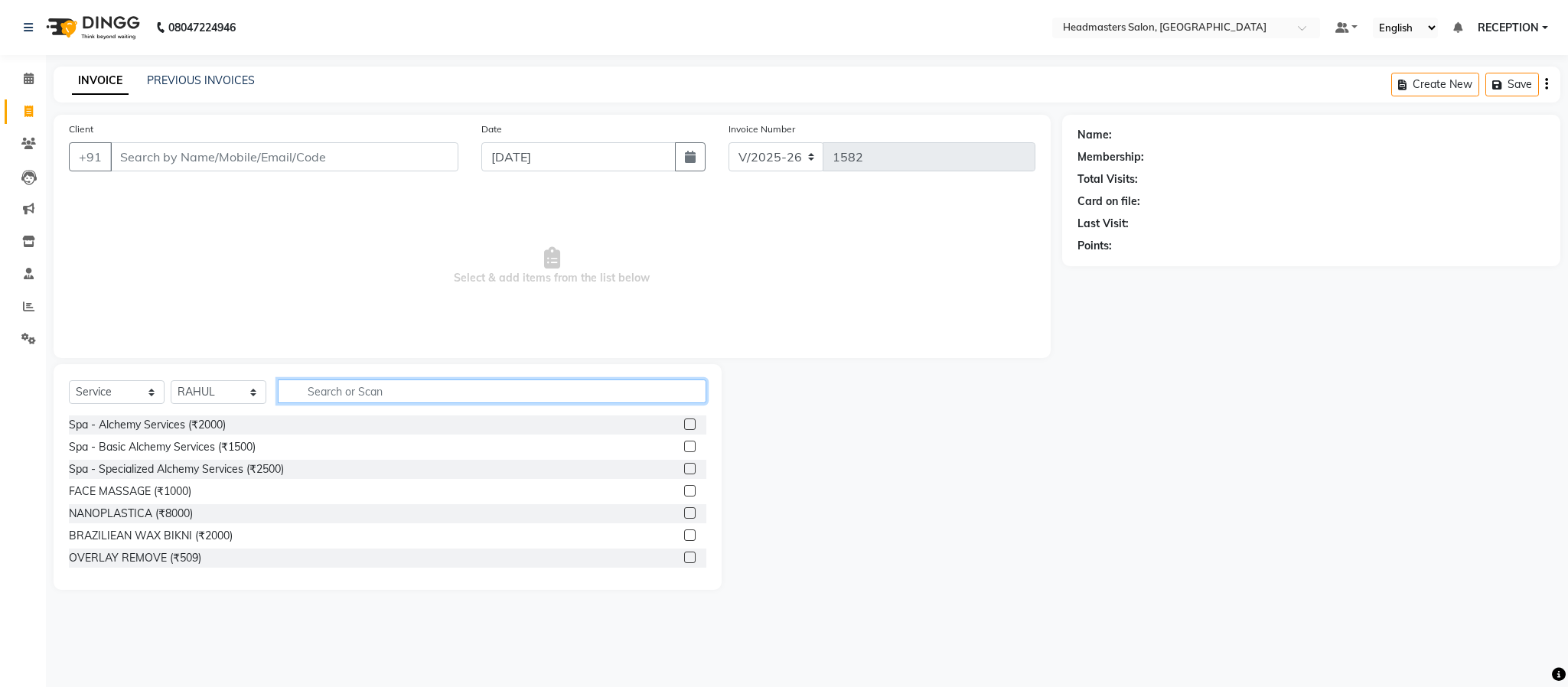
click at [343, 393] on input "text" at bounding box center [492, 391] width 429 height 24
type input "HAIR CUT"
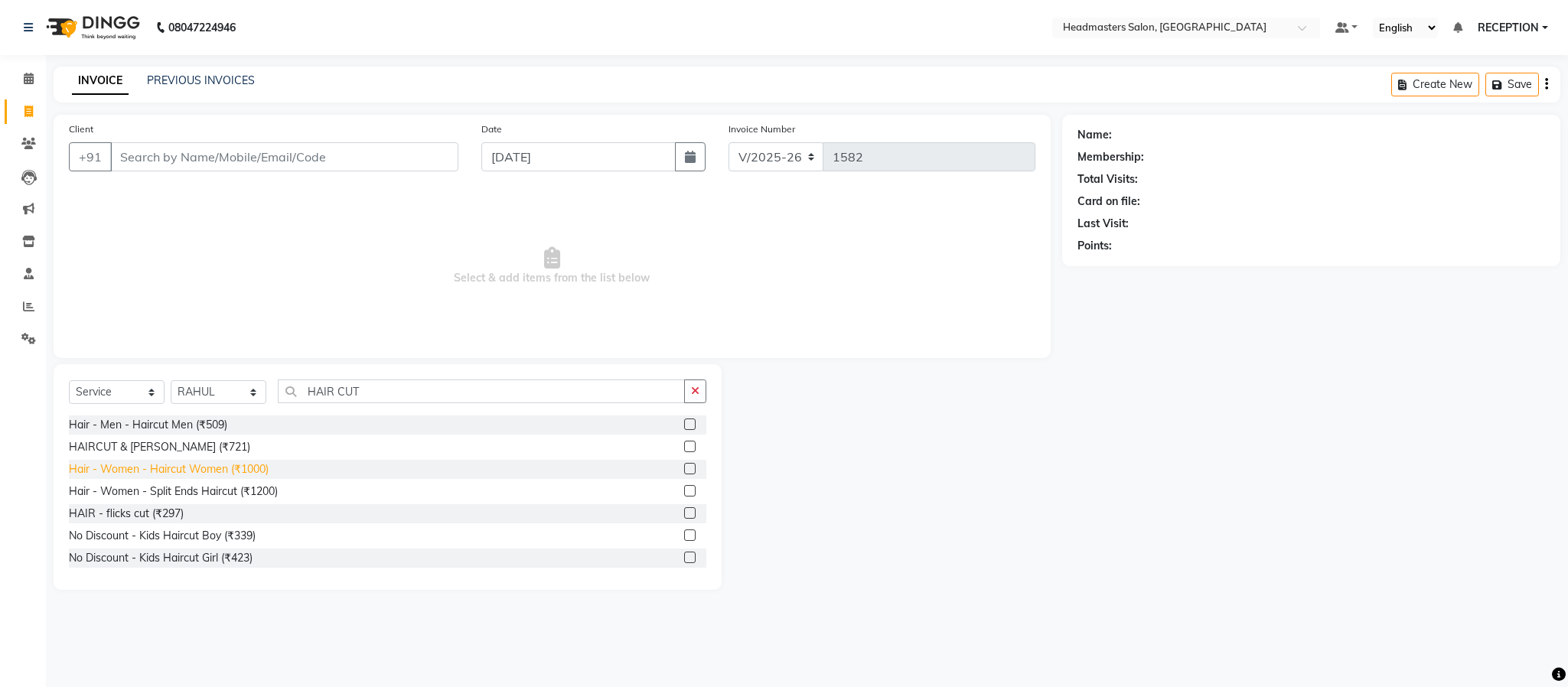
click at [164, 473] on div "Hair - Women - Haircut Women (₹1000)" at bounding box center [169, 470] width 199 height 16
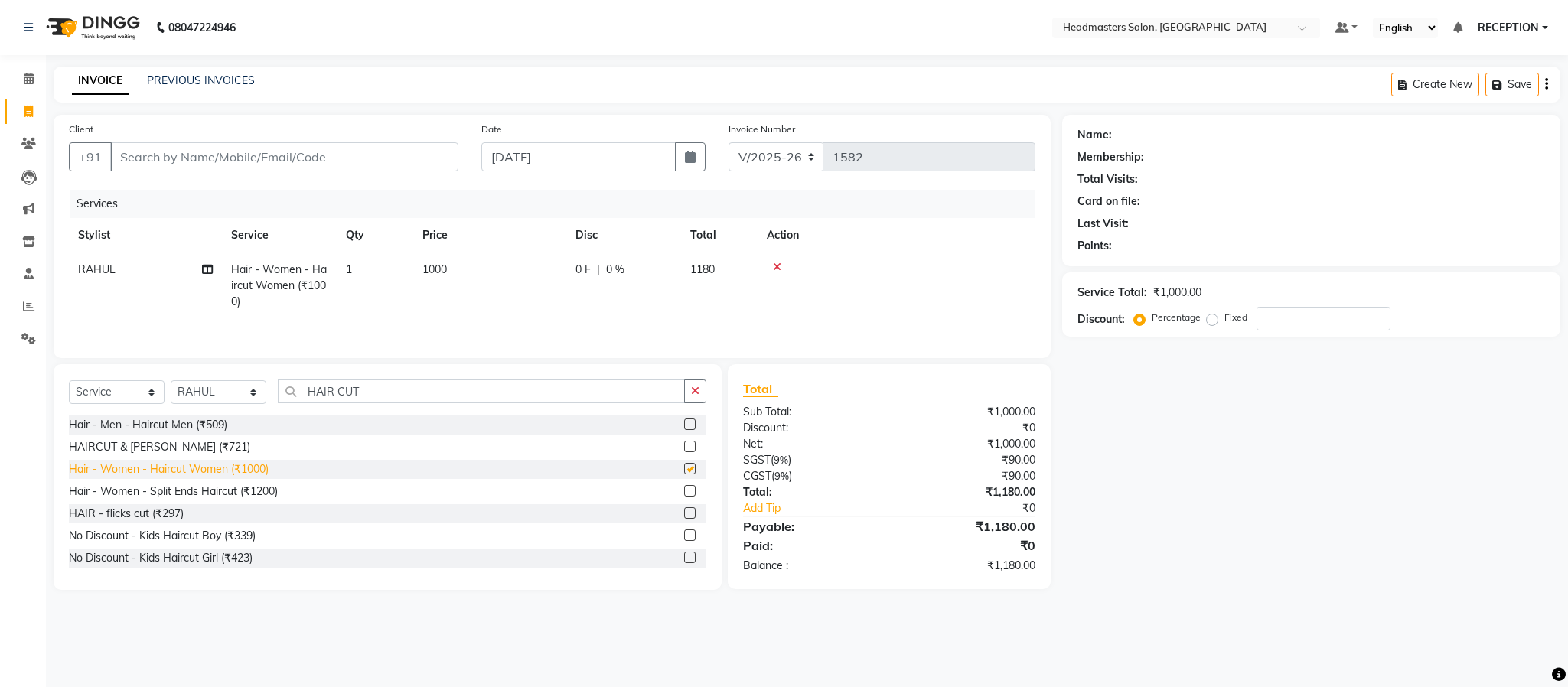
checkbox input "false"
click at [265, 142] on input "Client" at bounding box center [283, 156] width 348 height 29
click at [258, 161] on input "Client" at bounding box center [283, 156] width 348 height 29
click at [471, 269] on td "1000" at bounding box center [489, 286] width 153 height 67
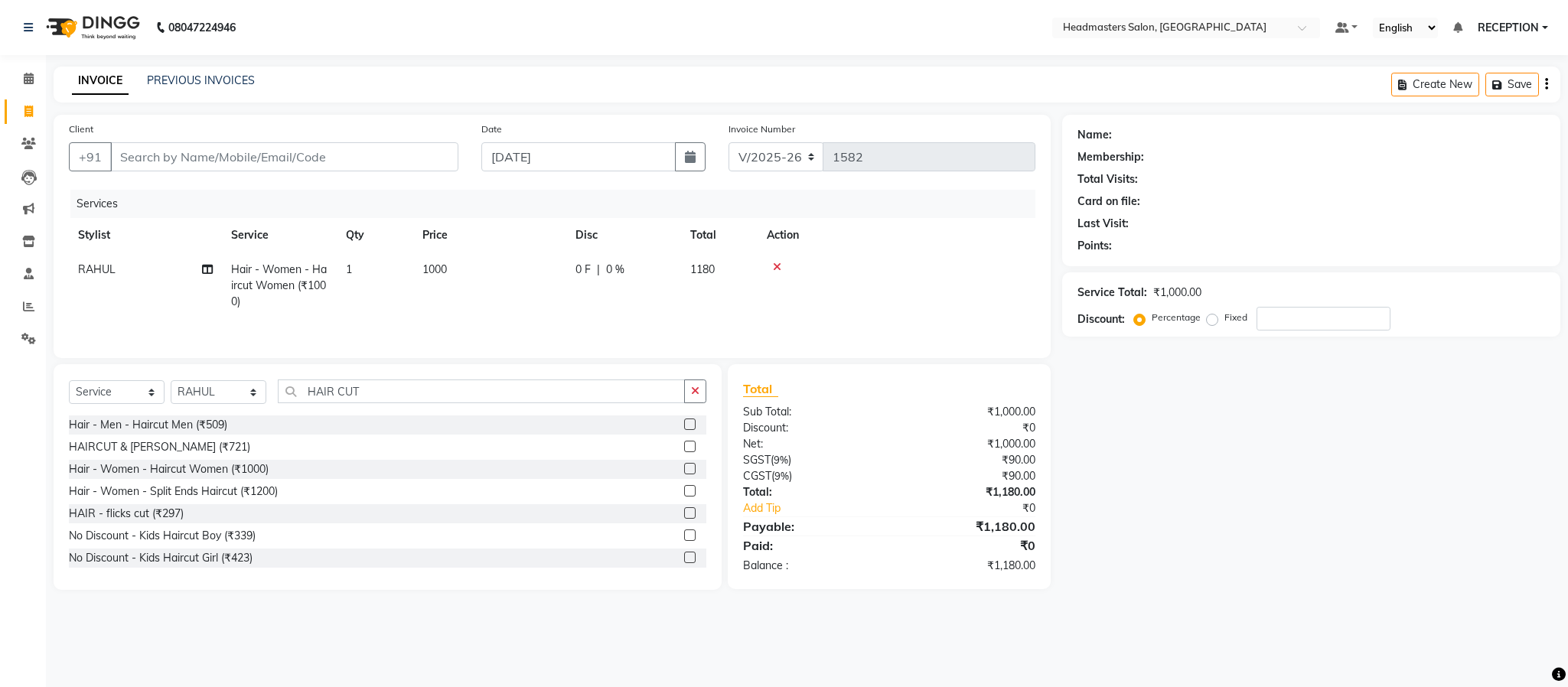
select select "81181"
click at [558, 274] on input "1000" at bounding box center [562, 273] width 135 height 24
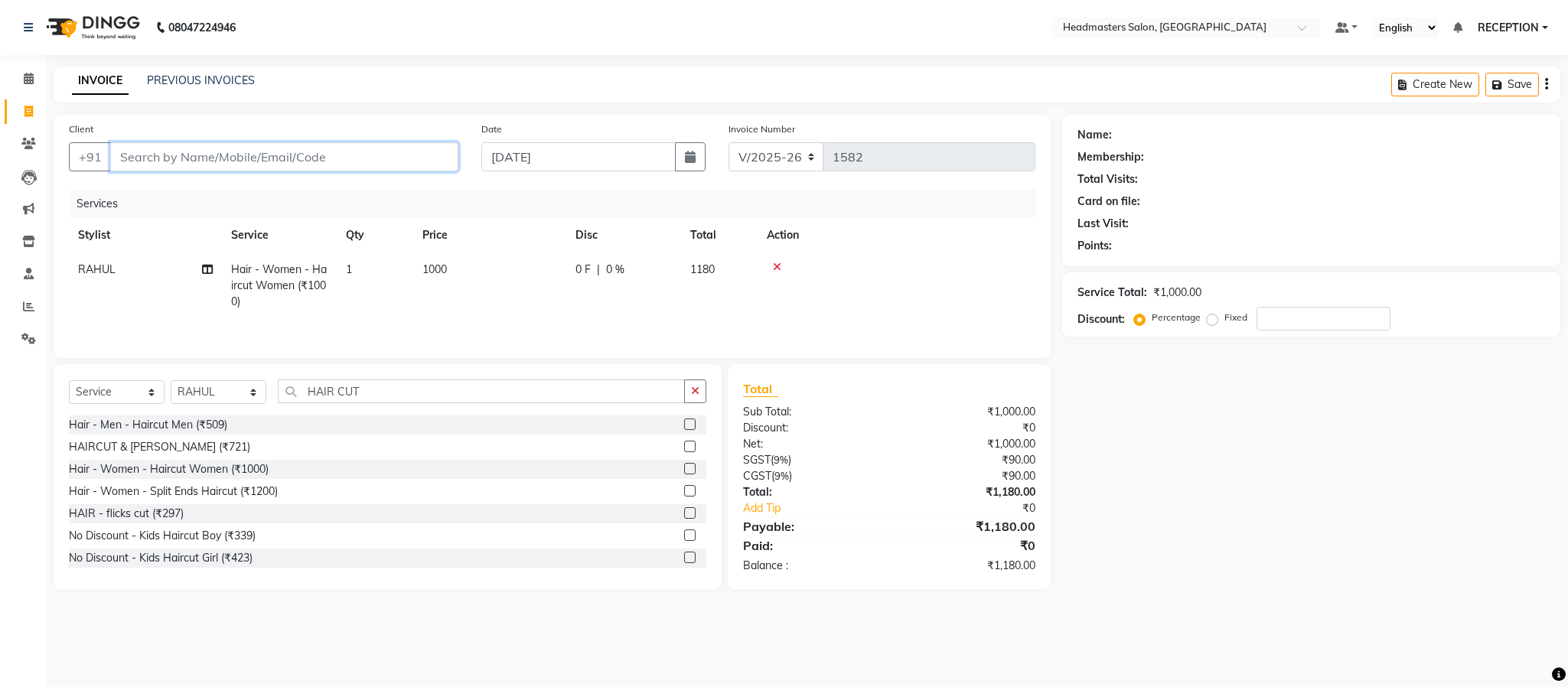
click at [415, 167] on input "Client" at bounding box center [283, 156] width 348 height 29
type input "6"
type input "0"
type input "6370553510"
click at [437, 162] on span "Add Client" at bounding box center [418, 156] width 60 height 15
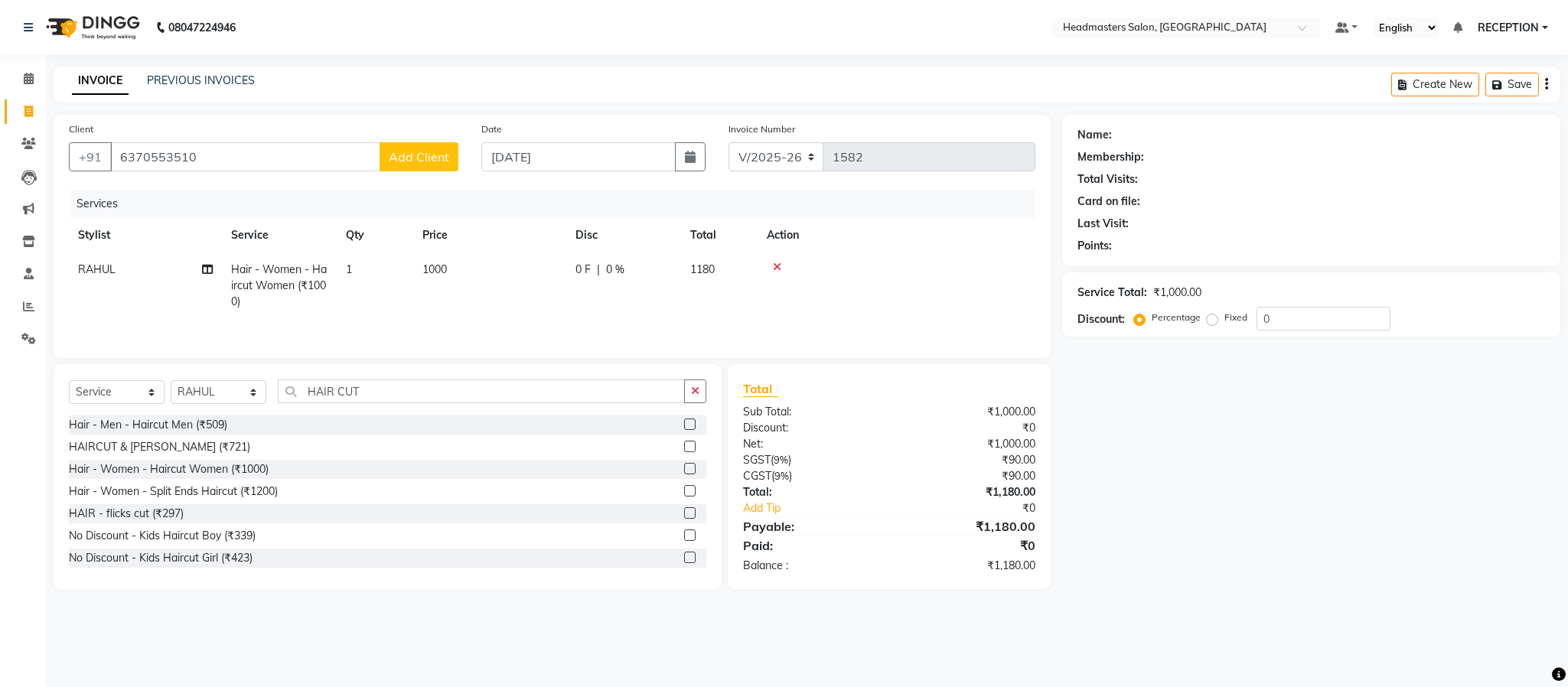
select select "7"
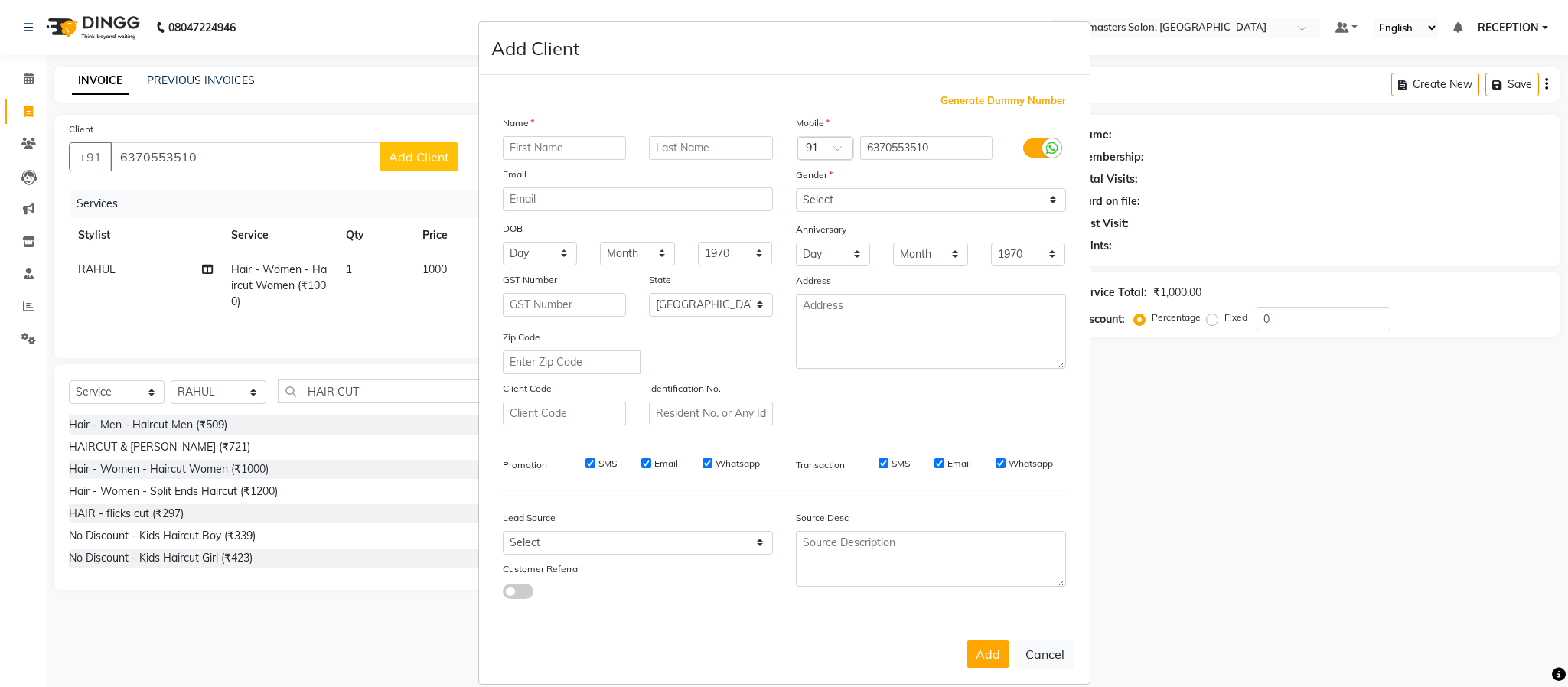
click at [542, 149] on input "text" at bounding box center [565, 148] width 124 height 24
type input "[PERSON_NAME]"
click at [663, 152] on input "text" at bounding box center [711, 148] width 124 height 24
type input "[PERSON_NAME]"
click at [945, 205] on select "Select Male Female Other Prefer Not To Say" at bounding box center [931, 200] width 270 height 24
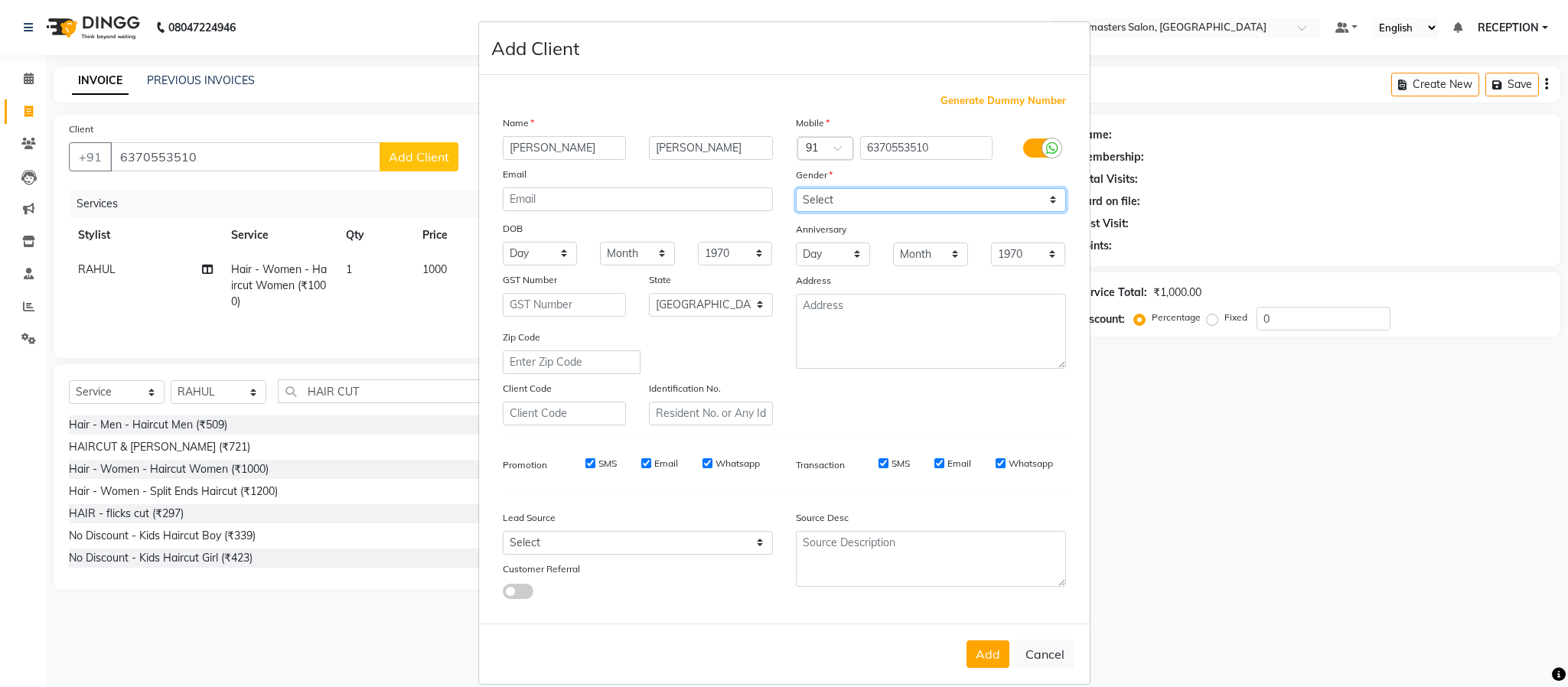
select select "female"
click at [796, 188] on select "Select Male Female Other Prefer Not To Say" at bounding box center [931, 200] width 270 height 24
click at [981, 648] on button "Add" at bounding box center [988, 654] width 43 height 27
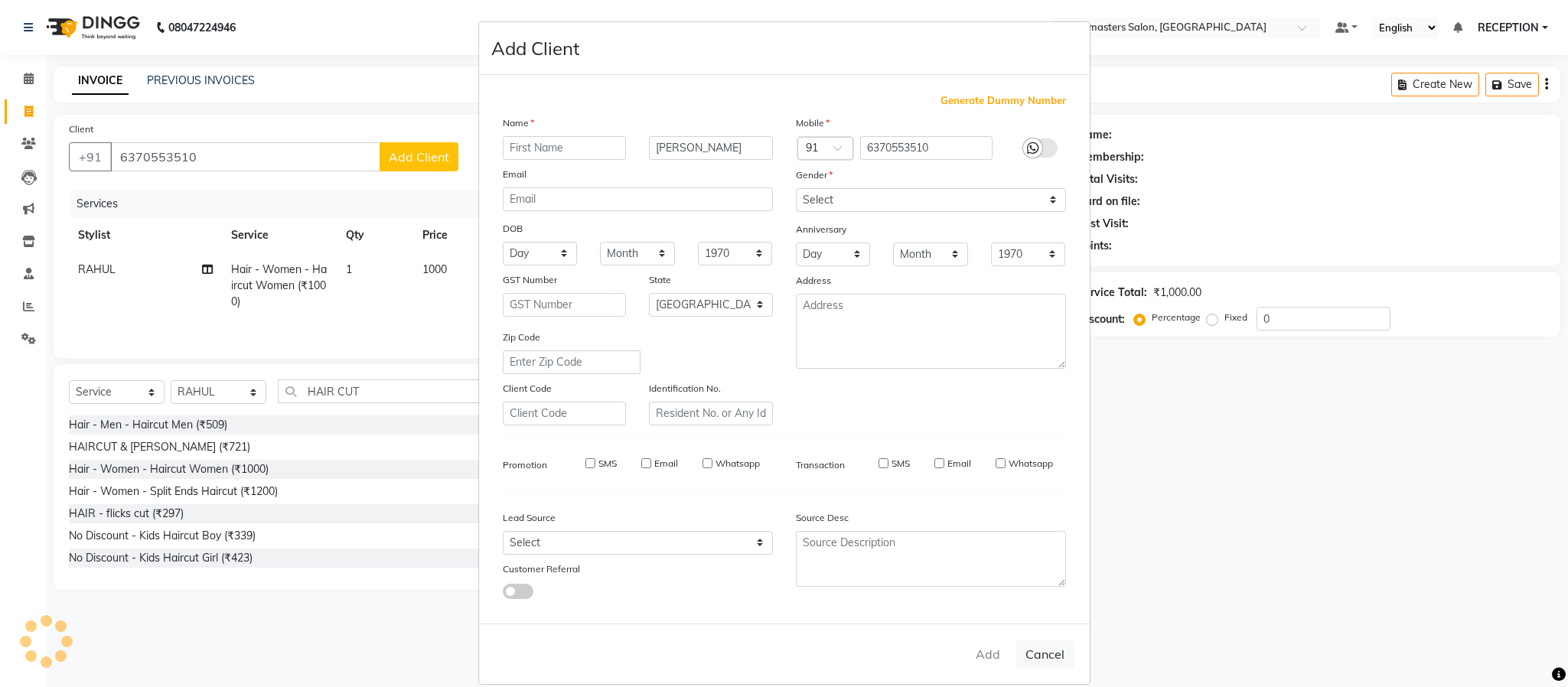
select select
select select "null"
select select
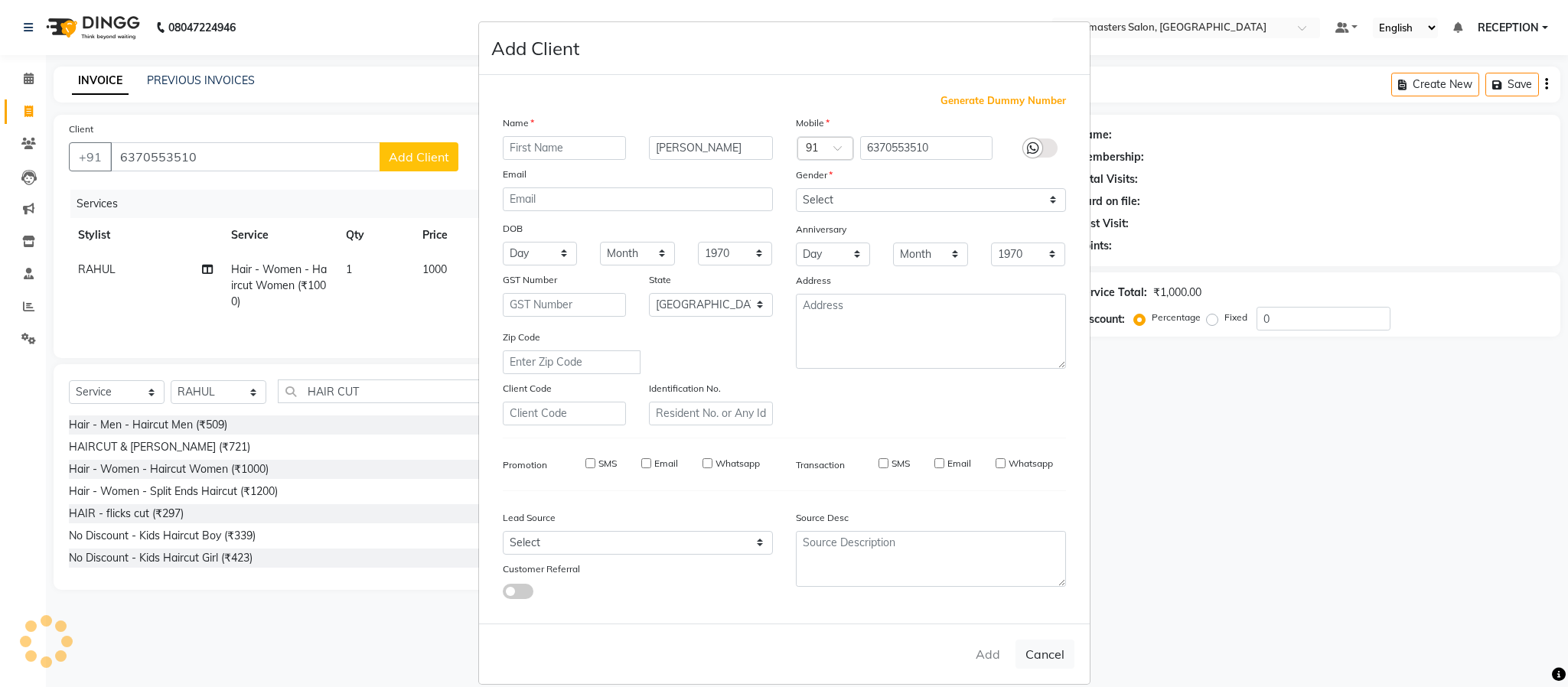
select select
checkbox input "false"
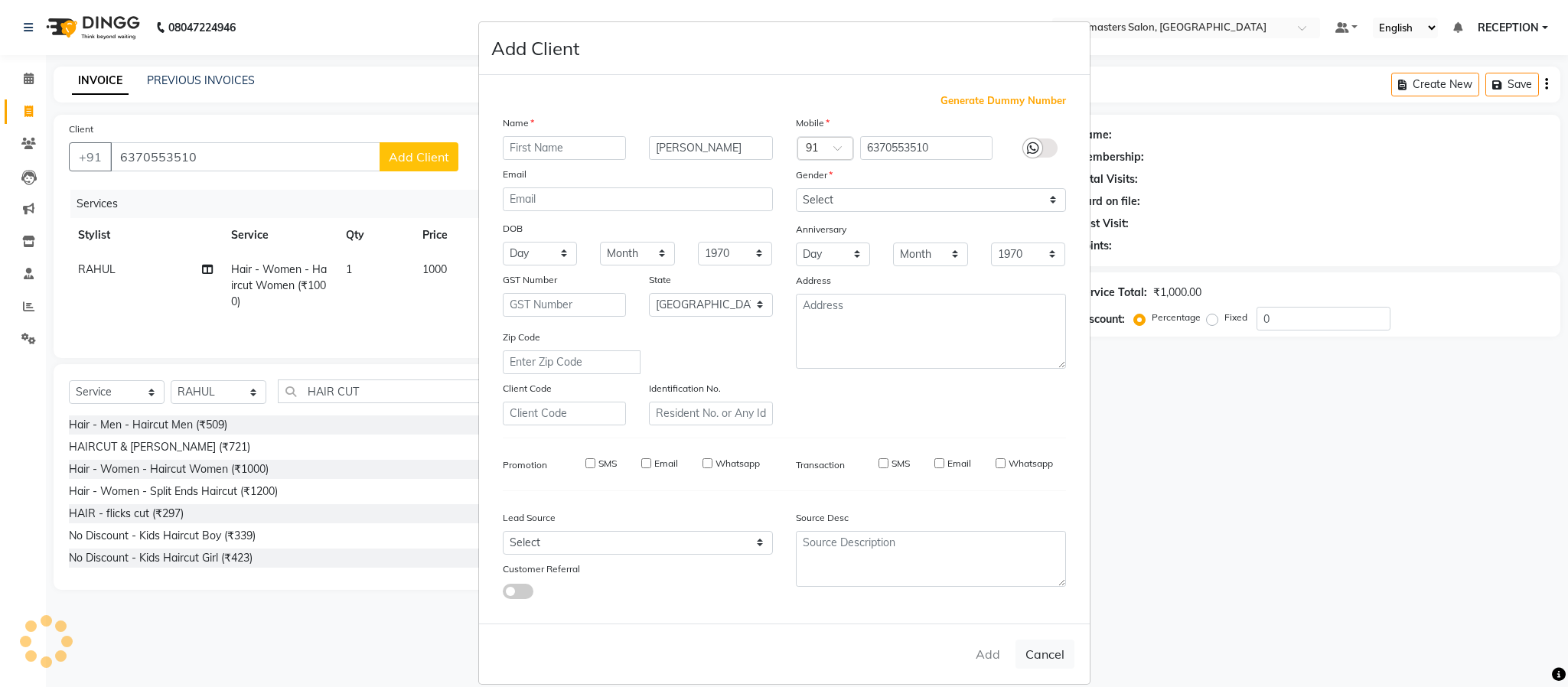
checkbox input "false"
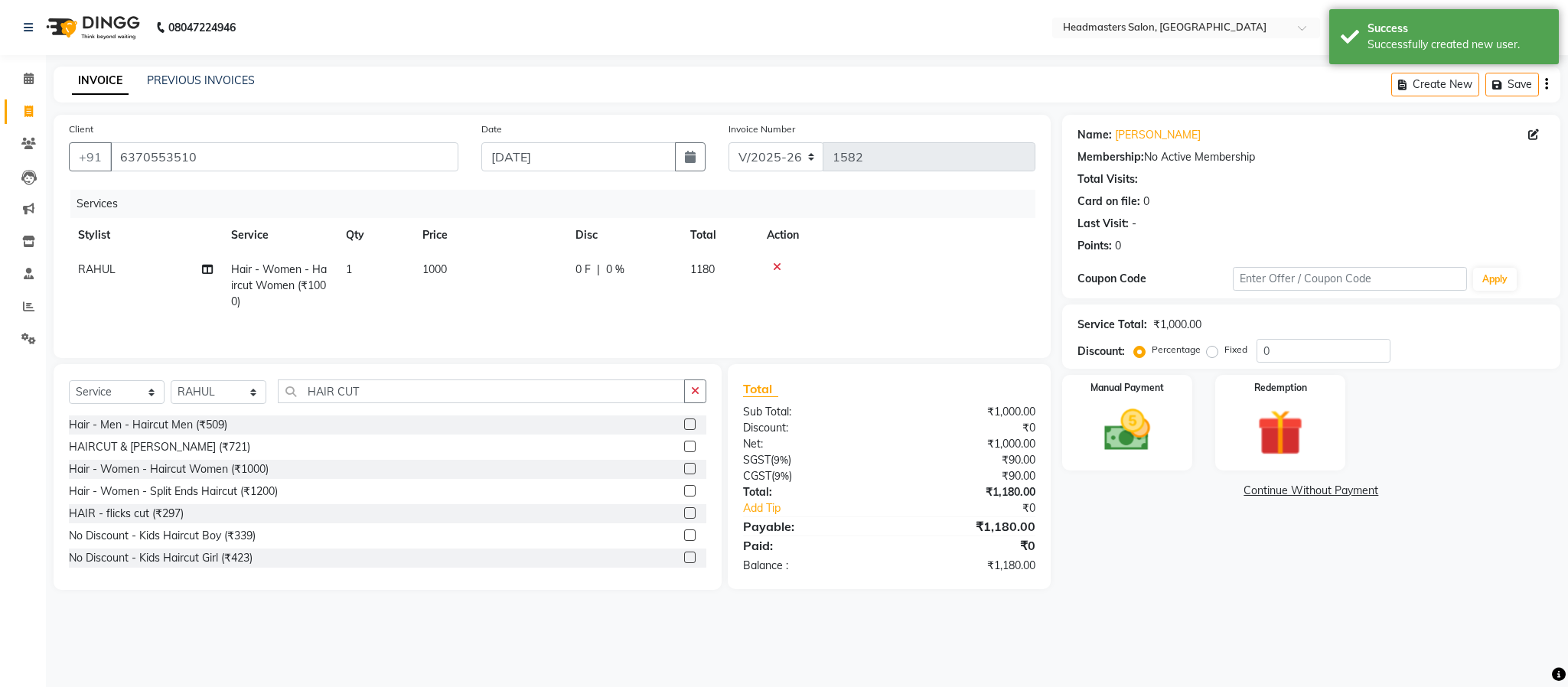
click at [1215, 537] on div "Name: Muskan Sharma Membership: No Active Membership Total Visits: Card on file…" at bounding box center [1317, 352] width 510 height 475
click at [1357, 528] on div "Name: Muskan Sharma Membership: No Active Membership Total Visits: Card on file…" at bounding box center [1317, 352] width 510 height 475
click at [466, 262] on td "1000" at bounding box center [489, 286] width 153 height 67
select select "81181"
click at [543, 269] on input "1000" at bounding box center [562, 273] width 135 height 24
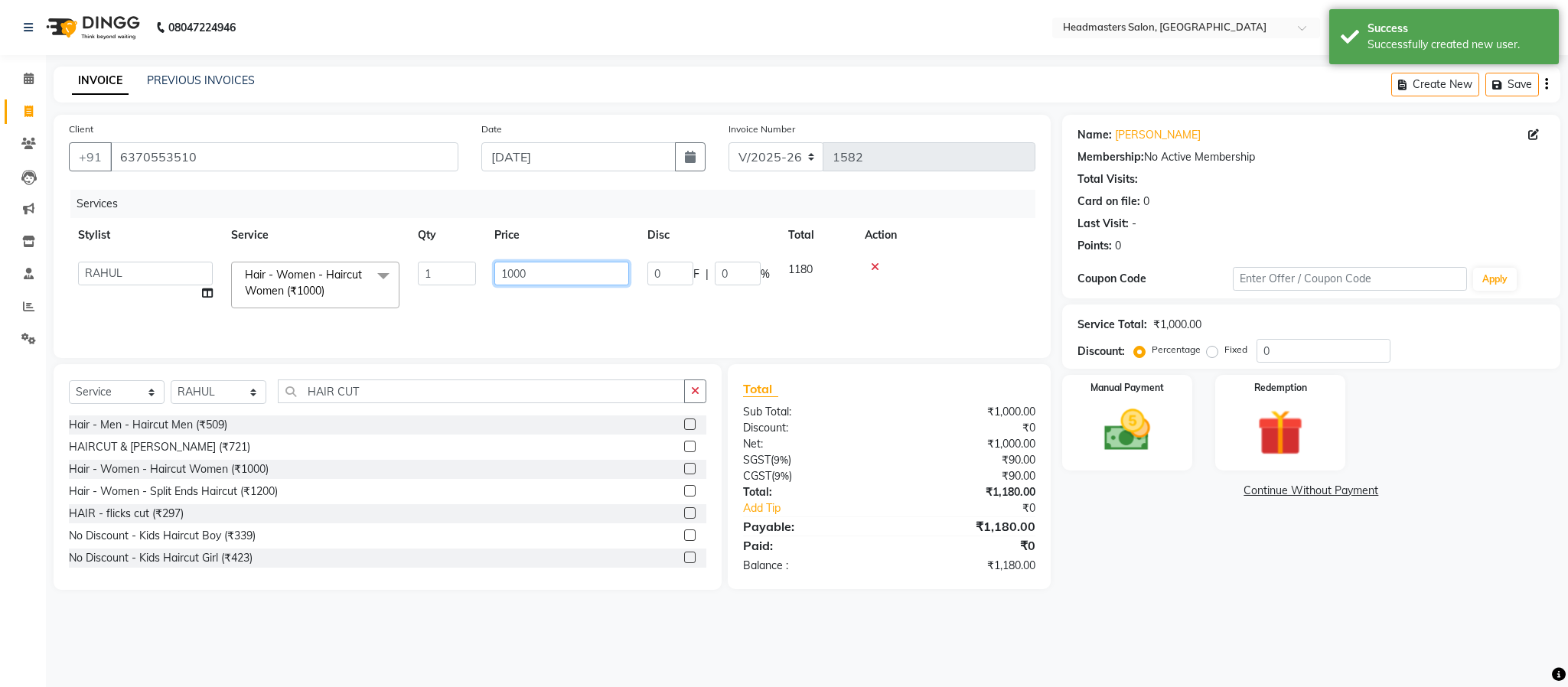
click at [543, 269] on input "1000" at bounding box center [562, 273] width 135 height 24
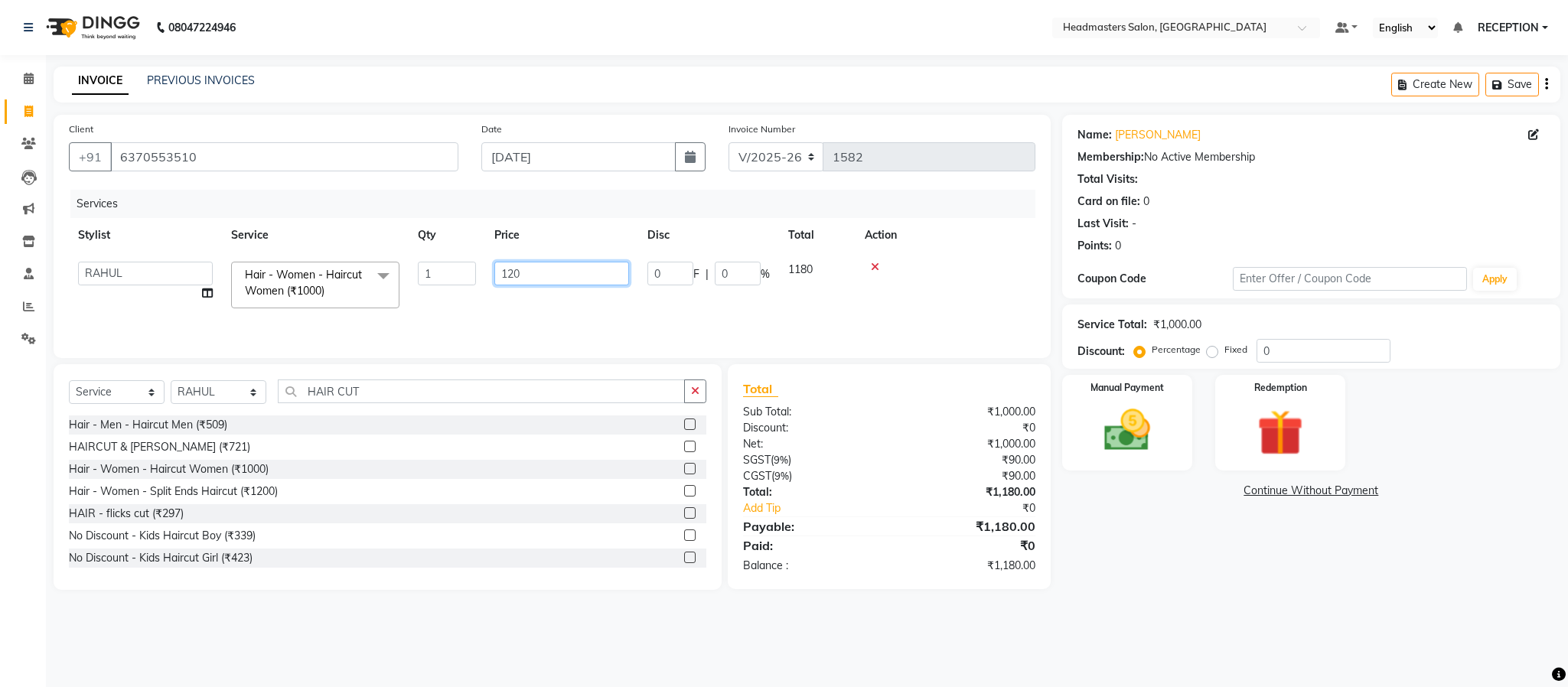
type input "1200"
click at [547, 305] on td "1200" at bounding box center [561, 285] width 153 height 65
select select "81181"
click at [544, 273] on input "1200" at bounding box center [562, 273] width 135 height 24
type input "1270"
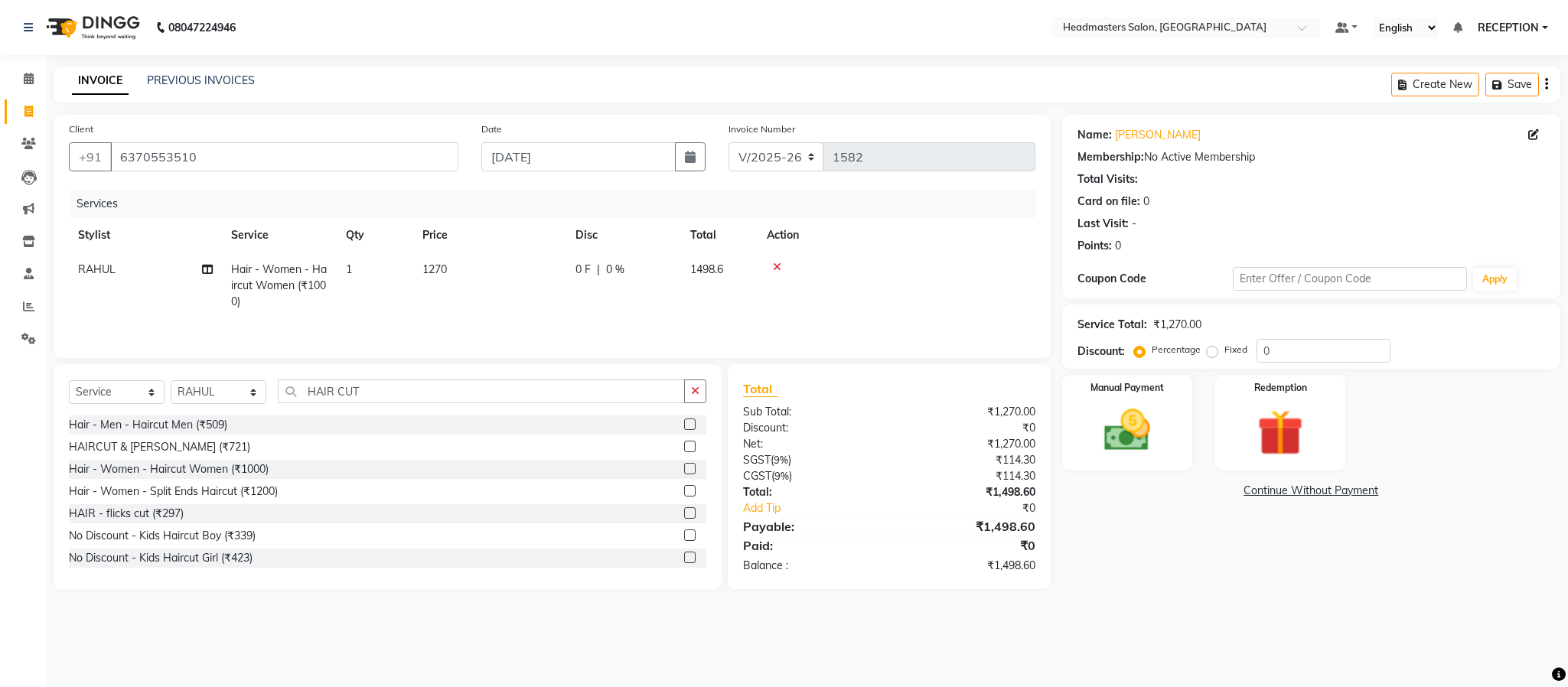
click at [547, 313] on td "1270" at bounding box center [489, 286] width 153 height 67
select select "81181"
click at [545, 276] on input "1270" at bounding box center [562, 273] width 135 height 24
type input "1272"
click at [570, 315] on tr "RAHUL Hair - Women - Haircut Women (₹1000) 1 1272 0 F | 0 % 1500.96" at bounding box center [552, 286] width 967 height 67
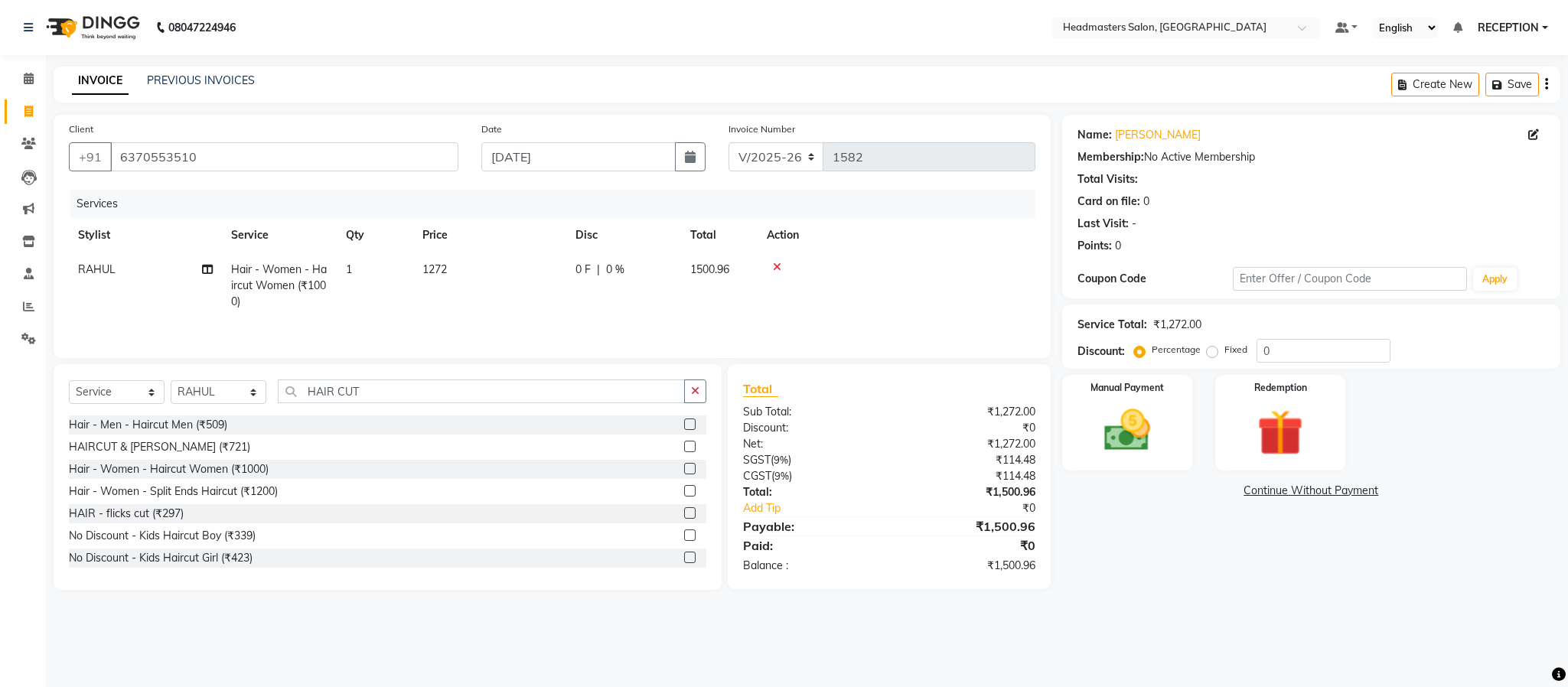
click at [1215, 631] on div "08047224946 Select Location × Headmasters Salon, Shankar Nagar Default Panel My…" at bounding box center [784, 343] width 1568 height 687
click at [1141, 452] on img at bounding box center [1127, 431] width 78 height 55
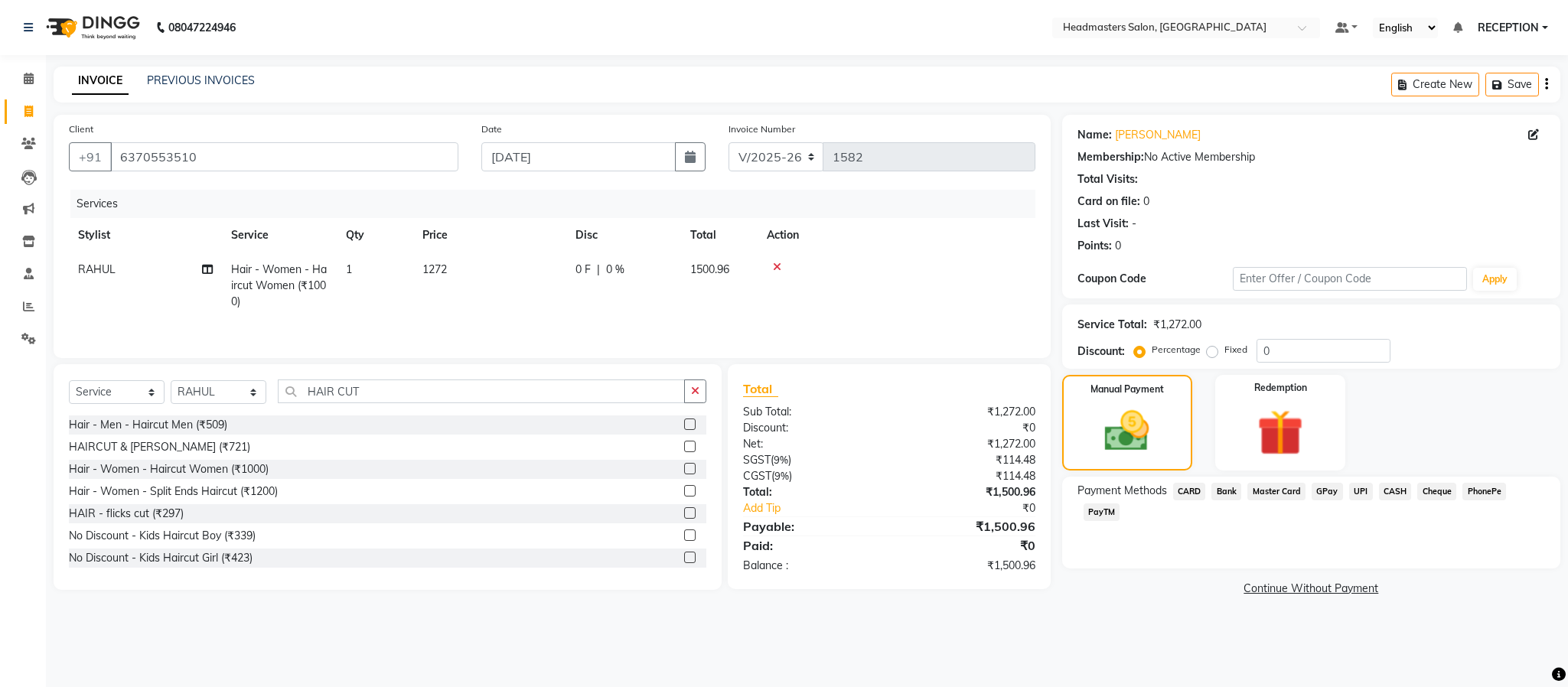
click at [1358, 490] on span "UPI" at bounding box center [1361, 491] width 24 height 17
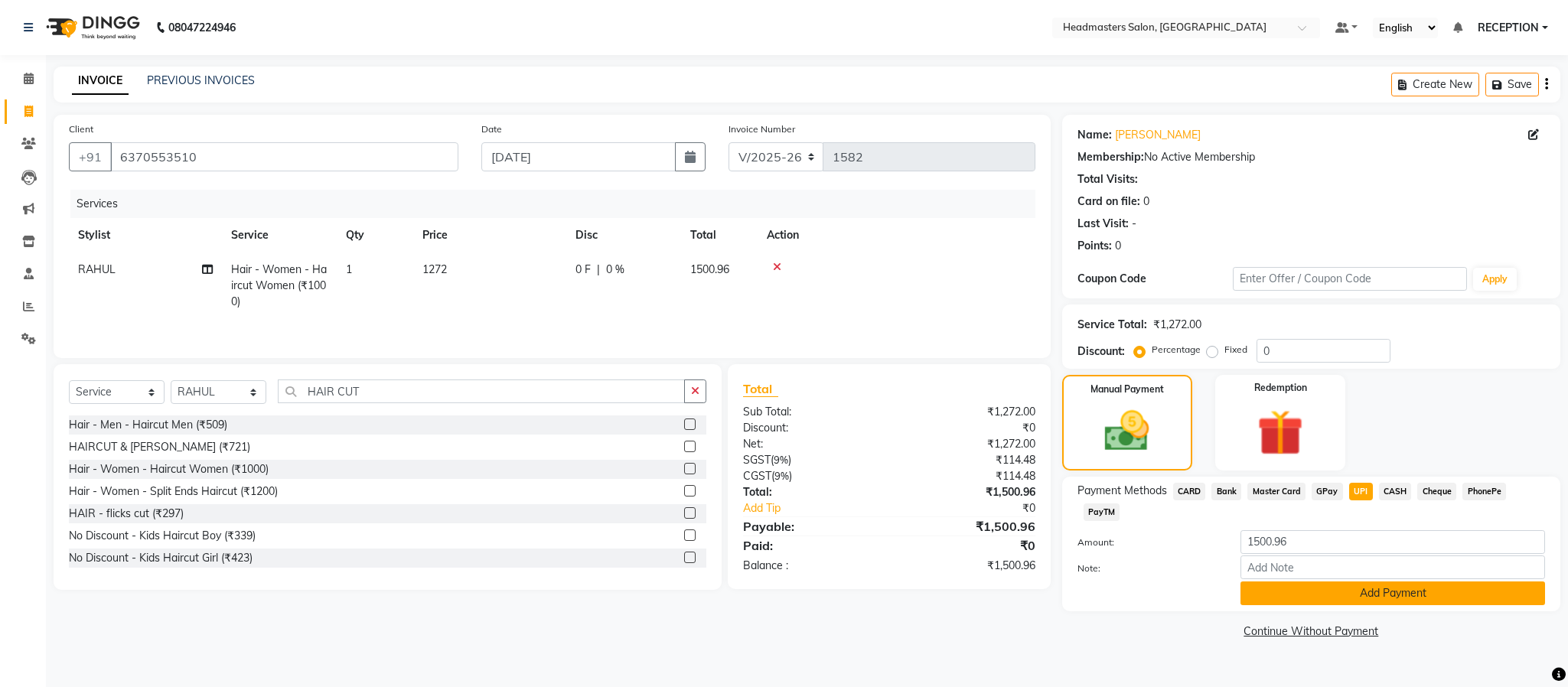
click at [1339, 588] on button "Add Payment" at bounding box center [1393, 594] width 305 height 24
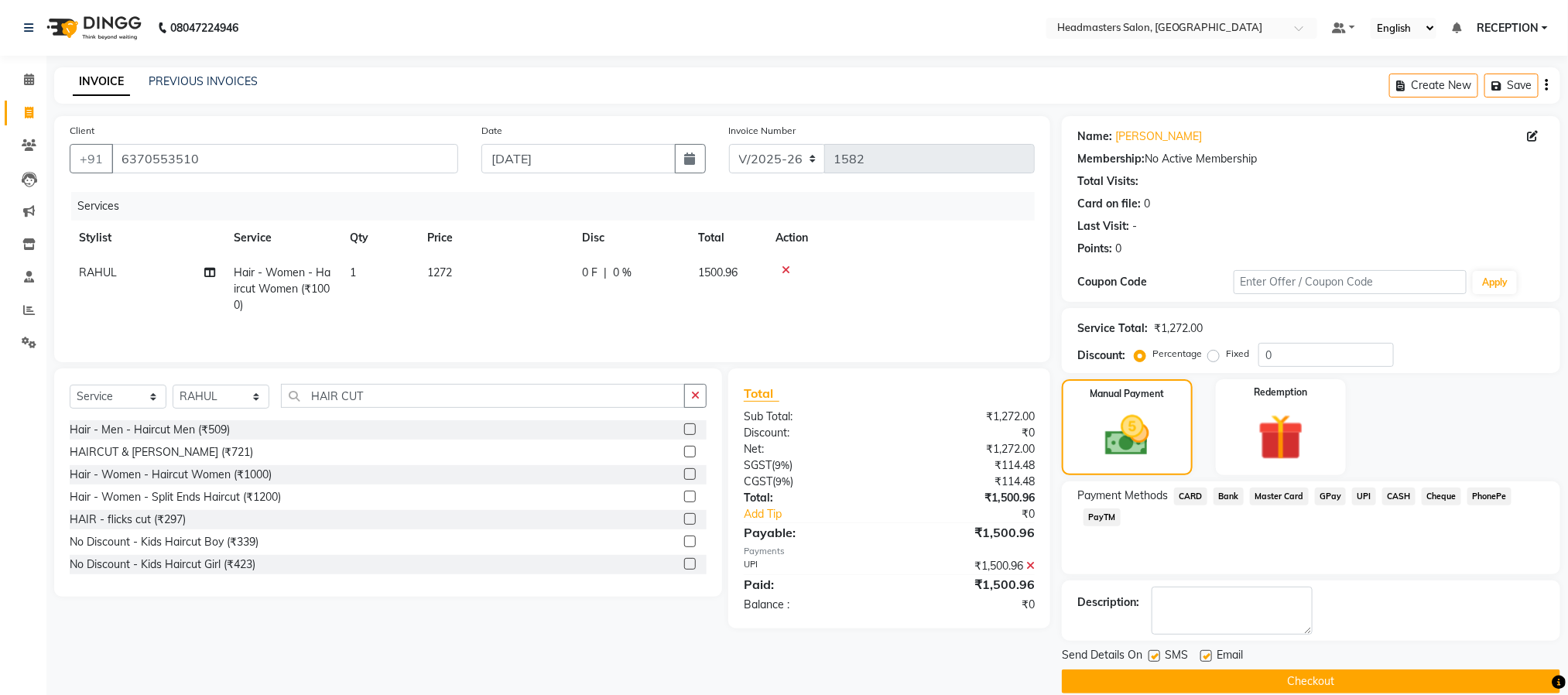
click at [1330, 674] on button "Checkout" at bounding box center [1311, 681] width 499 height 24
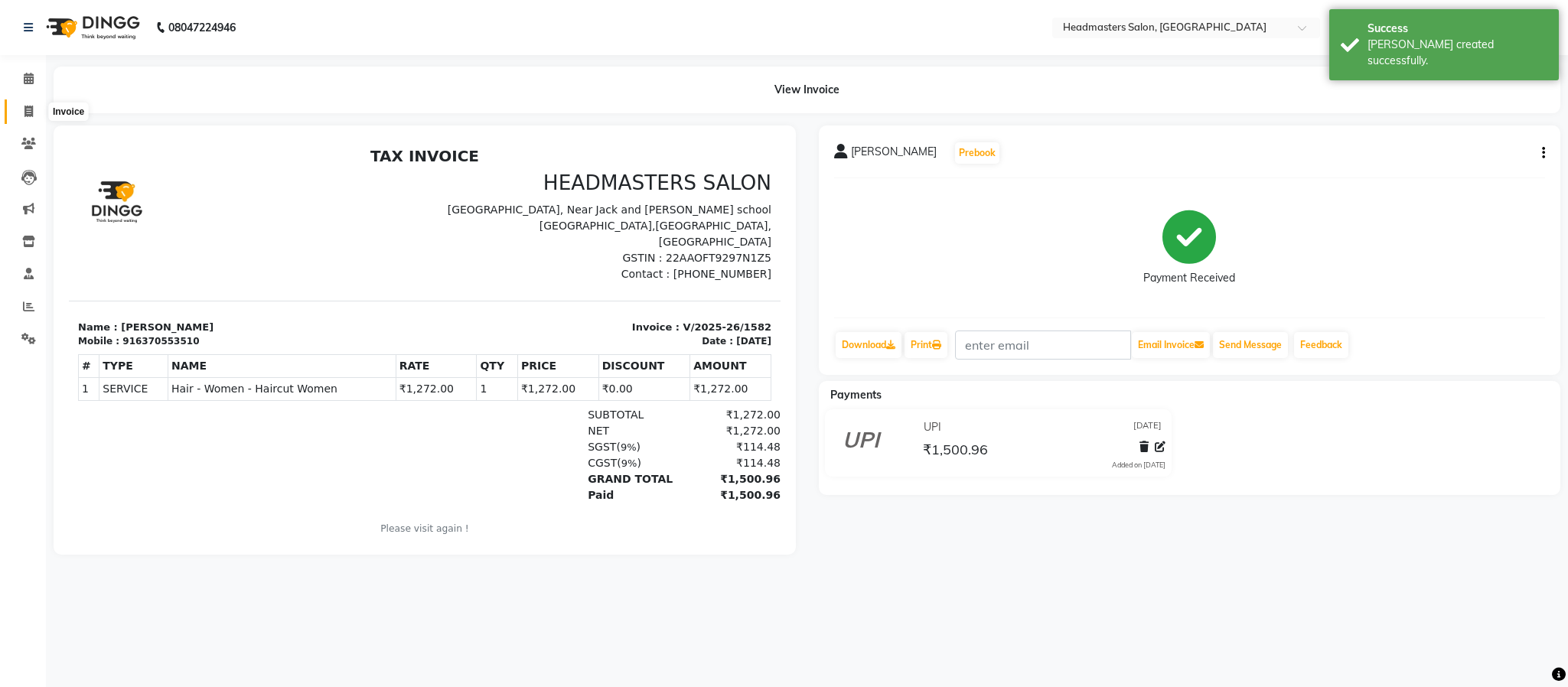
click at [37, 106] on span at bounding box center [28, 112] width 27 height 17
select select "3454"
select select "service"
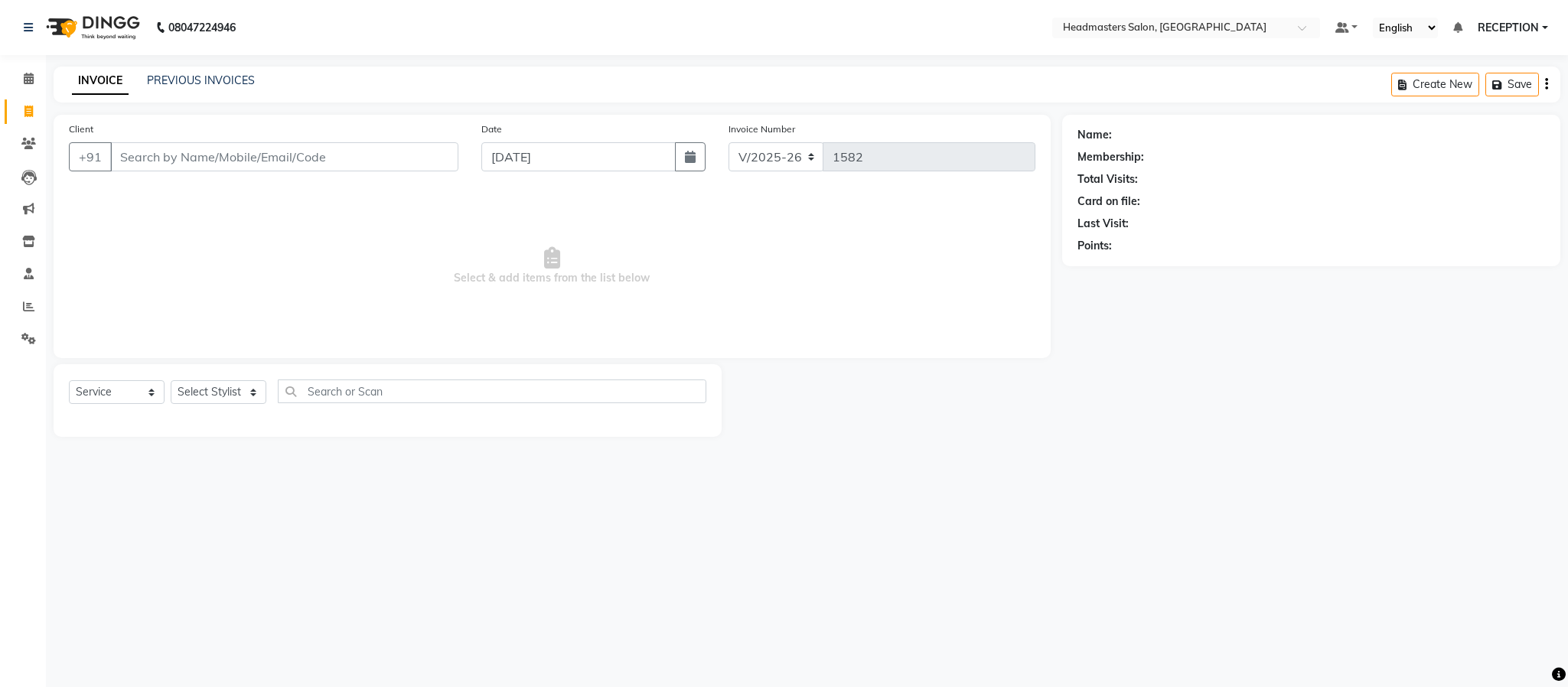
select select "3454"
select select "service"
select select "3454"
select select "service"
select select "3454"
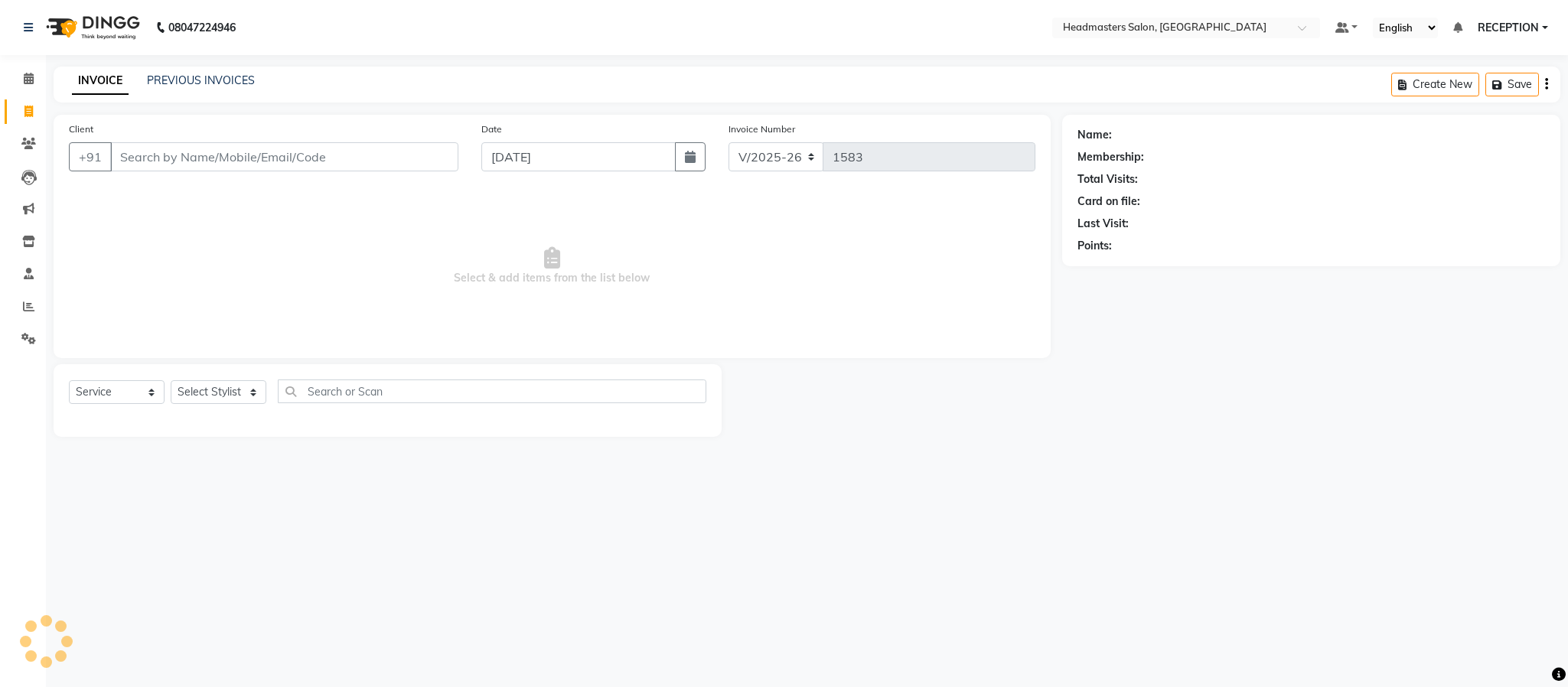
select select "service"
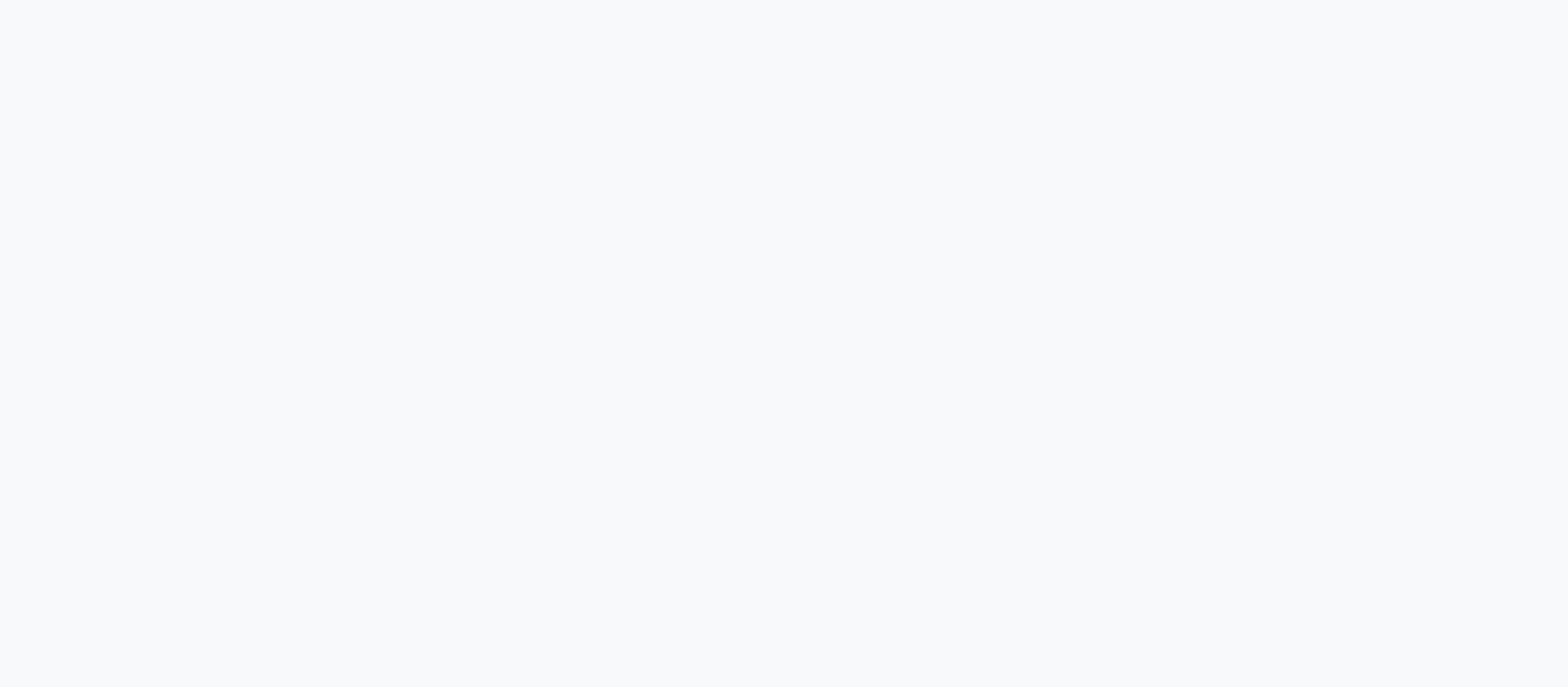
select select "service"
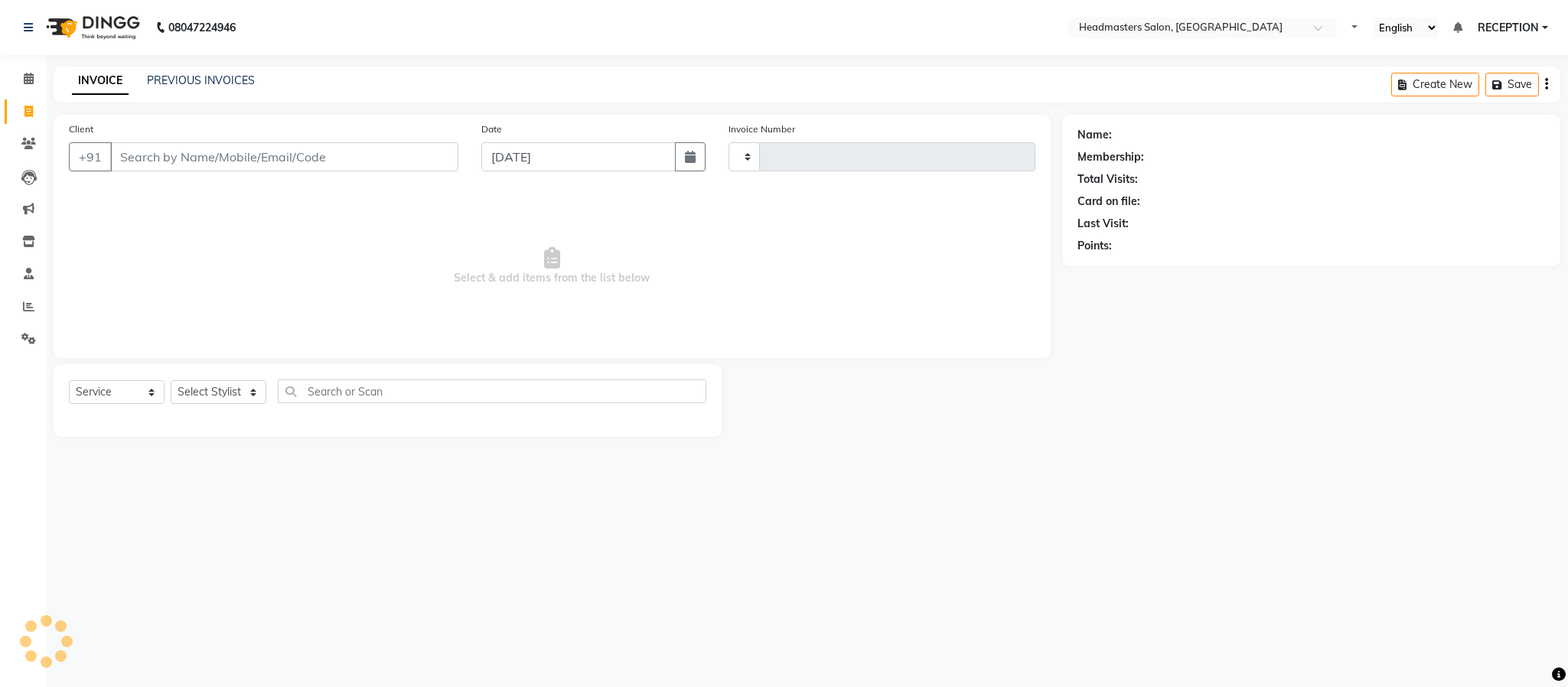
type input "1583"
select select "3454"
click at [232, 82] on link "PREVIOUS INVOICES" at bounding box center [200, 81] width 108 height 14
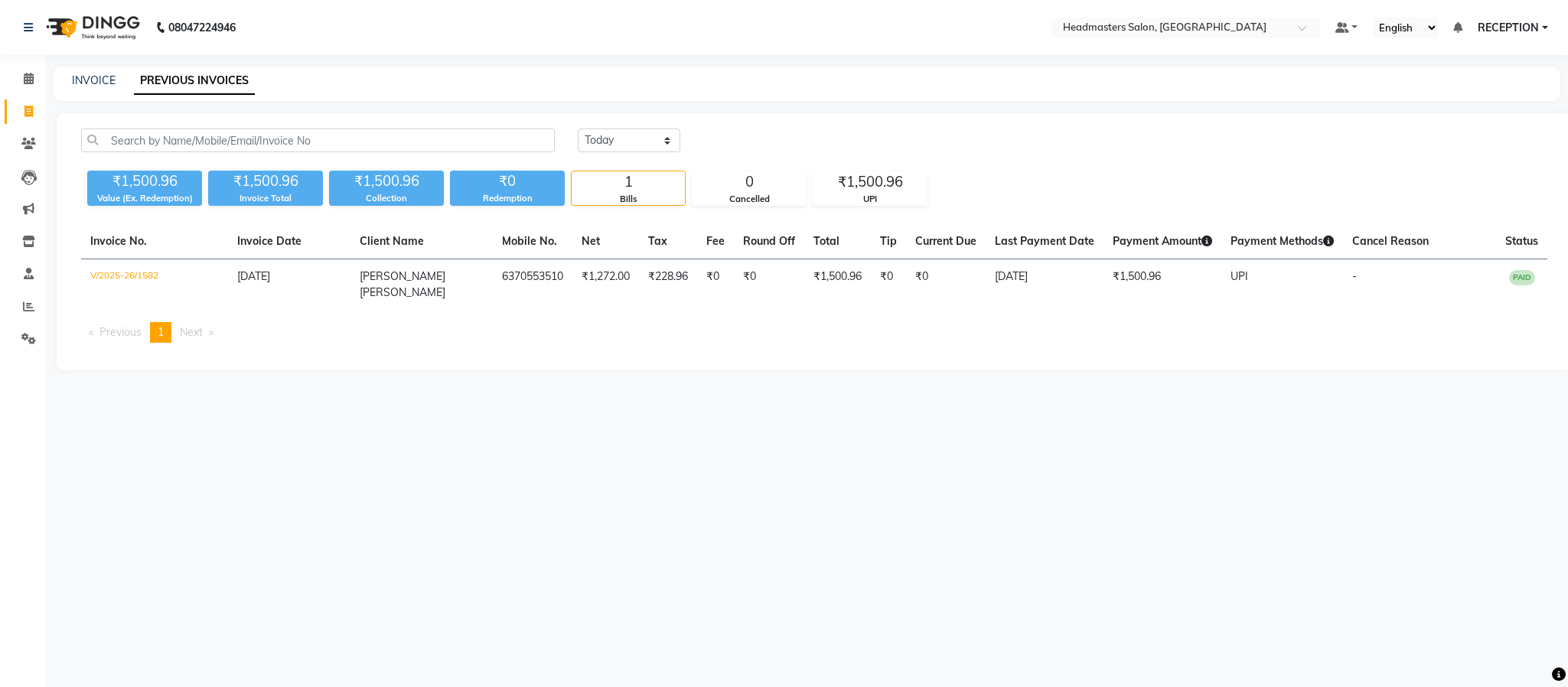
click at [232, 82] on link "PREVIOUS INVOICES" at bounding box center [195, 81] width 121 height 27
click at [95, 83] on link "INVOICE" at bounding box center [94, 81] width 44 height 14
select select "service"
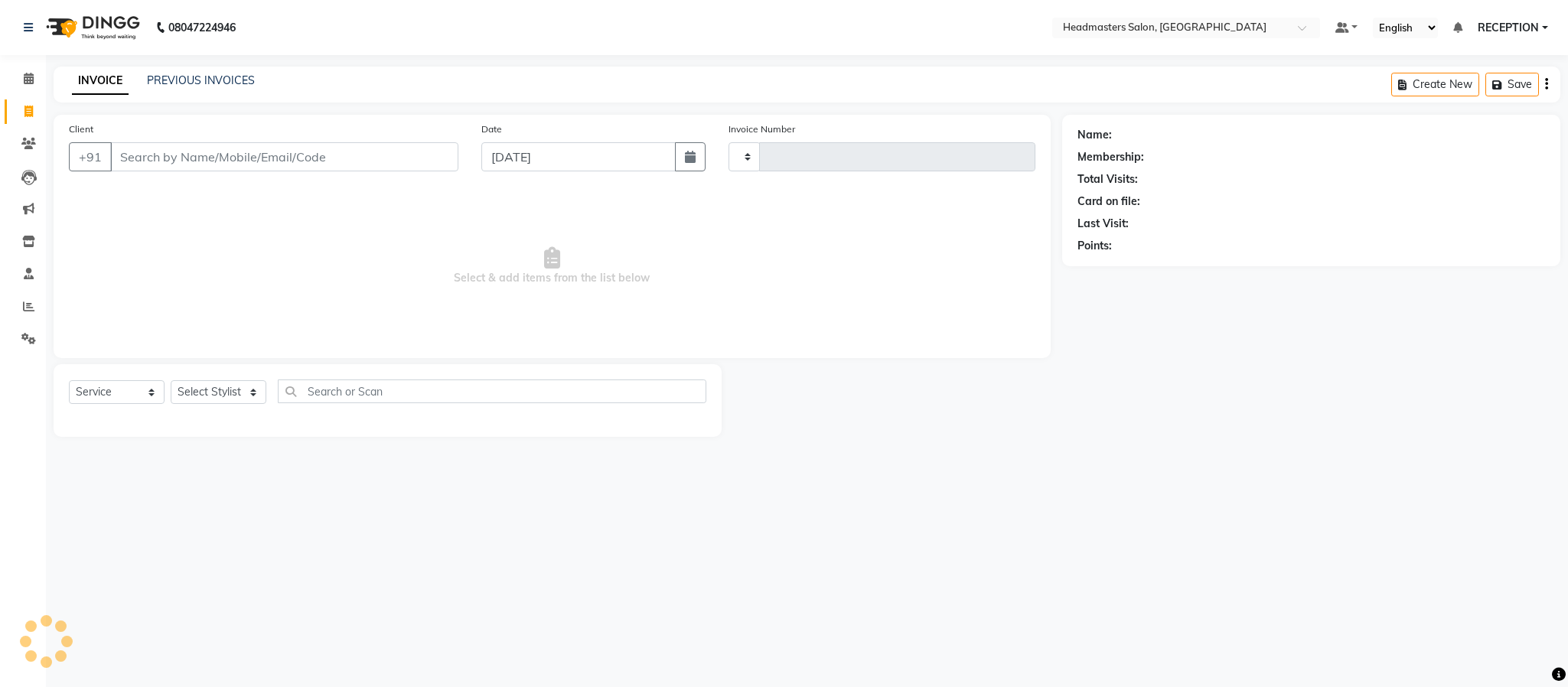
type input "1583"
select select "3454"
click at [95, 83] on link "INVOICE" at bounding box center [101, 81] width 57 height 27
click at [246, 396] on select "Select Stylist AKASH NEHA NEHA SAHU NISHA MANAGER RAHUL RECEPTION [PERSON_NAME]…" at bounding box center [218, 392] width 96 height 24
click at [207, 530] on div "08047224946 Select Location × Headmasters Salon, Shankar Nagar Default Panel My…" at bounding box center [784, 343] width 1568 height 687
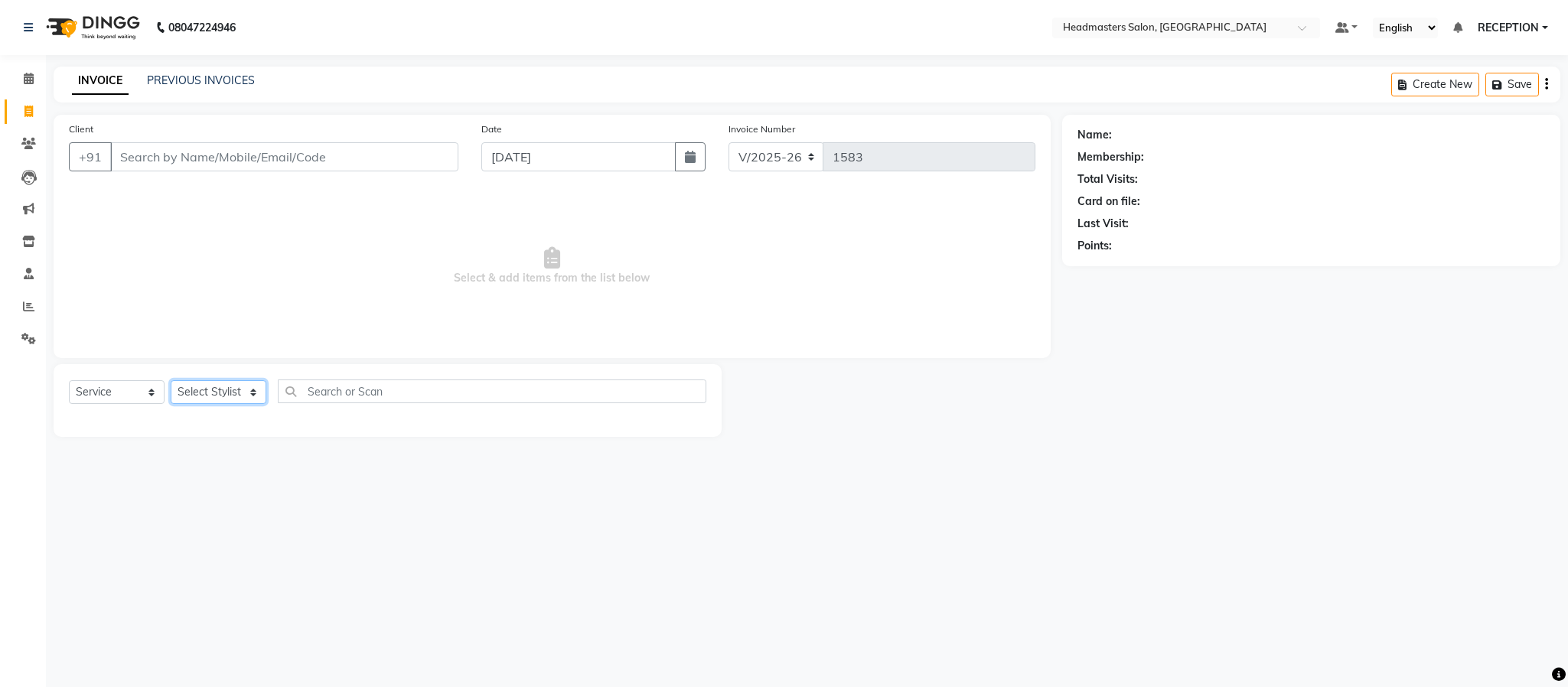
click at [202, 393] on select "Select Stylist AKASH NEHA NEHA SAHU NISHA MANAGER RAHUL RECEPTION [PERSON_NAME]…" at bounding box center [218, 392] width 96 height 24
click at [239, 494] on div "08047224946 Select Location × Headmasters Salon, Shankar Nagar Default Panel My…" at bounding box center [784, 343] width 1568 height 687
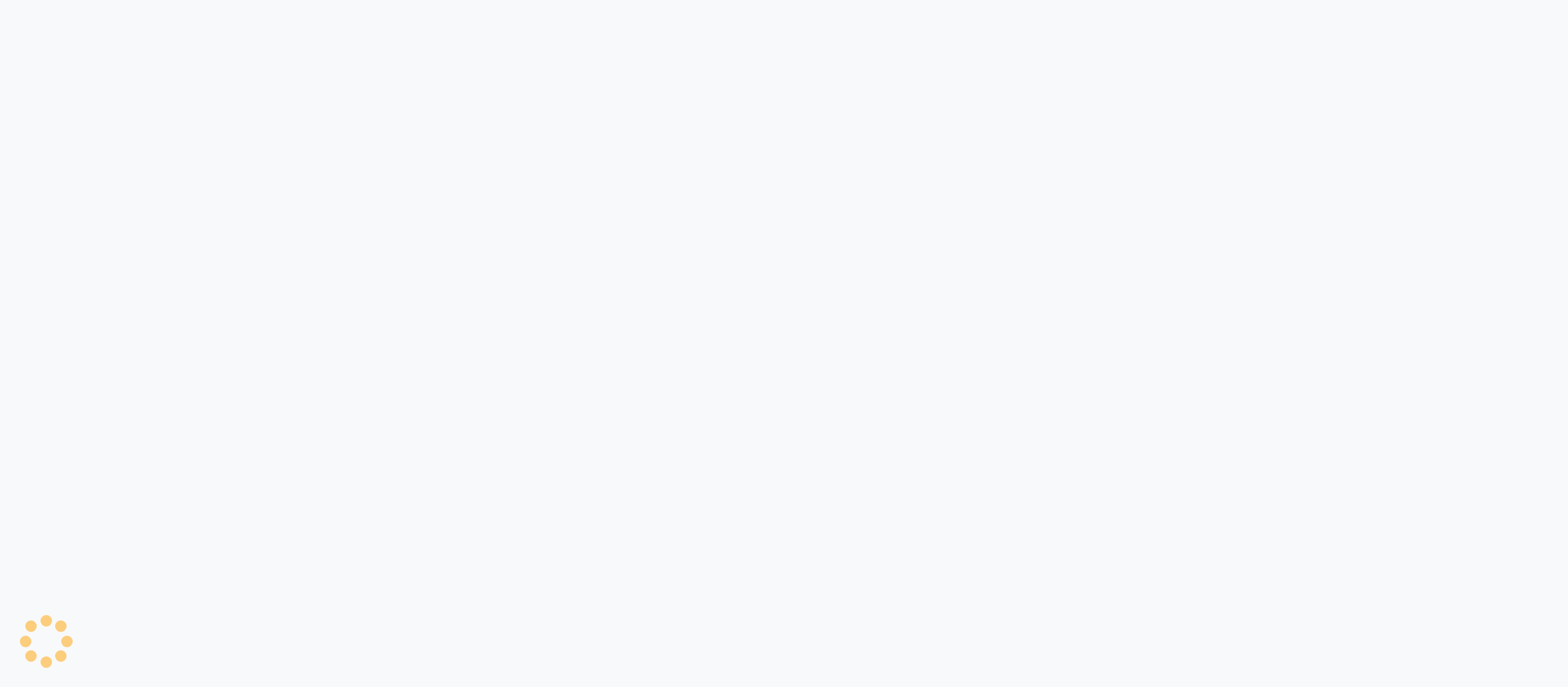
select select "3454"
select select "service"
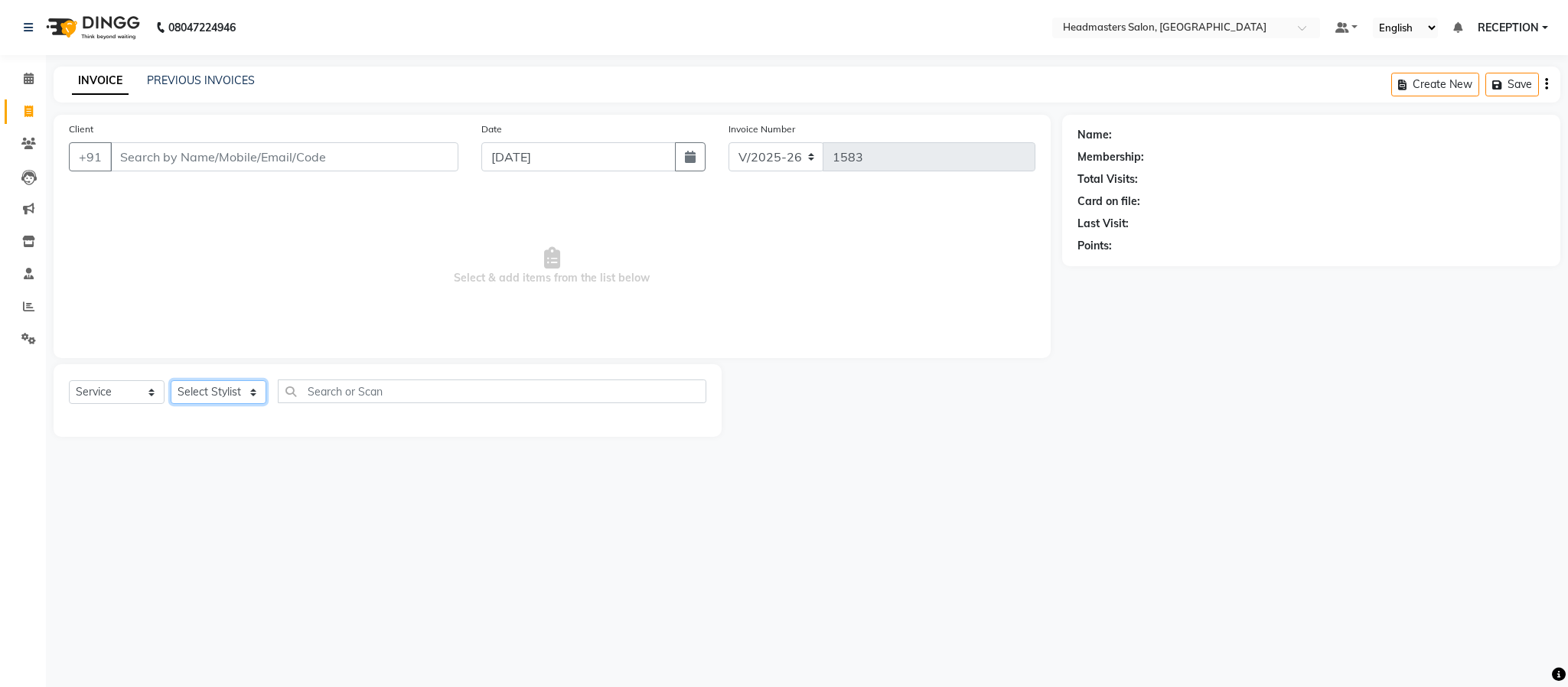
click at [214, 393] on select "Select Stylist AKASH NEHA NEHA SAHU NISHA MANAGER RAHUL RECEPTION [PERSON_NAME]…" at bounding box center [218, 392] width 96 height 24
select select "81181"
click at [170, 381] on select "Select Stylist AKASH NEHA NEHA SAHU NISHA MANAGER RAHUL RECEPTION [PERSON_NAME]…" at bounding box center [218, 392] width 96 height 24
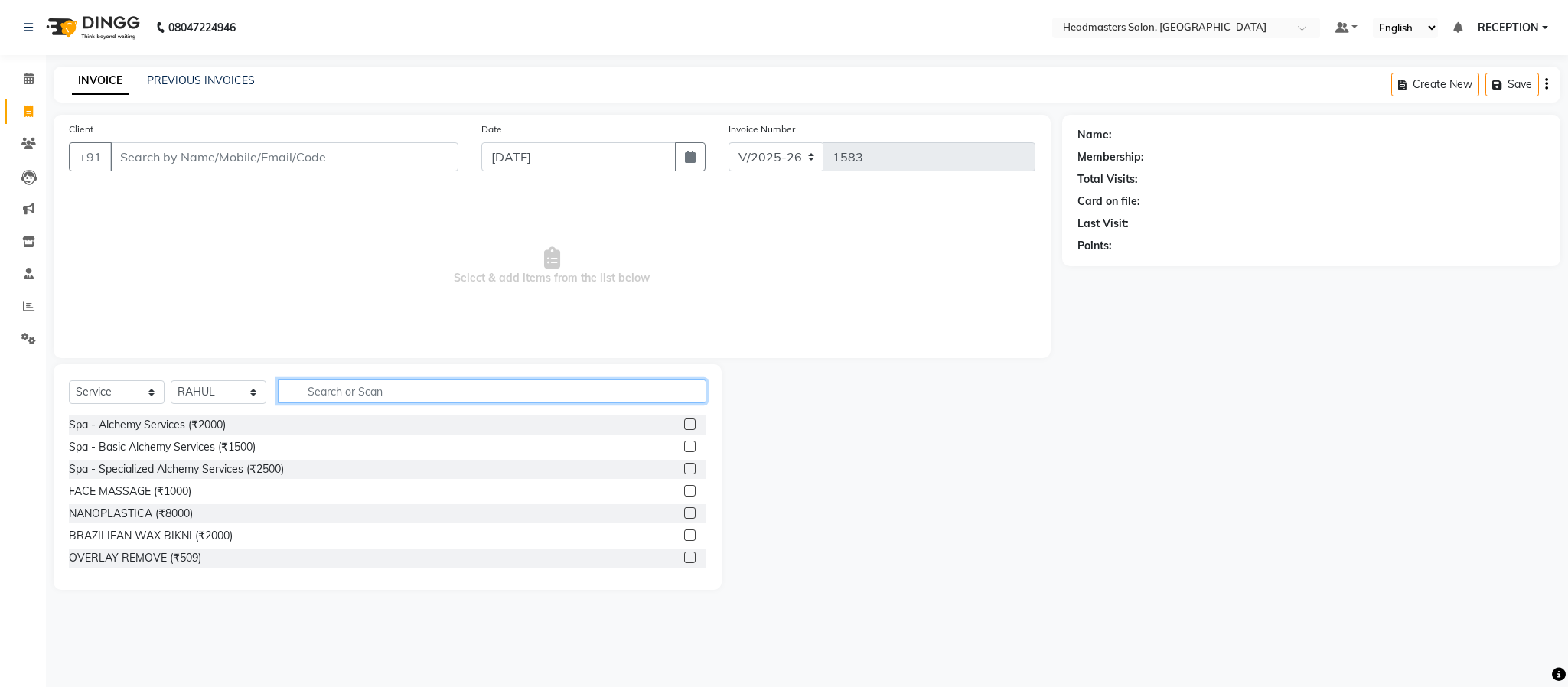
click at [336, 383] on input "text" at bounding box center [492, 391] width 429 height 24
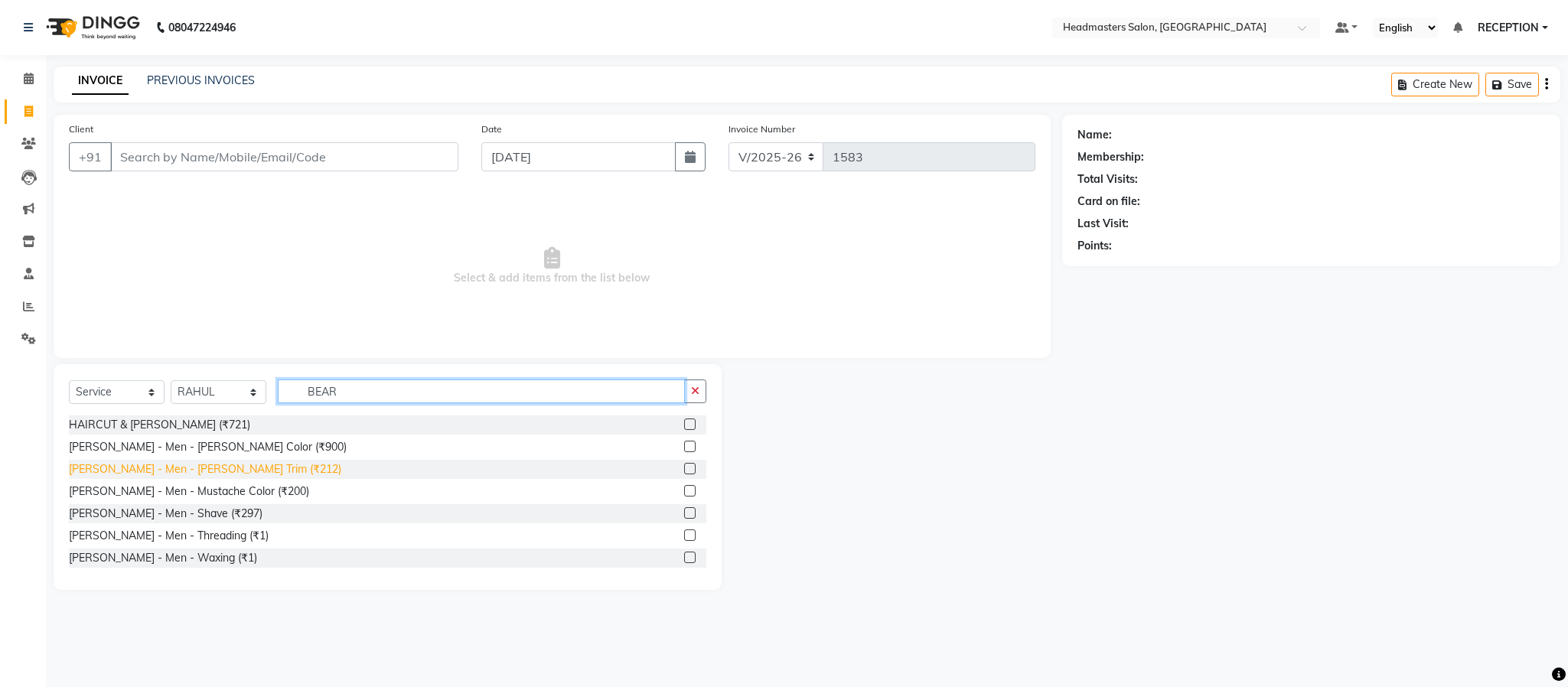
type input "BEAR"
click at [207, 465] on div "[PERSON_NAME] - Men - [PERSON_NAME] Trim (₹212)" at bounding box center [205, 470] width 272 height 16
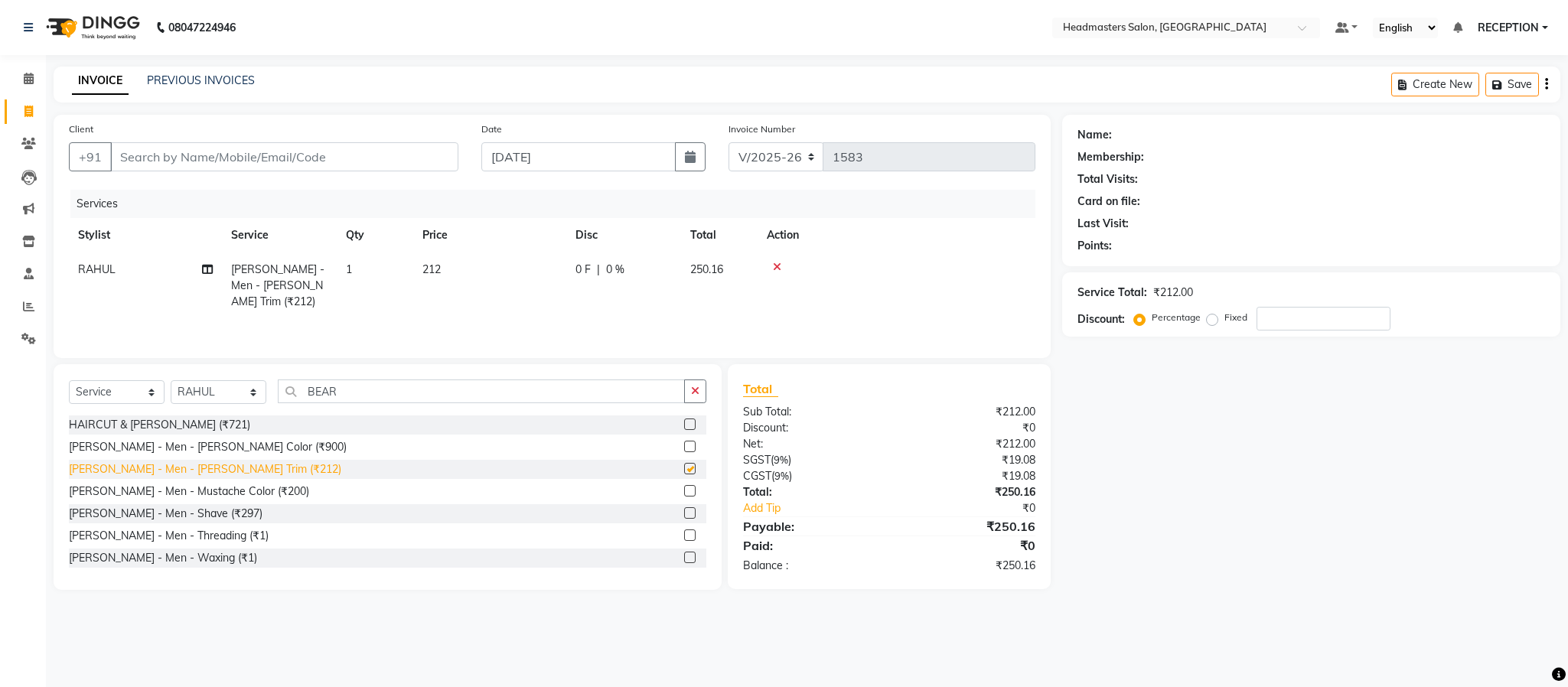
checkbox input "false"
click at [224, 400] on select "Select Stylist AKASH NEHA NEHA SAHU NISHA MANAGER RAHUL RECEPTION [PERSON_NAME]…" at bounding box center [218, 392] width 96 height 24
select select "61632"
click at [170, 381] on select "Select Stylist AKASH NEHA NEHA SAHU NISHA MANAGER RAHUL RECEPTION [PERSON_NAME]…" at bounding box center [218, 392] width 96 height 24
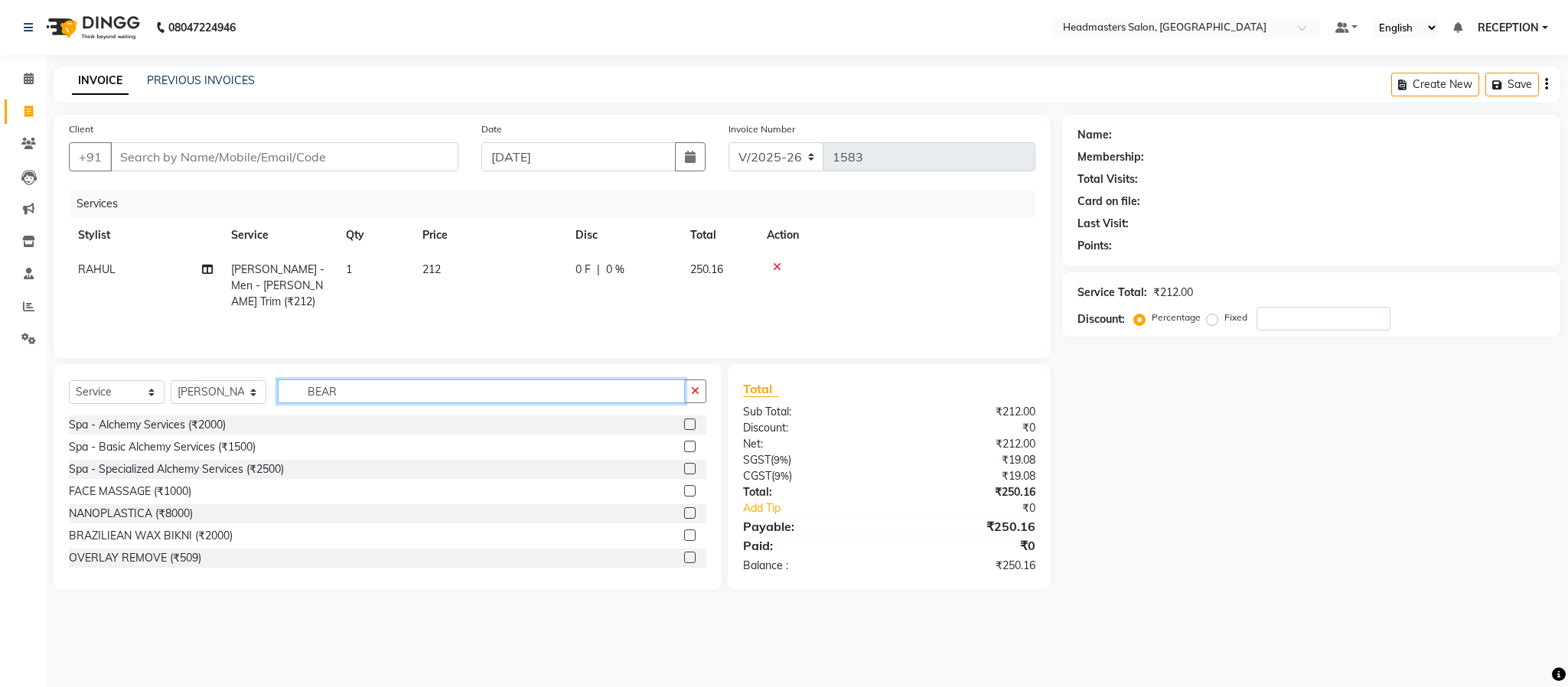
click at [367, 397] on input "BEAR" at bounding box center [481, 391] width 407 height 24
type input "N"
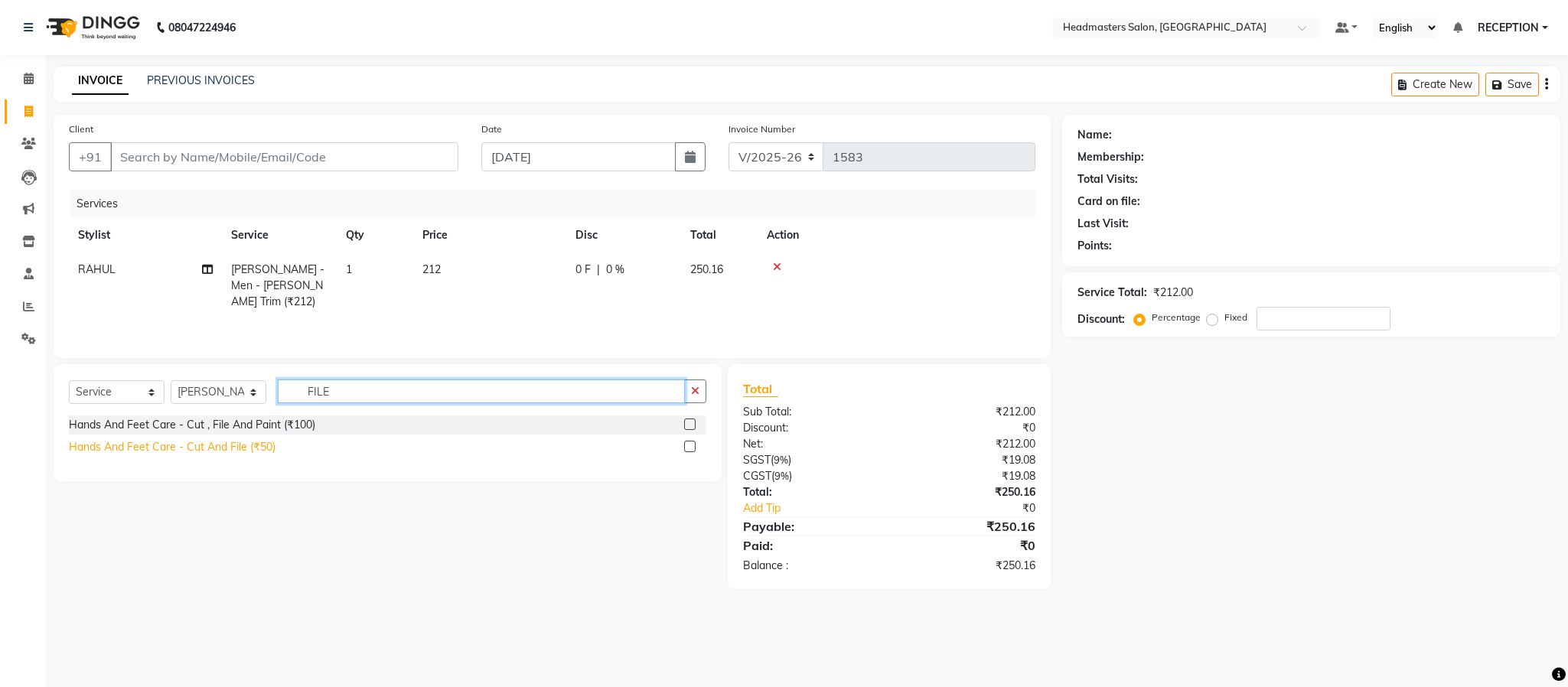
type input "FILE"
click at [239, 451] on div "Hands And Feet Care - Cut And File (₹50)" at bounding box center [172, 447] width 207 height 16
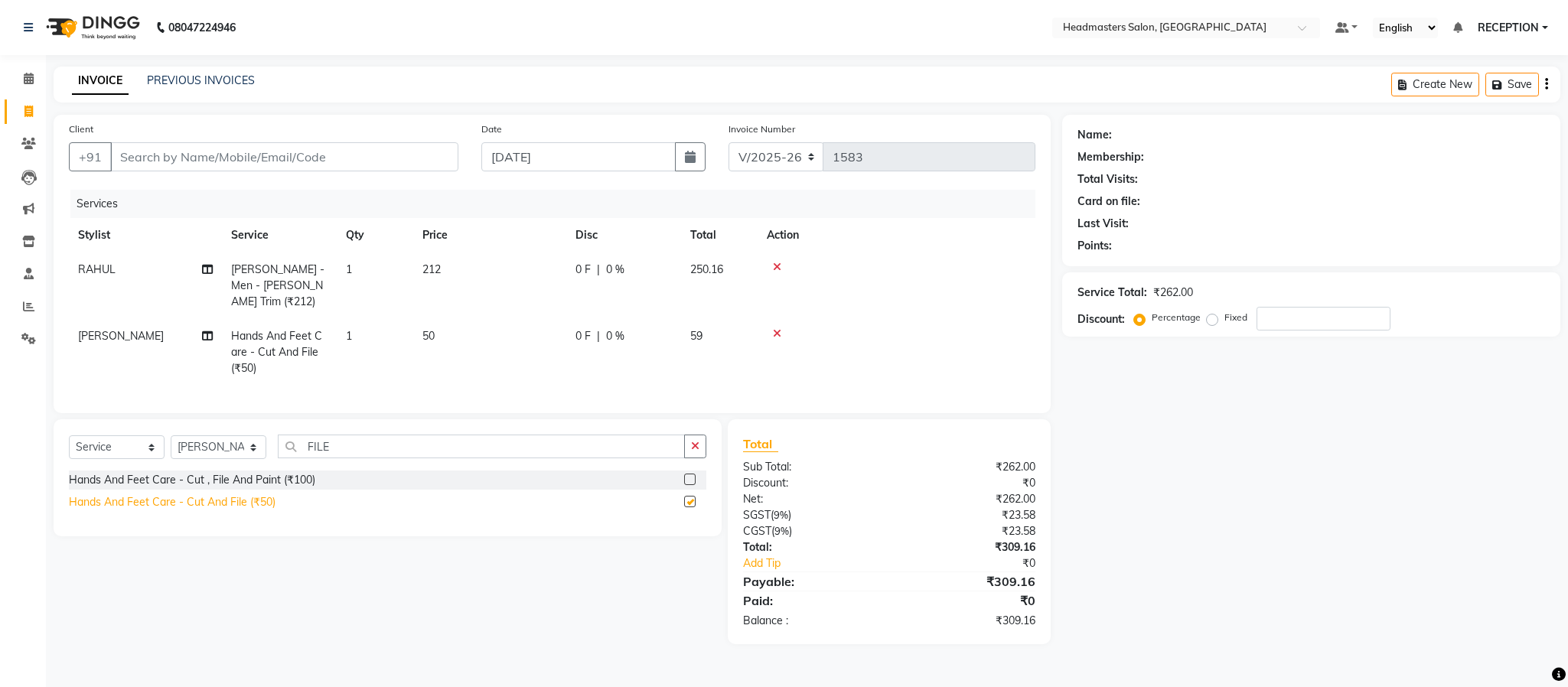
checkbox input "false"
click at [488, 328] on td "50" at bounding box center [489, 352] width 153 height 67
select select "61632"
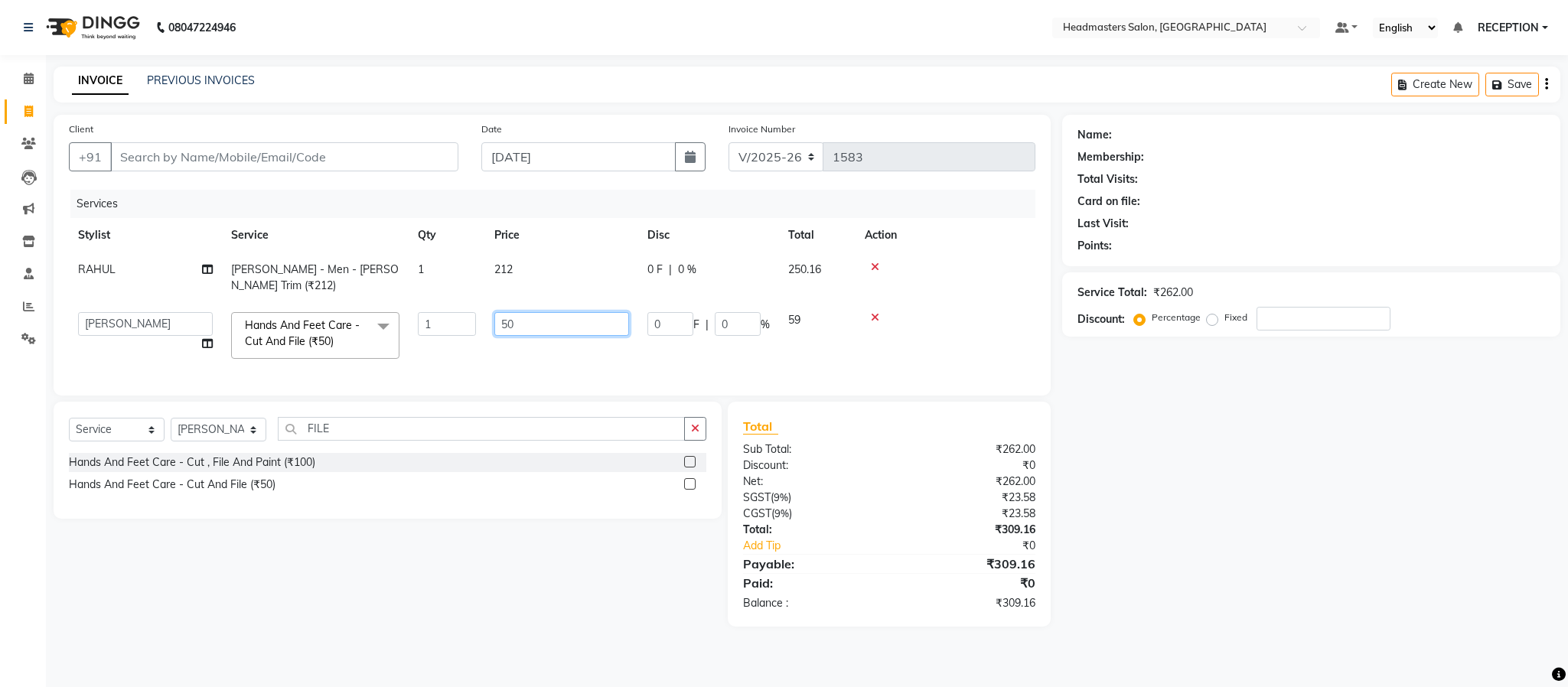
click at [538, 312] on input "50" at bounding box center [562, 324] width 135 height 24
type input "185"
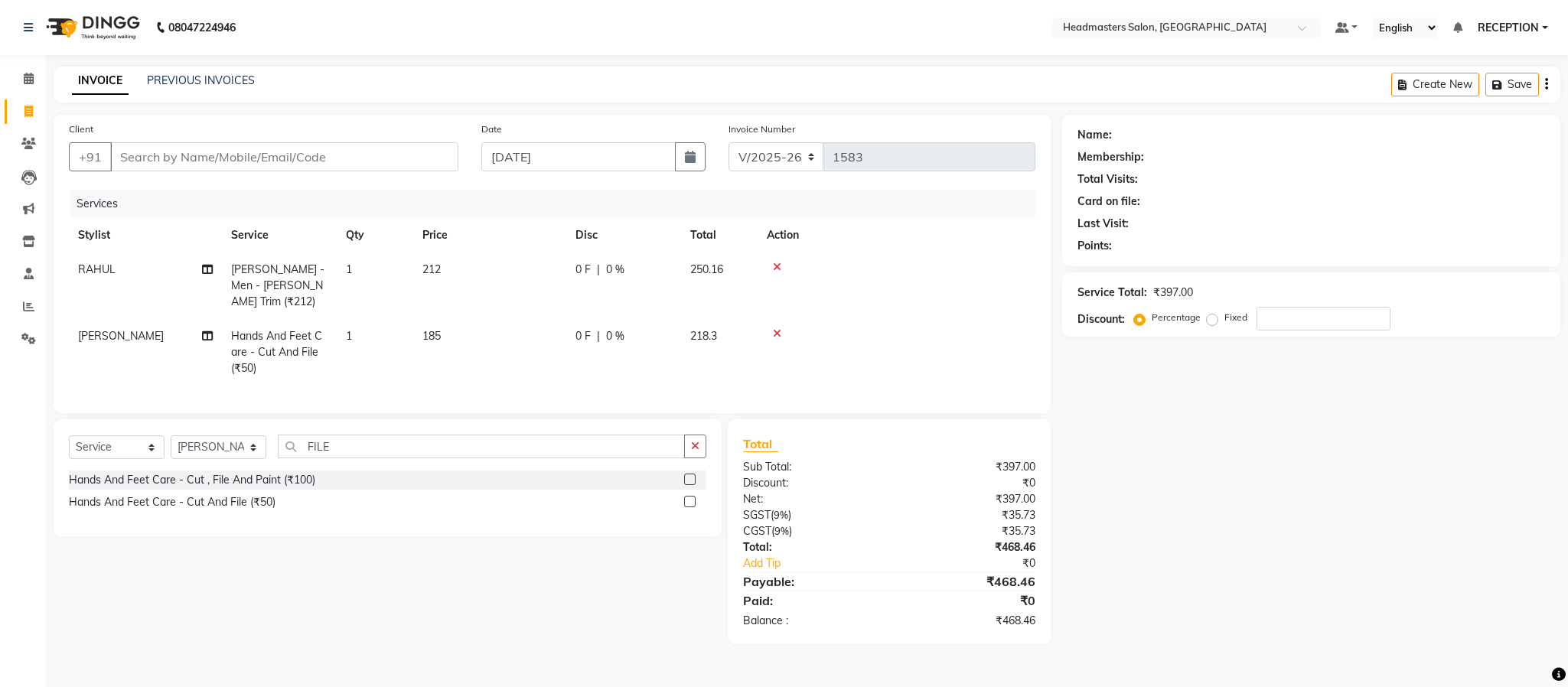
click at [546, 338] on td "185" at bounding box center [489, 352] width 153 height 67
select select "61632"
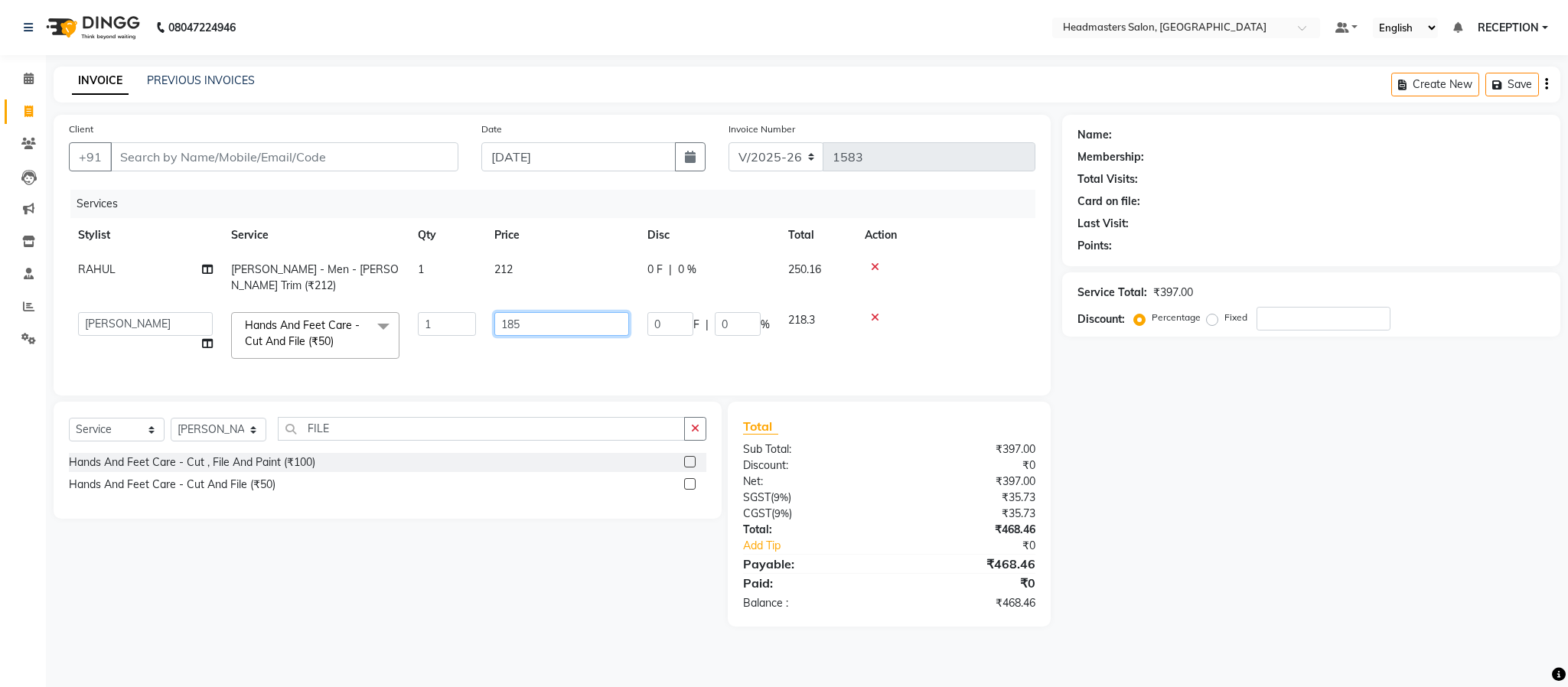
click at [535, 312] on input "185" at bounding box center [562, 324] width 135 height 24
type input "170"
click at [547, 331] on td "170" at bounding box center [561, 335] width 153 height 65
select select "61632"
click at [1121, 533] on div "Name: Membership: Total Visits: Card on file: Last Visit: Points: Service Total…" at bounding box center [1317, 371] width 510 height 512
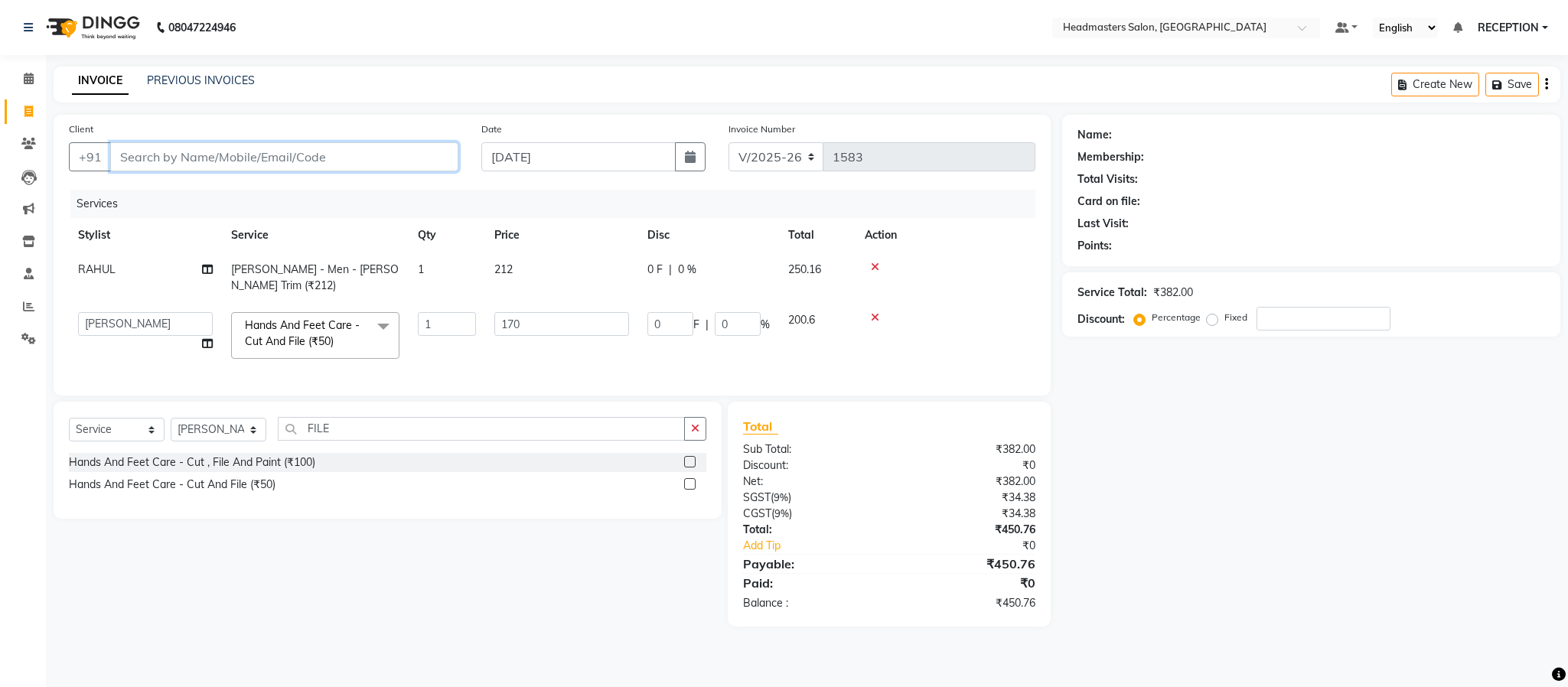
click at [175, 156] on input "Client" at bounding box center [283, 156] width 348 height 29
type input "T"
type input "0"
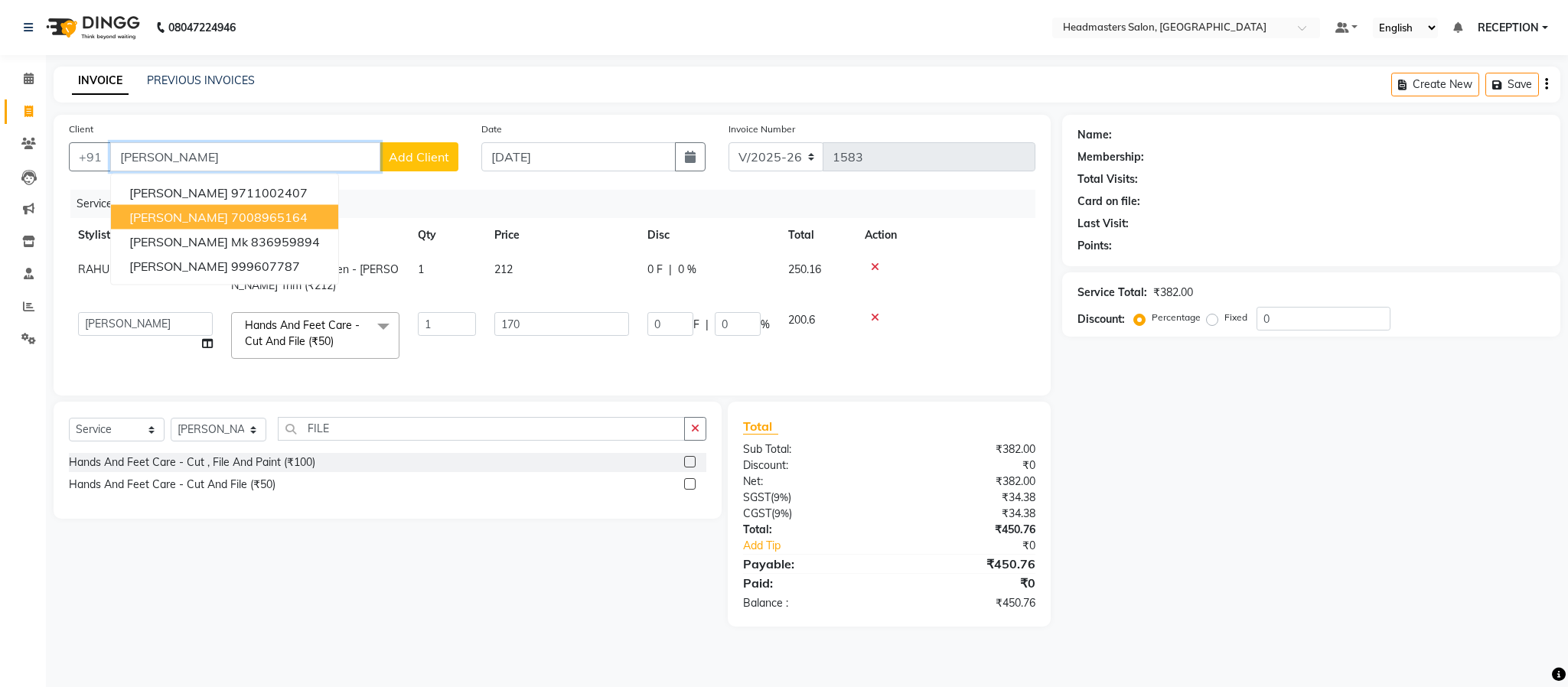
click at [163, 207] on button "tanvi 7008965164" at bounding box center [224, 217] width 227 height 24
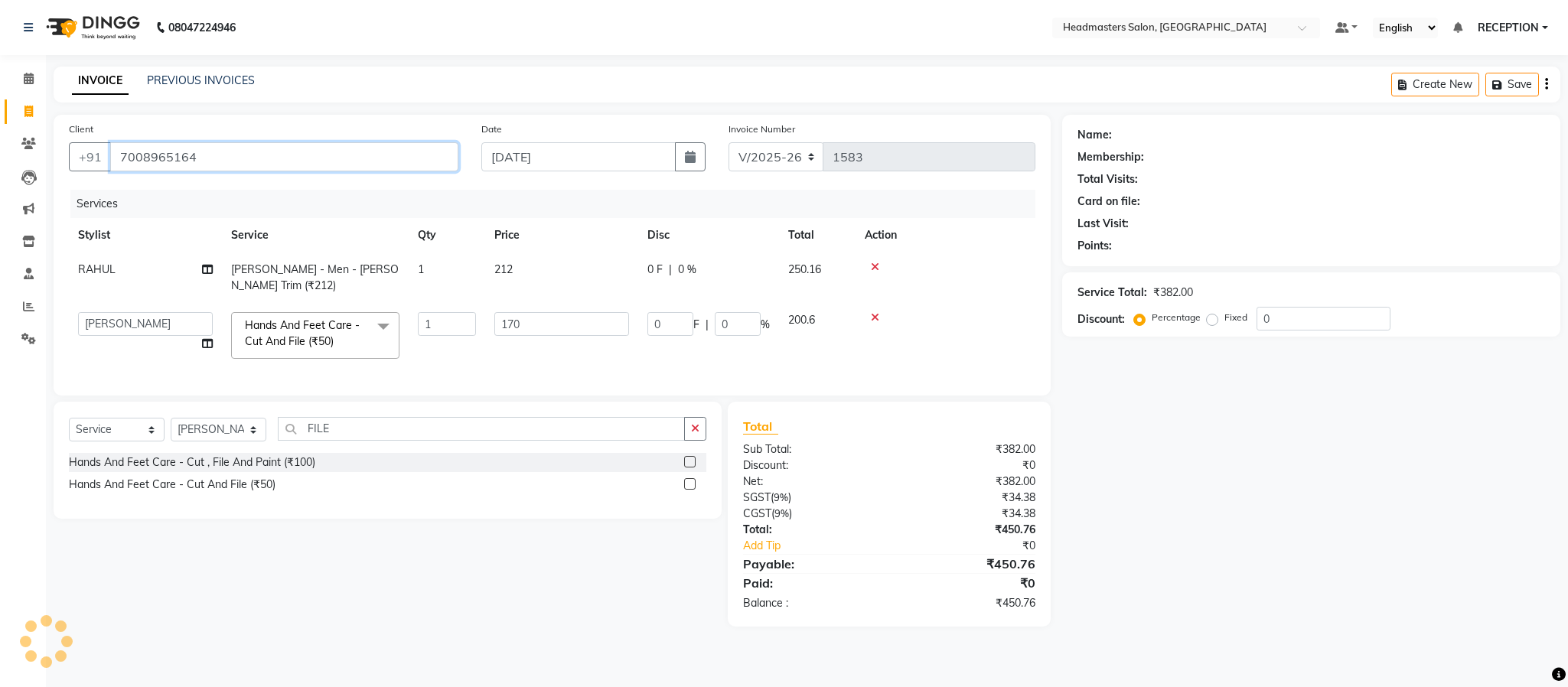
type input "7008965164"
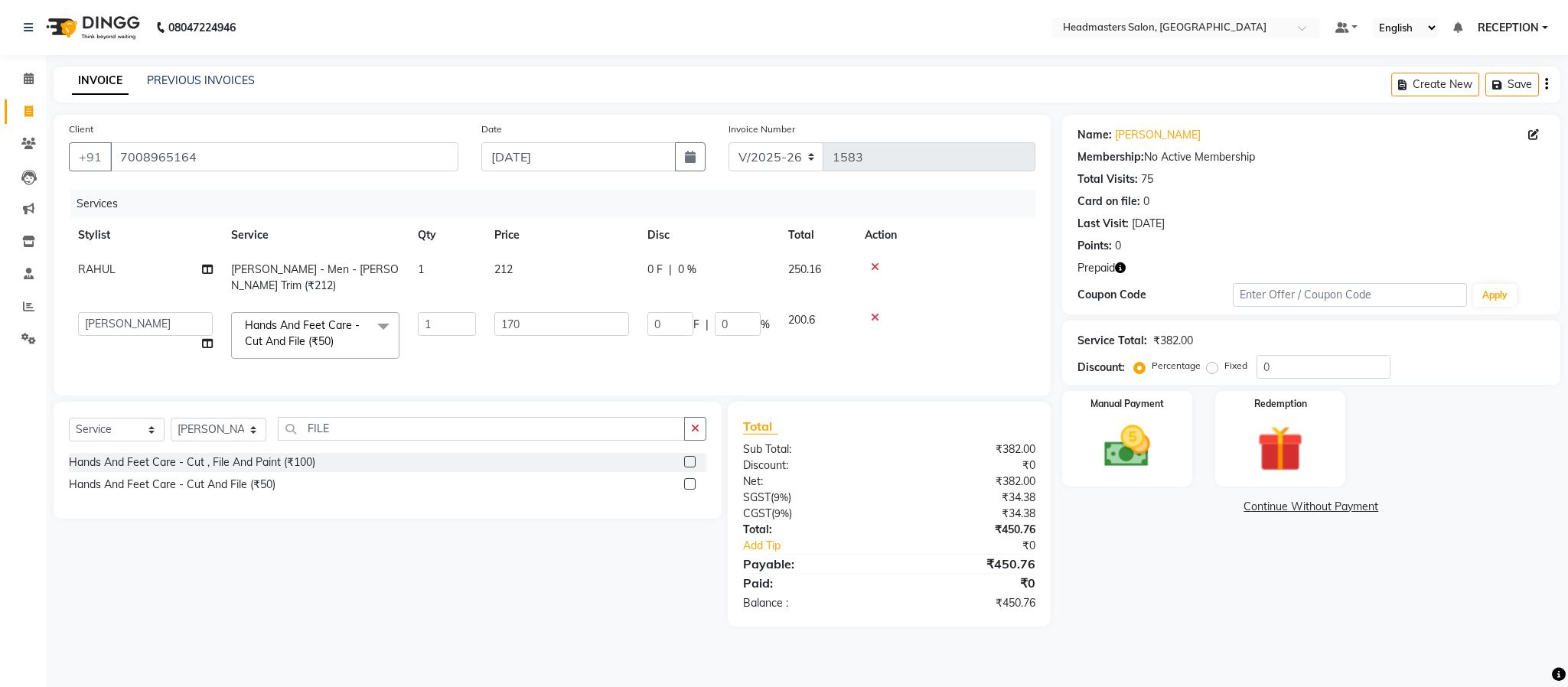
click at [1123, 272] on icon "button" at bounding box center [1120, 268] width 11 height 11
click at [1137, 599] on div "Name: Tanvi Membership: No Active Membership Total Visits: 75 Card on file: 0 L…" at bounding box center [1317, 371] width 510 height 512
click at [246, 437] on select "Select Stylist AKASH NEHA NEHA SAHU NISHA MANAGER RAHUL RECEPTION [PERSON_NAME]…" at bounding box center [218, 429] width 96 height 24
select select "81181"
click at [170, 420] on select "Select Stylist AKASH NEHA NEHA SAHU NISHA MANAGER RAHUL RECEPTION [PERSON_NAME]…" at bounding box center [218, 429] width 96 height 24
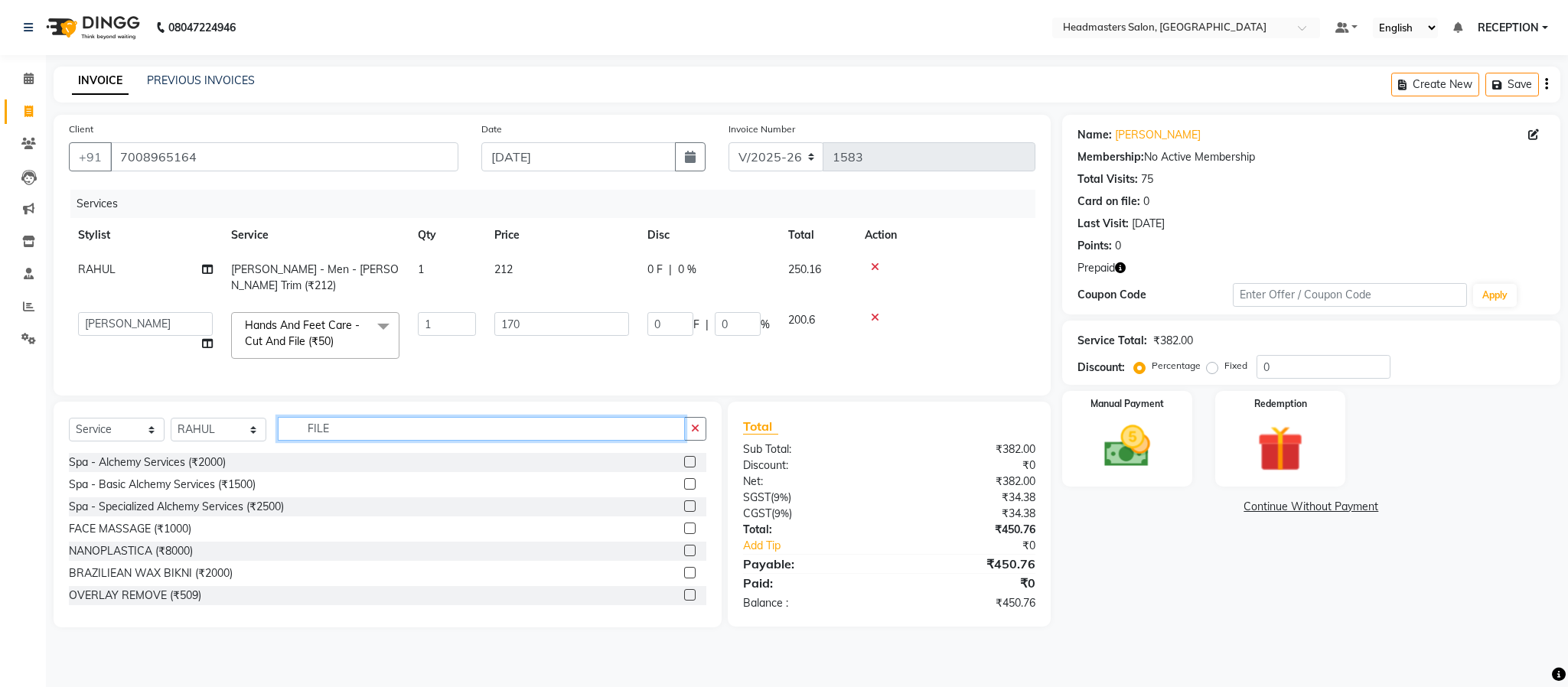
click at [366, 434] on input "FILE" at bounding box center [481, 429] width 407 height 24
type input "HAIR CUT"
click at [156, 469] on div "Hair - Men - Haircut Men (₹509)" at bounding box center [148, 462] width 159 height 16
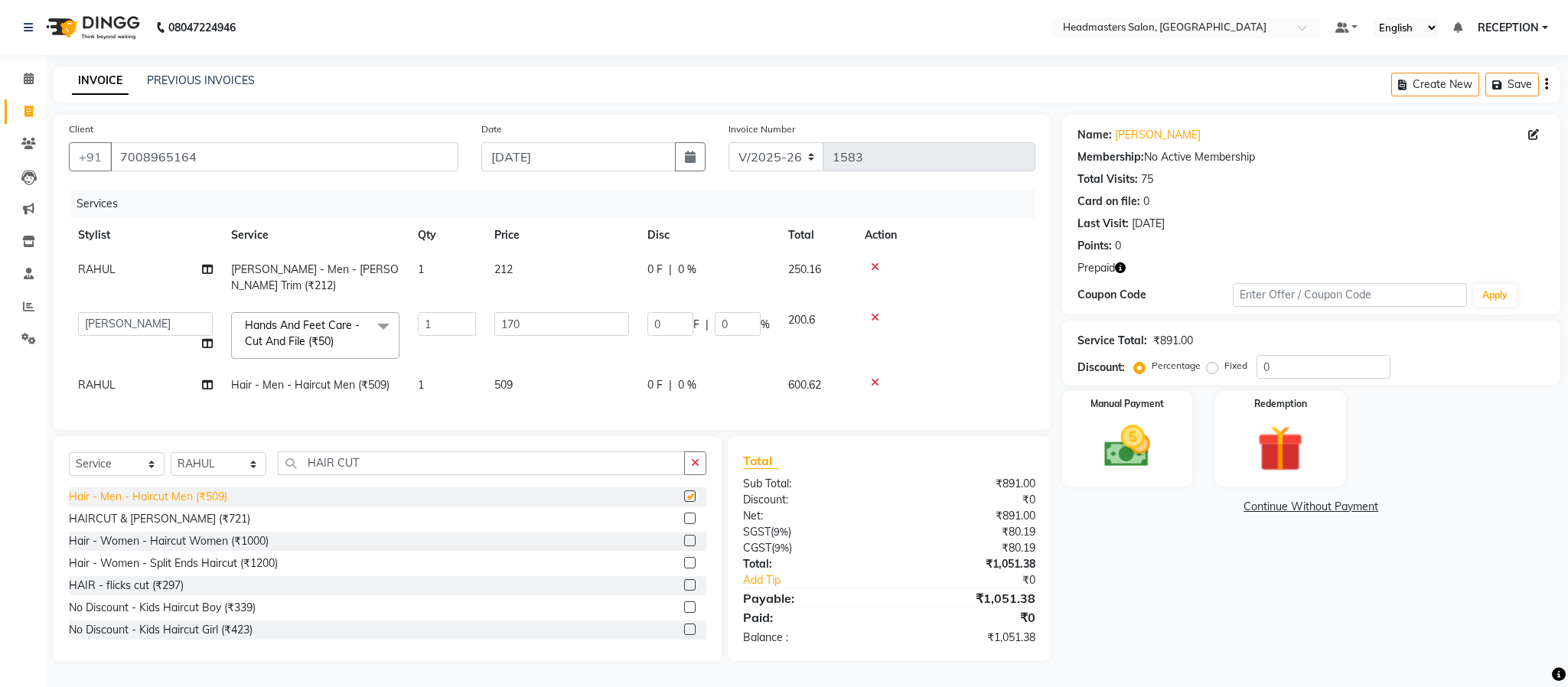
checkbox input "false"
click at [875, 377] on icon at bounding box center [875, 382] width 9 height 11
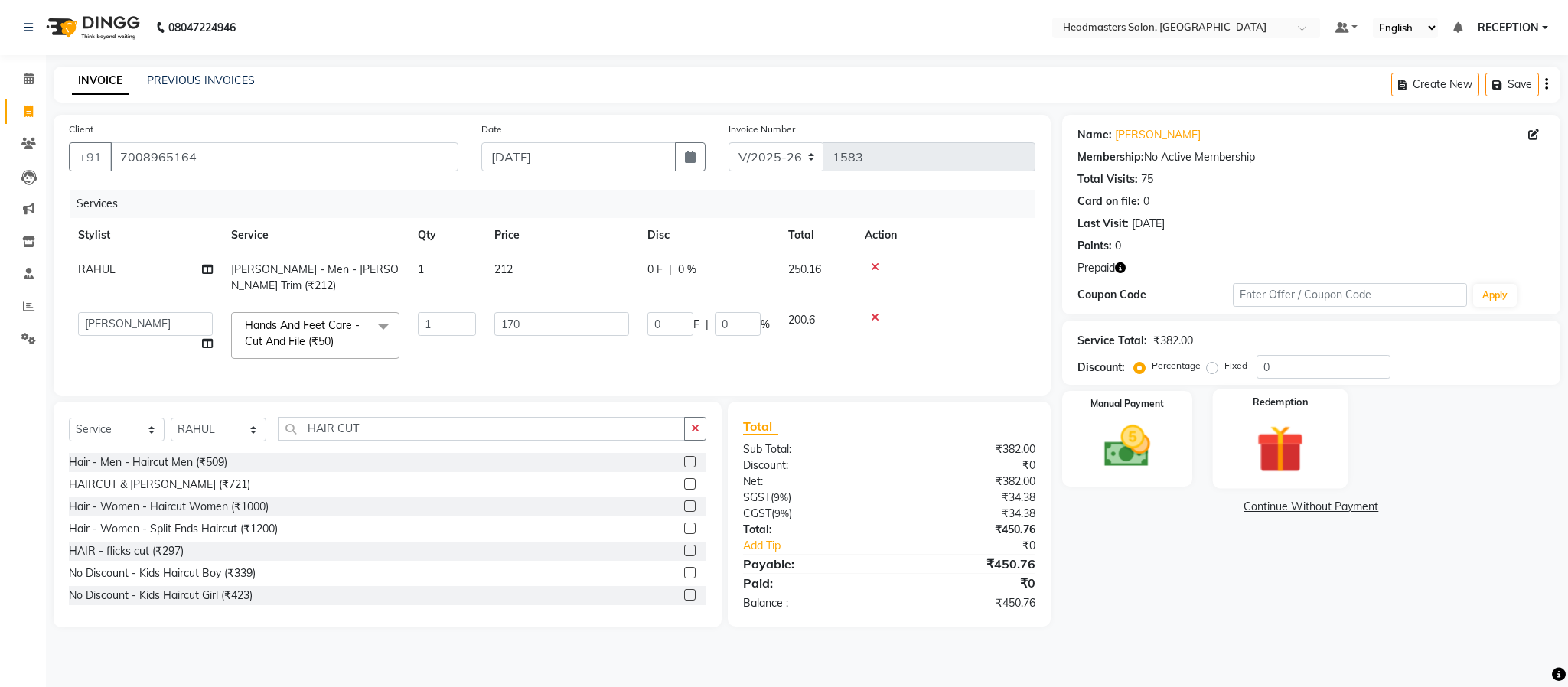
click at [1285, 440] on img at bounding box center [1280, 449] width 78 height 60
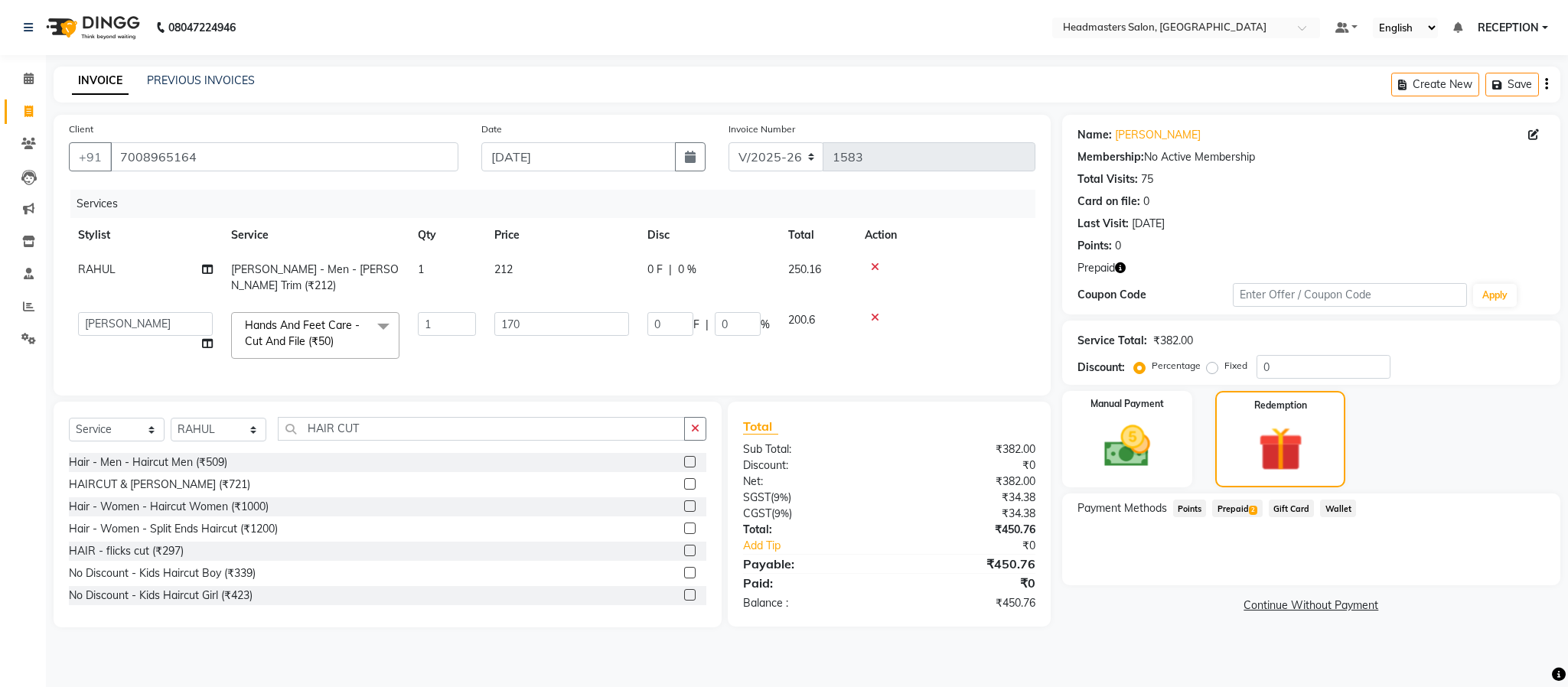
click at [1233, 510] on span "Prepaid 2" at bounding box center [1237, 508] width 49 height 17
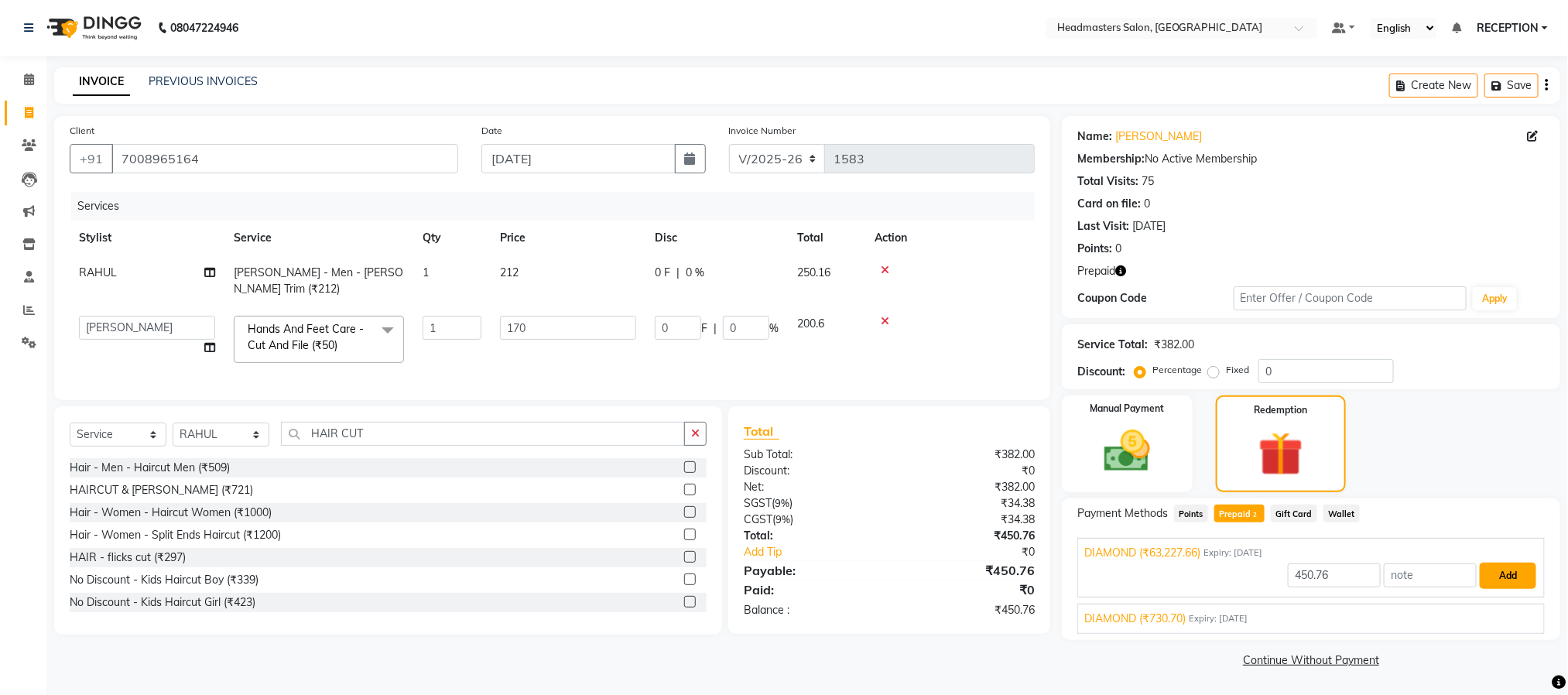
click at [1521, 570] on button "Add" at bounding box center [1508, 576] width 56 height 26
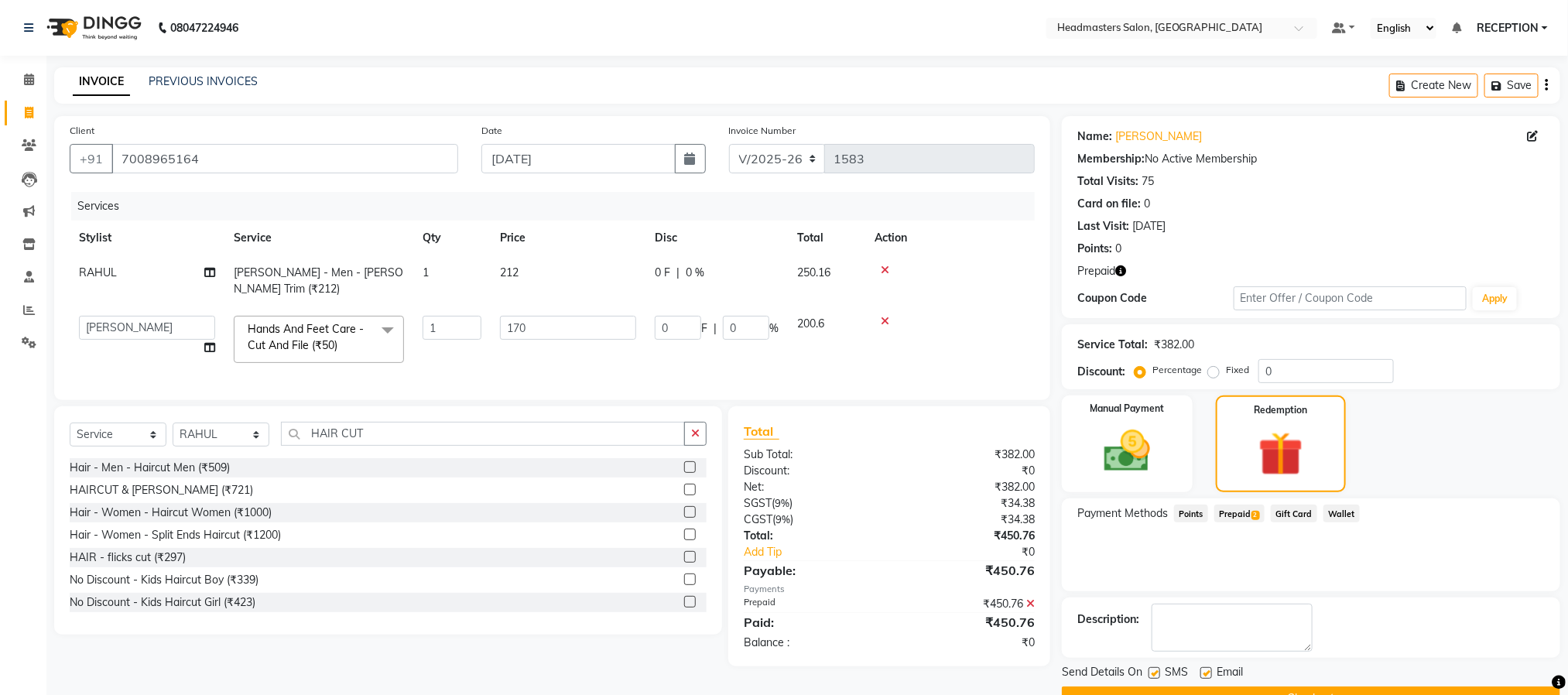
scroll to position [40, 0]
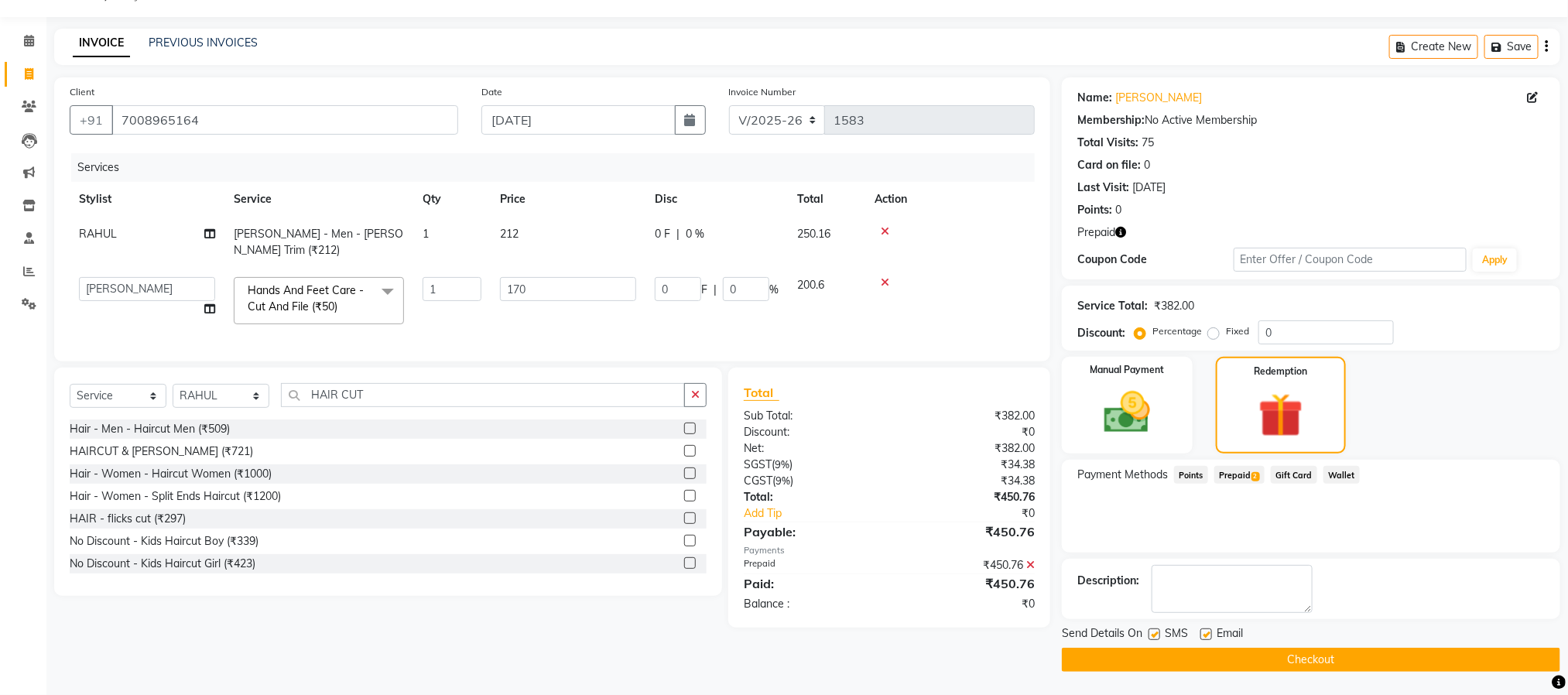
click at [1335, 657] on button "Checkout" at bounding box center [1311, 660] width 499 height 24
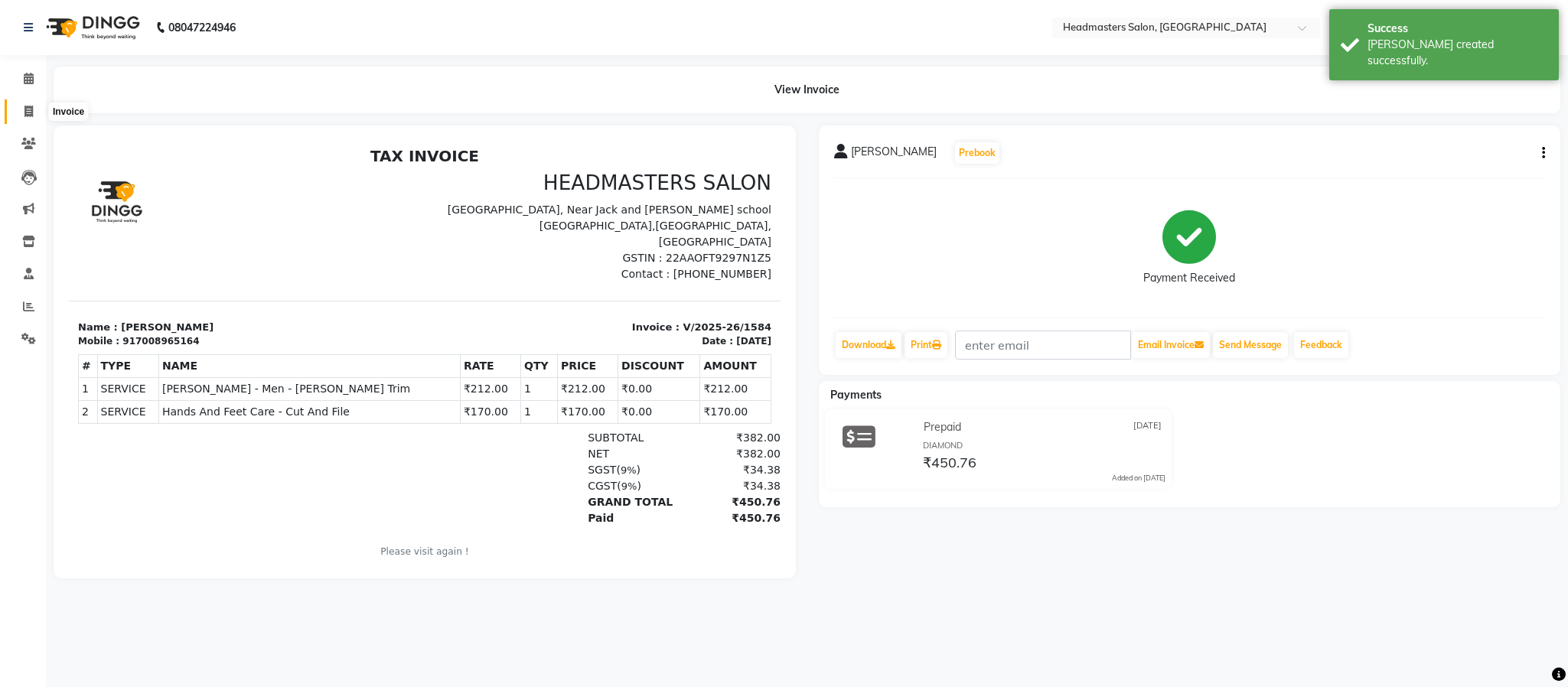
click at [26, 112] on icon at bounding box center [28, 111] width 9 height 12
select select "service"
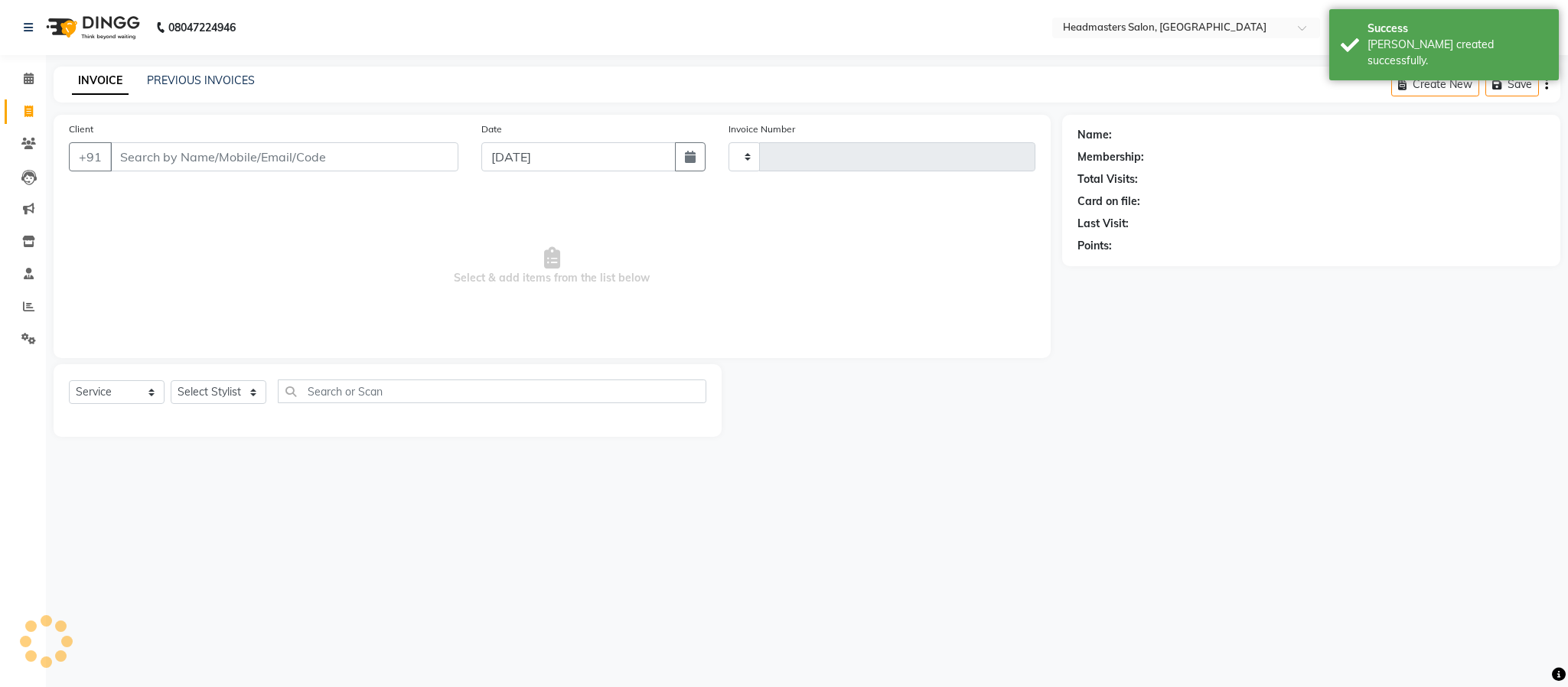
type input "1585"
select select "3454"
click at [203, 74] on link "PREVIOUS INVOICES" at bounding box center [200, 81] width 108 height 14
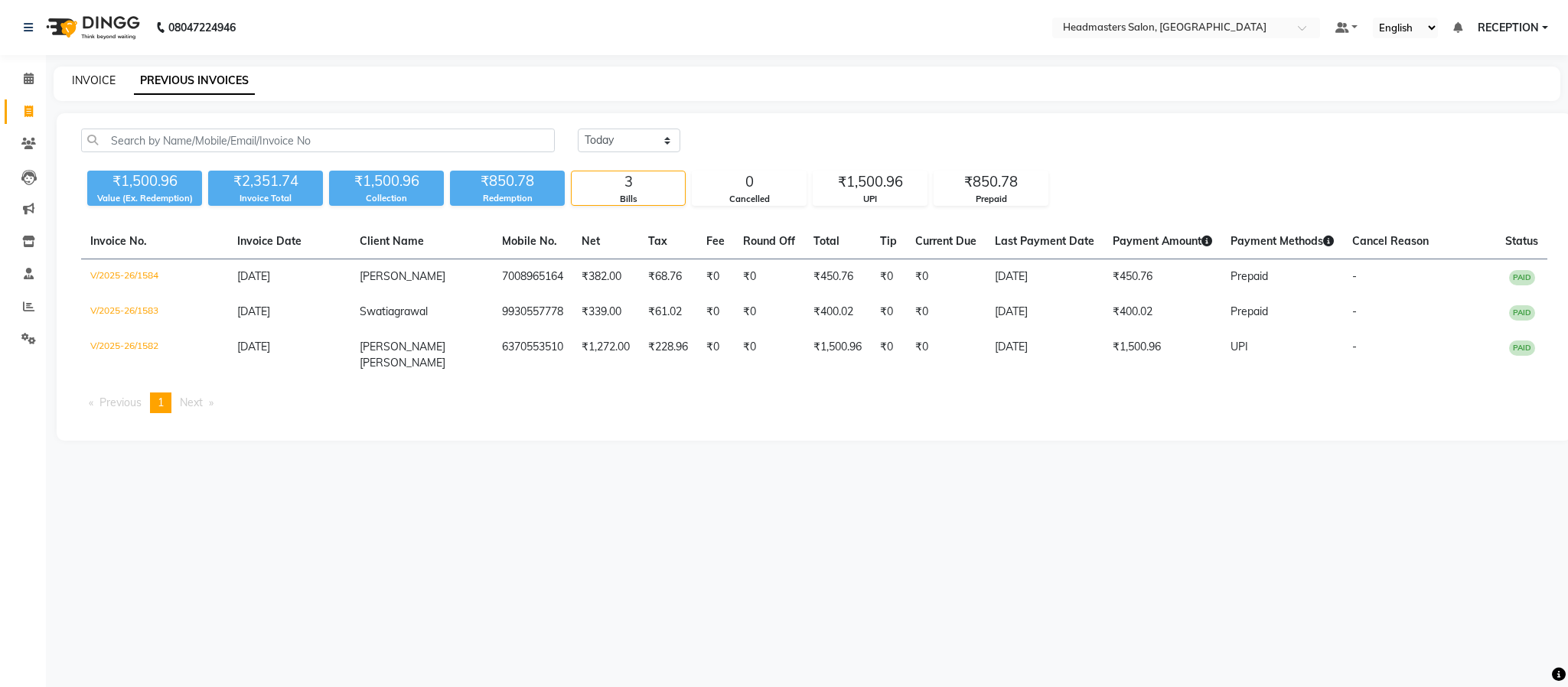
click at [99, 80] on link "INVOICE" at bounding box center [94, 81] width 44 height 14
select select "service"
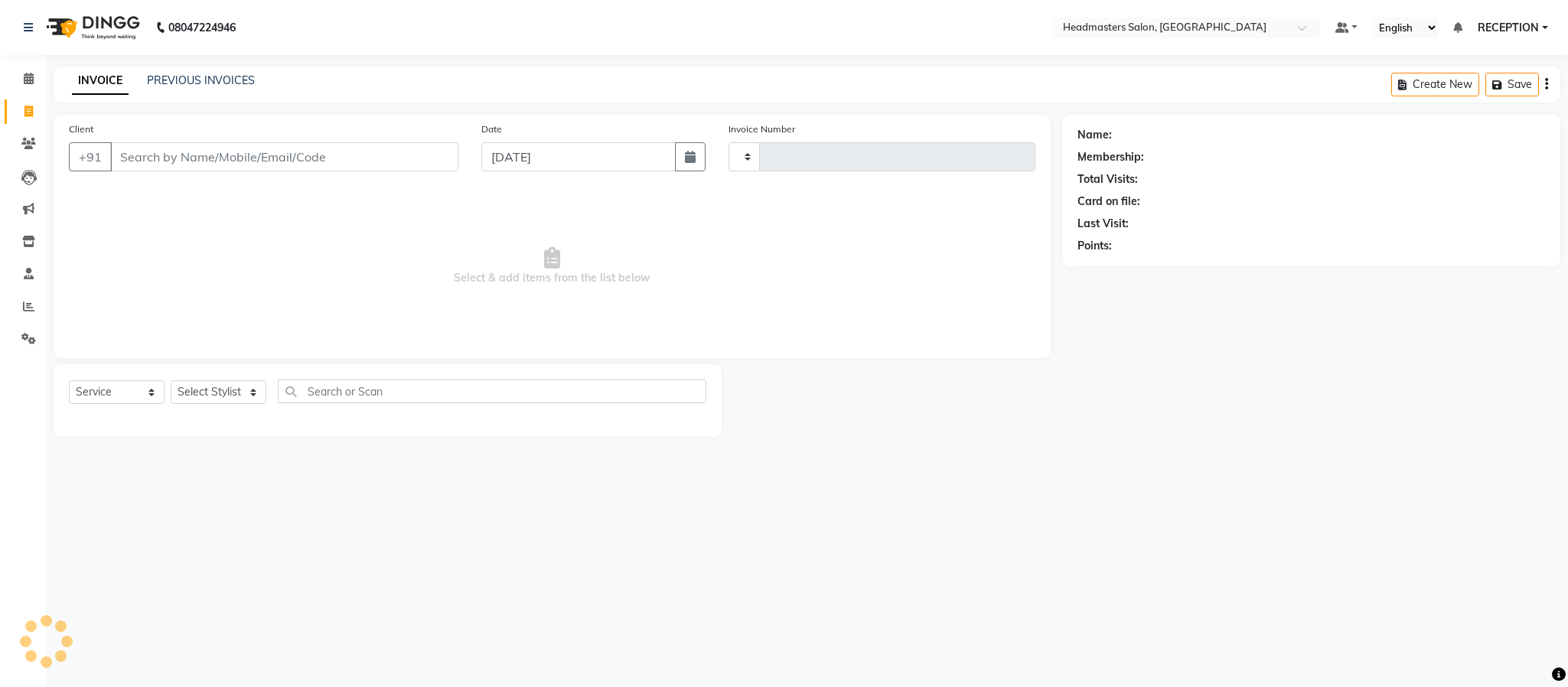
type input "1585"
select select "3454"
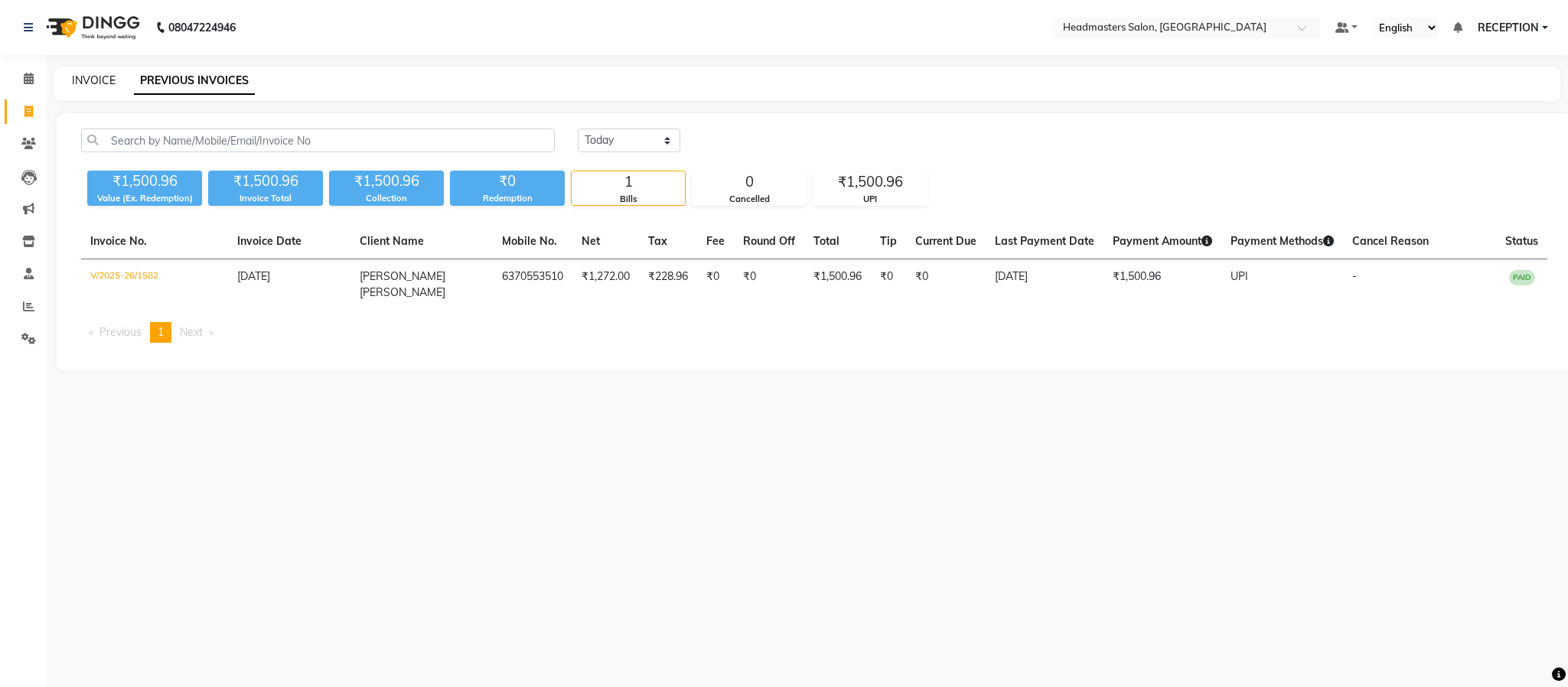
click at [104, 82] on link "INVOICE" at bounding box center [94, 81] width 44 height 14
select select "service"
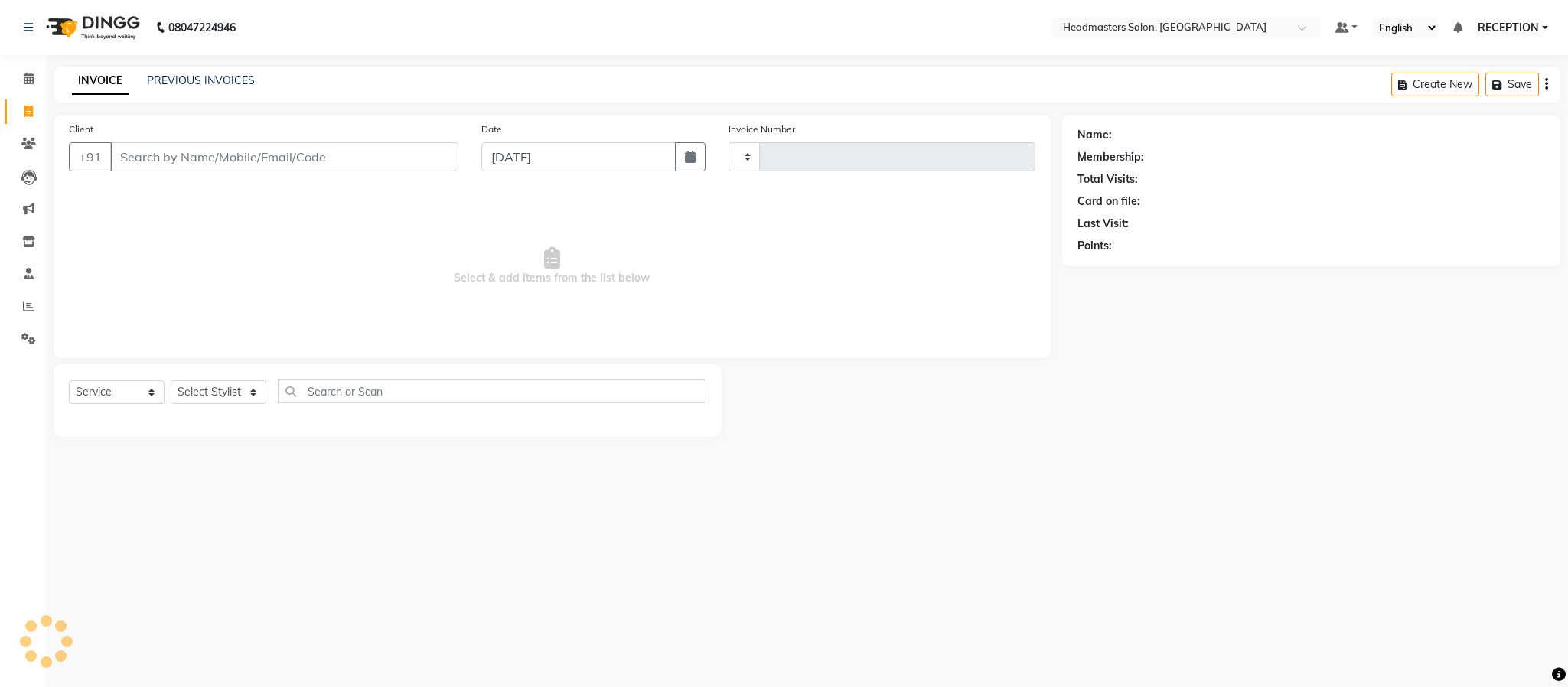
type input "1583"
select select "3454"
click at [306, 448] on main "INVOICE PREVIOUS INVOICES Create New Save Client +91 Date [DATE] Invoice Number…" at bounding box center [806, 263] width 1522 height 393
click at [247, 395] on select "Select Stylist AKASH NEHA NEHA SAHU NISHA MANAGER RAHUL RECEPTION [PERSON_NAME]…" at bounding box center [218, 392] width 96 height 24
select select "61632"
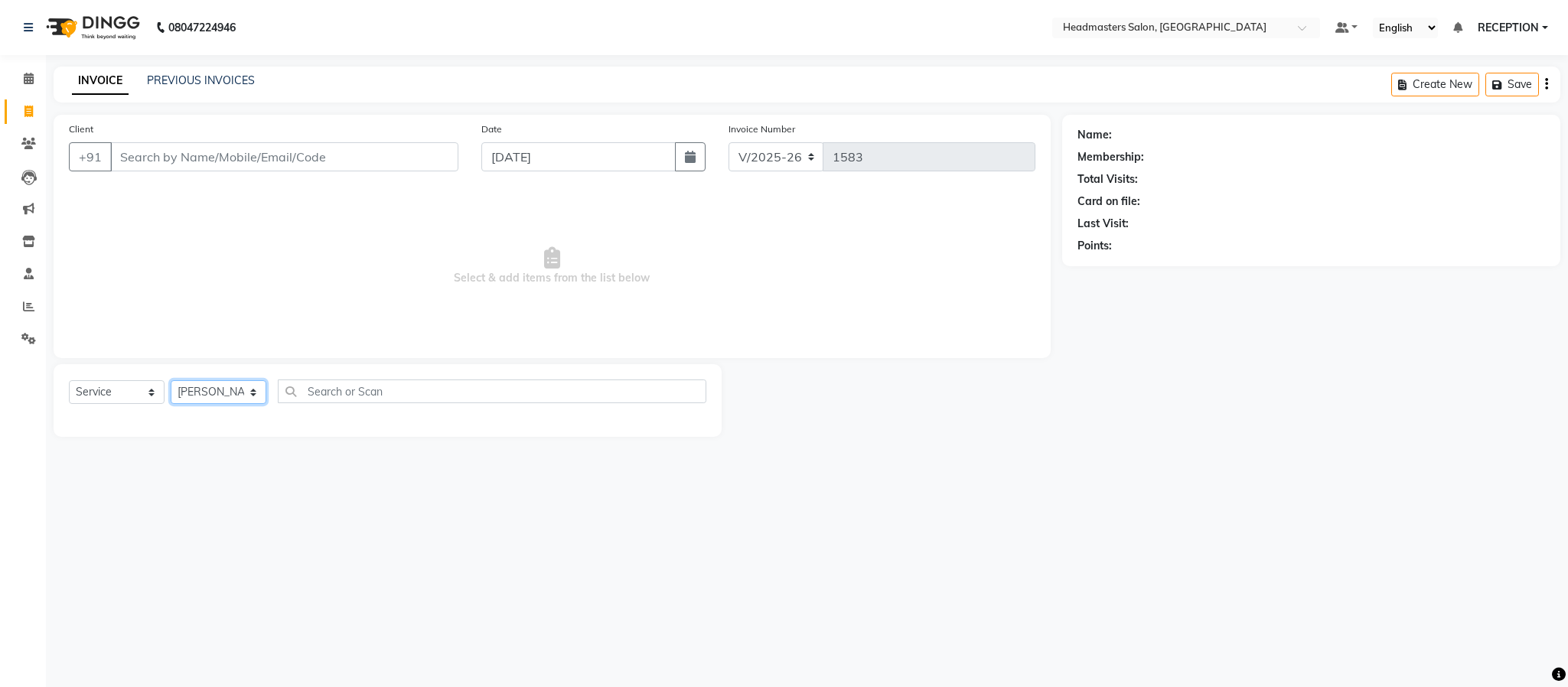
click at [170, 381] on select "Select Stylist AKASH NEHA NEHA SAHU NISHA MANAGER RAHUL RECEPTION [PERSON_NAME]…" at bounding box center [218, 392] width 96 height 24
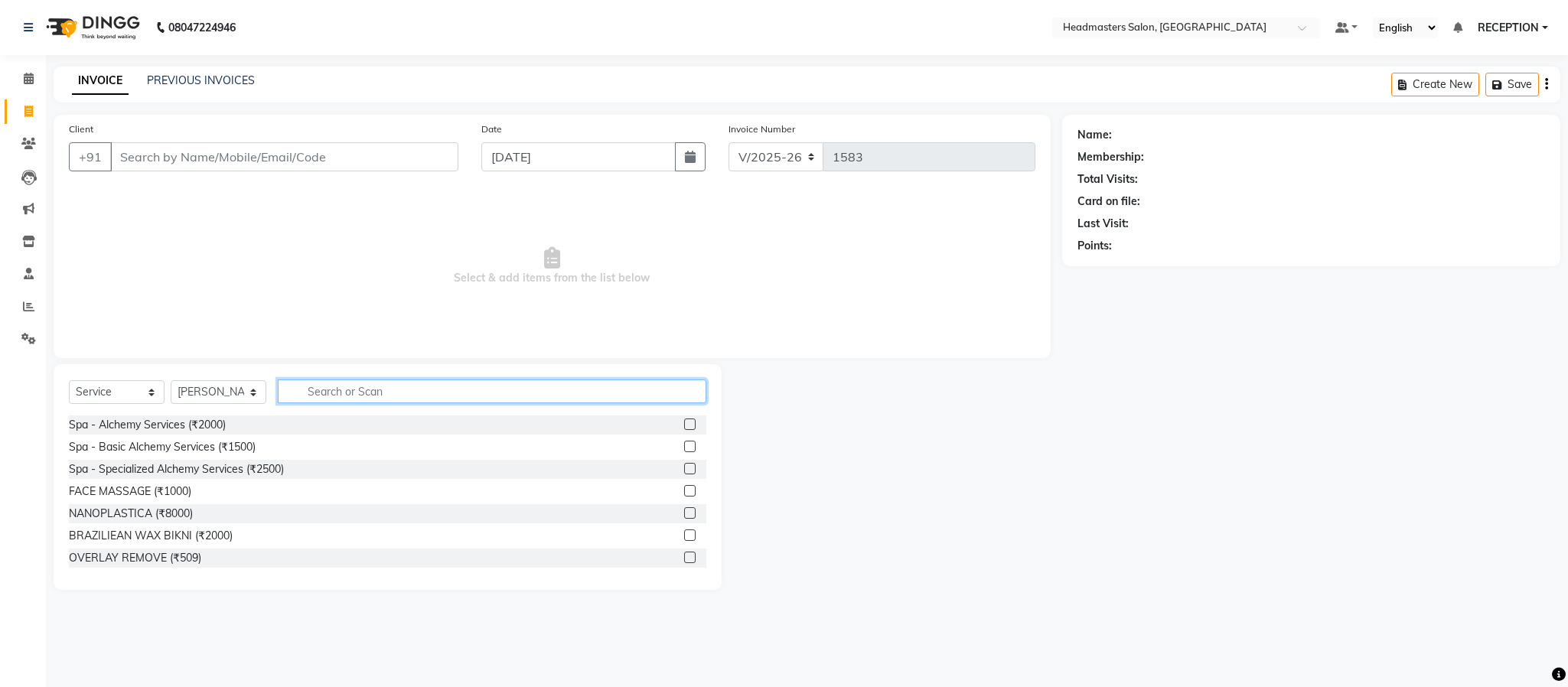
click at [373, 397] on input "text" at bounding box center [492, 391] width 429 height 24
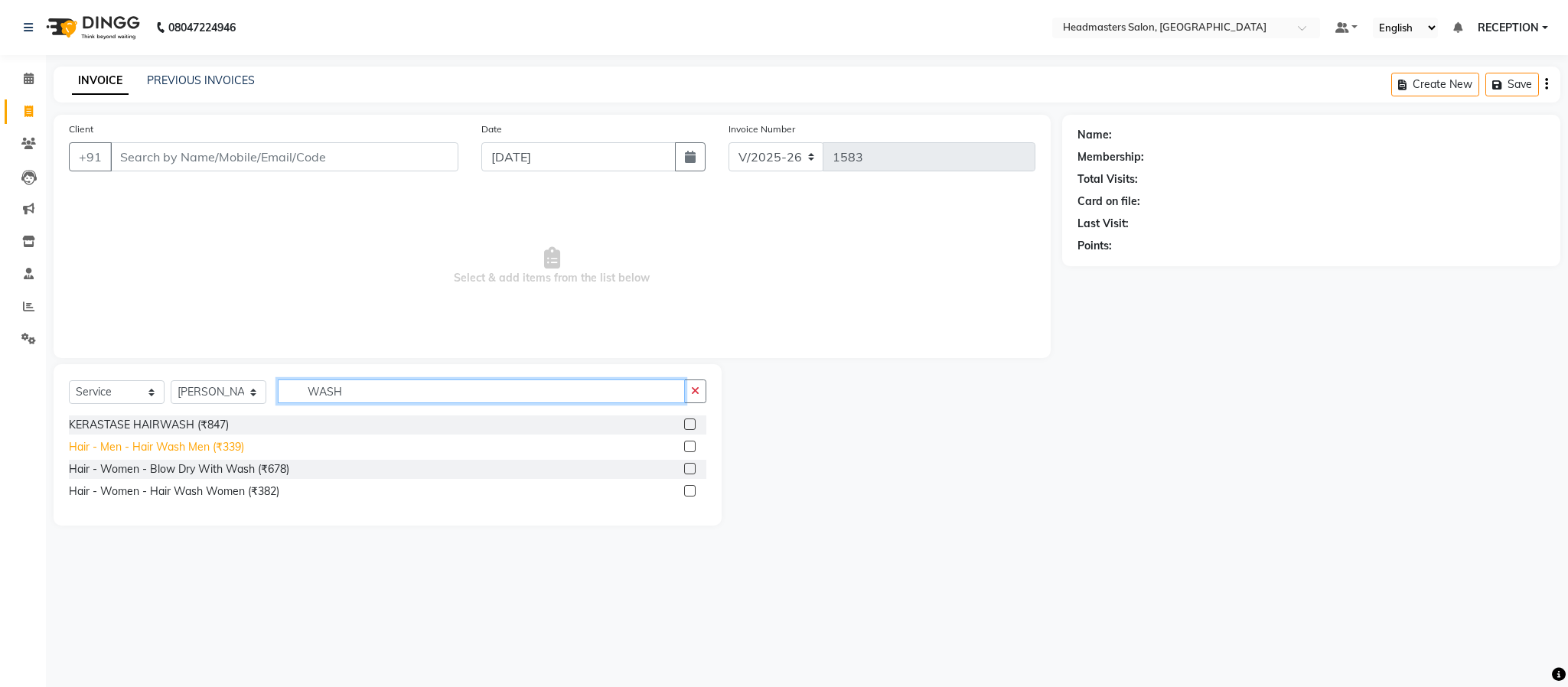
type input "WASH"
click at [196, 450] on div "Hair - Men - Hair Wash Men (₹339)" at bounding box center [156, 447] width 175 height 16
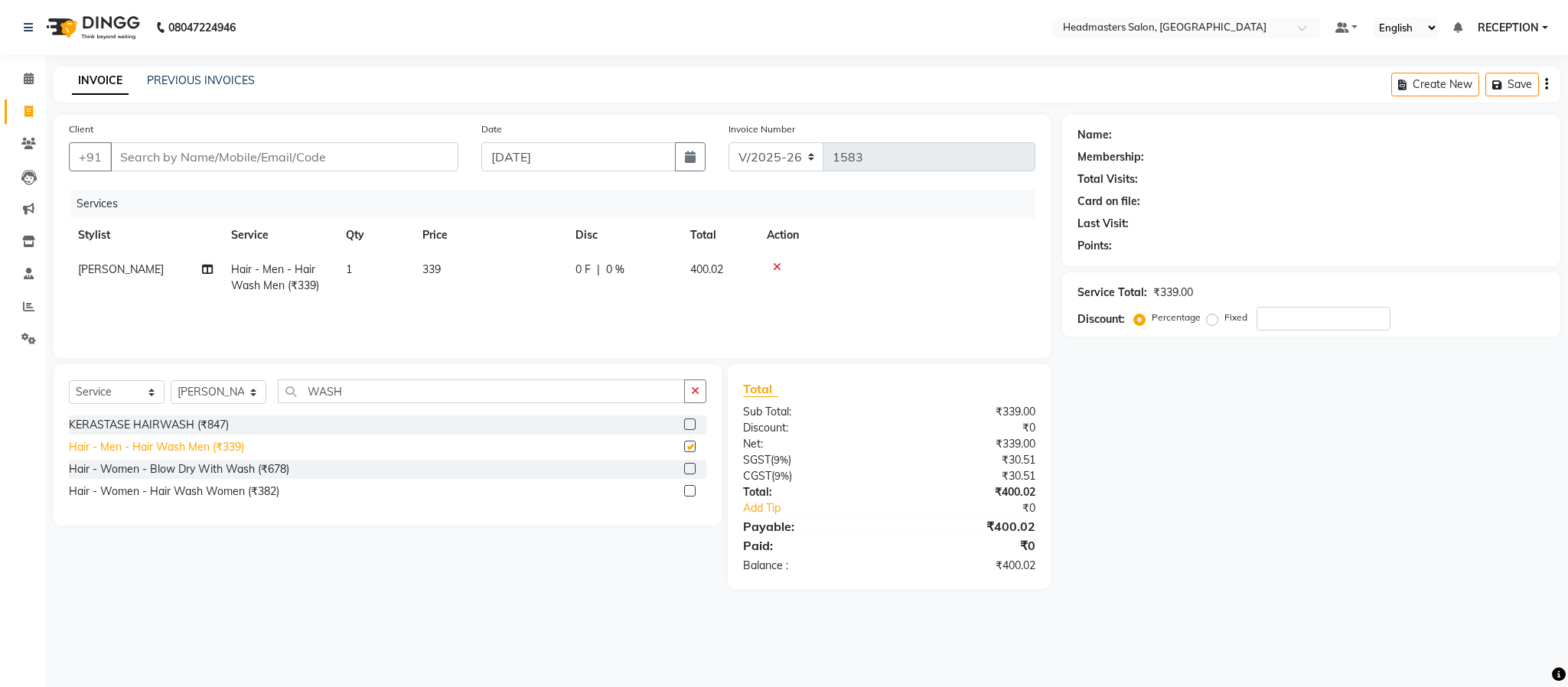
checkbox input "false"
click at [205, 262] on span at bounding box center [207, 269] width 11 height 16
select select "61632"
click at [207, 287] on icon at bounding box center [207, 293] width 11 height 11
select select "61632"
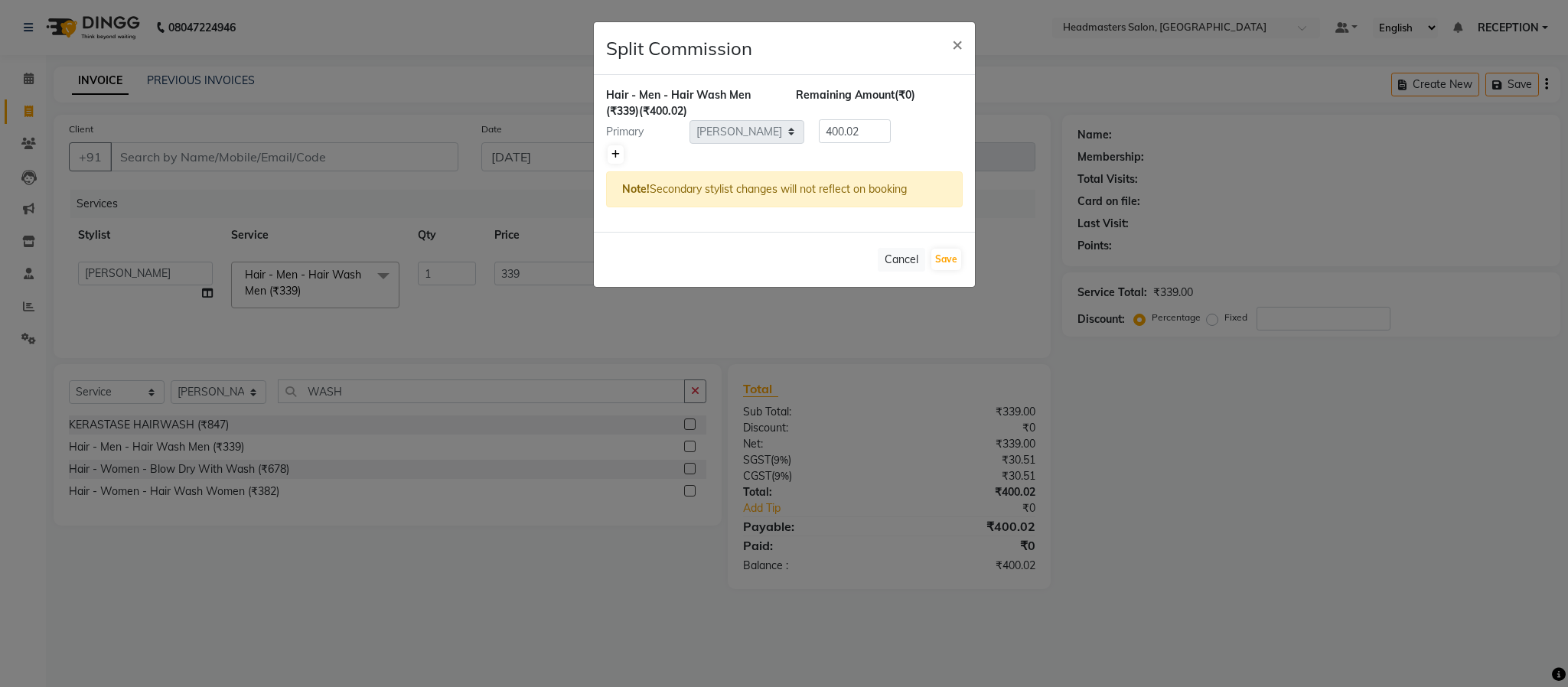
click at [616, 152] on icon at bounding box center [616, 155] width 9 height 9
type input "200.01"
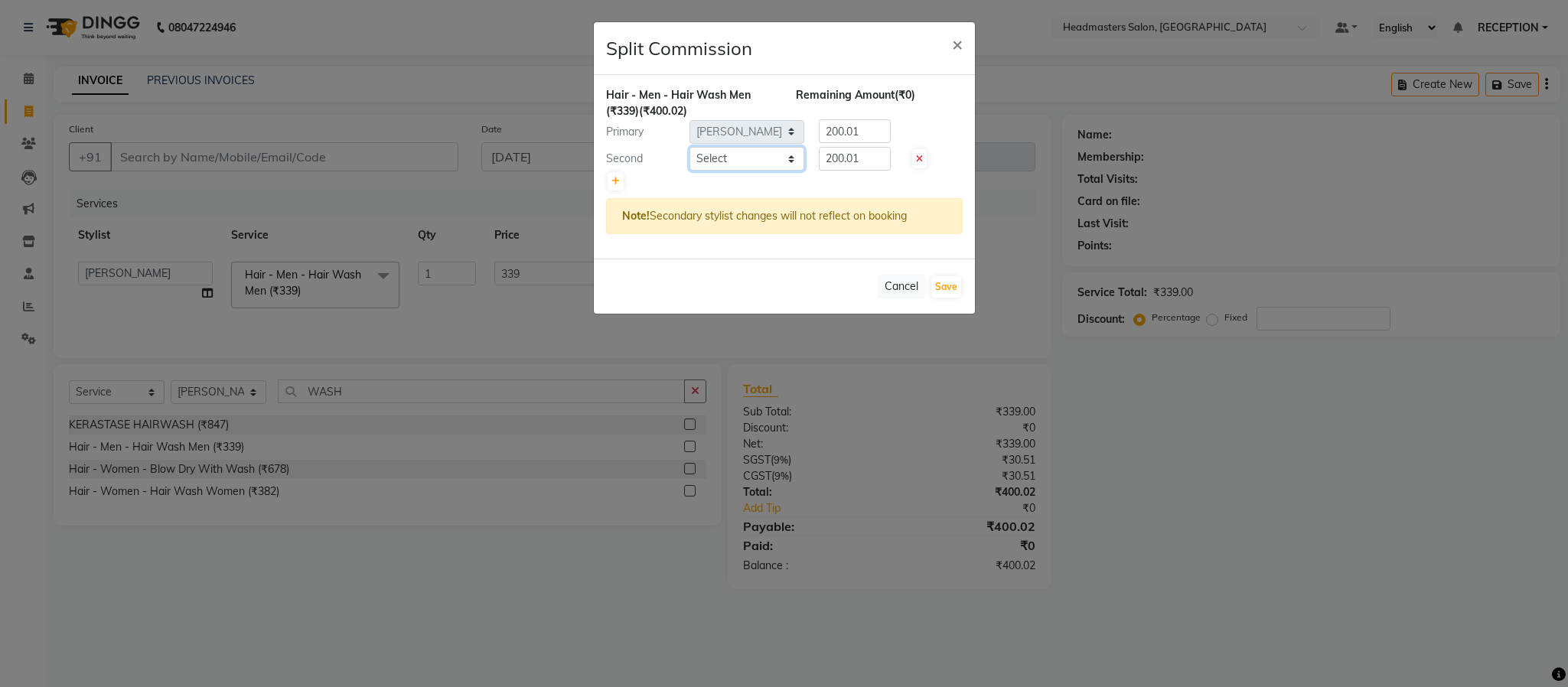
click at [758, 166] on select "Select AKASH [PERSON_NAME] MANAGER RAHUL RECEPTION [PERSON_NAME]" at bounding box center [747, 159] width 115 height 24
select select "89828"
click at [689, 147] on select "Select AKASH [PERSON_NAME] MANAGER RAHUL RECEPTION [PERSON_NAME]" at bounding box center [747, 159] width 115 height 24
click at [944, 276] on button "Save" at bounding box center [946, 287] width 30 height 21
select select "Select"
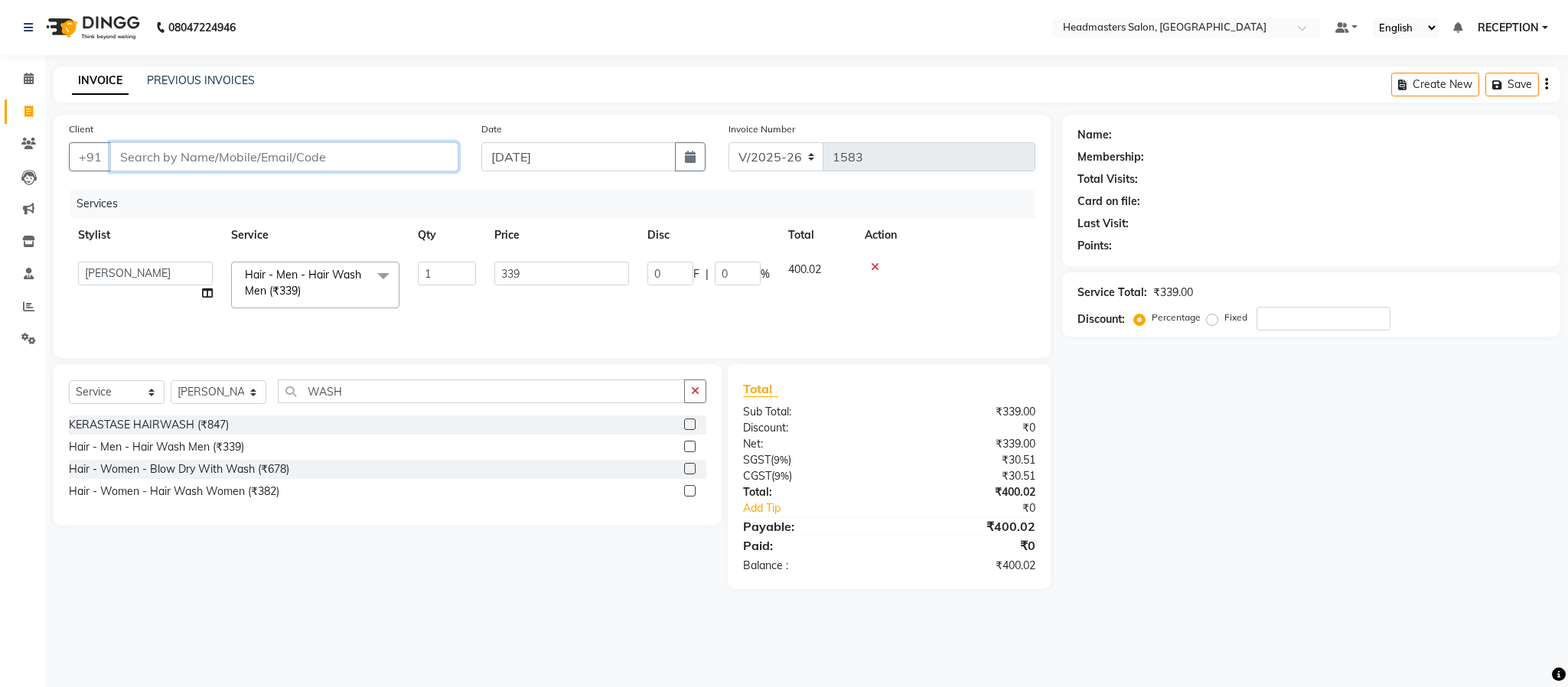
click at [366, 159] on input "Client" at bounding box center [283, 156] width 348 height 29
type input "S"
type input "0"
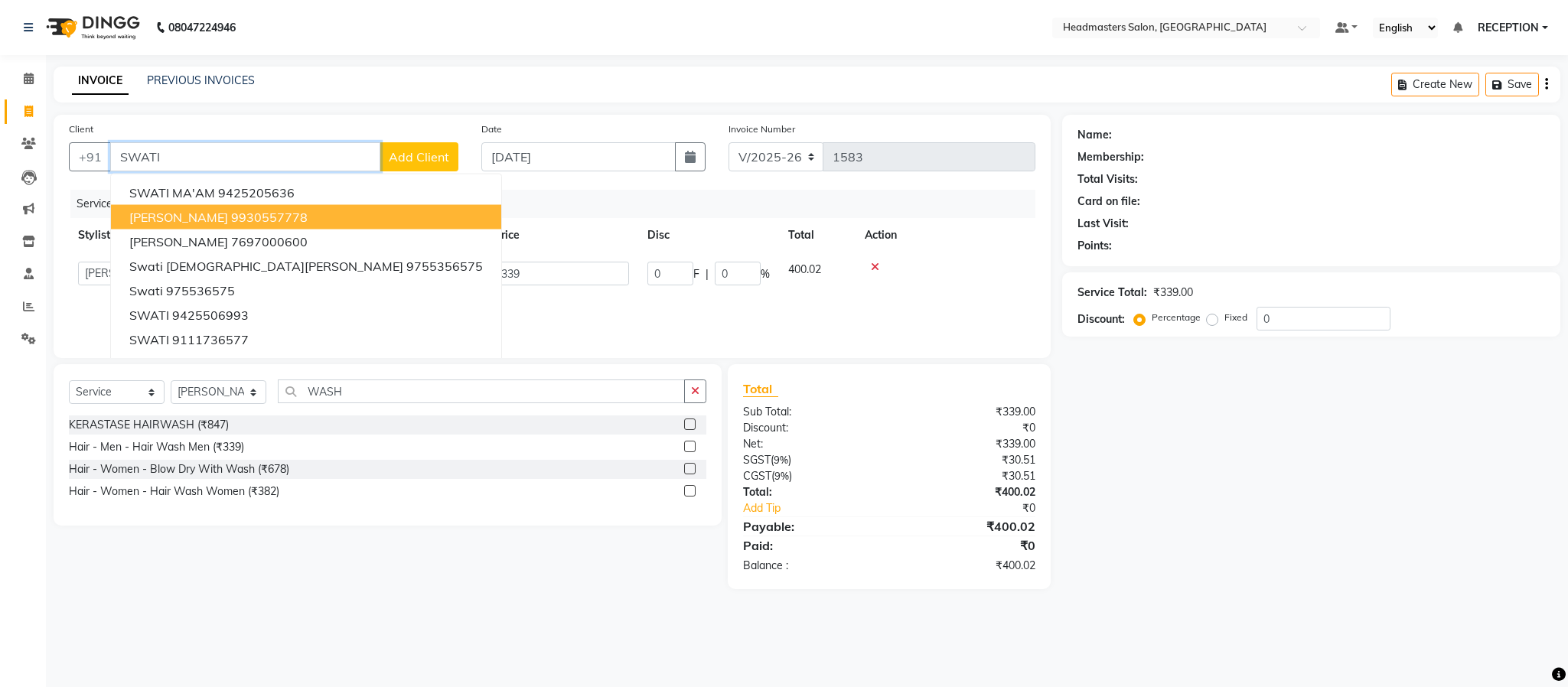
click at [231, 212] on ngb-highlight "9930557778" at bounding box center [269, 217] width 76 height 15
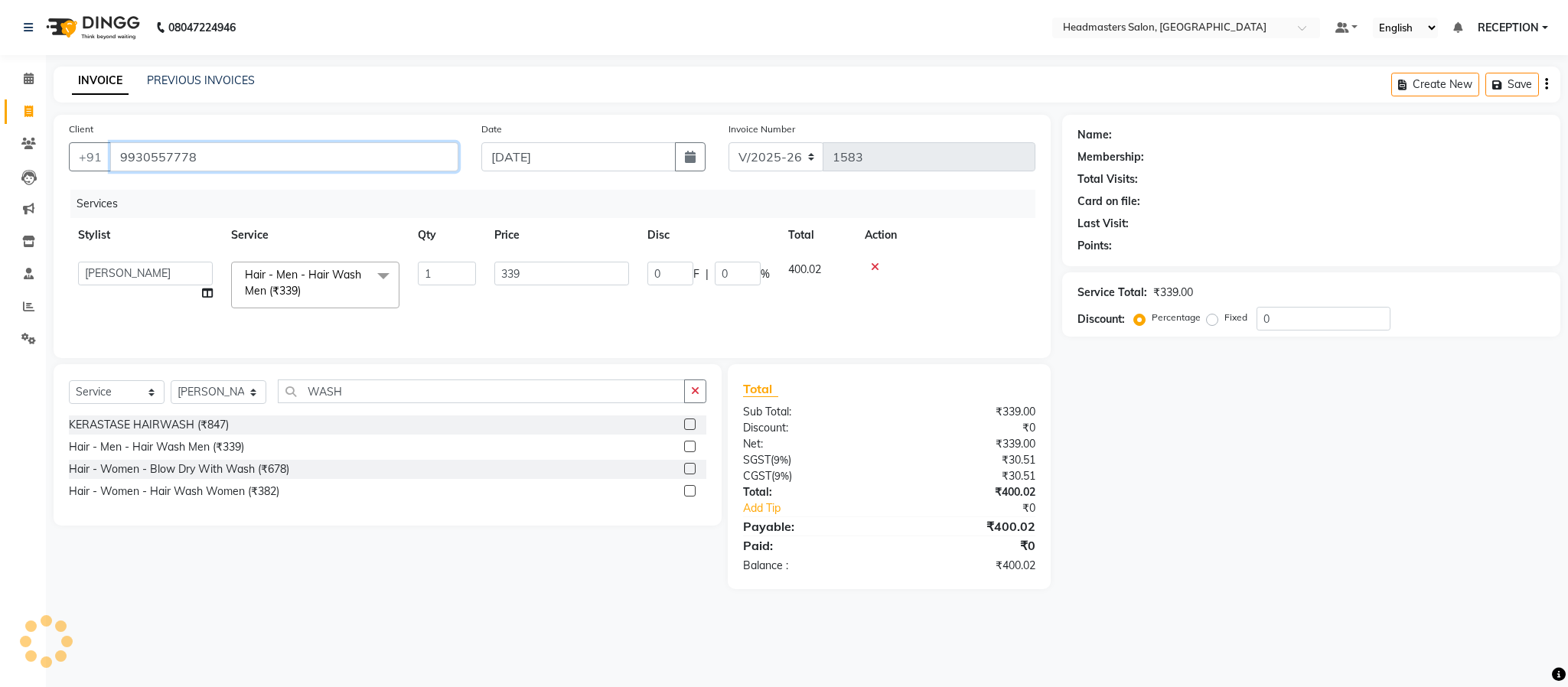
type input "9930557778"
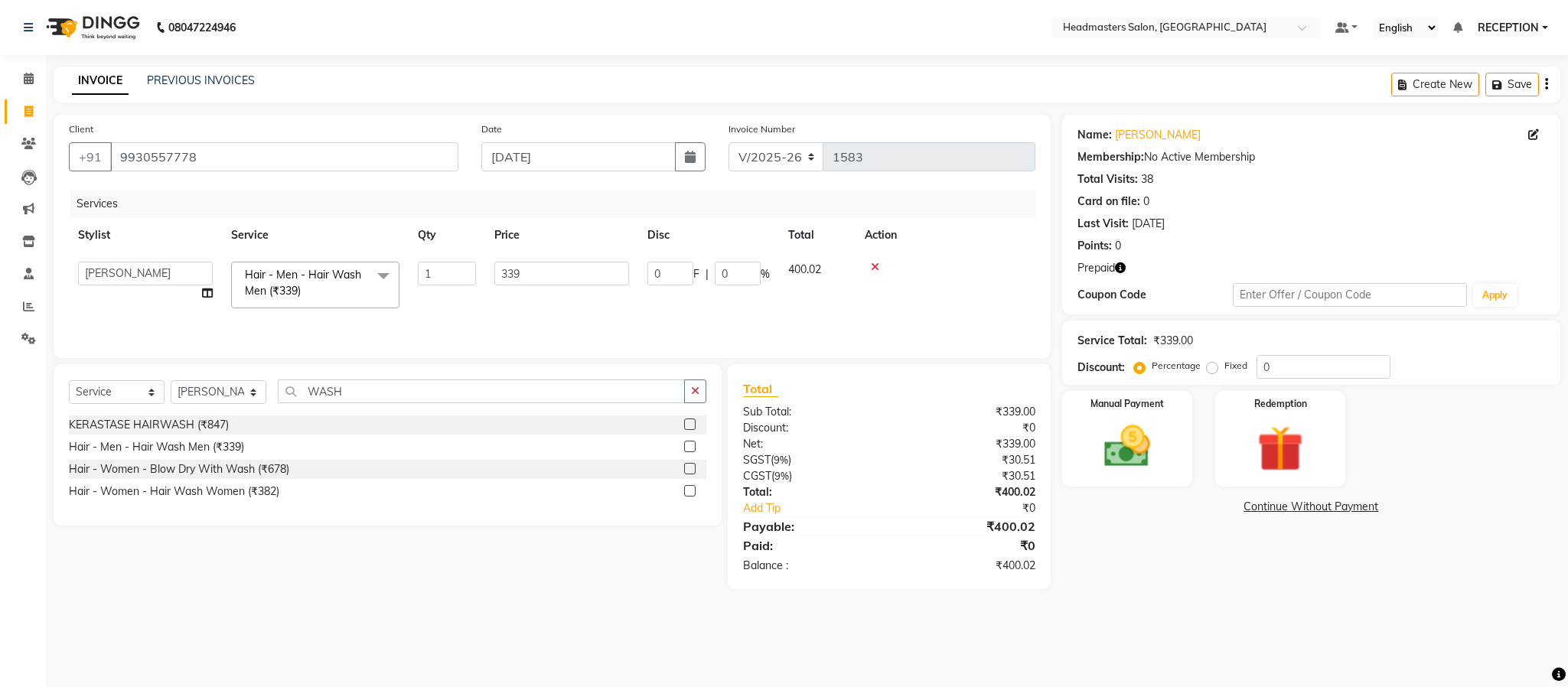
click at [1124, 267] on icon "button" at bounding box center [1120, 268] width 11 height 11
click at [1183, 554] on div "Name: [PERSON_NAME] Membership: No Active Membership Total Visits: 38 Card on f…" at bounding box center [1317, 352] width 510 height 474
click at [1290, 450] on img at bounding box center [1280, 449] width 78 height 60
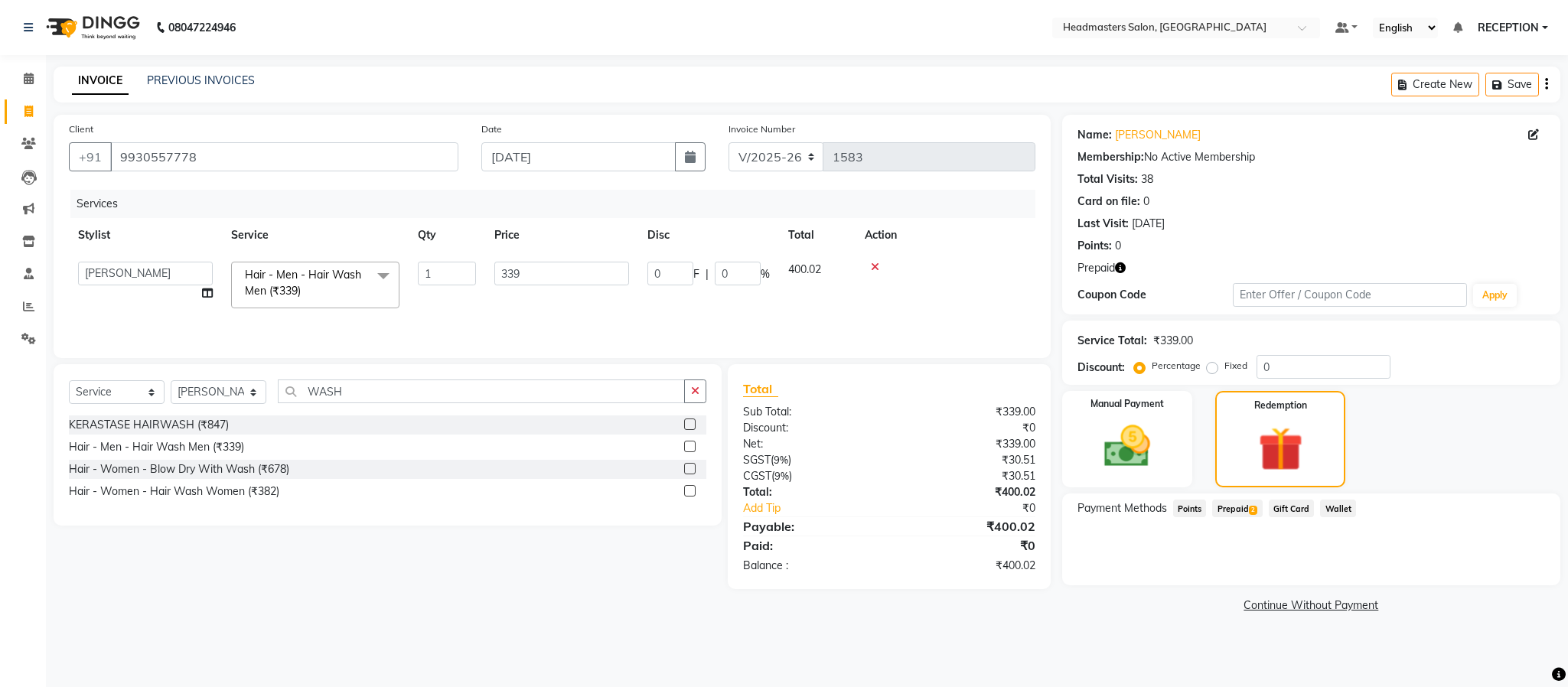
click at [1248, 513] on span "Prepaid 2" at bounding box center [1237, 508] width 49 height 17
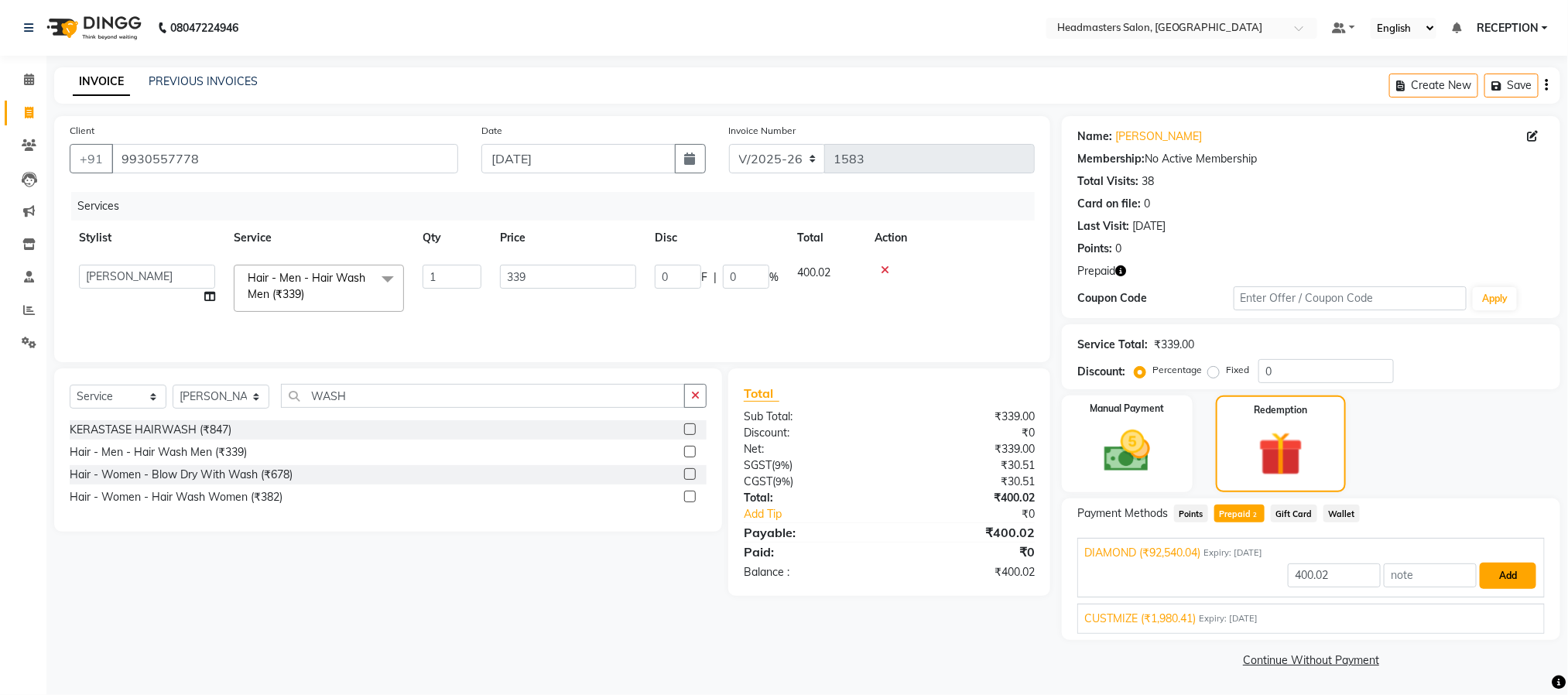
click at [1498, 572] on button "Add" at bounding box center [1508, 576] width 56 height 26
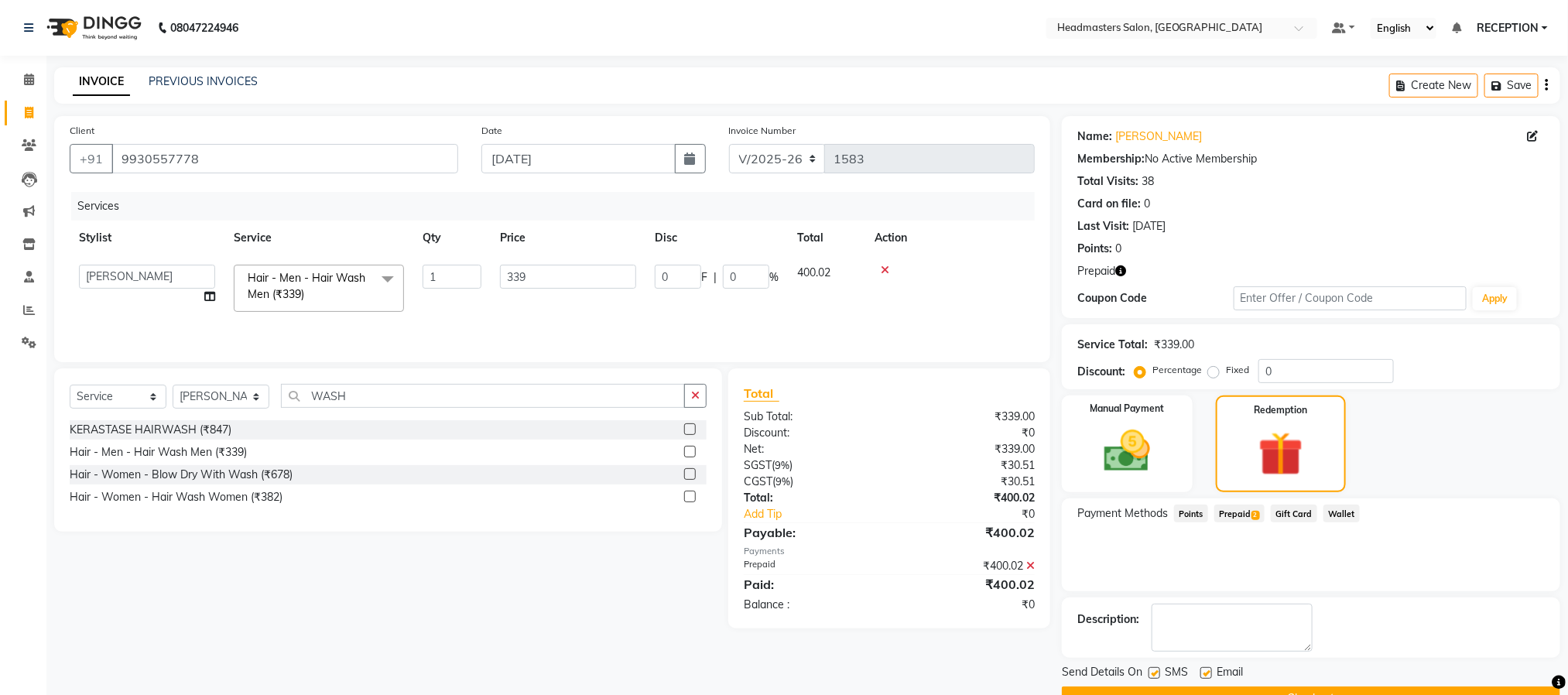
scroll to position [40, 0]
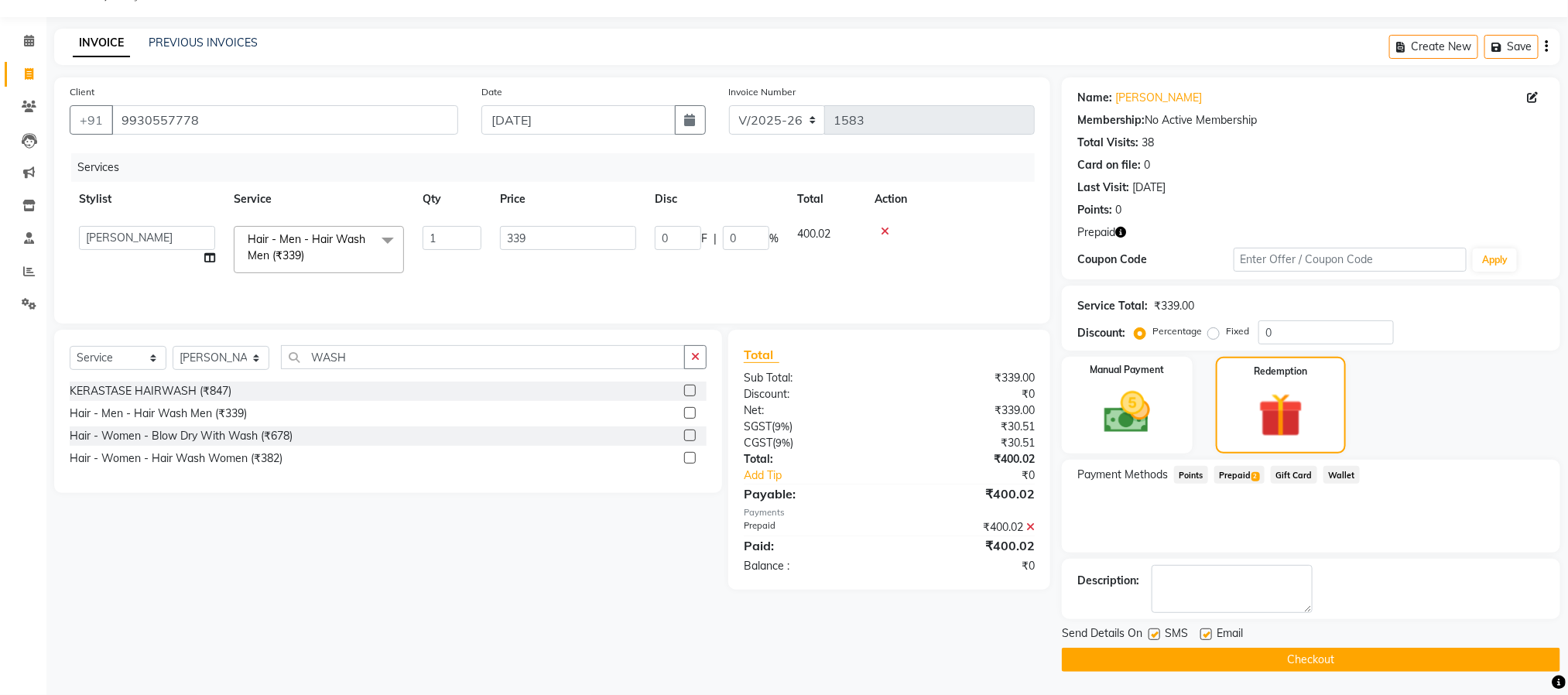
click at [1331, 669] on button "Checkout" at bounding box center [1311, 660] width 499 height 24
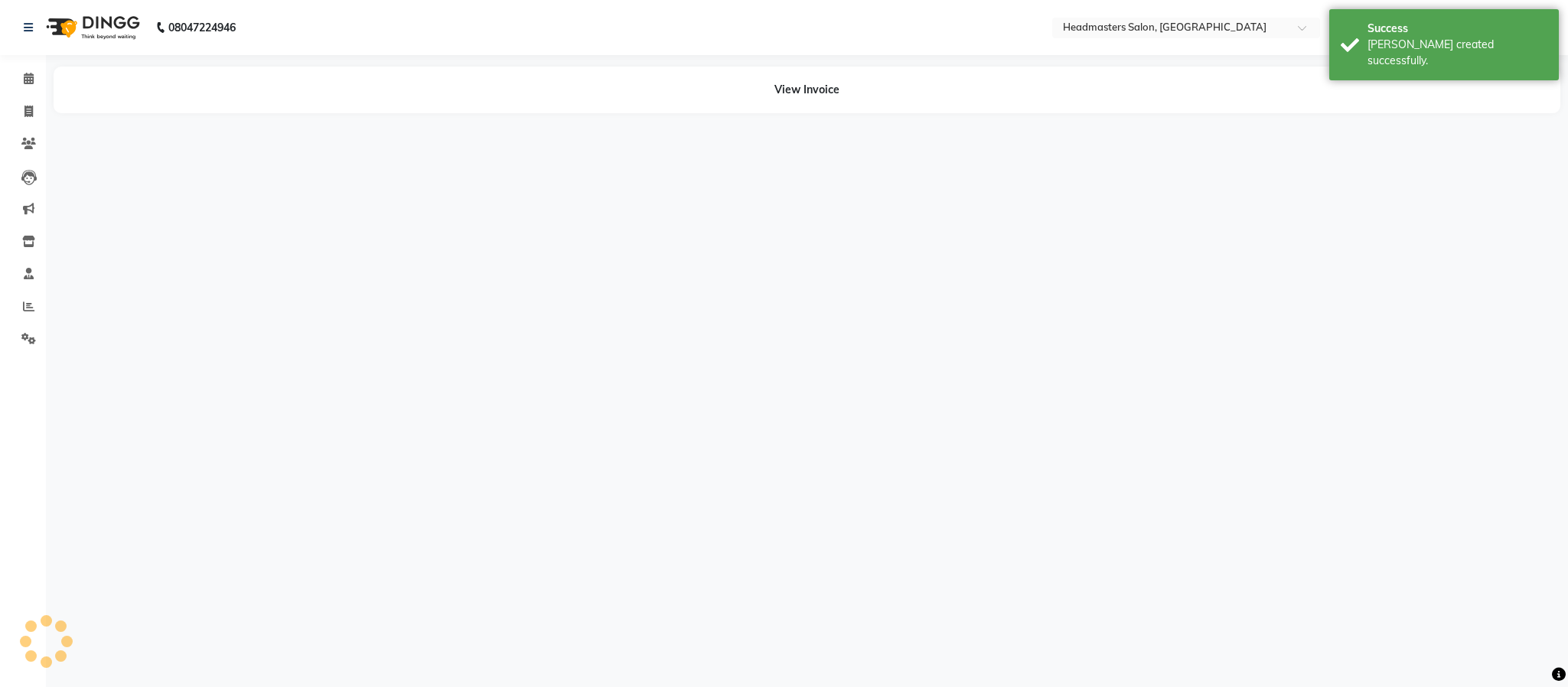
select select "61632"
select select "89828"
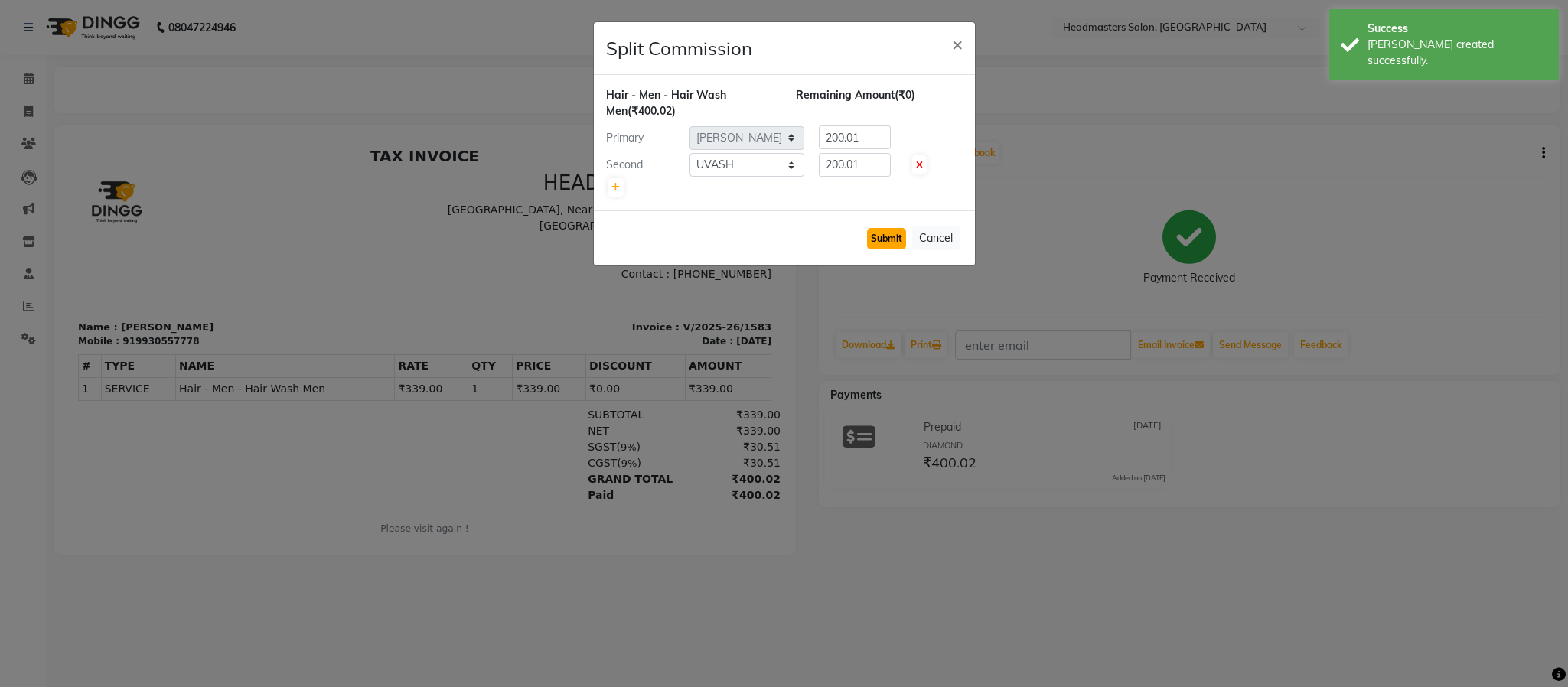
click at [880, 243] on button "Submit" at bounding box center [886, 238] width 39 height 21
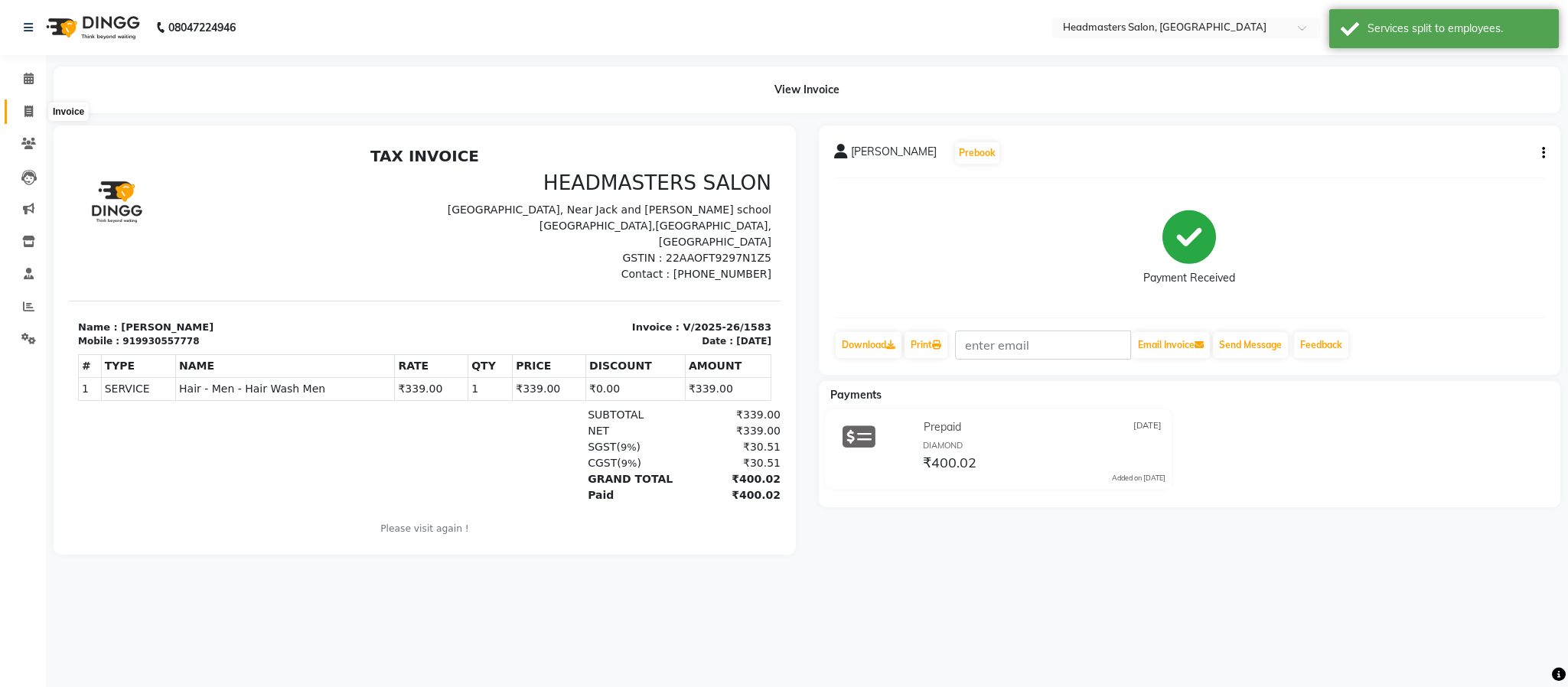
click at [25, 111] on icon at bounding box center [28, 111] width 9 height 12
select select "3454"
select select "service"
